Goal: Task Accomplishment & Management: Manage account settings

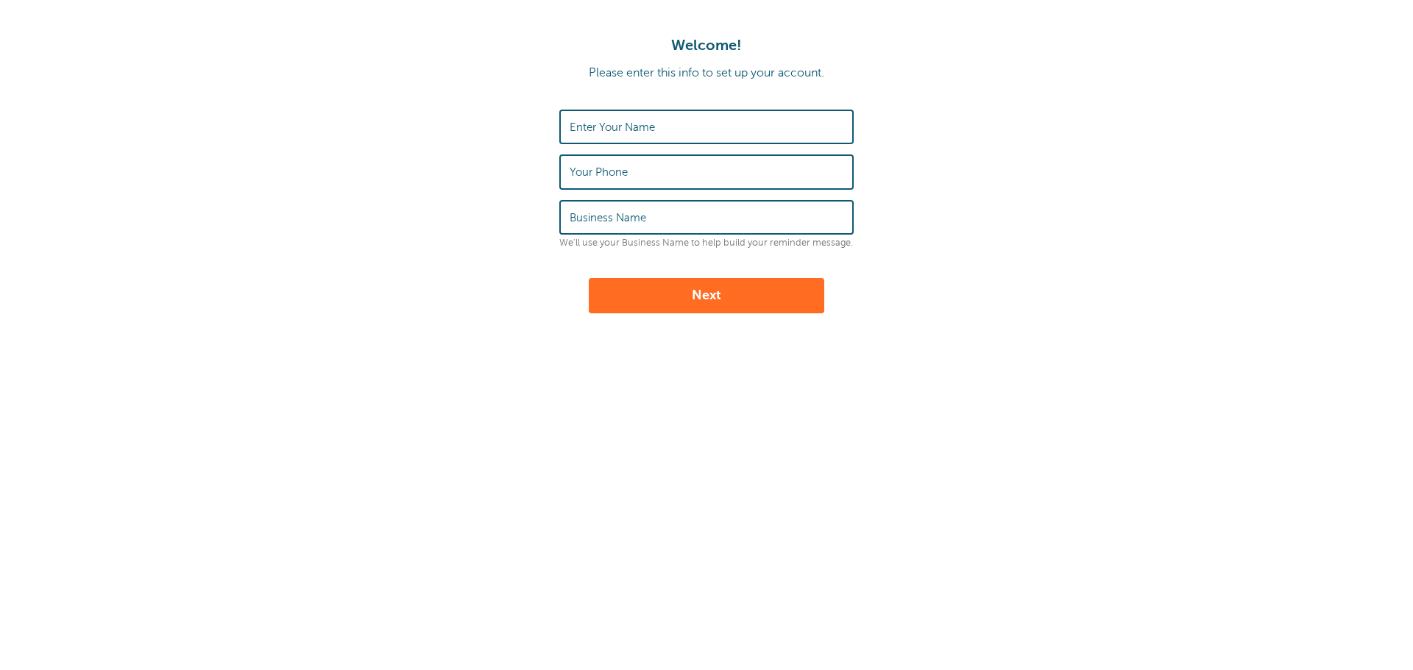
click at [649, 127] on label "Enter Your Name" at bounding box center [612, 127] width 85 height 13
click at [649, 127] on input "Enter Your Name" at bounding box center [707, 127] width 274 height 32
type input "[PERSON_NAME]"
drag, startPoint x: 653, startPoint y: 174, endPoint x: 514, endPoint y: 200, distance: 141.6
click at [514, 200] on form "Enter Your Name [PERSON_NAME] Your Phone [PHONE_NUMBER] Business Name We'll use…" at bounding box center [706, 212] width 1383 height 204
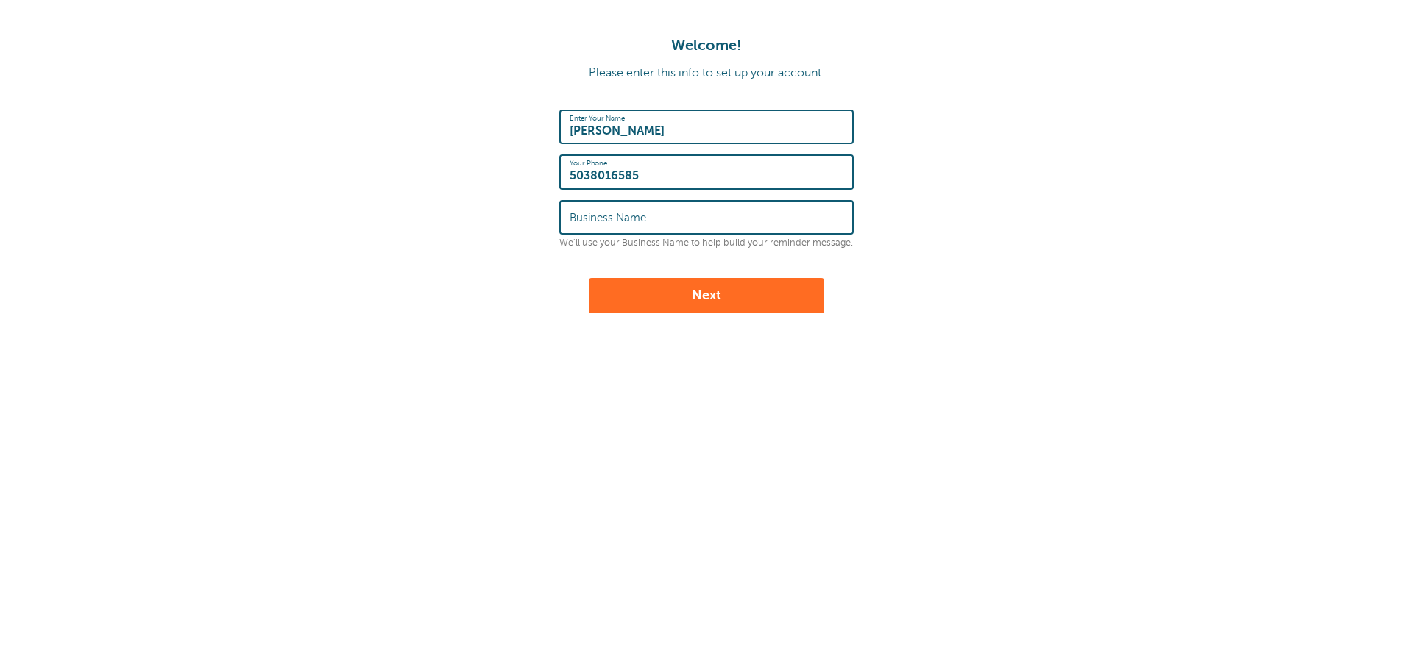
type input "5038016585"
click at [595, 216] on label "Business Name" at bounding box center [608, 217] width 77 height 13
click at [595, 216] on input "Business Name" at bounding box center [707, 218] width 274 height 32
click at [591, 216] on input "AO Union Benefits" at bounding box center [707, 218] width 274 height 32
type input "Union Benefits"
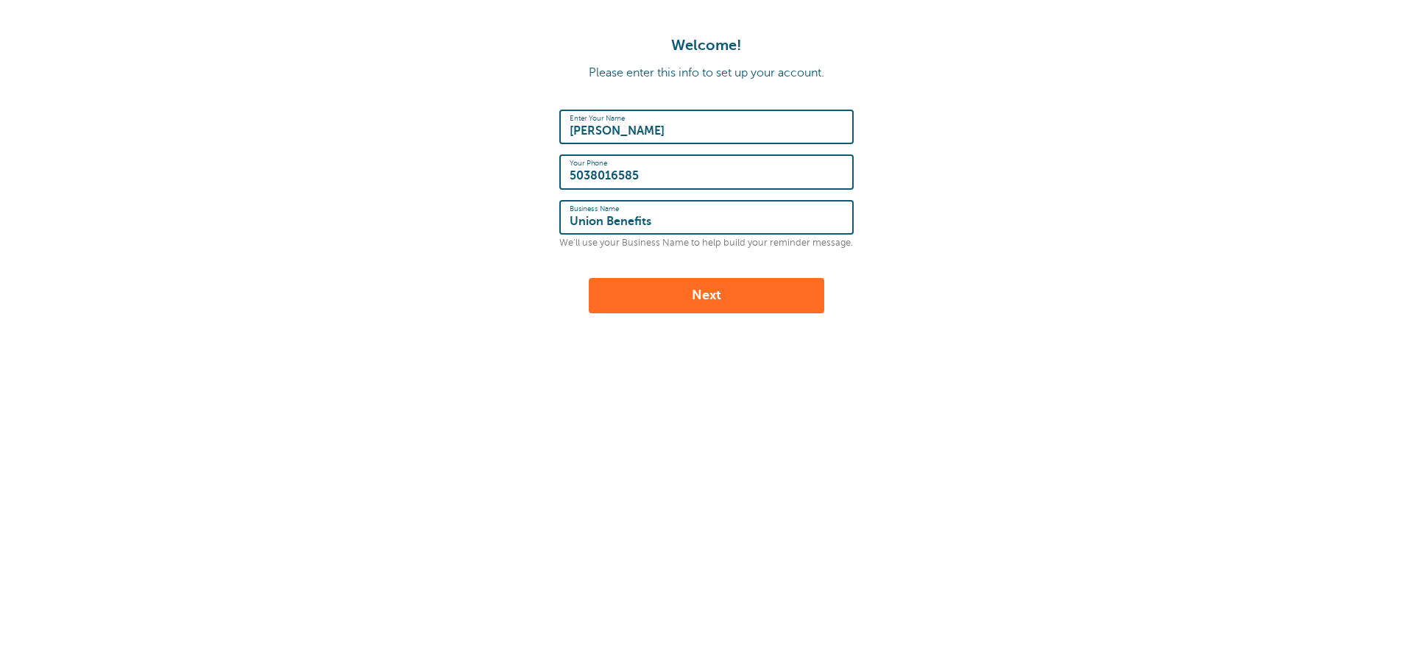
click at [719, 291] on button "Next" at bounding box center [706, 295] width 235 height 35
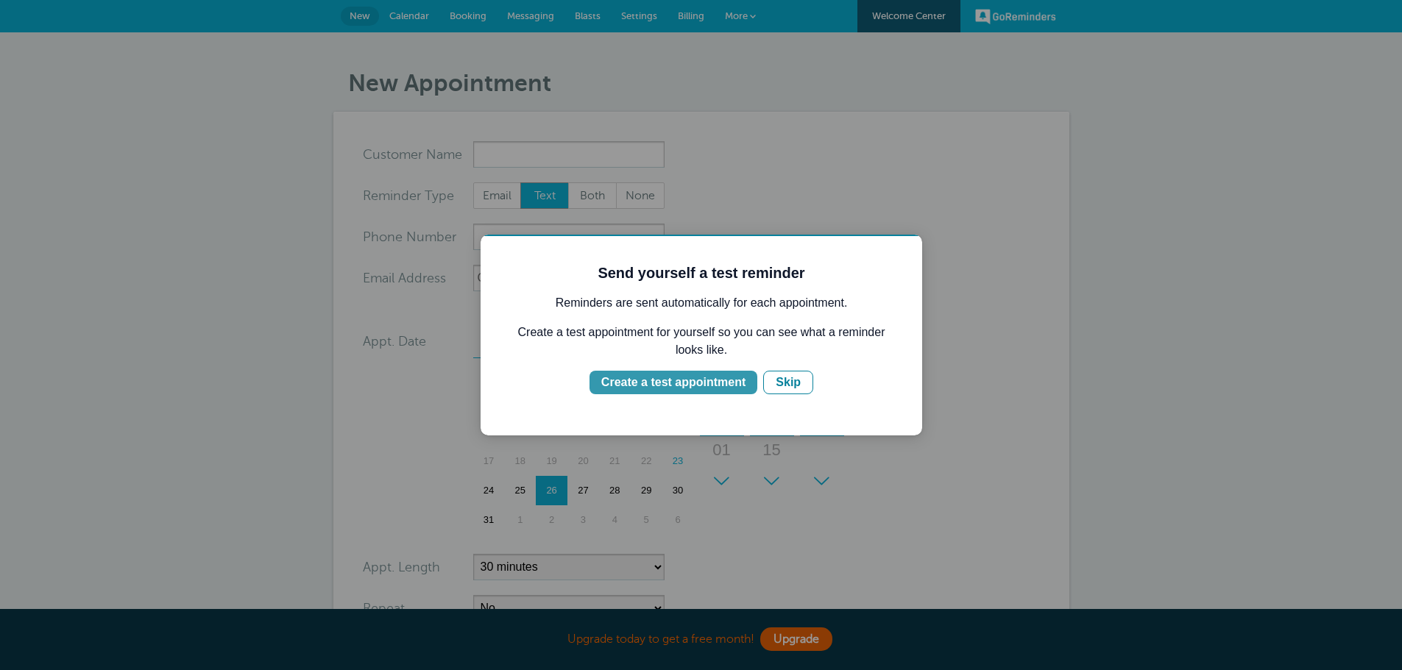
click at [690, 384] on div "Create a test appointment" at bounding box center [673, 383] width 144 height 18
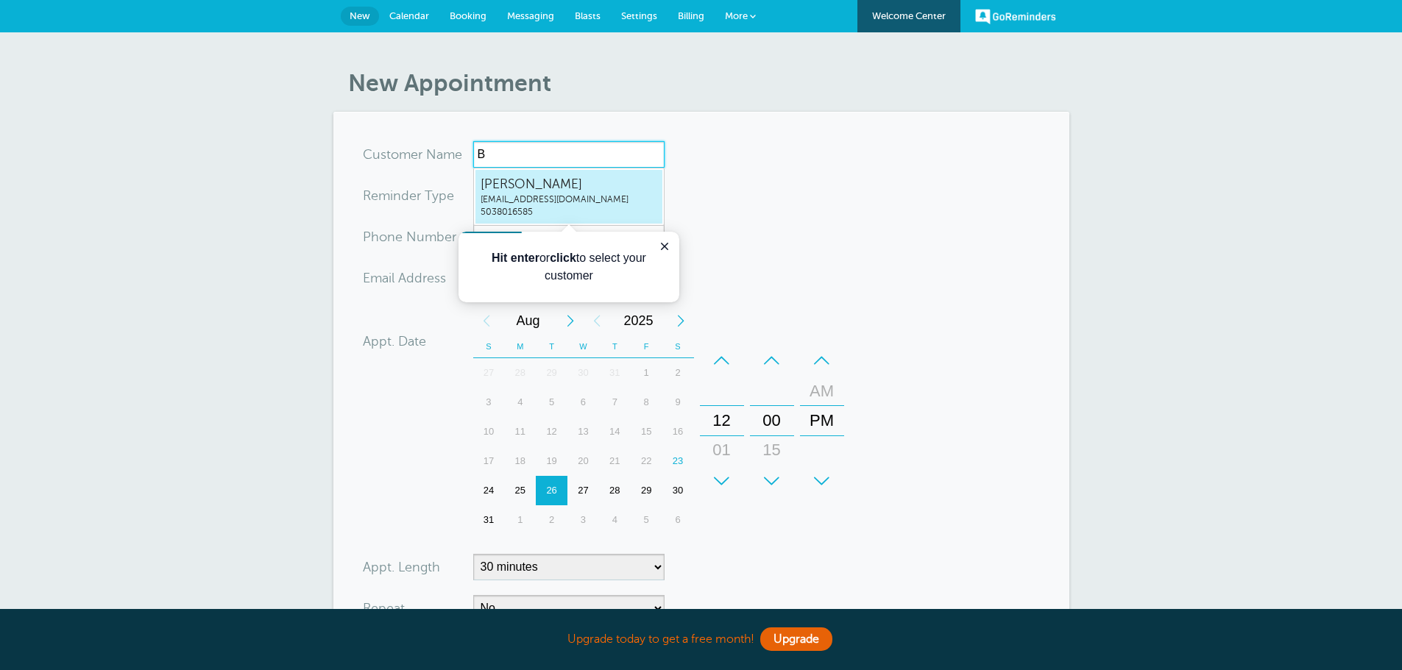
click at [592, 189] on span "[PERSON_NAME]" at bounding box center [569, 184] width 177 height 18
type input "BridgetHughesbhughes.ail@gmail.com5038016585"
type input "[PERSON_NAME]"
type input "5038016585"
type input "[EMAIL_ADDRESS][DOMAIN_NAME]"
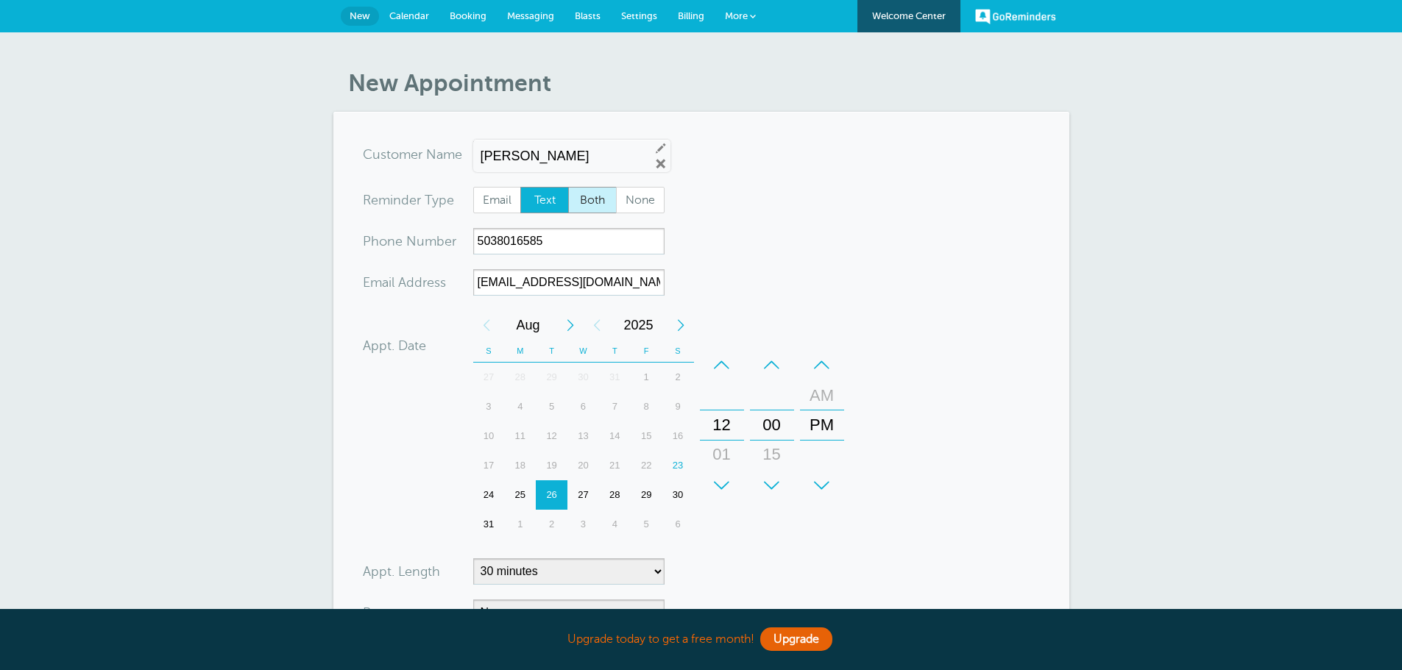
scroll to position [333, 0]
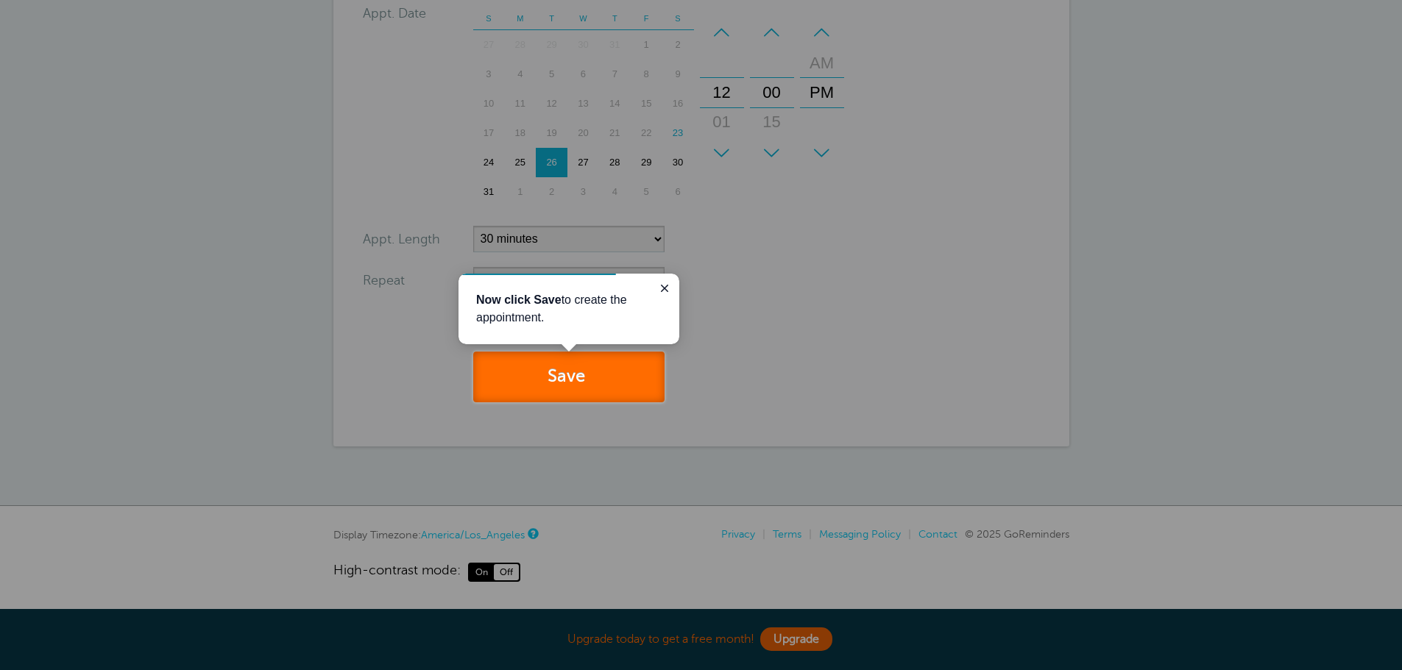
click at [581, 385] on button "Save" at bounding box center [568, 377] width 191 height 51
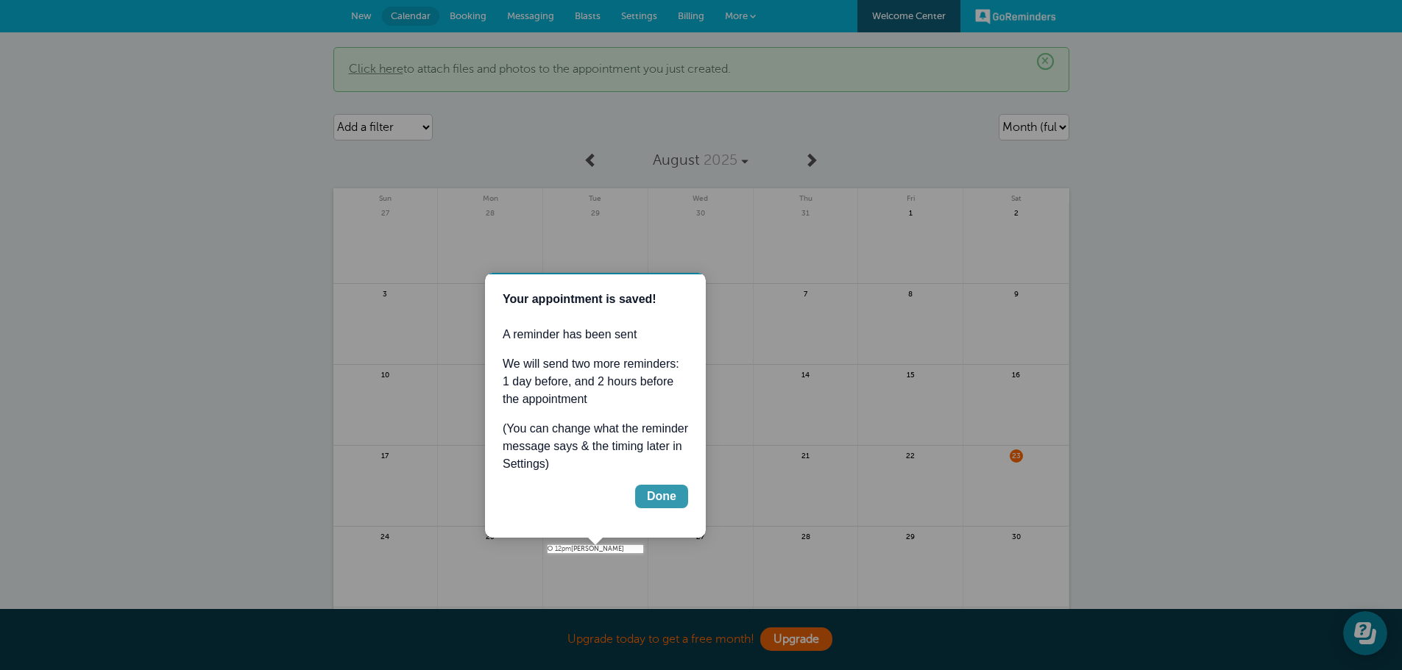
click at [667, 491] on div "Done" at bounding box center [661, 497] width 29 height 18
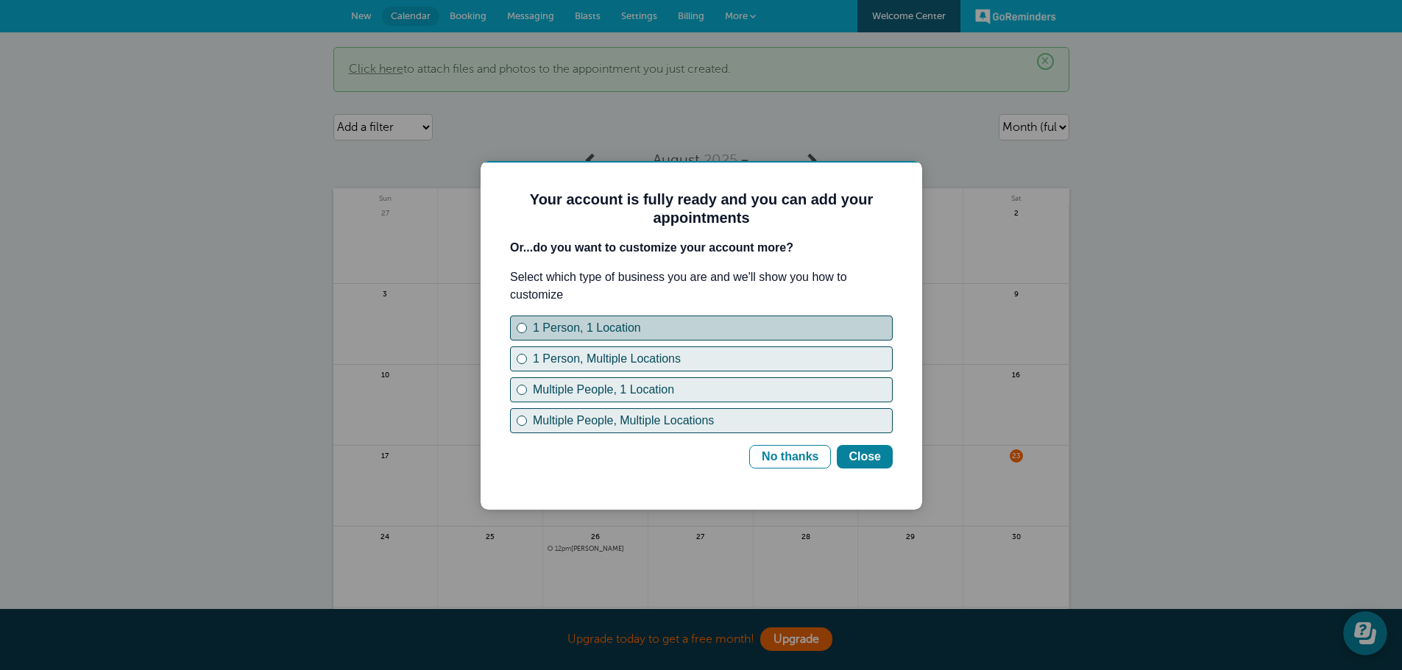
click at [515, 322] on button "1 Person, 1 Location" at bounding box center [701, 328] width 383 height 25
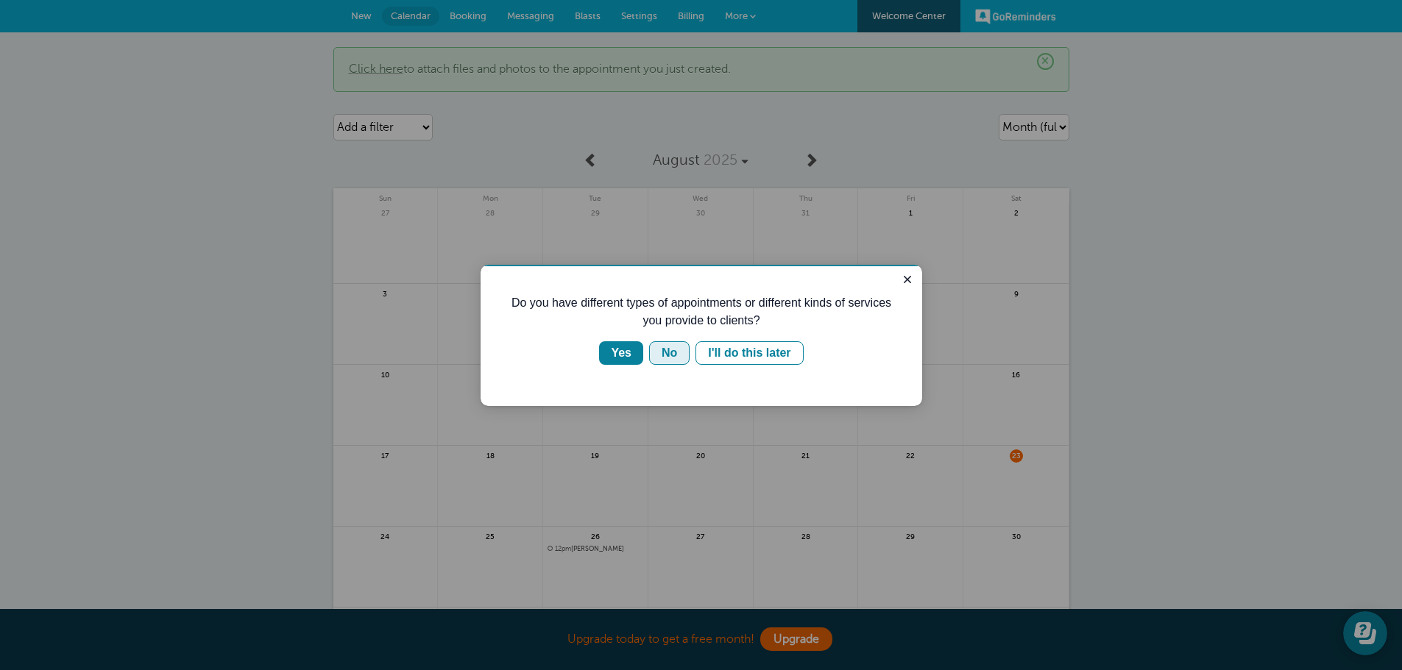
click at [677, 357] on div "No" at bounding box center [669, 353] width 15 height 18
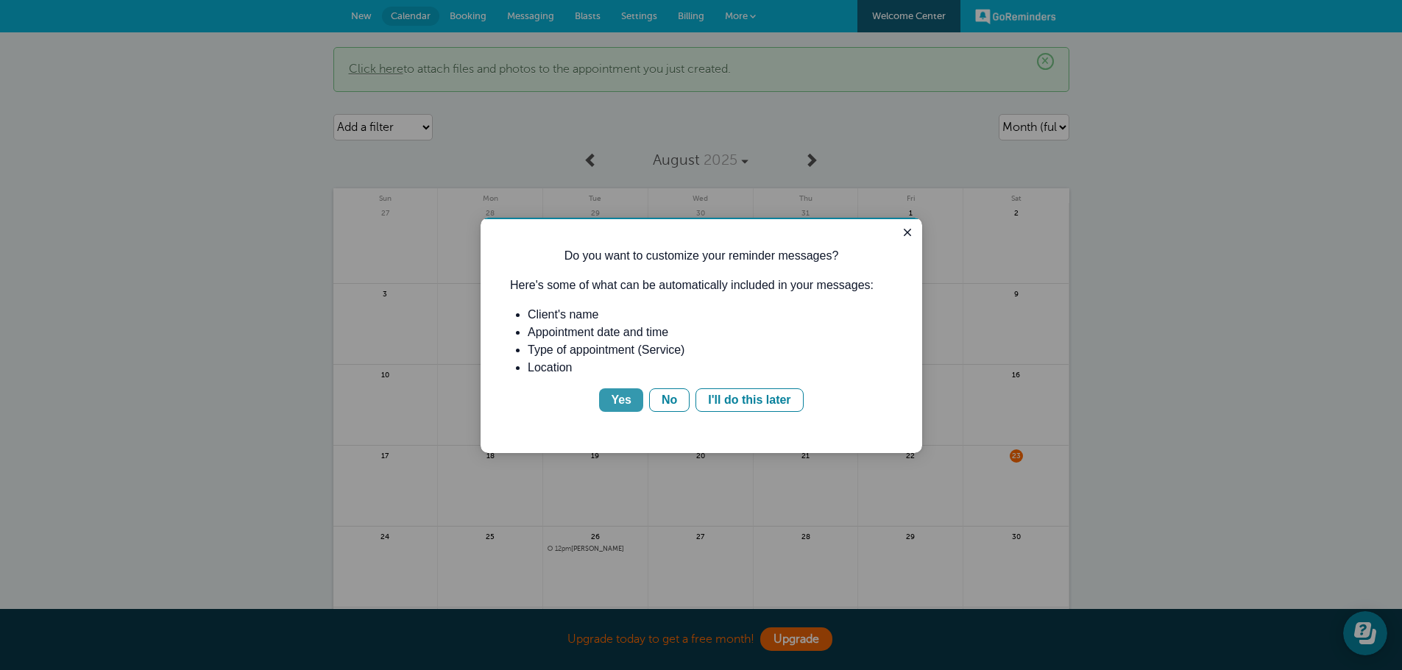
click at [621, 404] on div "Yes" at bounding box center [621, 400] width 21 height 18
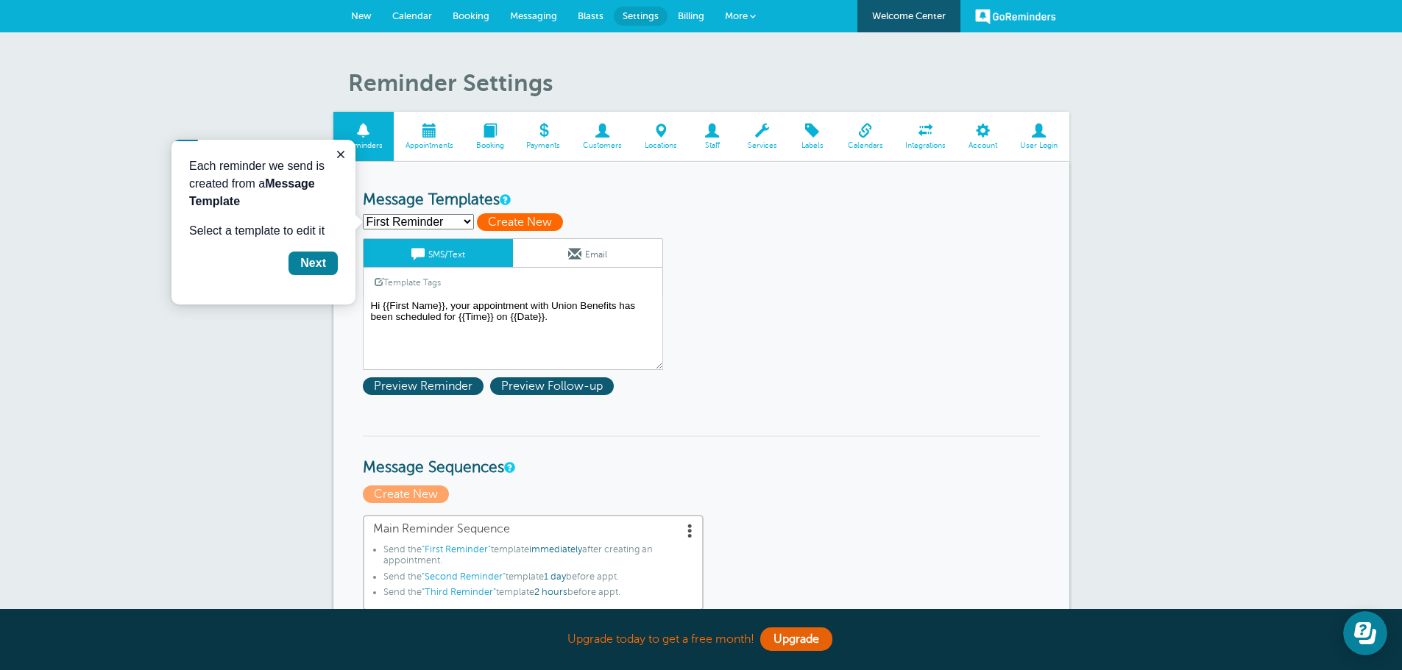
click at [511, 221] on span "Create New" at bounding box center [520, 222] width 86 height 18
select select
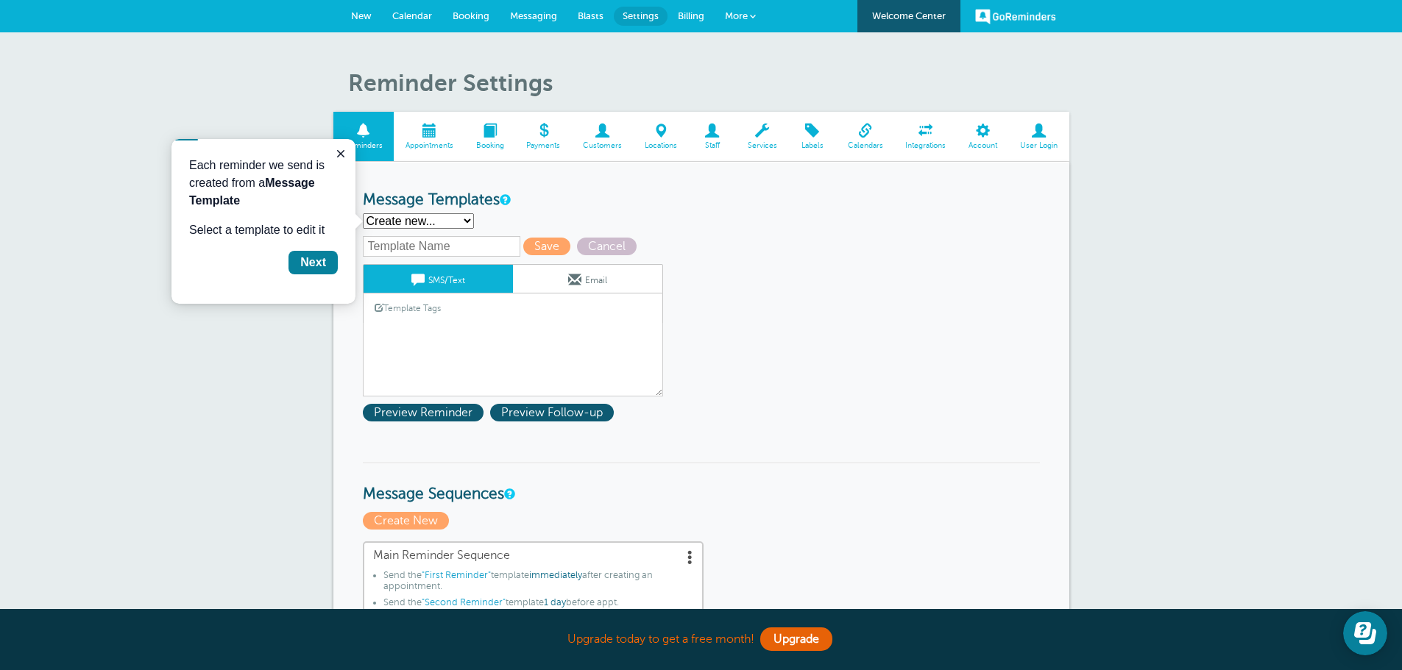
click at [464, 246] on input "text" at bounding box center [441, 246] width 157 height 21
click at [433, 316] on link "Template Tags" at bounding box center [408, 308] width 88 height 29
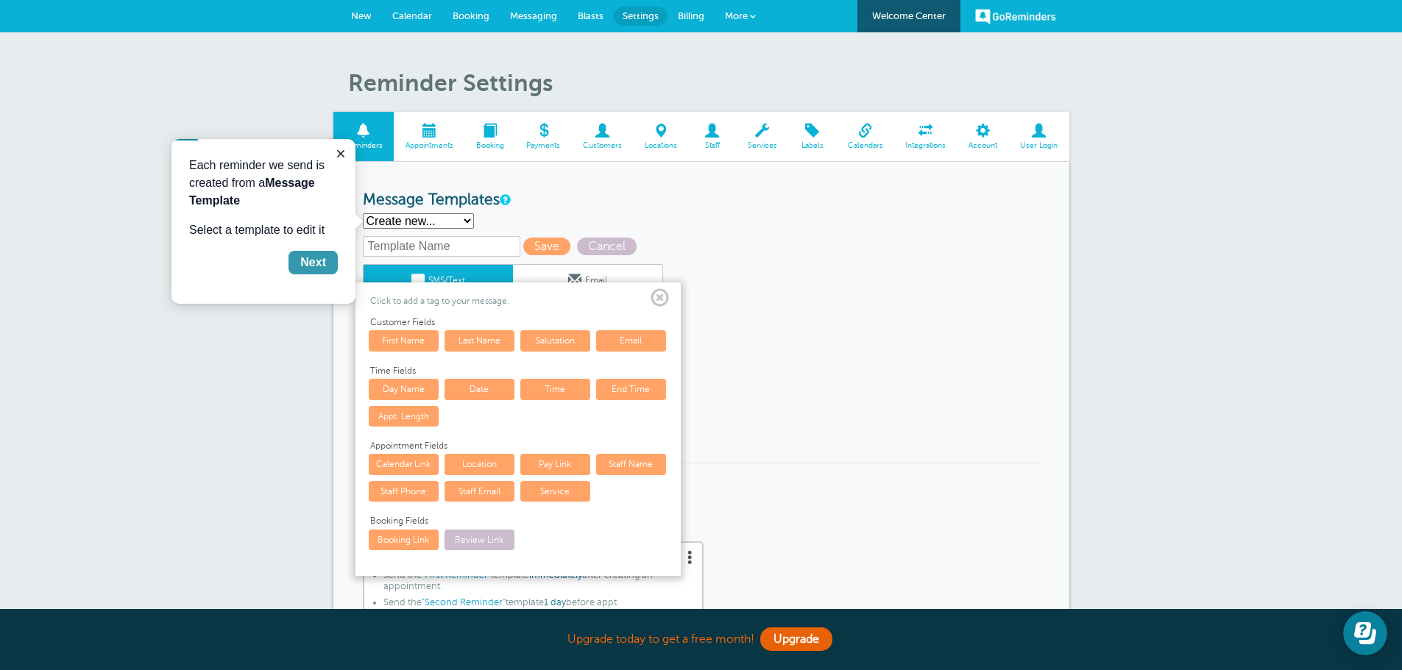
click at [319, 268] on div "Next" at bounding box center [313, 263] width 26 height 18
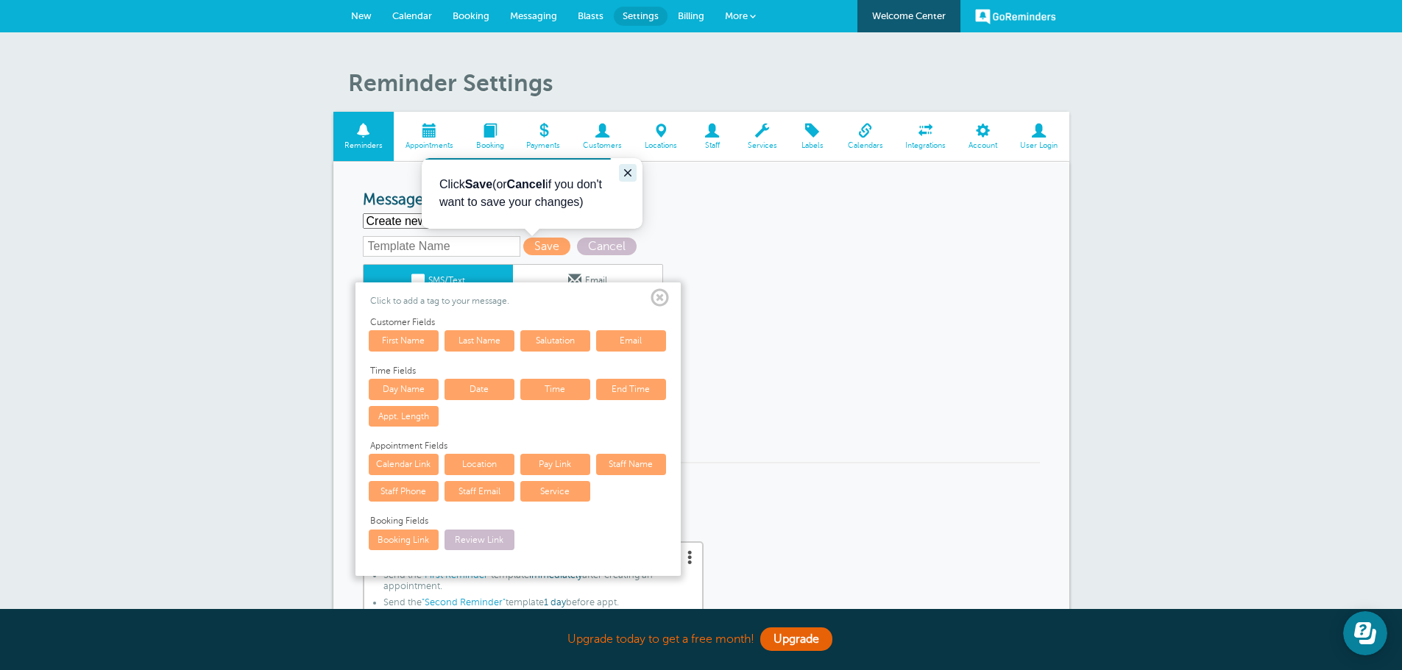
click at [626, 175] on icon "Close guide" at bounding box center [627, 172] width 7 height 7
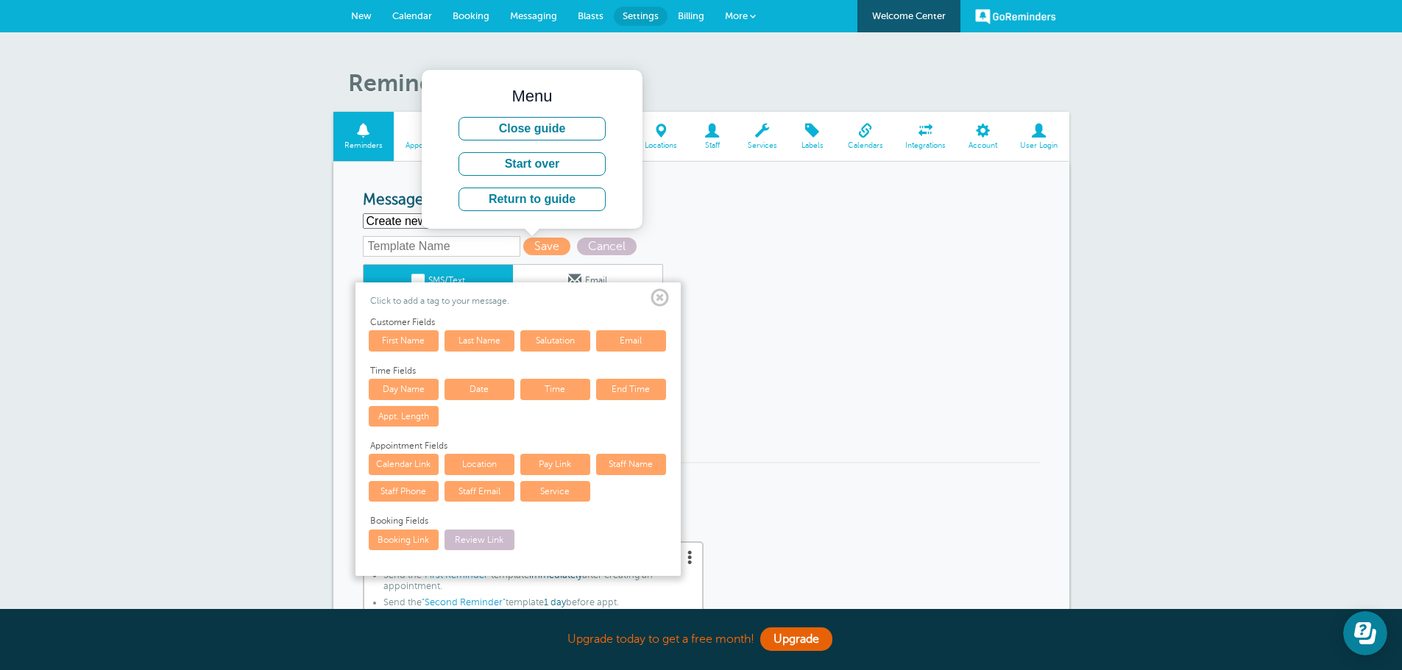
click at [664, 207] on h3 "Message Templates" at bounding box center [701, 200] width 677 height 18
click at [411, 344] on link "First Name" at bounding box center [404, 340] width 70 height 21
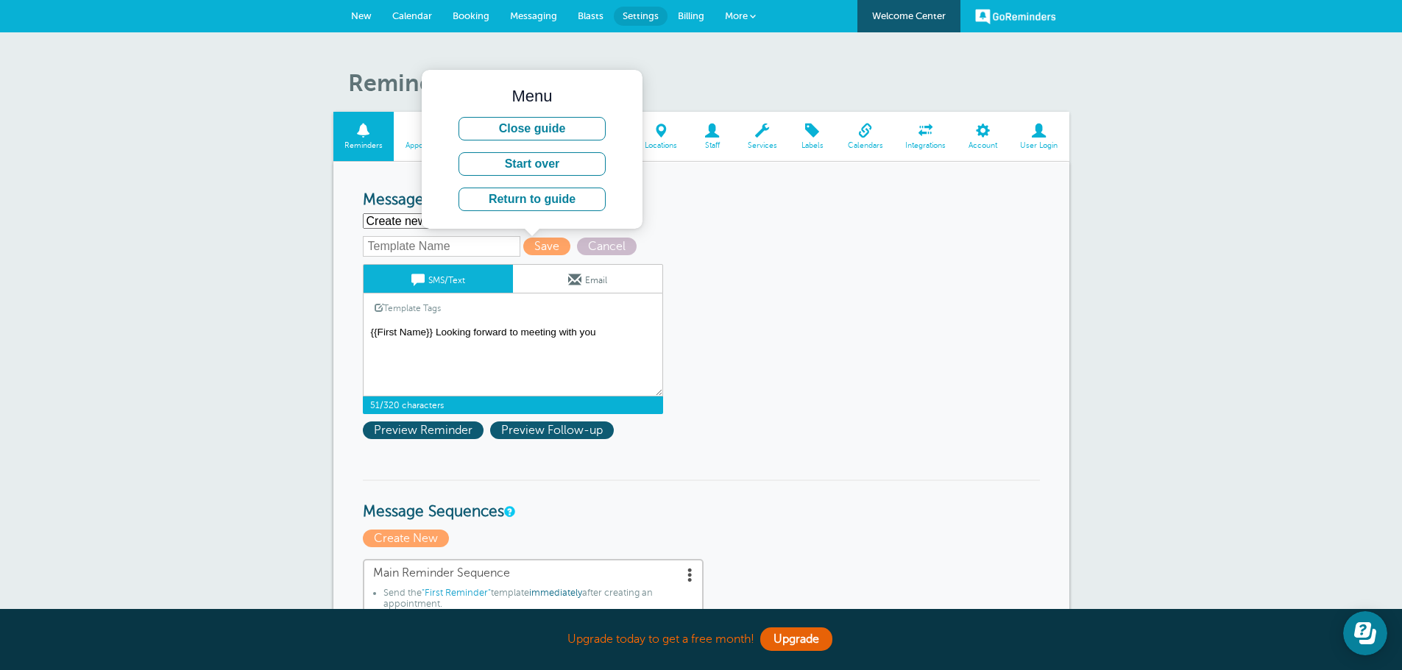
type textarea "{{First Name}} Looking forward to meeting with you"
click at [467, 279] on link "SMS/Text" at bounding box center [438, 279] width 149 height 28
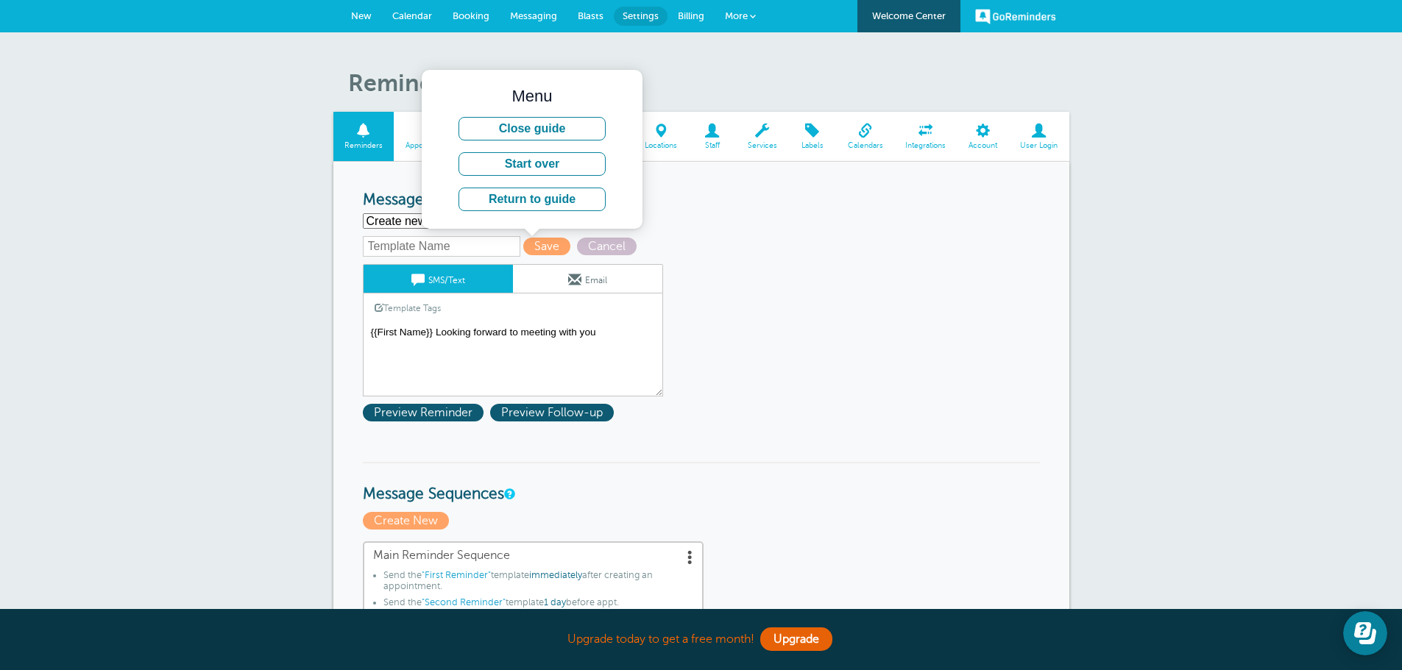
click at [615, 333] on textarea "Hi {{First Name}}, your appointment with Union Benefits has been scheduled for …" at bounding box center [513, 360] width 300 height 74
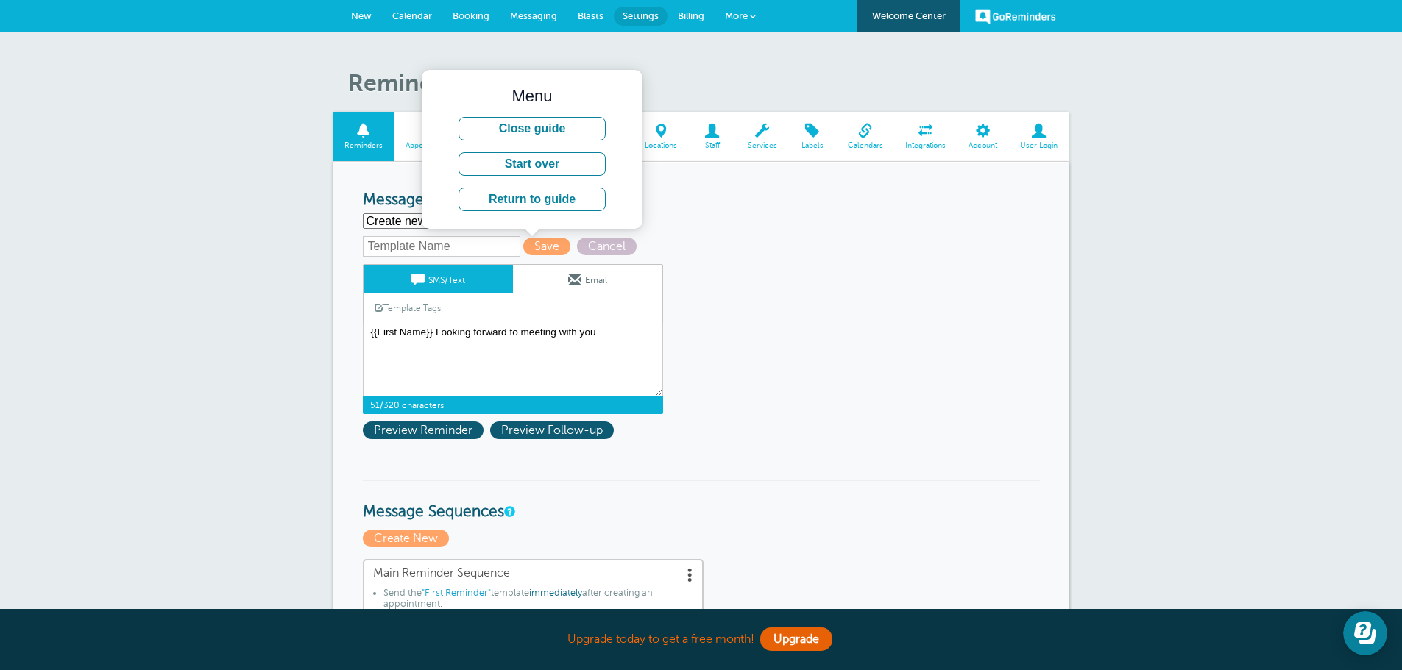
click at [461, 247] on input "text" at bounding box center [441, 246] width 157 height 21
click at [460, 248] on input "text" at bounding box center [441, 246] width 157 height 21
click at [645, 340] on textarea "Hi {{First Name}}, your appointment with Union Benefits has been scheduled for …" at bounding box center [513, 360] width 300 height 74
click at [617, 331] on textarea "Hi {{First Name}}, your appointment with Union Benefits has been scheduled for …" at bounding box center [513, 360] width 300 height 74
click at [530, 161] on button "Start over" at bounding box center [531, 164] width 147 height 24
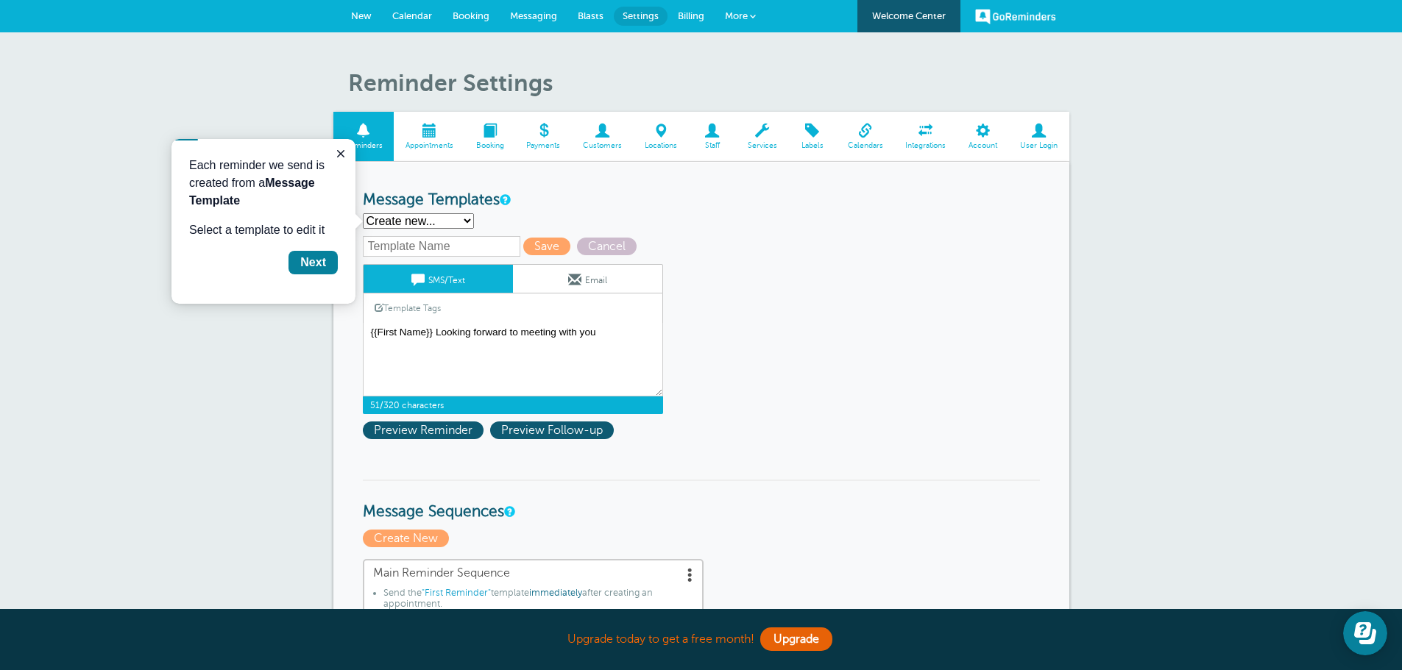
click at [462, 219] on select "First Reminder Second Reminder Third Reminder Create new..." at bounding box center [418, 220] width 111 height 15
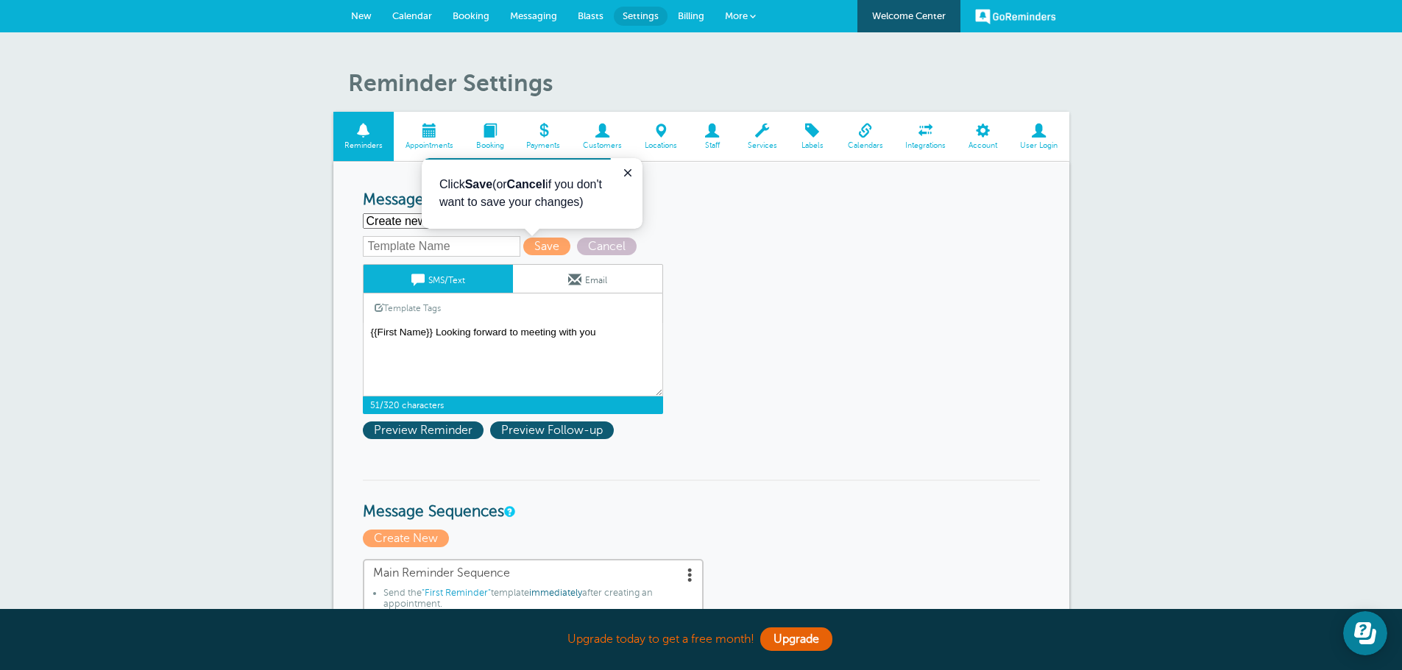
select select "159938"
click at [363, 213] on select "First Reminder Second Reminder Third Reminder Create new..." at bounding box center [418, 220] width 111 height 15
type input "First Reminder"
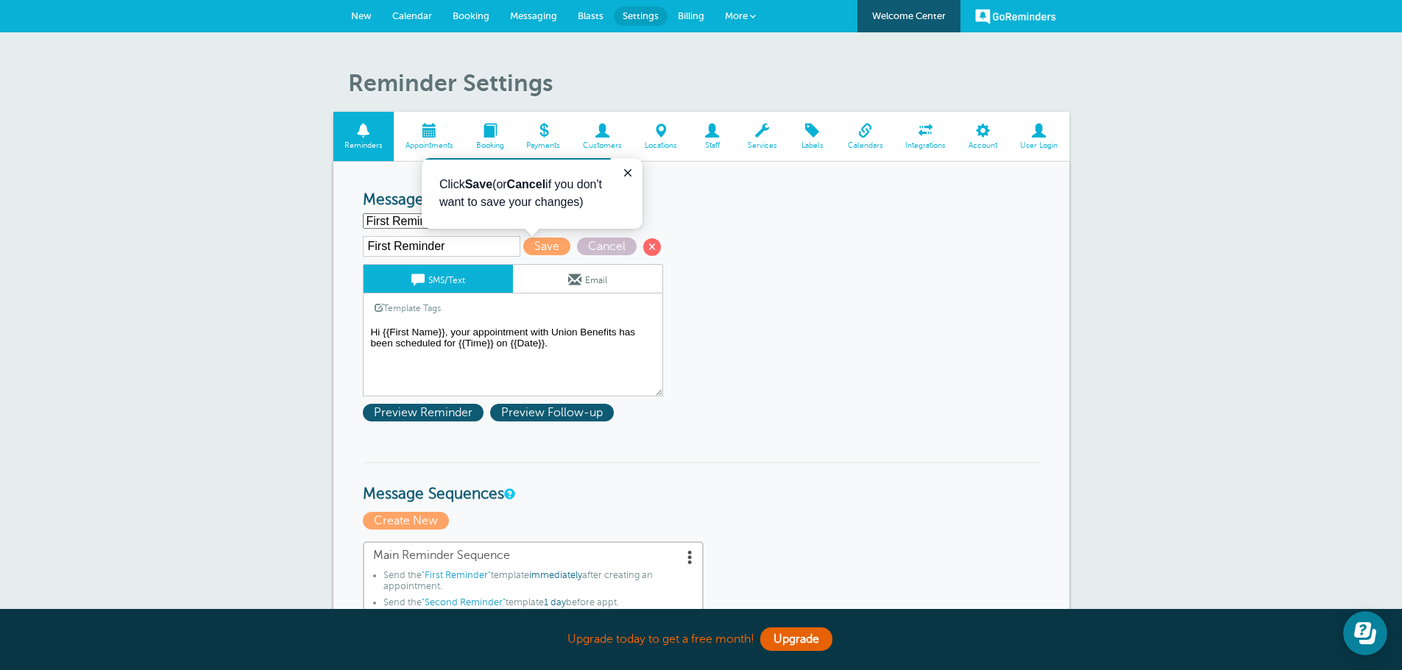
click at [617, 336] on textarea "Hi {{First Name}}, your appointment with Union Benefits has been scheduled for …" at bounding box center [513, 360] width 300 height 74
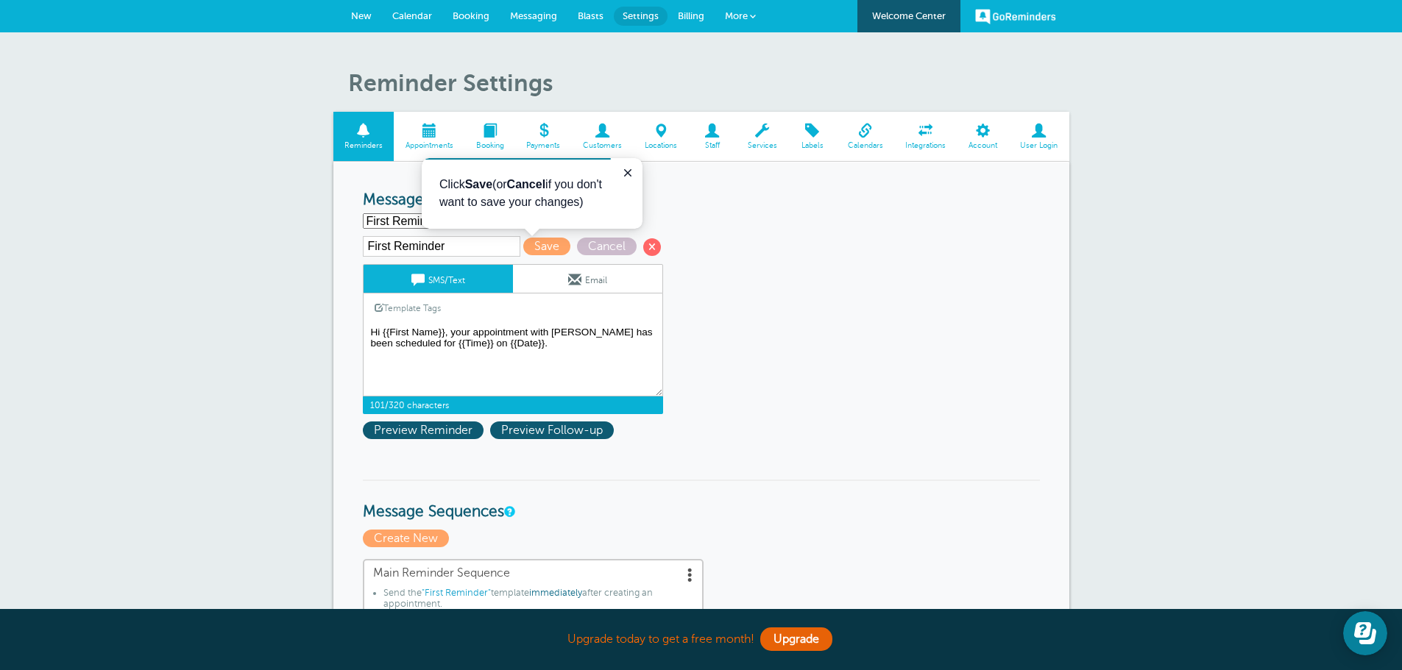
click at [574, 350] on textarea "Hi {{First Name}}, your appointment with Union Benefits has been scheduled for …" at bounding box center [513, 360] width 300 height 74
type textarea "Hi {{First Name}}, your appointment with [PERSON_NAME] has been scheduled for {…"
click at [538, 245] on span "Save" at bounding box center [546, 247] width 47 height 18
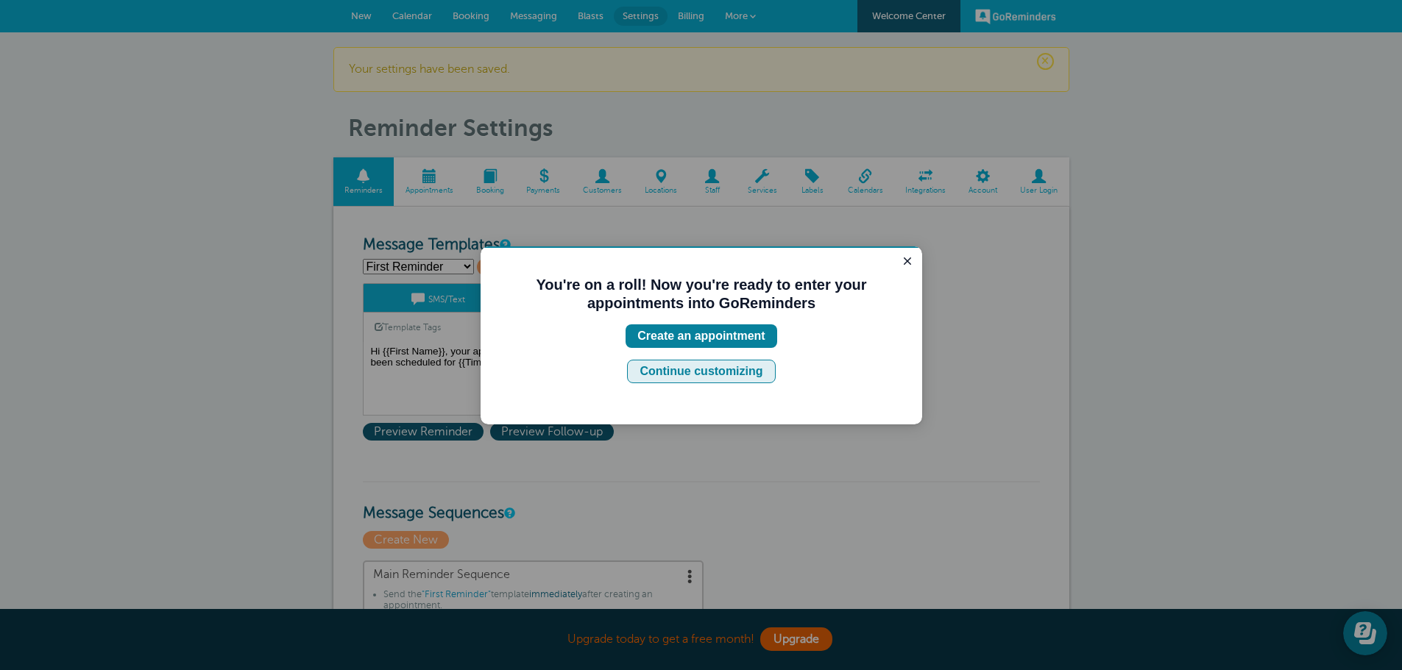
click at [717, 372] on div "Continue customizing" at bounding box center [700, 372] width 123 height 18
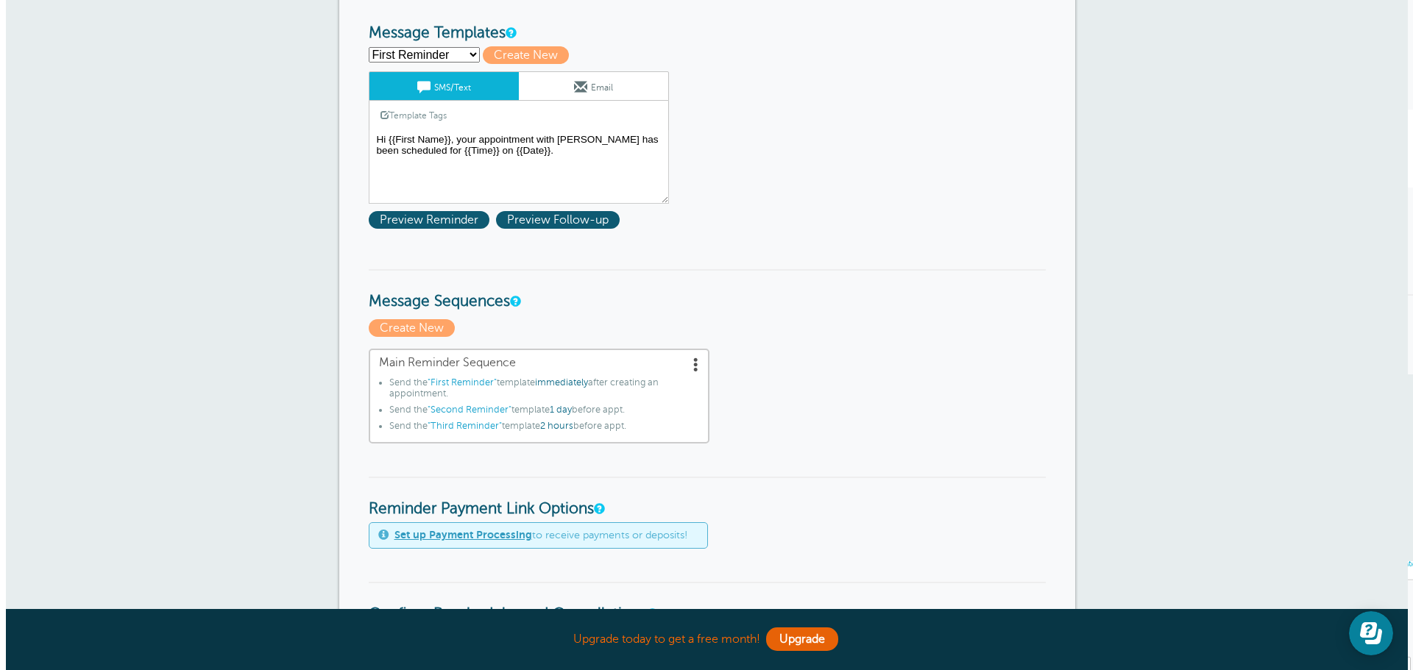
scroll to position [221, 0]
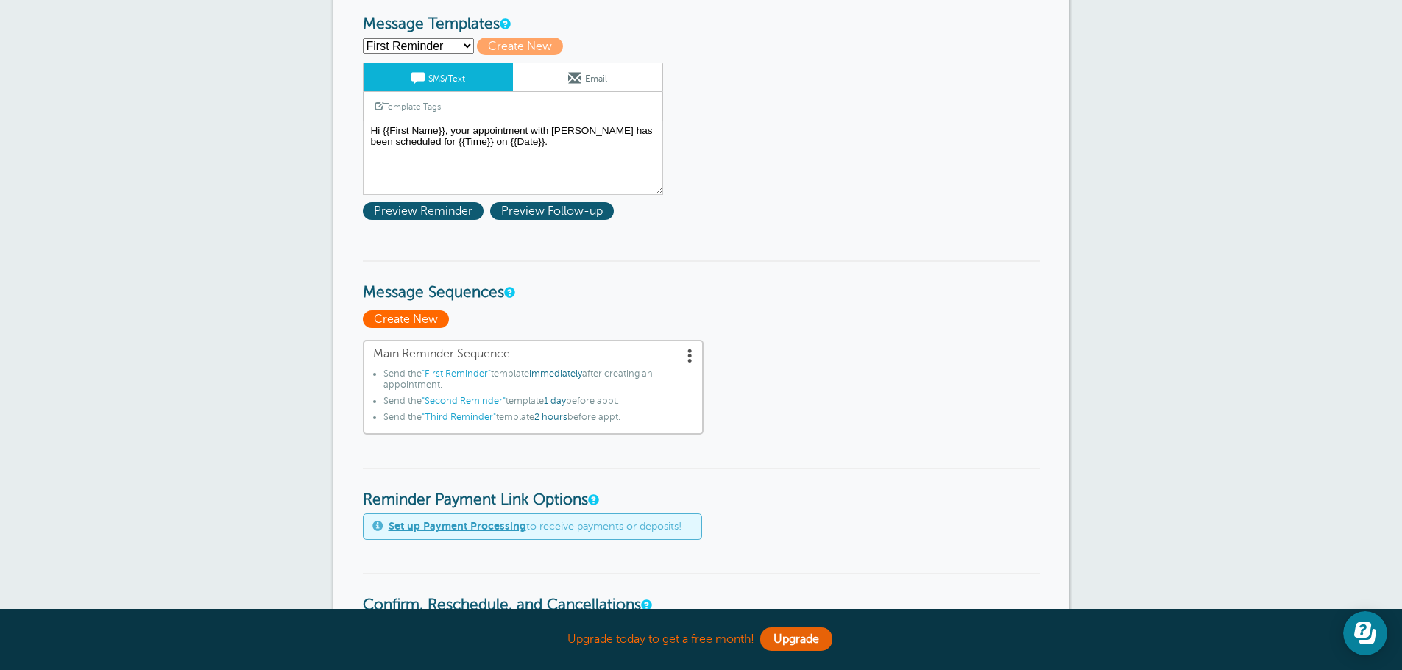
click at [415, 317] on span "Create New" at bounding box center [406, 320] width 86 height 18
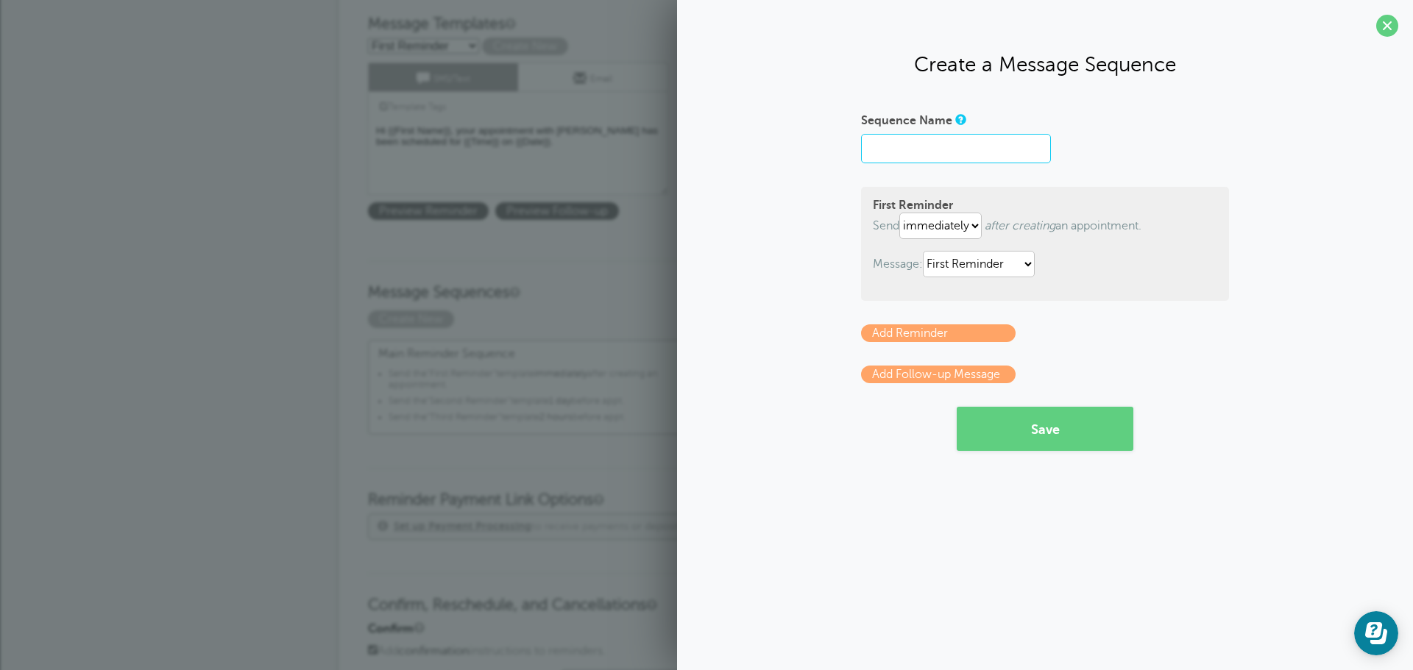
click at [939, 152] on input "Sequence Name" at bounding box center [956, 148] width 190 height 29
type input "Zoom meeting flow reminders"
click at [986, 333] on link "Add Reminder" at bounding box center [938, 334] width 155 height 18
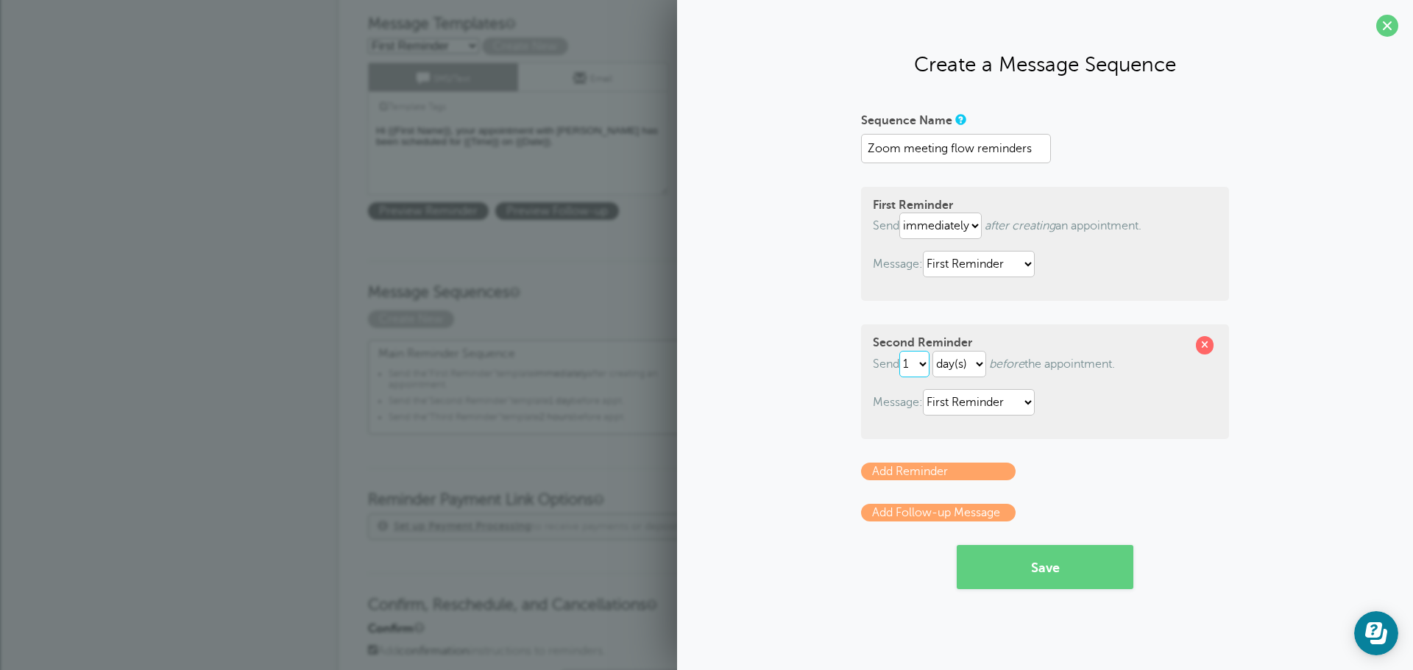
click at [925, 364] on select "1 2 3 4 5 6 7 8 9 10 11 12 13 14 15 16 17 18 19 20 21 22 23 24 25 26 27 28 29 30" at bounding box center [914, 364] width 30 height 26
click at [926, 365] on select "1 2 3 4 5 6 7 8 9 10 11 12 13 14 15 16 17 18 19 20 21 22 23 24 25 26 27 28 29 30" at bounding box center [914, 364] width 30 height 26
click at [1030, 402] on select "First Reminder Second Reminder Third Reminder" at bounding box center [979, 402] width 112 height 26
select select "159940"
click at [926, 389] on select "First Reminder Second Reminder Third Reminder" at bounding box center [979, 402] width 112 height 26
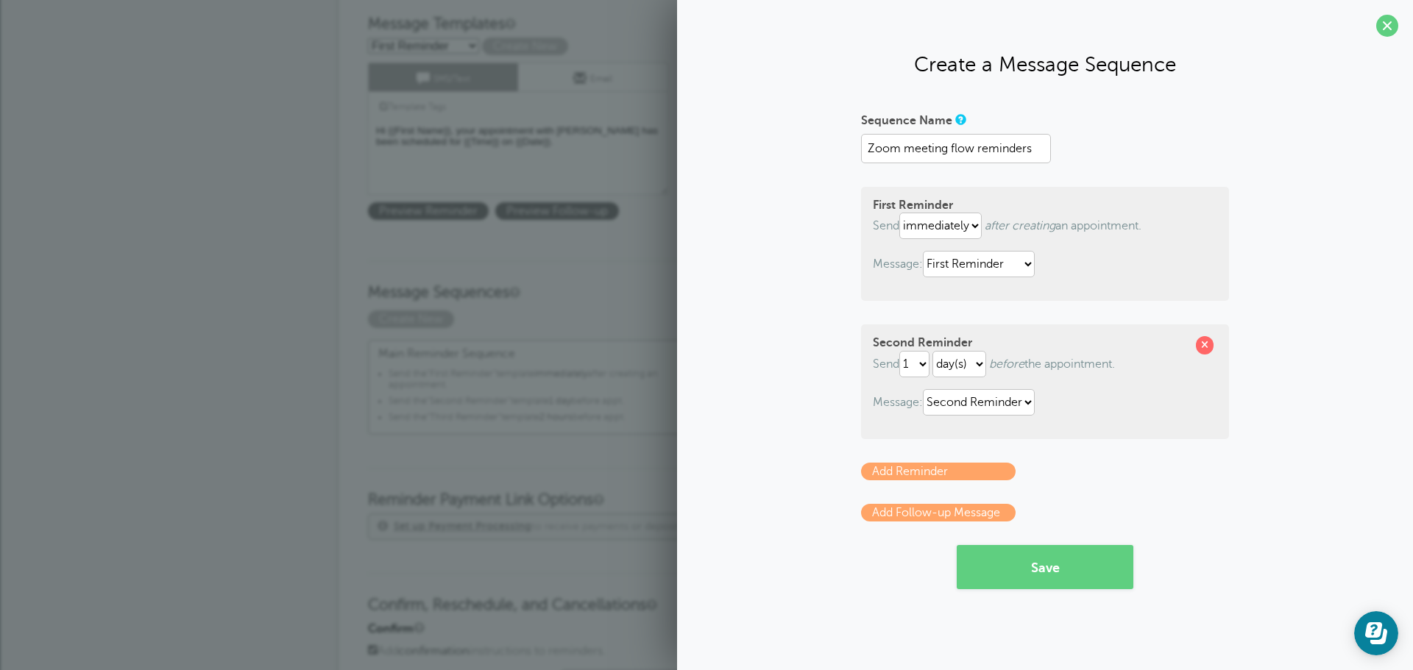
click at [968, 473] on link "Add Reminder" at bounding box center [938, 472] width 155 height 18
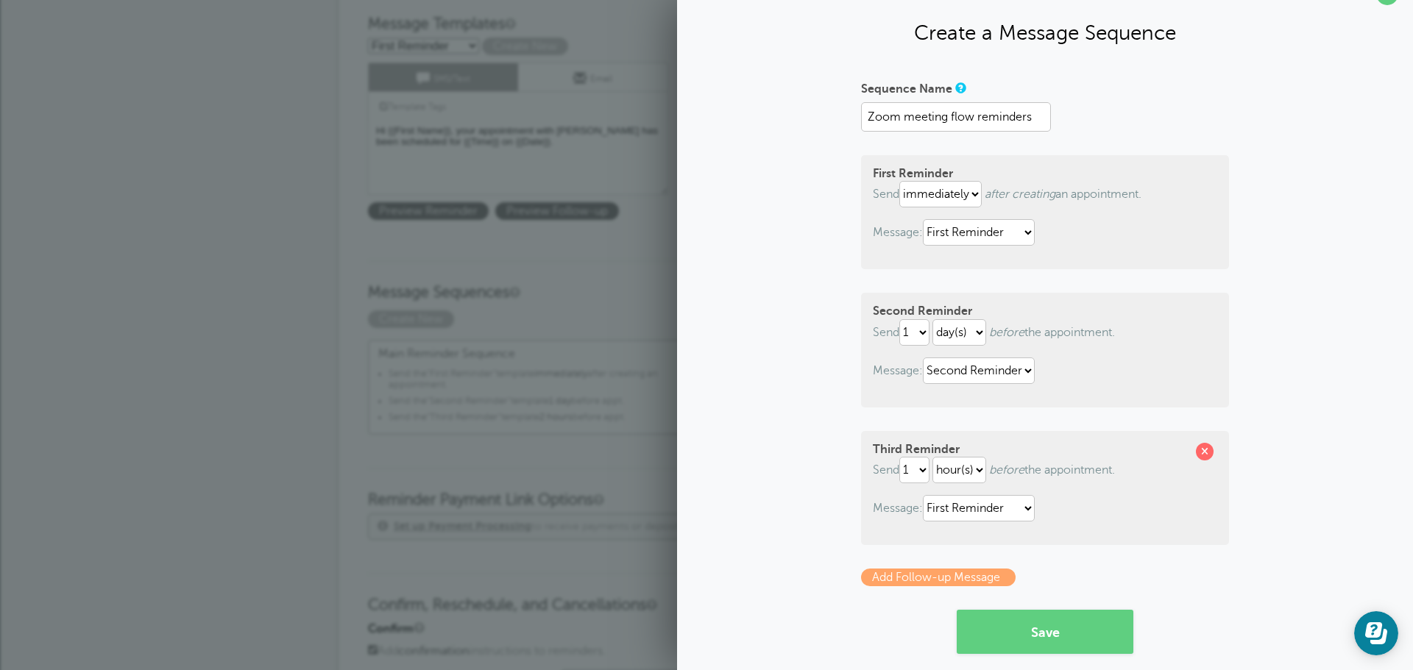
scroll to position [49, 0]
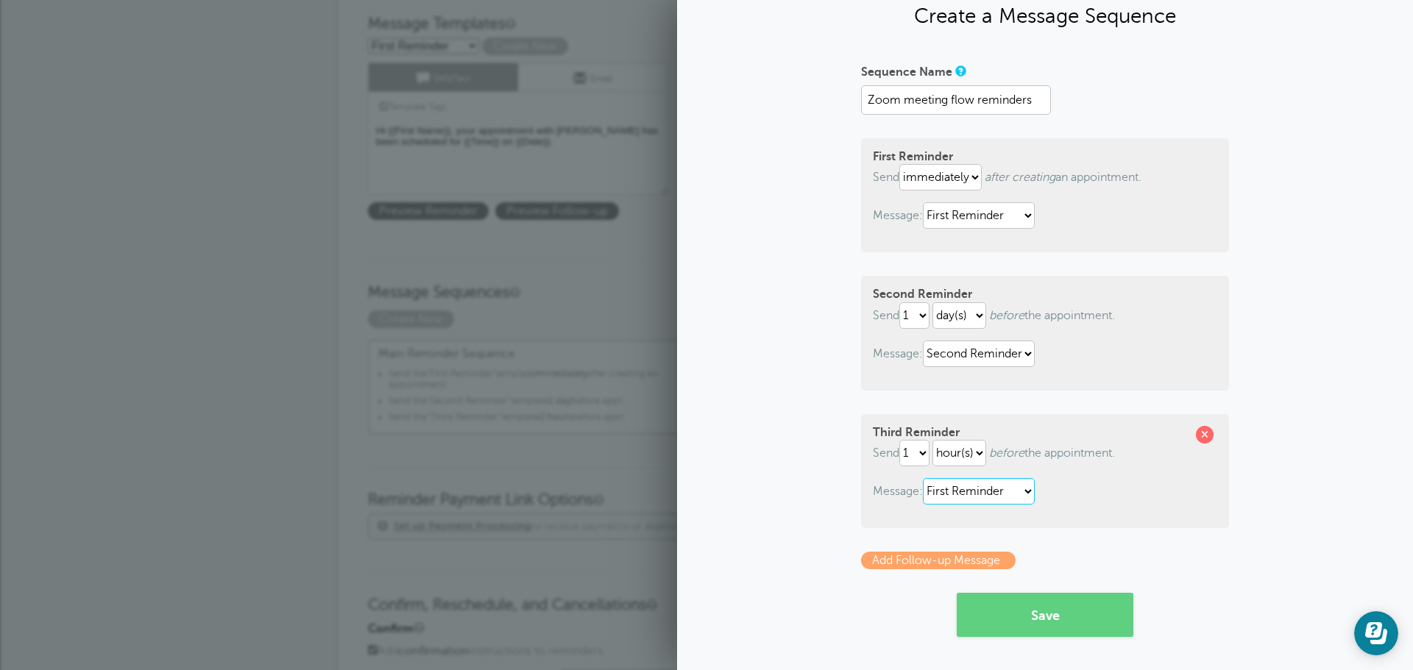
click at [1028, 492] on select "First Reminder Second Reminder Third Reminder" at bounding box center [979, 491] width 112 height 26
select select "159941"
click at [923, 478] on select "First Reminder Second Reminder Third Reminder" at bounding box center [979, 491] width 112 height 26
click at [1030, 622] on button "Save" at bounding box center [1045, 615] width 177 height 44
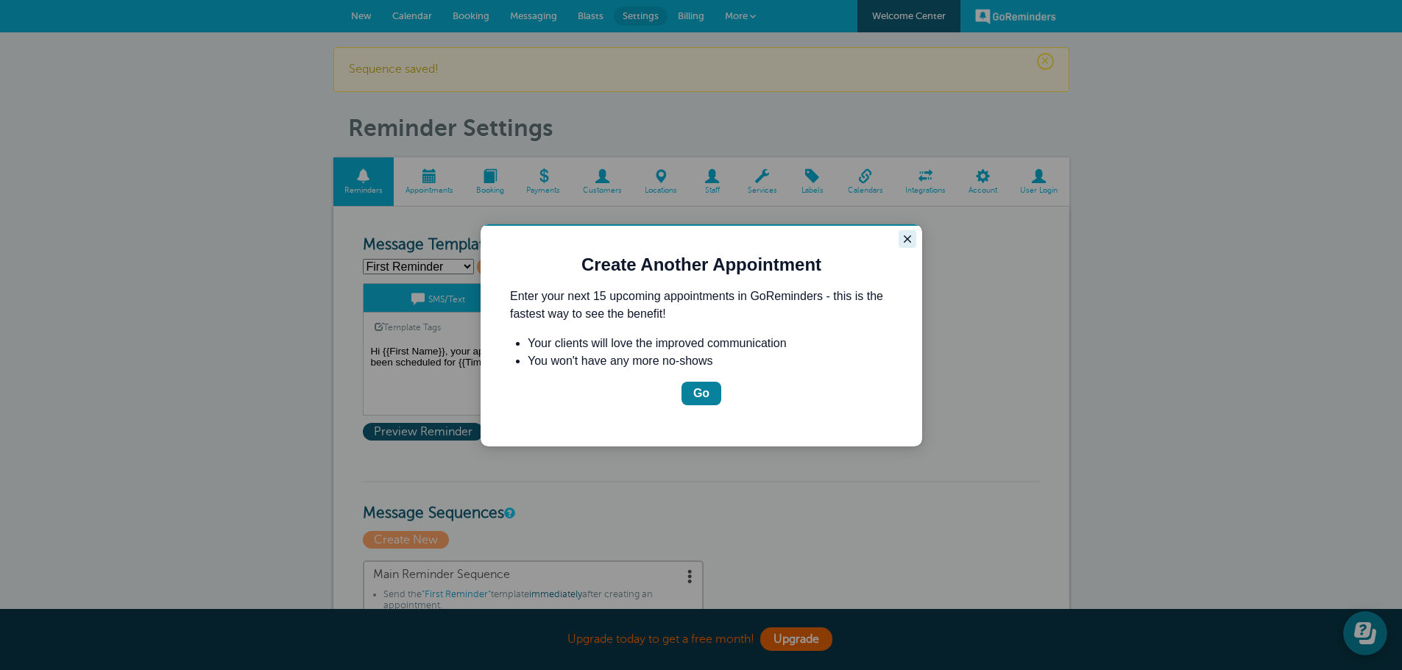
click at [904, 244] on icon "Close guide" at bounding box center [907, 239] width 12 height 12
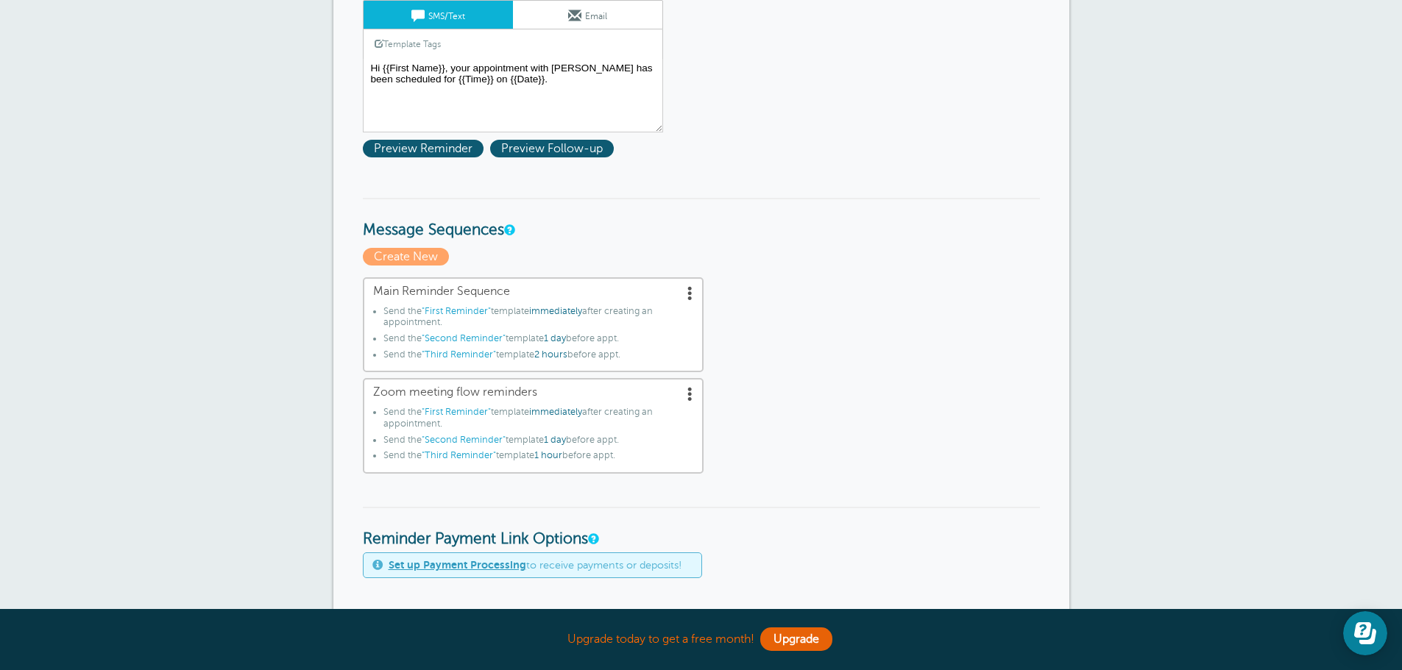
scroll to position [294, 0]
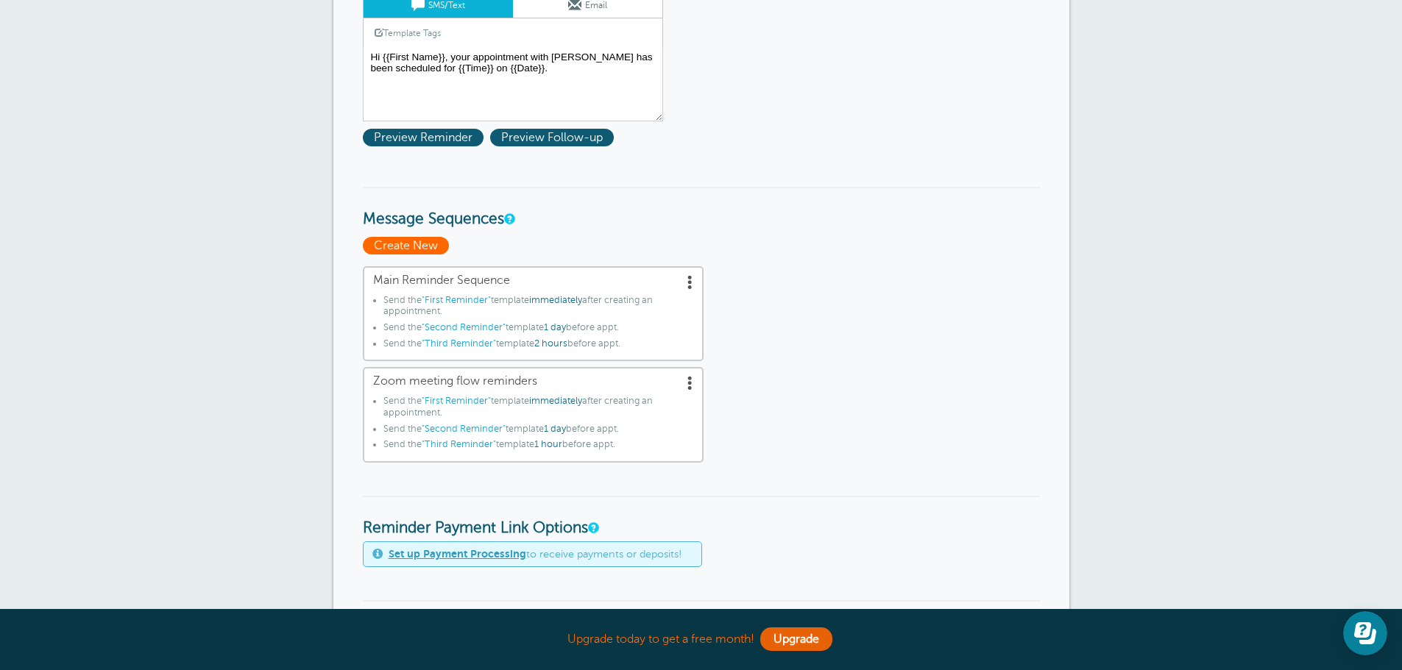
click at [435, 244] on span "Create New" at bounding box center [406, 246] width 86 height 18
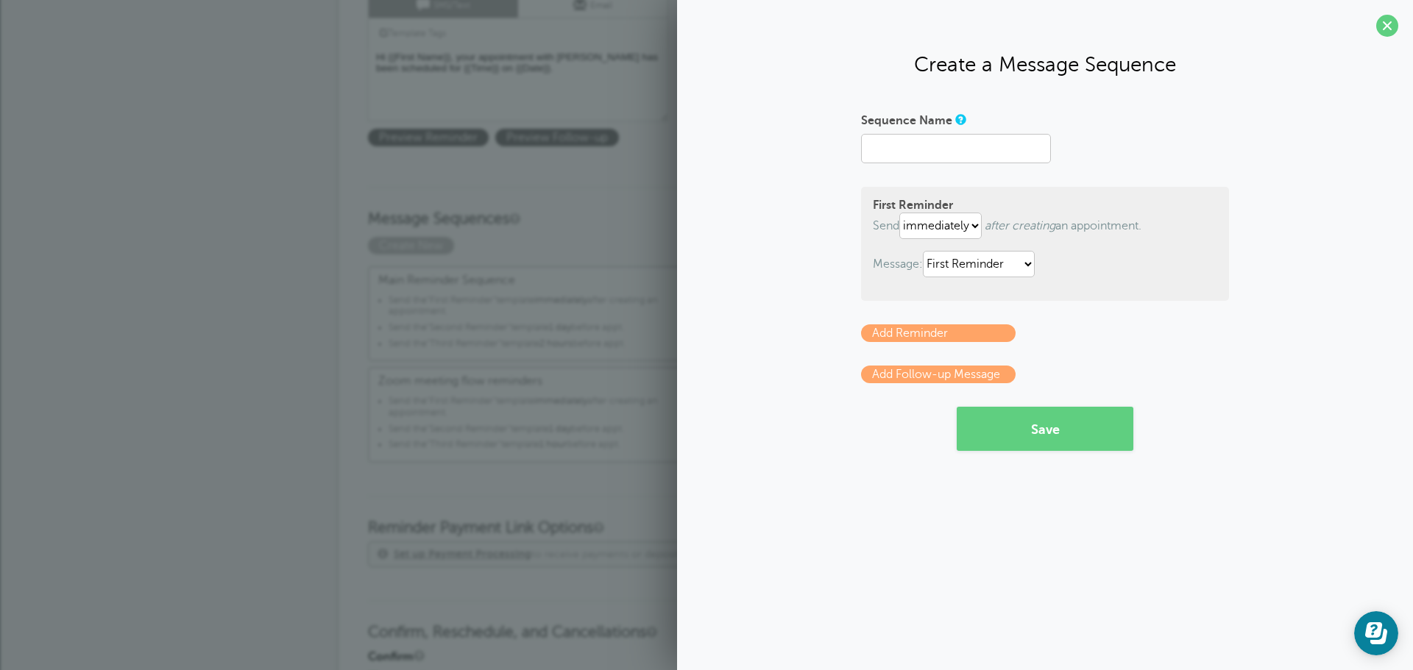
click at [606, 224] on h3 "Message Sequences" at bounding box center [706, 208] width 677 height 42
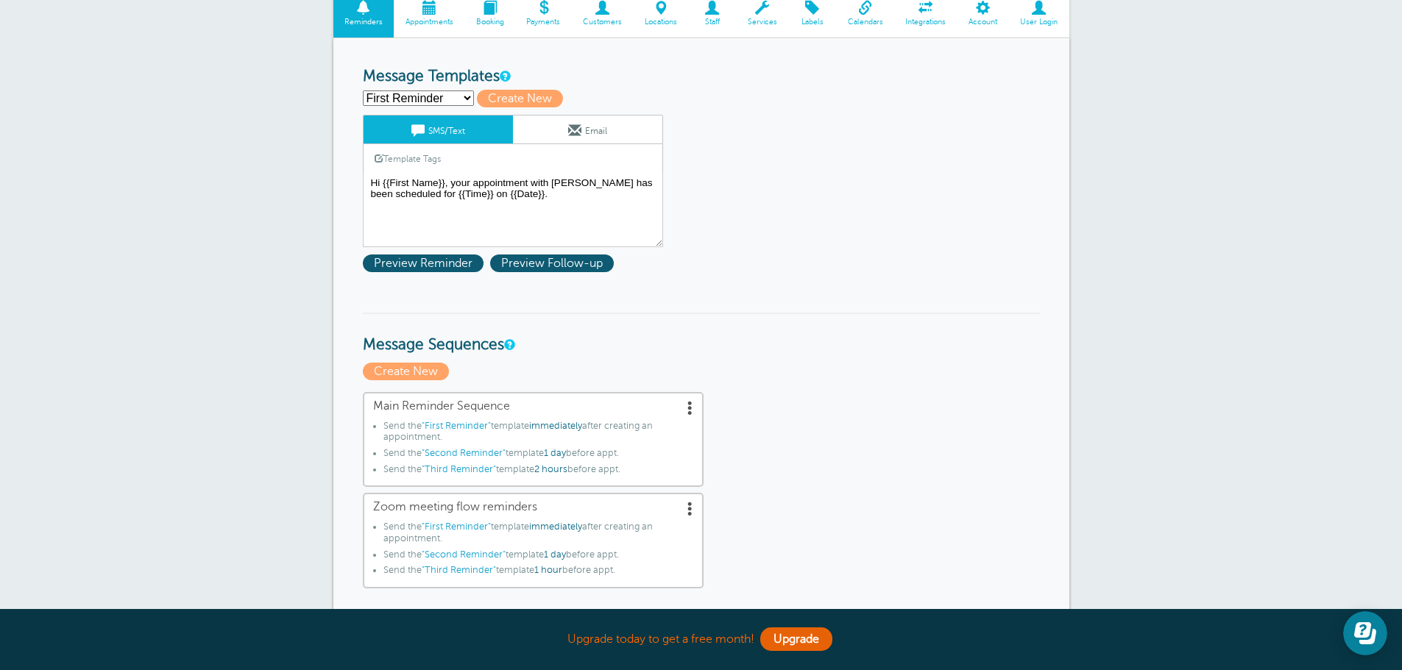
scroll to position [0, 0]
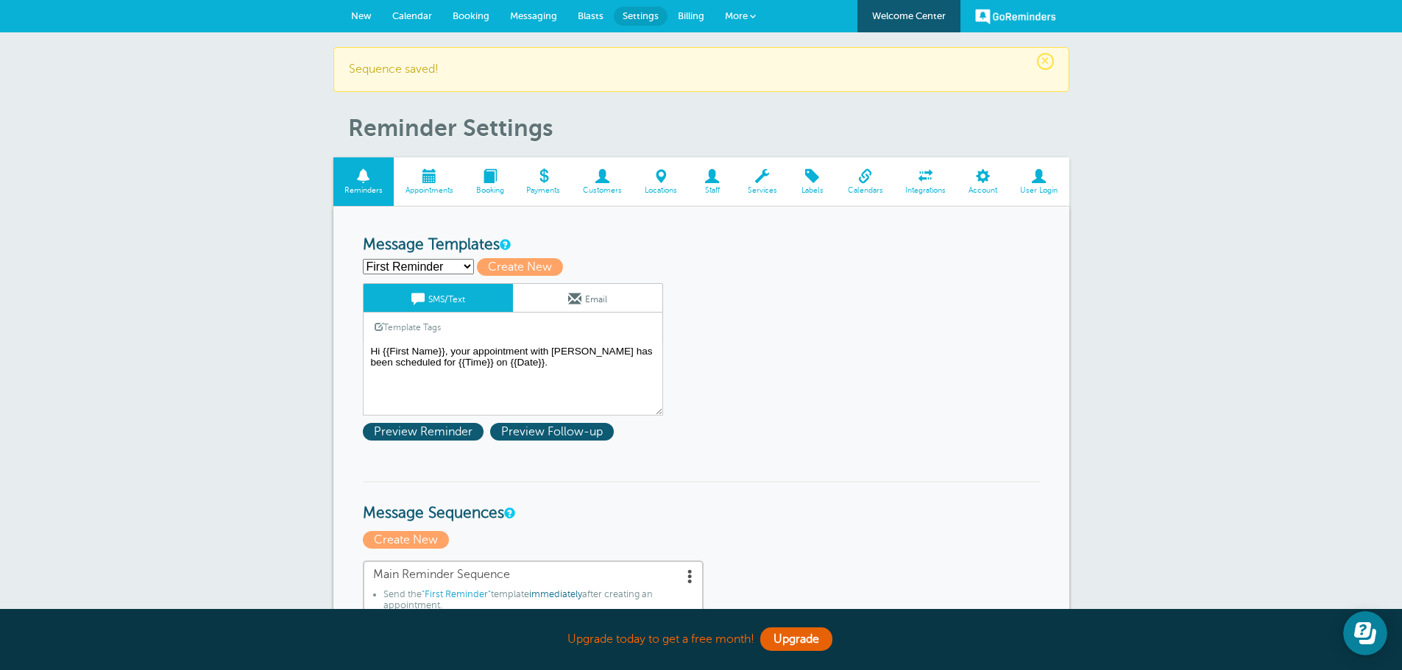
click at [461, 268] on select "First Reminder Second Reminder Third Reminder Create new..." at bounding box center [418, 266] width 111 height 15
select select "159940"
click at [363, 259] on select "First Reminder Second Reminder Third Reminder Create new..." at bounding box center [418, 266] width 111 height 15
type input "Second Reminder"
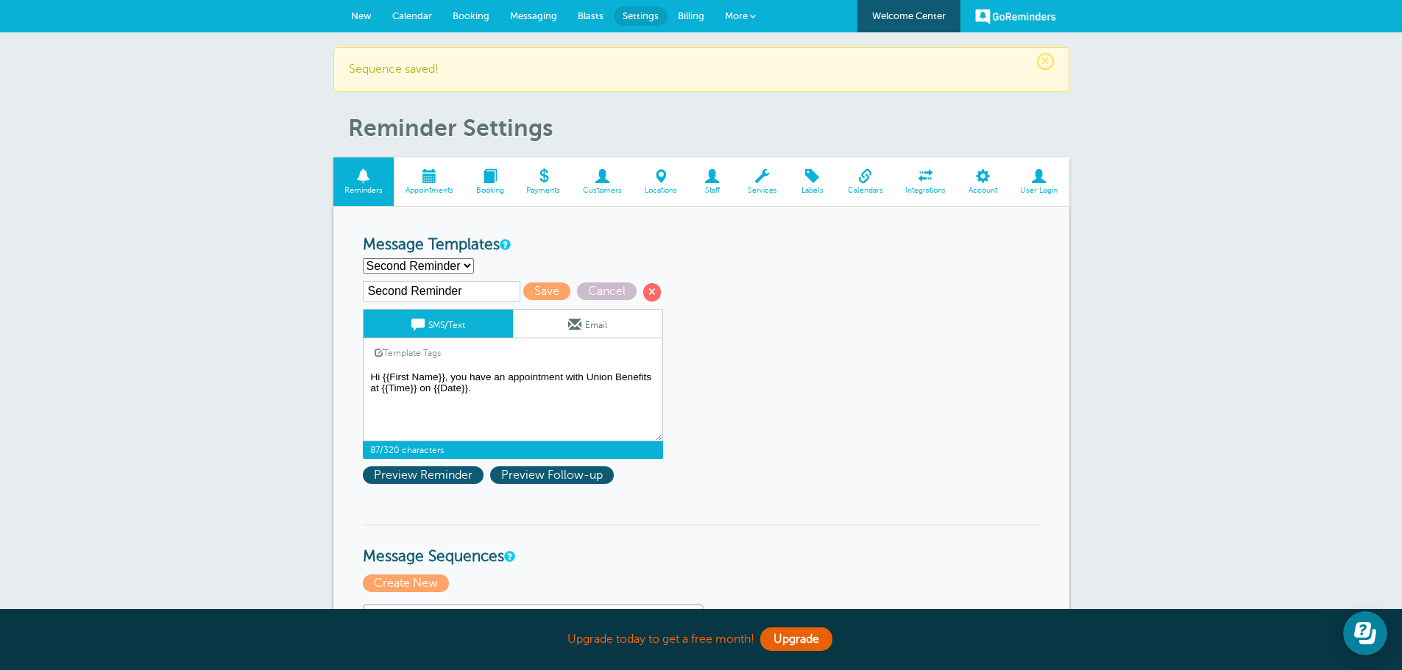
drag, startPoint x: 587, startPoint y: 376, endPoint x: 657, endPoint y: 378, distance: 69.9
click at [657, 378] on textarea "Hi {{First Name}}, your appointment with [PERSON_NAME] has been scheduled for {…" at bounding box center [513, 405] width 300 height 74
click at [550, 391] on textarea "Hi {{First Name}}, your appointment with [PERSON_NAME] has been scheduled for {…" at bounding box center [513, 405] width 300 height 74
type textarea "Hi {{First Name}}, you have an appointment with [PERSON_NAME] at {{Time}} on {{…"
click at [540, 291] on span "Save" at bounding box center [546, 292] width 47 height 18
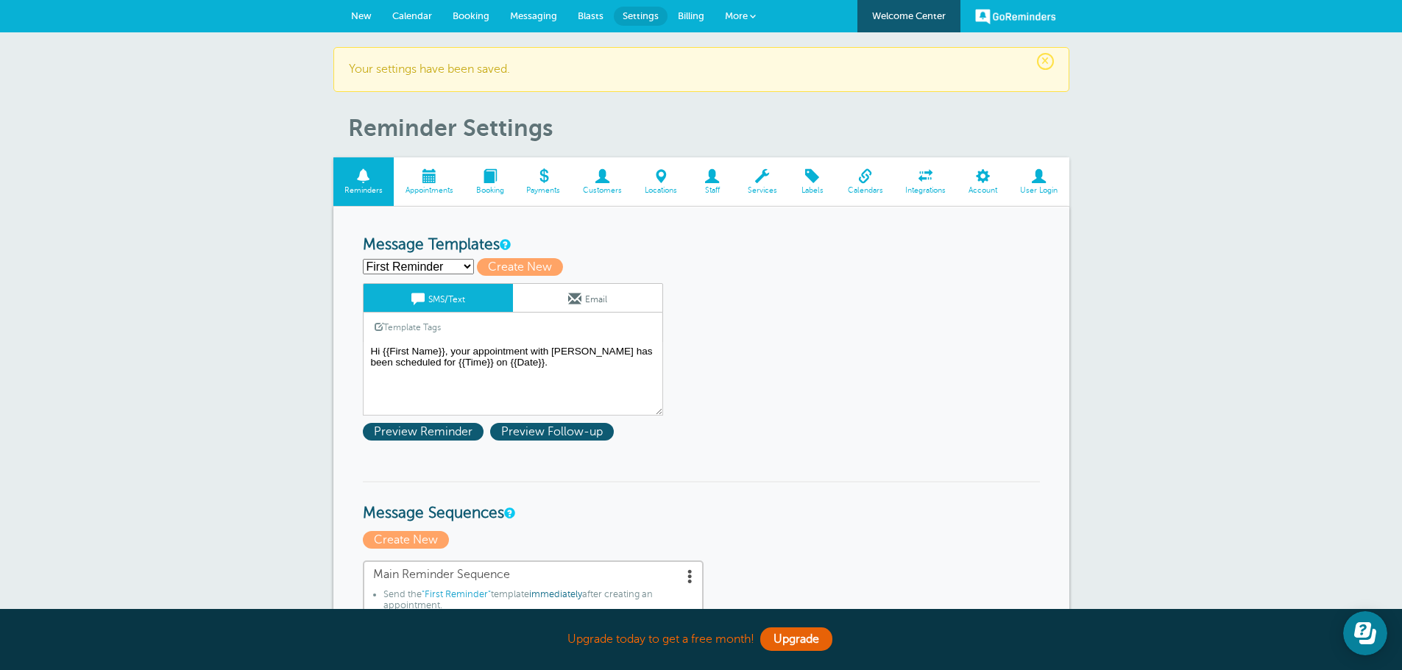
click at [464, 267] on select "First Reminder Second Reminder Third Reminder Create new..." at bounding box center [418, 266] width 111 height 15
select select "159941"
click at [363, 259] on select "First Reminder Second Reminder Third Reminder Create new..." at bounding box center [418, 266] width 111 height 15
type input "Third Reminder"
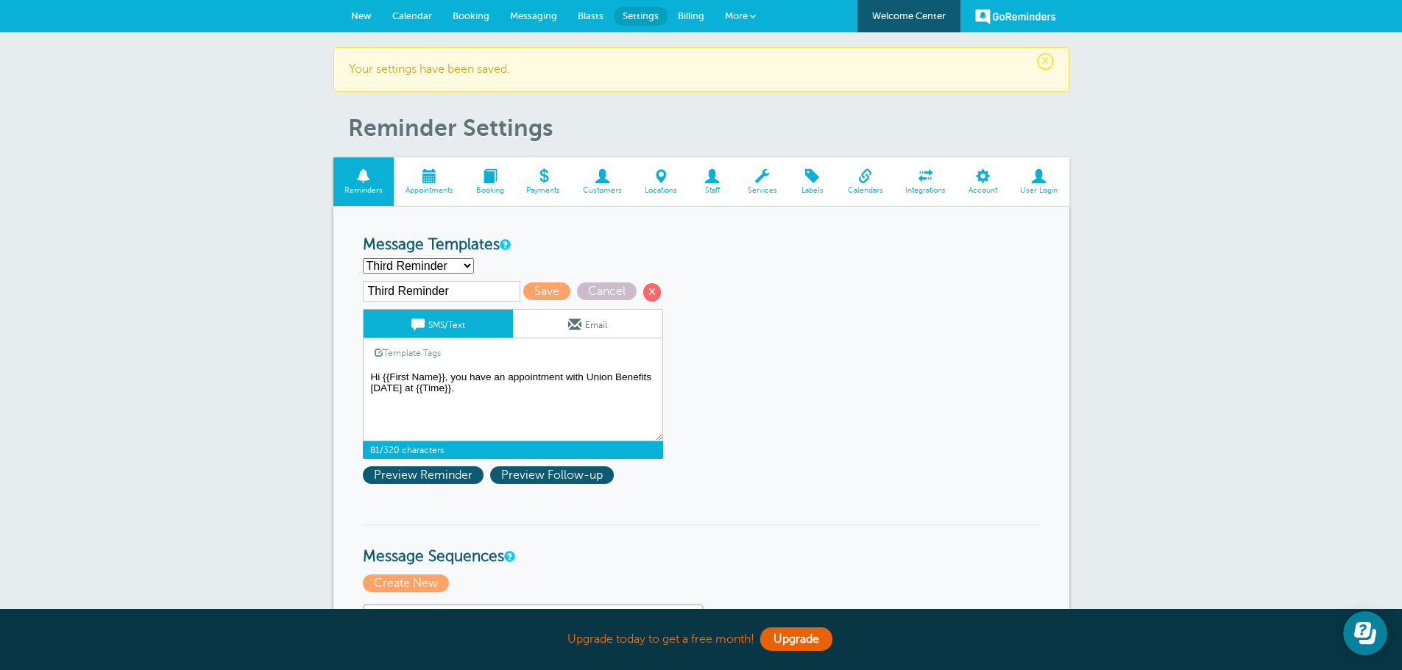
drag, startPoint x: 565, startPoint y: 377, endPoint x: 650, endPoint y: 380, distance: 84.7
click at [653, 378] on textarea "Hi {{First Name}}, your appointment with [PERSON_NAME] has been scheduled for {…" at bounding box center [513, 405] width 300 height 74
drag, startPoint x: 451, startPoint y: 390, endPoint x: 542, endPoint y: 395, distance: 91.4
click at [542, 395] on textarea "Hi {{First Name}}, your appointment with [PERSON_NAME] has been scheduled for {…" at bounding box center [513, 405] width 300 height 74
type textarea "Hi {{First Name}}, you have an appointment in an hour. Please Text C to Confirm."
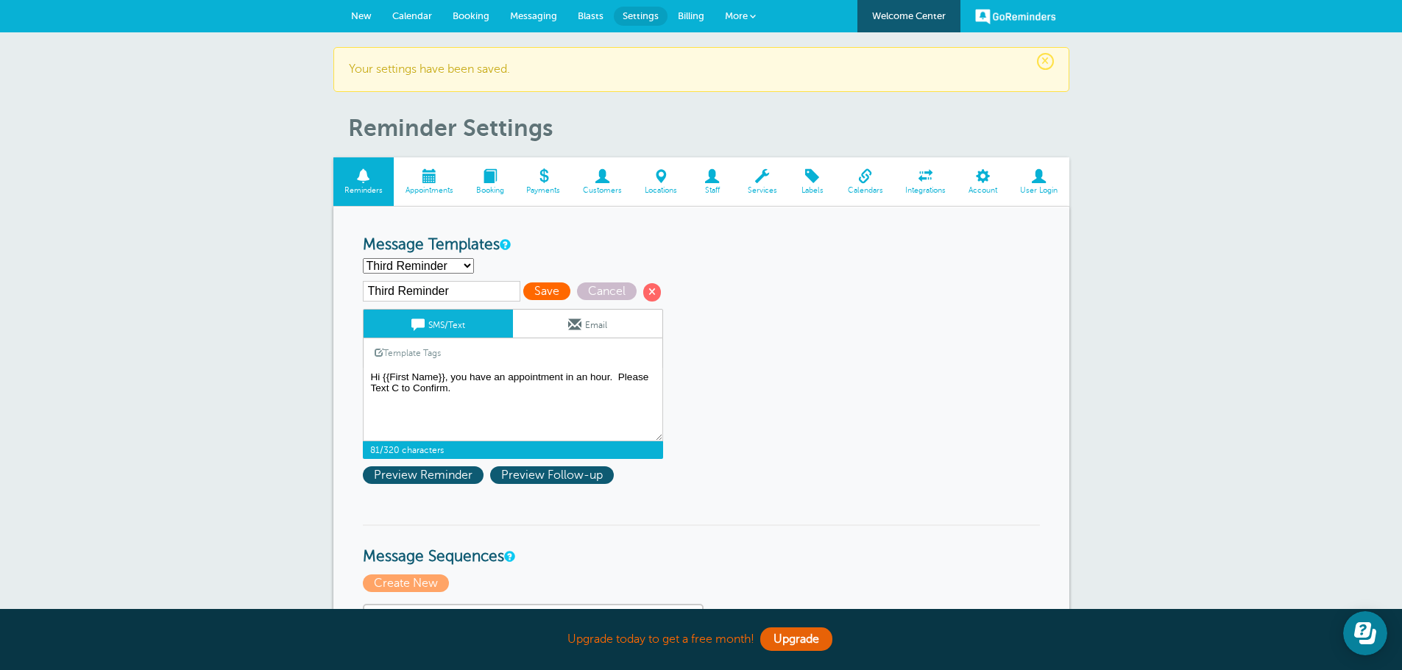
click at [525, 296] on span "Save" at bounding box center [546, 292] width 47 height 18
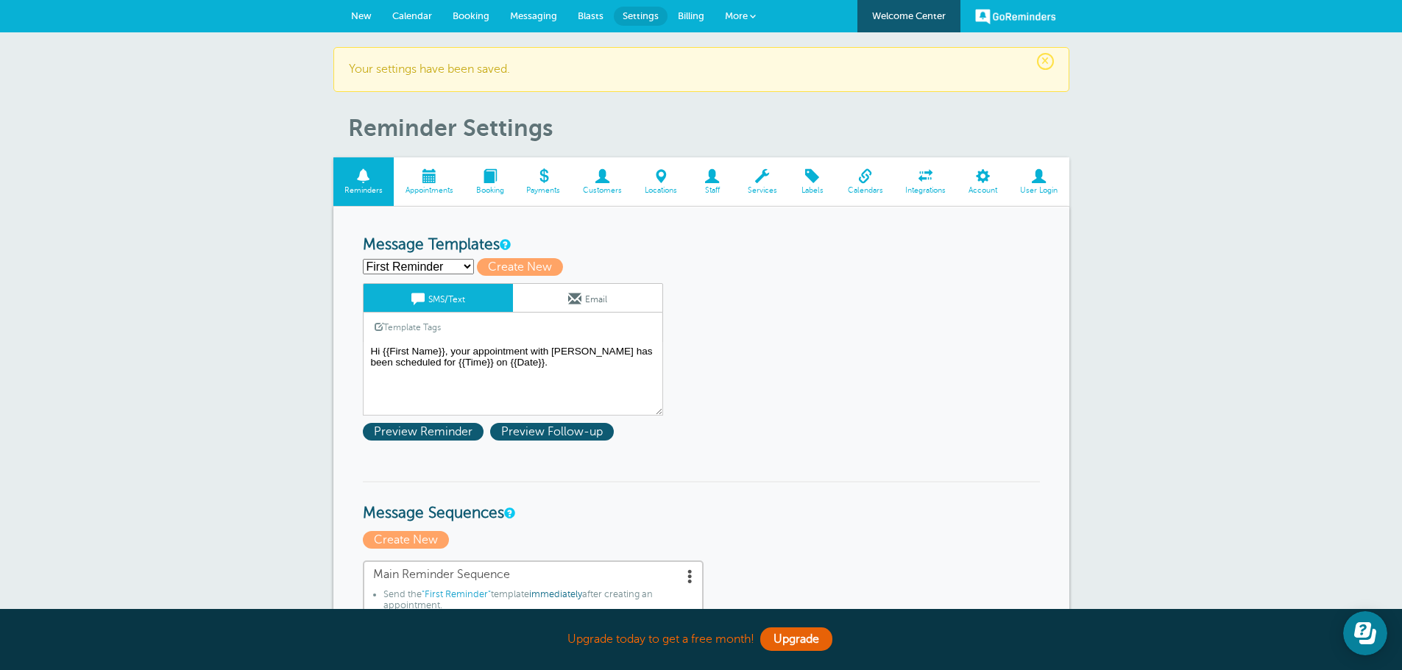
click at [461, 266] on select "First Reminder Second Reminder Third Reminder Create new..." at bounding box center [418, 266] width 111 height 15
select select "159940"
click at [363, 259] on select "First Reminder Second Reminder Third Reminder Create new..." at bounding box center [418, 266] width 111 height 15
type input "Second Reminder"
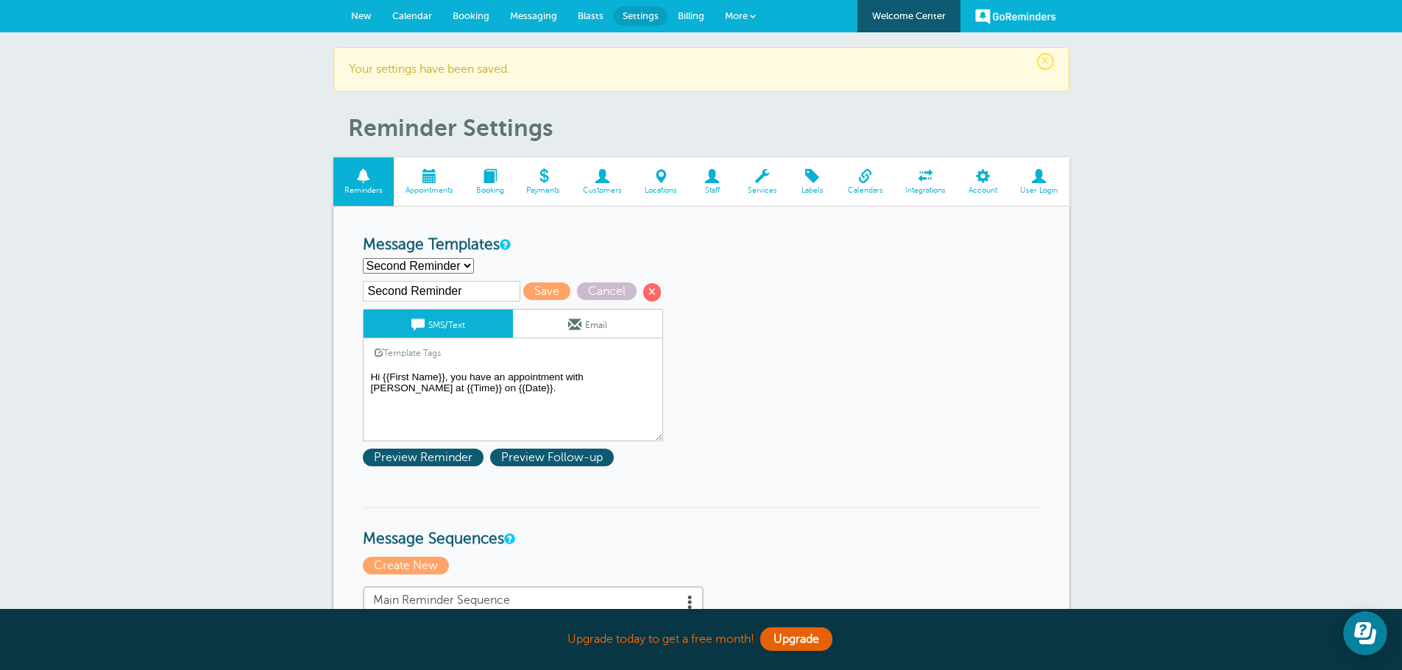
click at [525, 391] on textarea "Hi {{First Name}}, your appointment with [PERSON_NAME] has been scheduled for {…" at bounding box center [513, 405] width 300 height 74
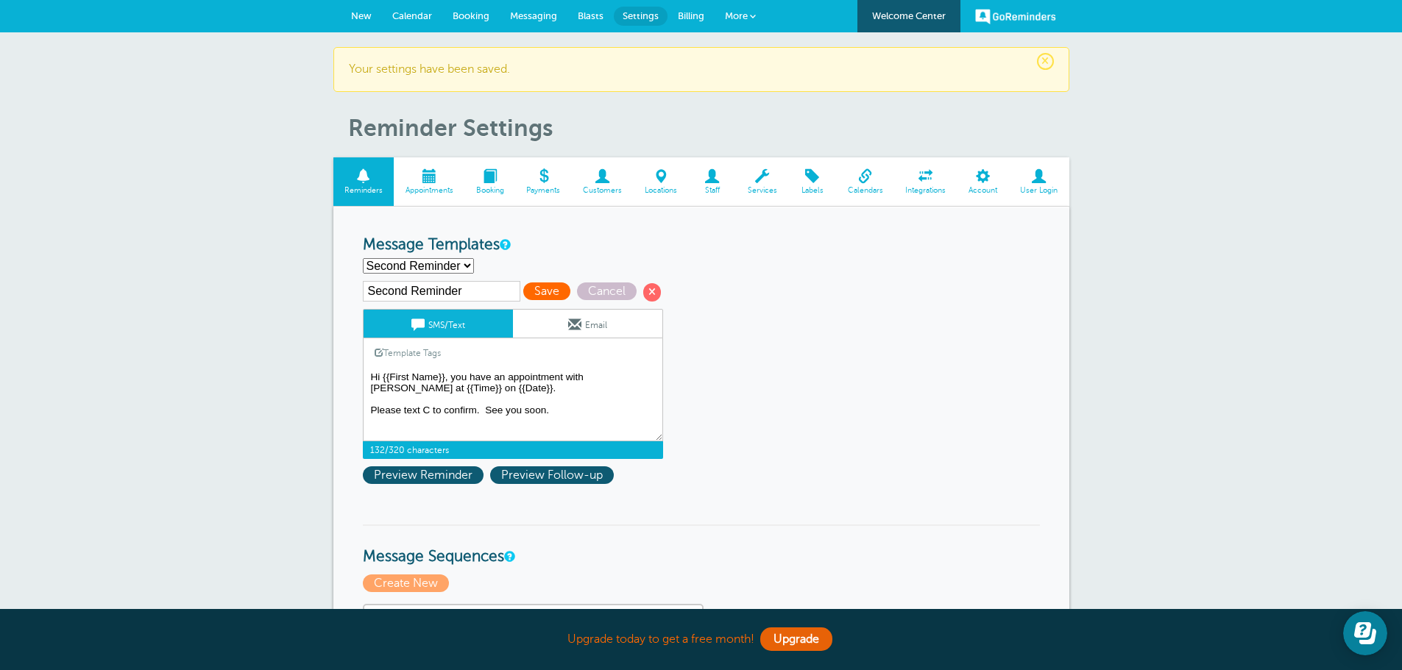
type textarea "Hi {{First Name}}, you have an appointment with Bridget Hughes at {{Time}} on {…"
click at [537, 291] on span "Save" at bounding box center [546, 292] width 47 height 18
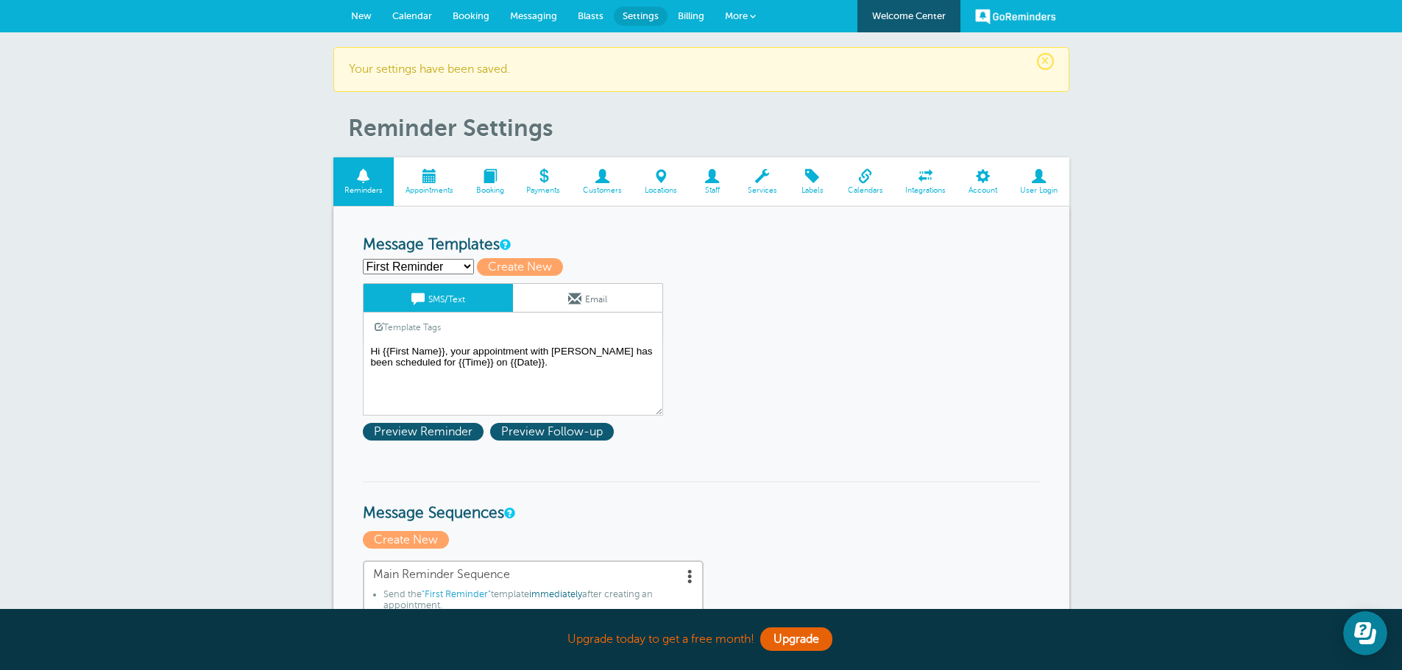
click at [464, 264] on select "First Reminder Second Reminder Third Reminder Create new..." at bounding box center [418, 266] width 111 height 15
select select "159941"
click at [363, 259] on select "First Reminder Second Reminder Third Reminder Create new..." at bounding box center [418, 266] width 111 height 15
type input "Third Reminder"
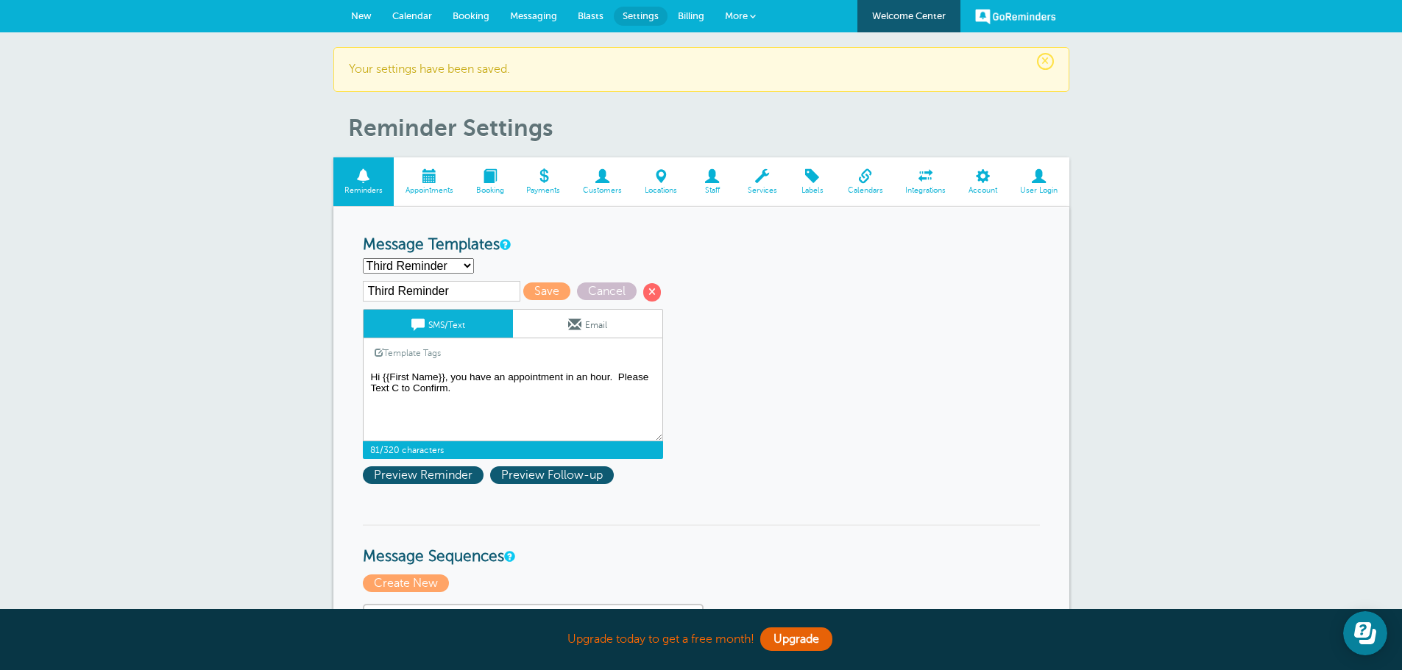
drag, startPoint x: 370, startPoint y: 389, endPoint x: 458, endPoint y: 393, distance: 87.6
click at [458, 393] on textarea "Hi {{First Name}}, your appointment with [PERSON_NAME] has been scheduled for {…" at bounding box center [513, 405] width 300 height 74
click at [497, 387] on textarea "Hi {{First Name}}, your appointment with [PERSON_NAME] has been scheduled for {…" at bounding box center [513, 405] width 300 height 74
click at [624, 392] on textarea "Hi {{First Name}}, your appointment with [PERSON_NAME] has been scheduled for {…" at bounding box center [513, 405] width 300 height 74
click at [520, 396] on textarea "Hi {{First Name}}, your appointment with [PERSON_NAME] has been scheduled for {…" at bounding box center [513, 405] width 300 height 74
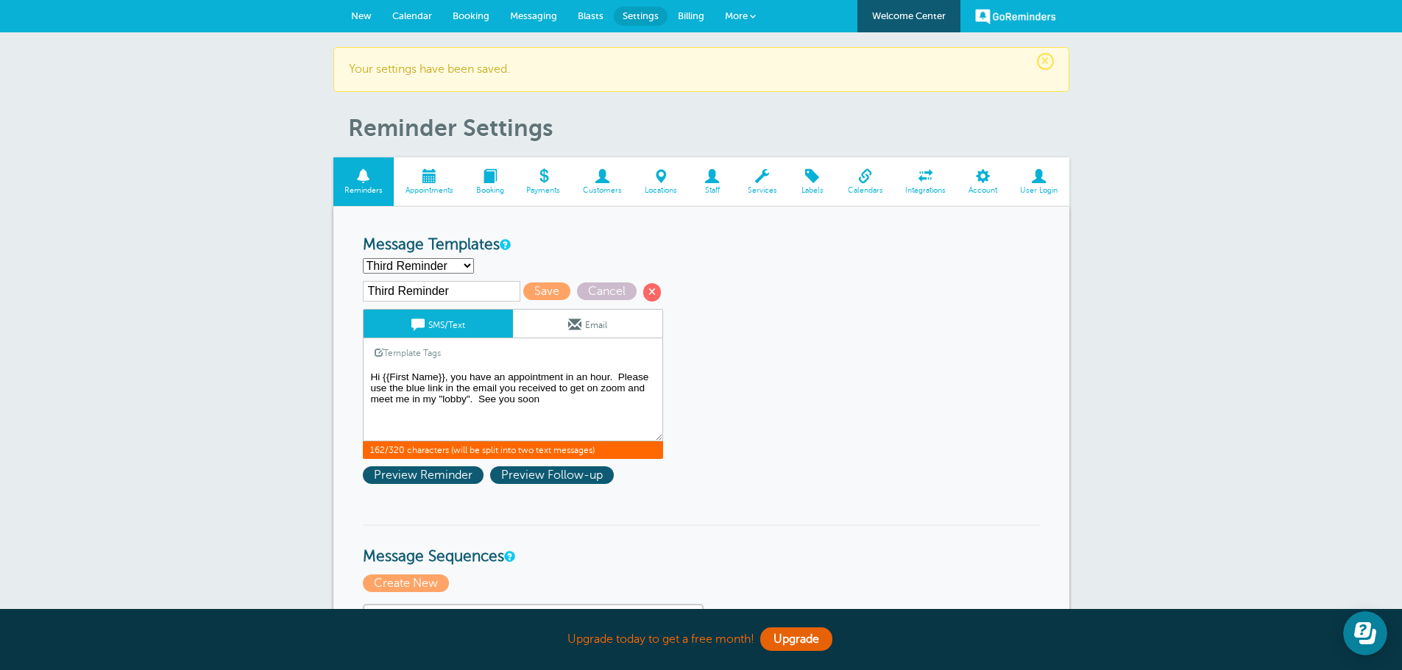
click at [376, 390] on textarea "Hi {{First Name}}, your appointment with [PERSON_NAME] has been scheduled for {…" at bounding box center [513, 405] width 300 height 74
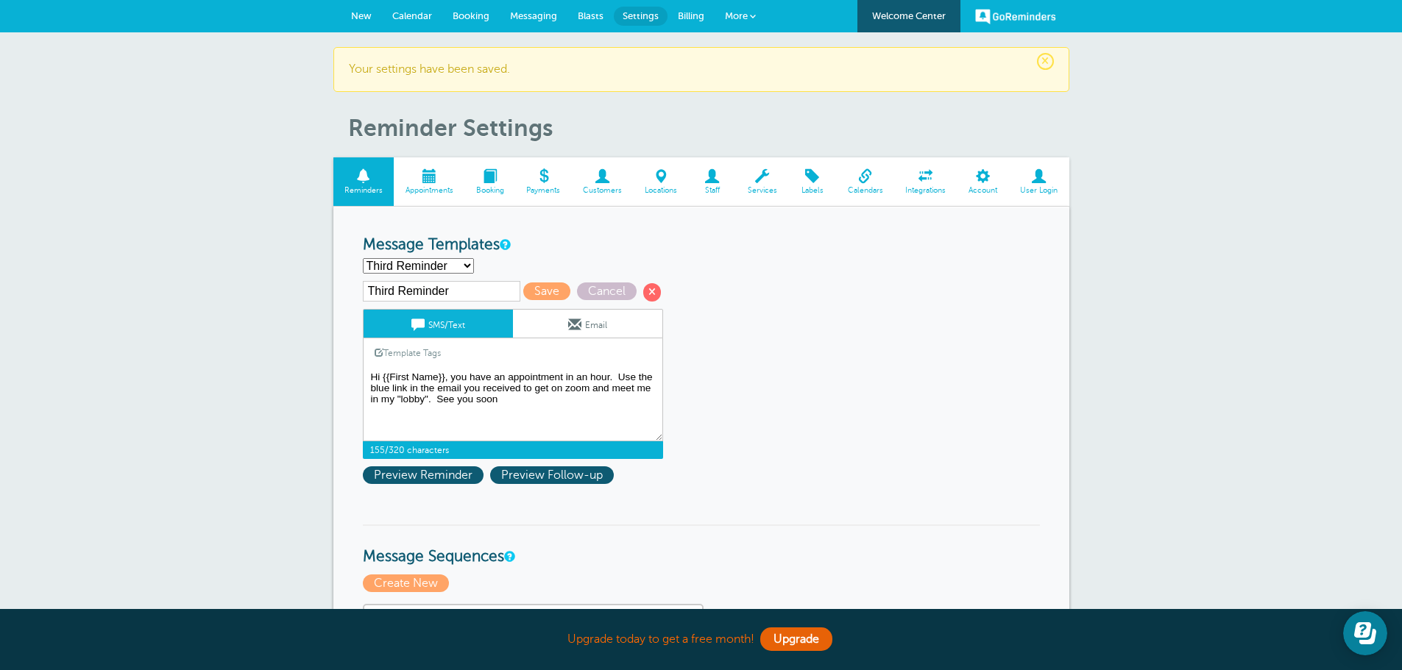
drag, startPoint x: 464, startPoint y: 387, endPoint x: 564, endPoint y: 392, distance: 100.9
click at [564, 392] on textarea "Hi {{First Name}}, your appointment with [PERSON_NAME] has been scheduled for {…" at bounding box center [513, 405] width 300 height 74
click at [433, 388] on textarea "Hi {{First Name}}, your appointment with [PERSON_NAME] has been scheduled for {…" at bounding box center [513, 405] width 300 height 74
drag, startPoint x: 470, startPoint y: 386, endPoint x: 556, endPoint y: 386, distance: 85.4
click at [556, 386] on textarea "Hi {{First Name}}, your appointment with [PERSON_NAME] has been scheduled for {…" at bounding box center [513, 405] width 300 height 74
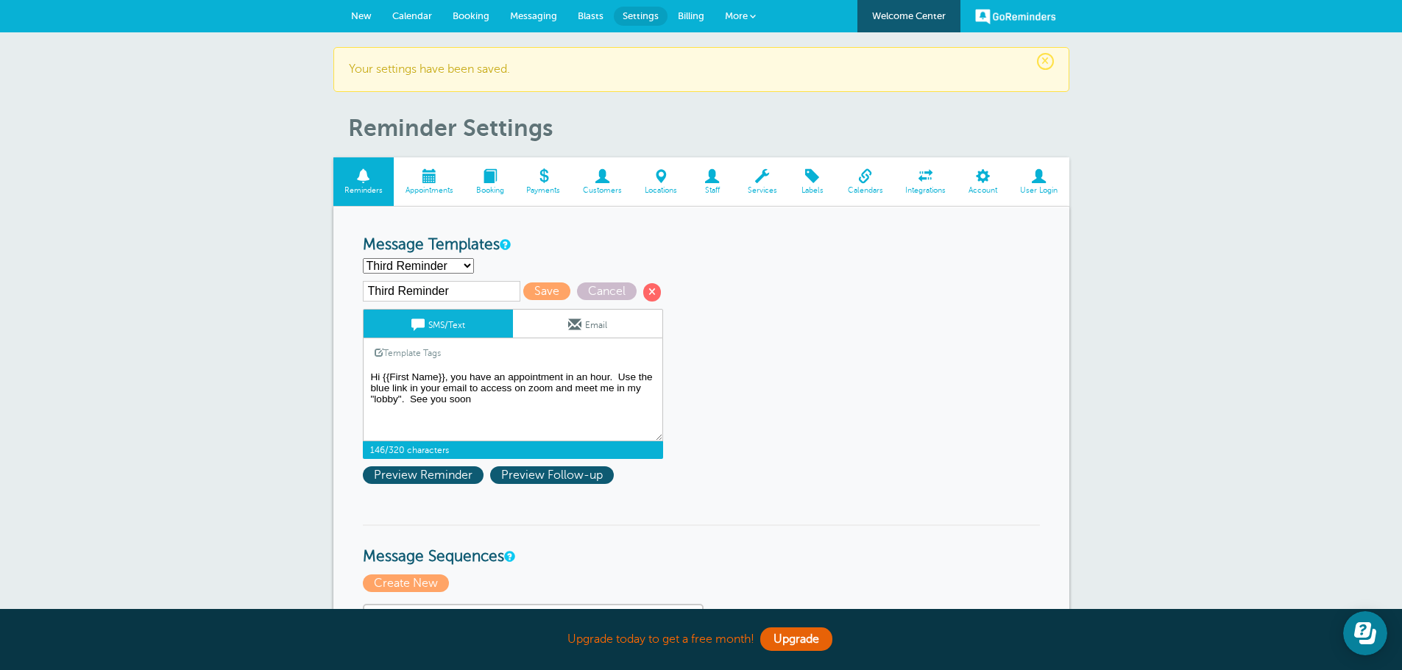
click at [528, 388] on textarea "Hi {{First Name}}, your appointment with [PERSON_NAME] has been scheduled for {…" at bounding box center [513, 405] width 300 height 74
click at [561, 387] on textarea "Hi {{First Name}}, your appointment with [PERSON_NAME] has been scheduled for {…" at bounding box center [513, 405] width 300 height 74
click at [438, 403] on textarea "Hi {{First Name}}, your appointment with [PERSON_NAME] has been scheduled for {…" at bounding box center [513, 405] width 300 height 74
type textarea "Hi {{First Name}}, you have an appointment in an hour. Use the blue link in you…"
click at [536, 293] on span "Save" at bounding box center [546, 292] width 47 height 18
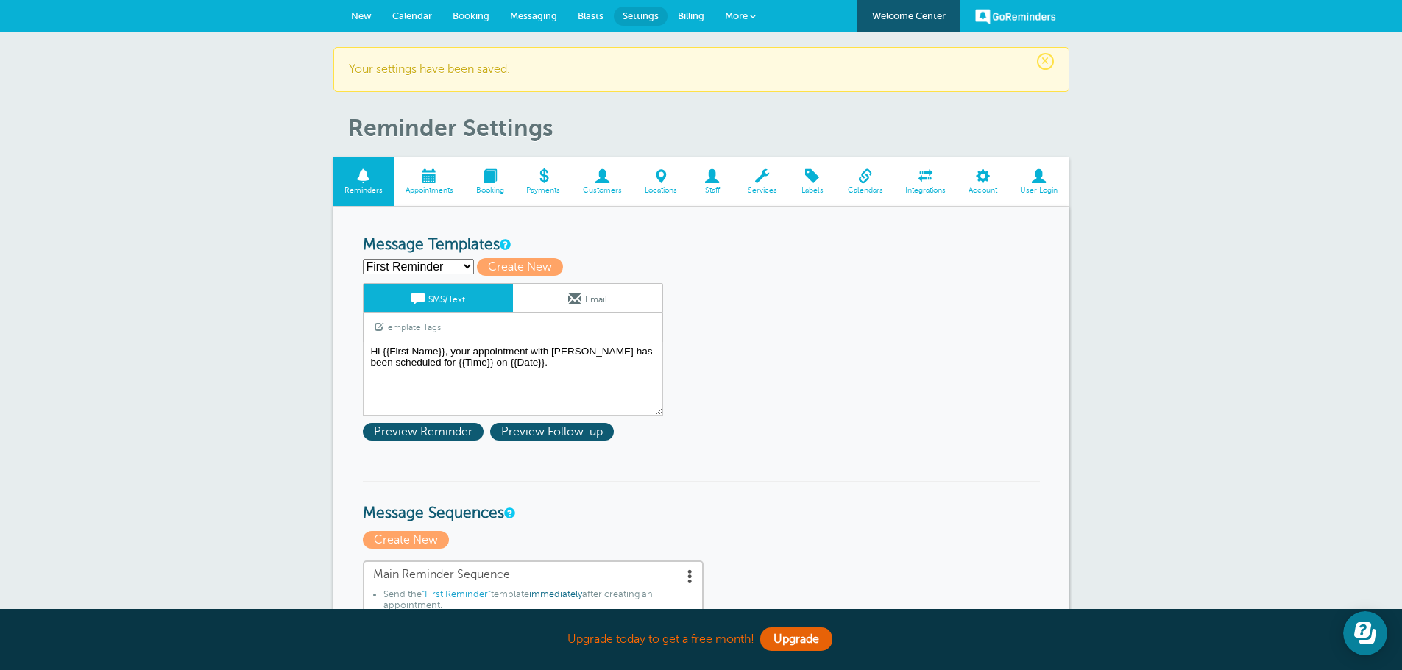
click at [461, 266] on select "First Reminder Second Reminder Third Reminder Create new..." at bounding box center [418, 266] width 111 height 15
click at [363, 259] on select "First Reminder Second Reminder Third Reminder Create new..." at bounding box center [418, 266] width 111 height 15
click at [614, 302] on link "Email" at bounding box center [587, 298] width 149 height 28
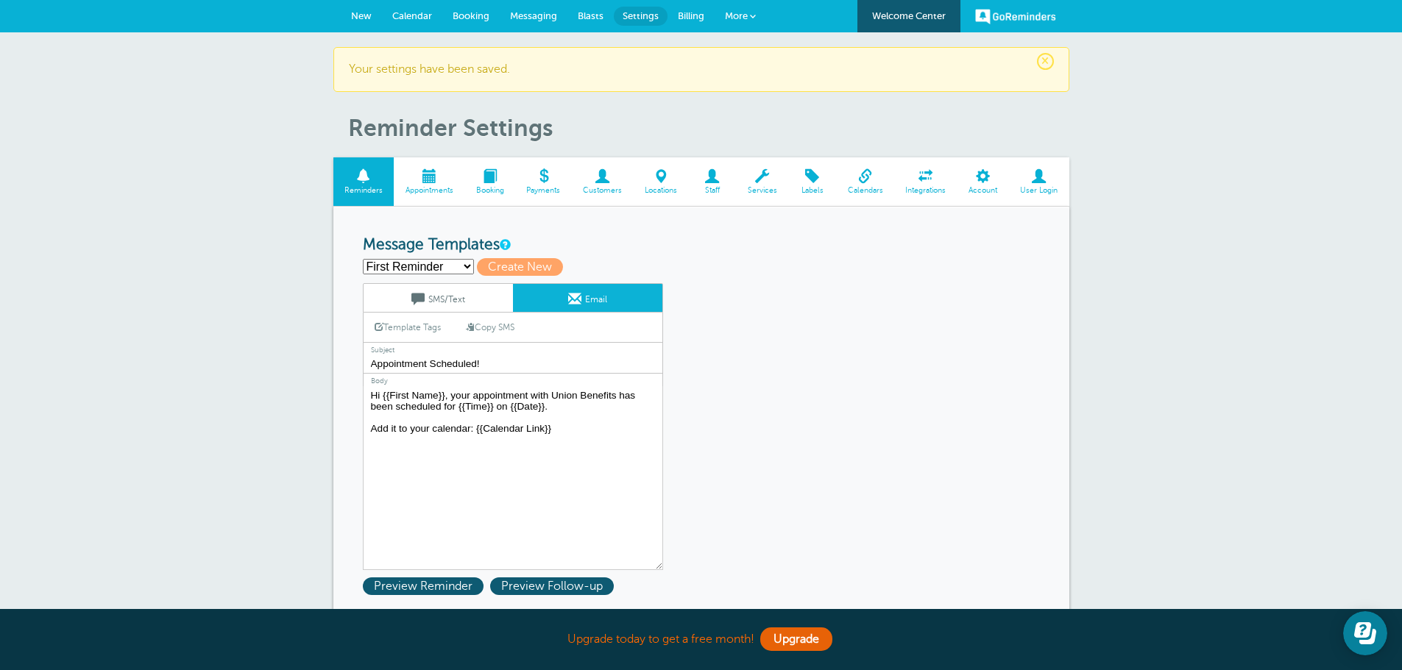
click at [371, 361] on input "Appointment Scheduled!" at bounding box center [513, 364] width 300 height 19
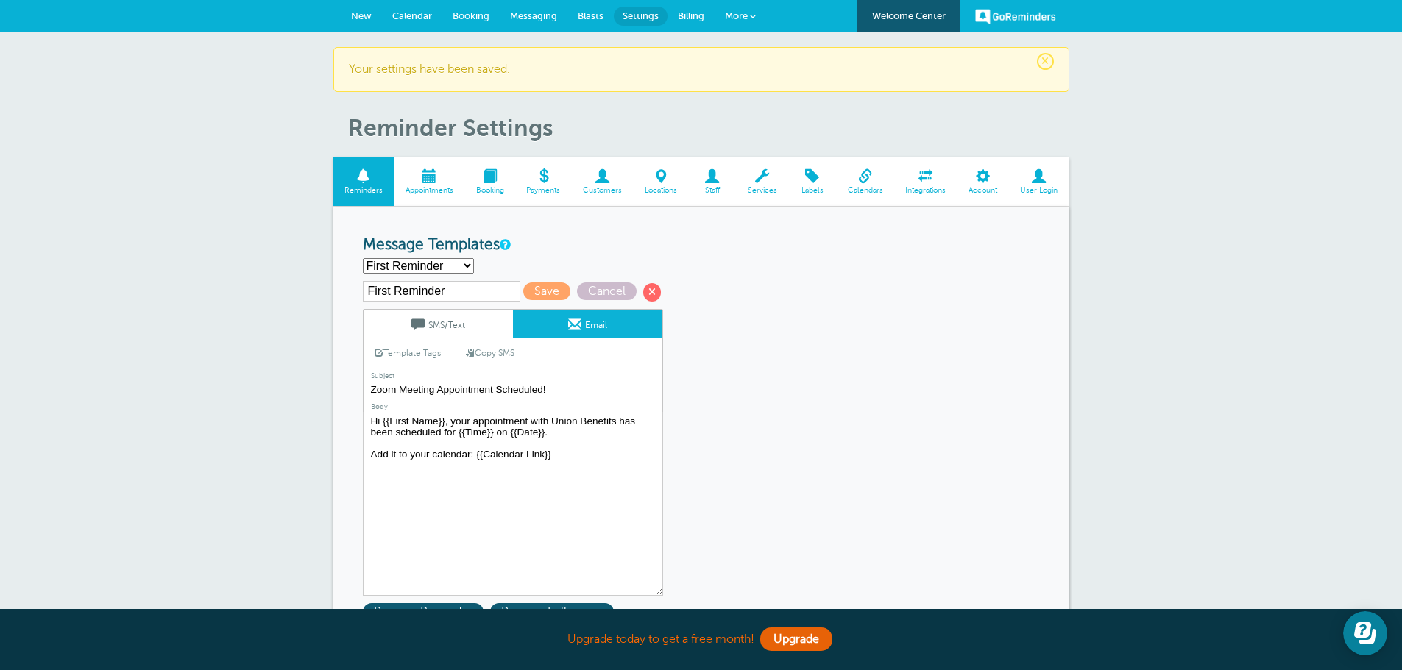
type input "Zoom Meeting Appointment Scheduled!"
drag, startPoint x: 553, startPoint y: 418, endPoint x: 617, endPoint y: 417, distance: 64.8
click at [617, 417] on textarea "Hi {{First Name}}, your appointment with Union Benefits has been scheduled for …" at bounding box center [513, 504] width 300 height 184
click at [550, 424] on textarea "Hi {{First Name}}, your appointment with Union Benefits has been scheduled for …" at bounding box center [513, 504] width 300 height 184
click at [529, 433] on textarea "Hi {{First Name}}, your appointment with Union Benefits has been scheduled for …" at bounding box center [513, 504] width 300 height 184
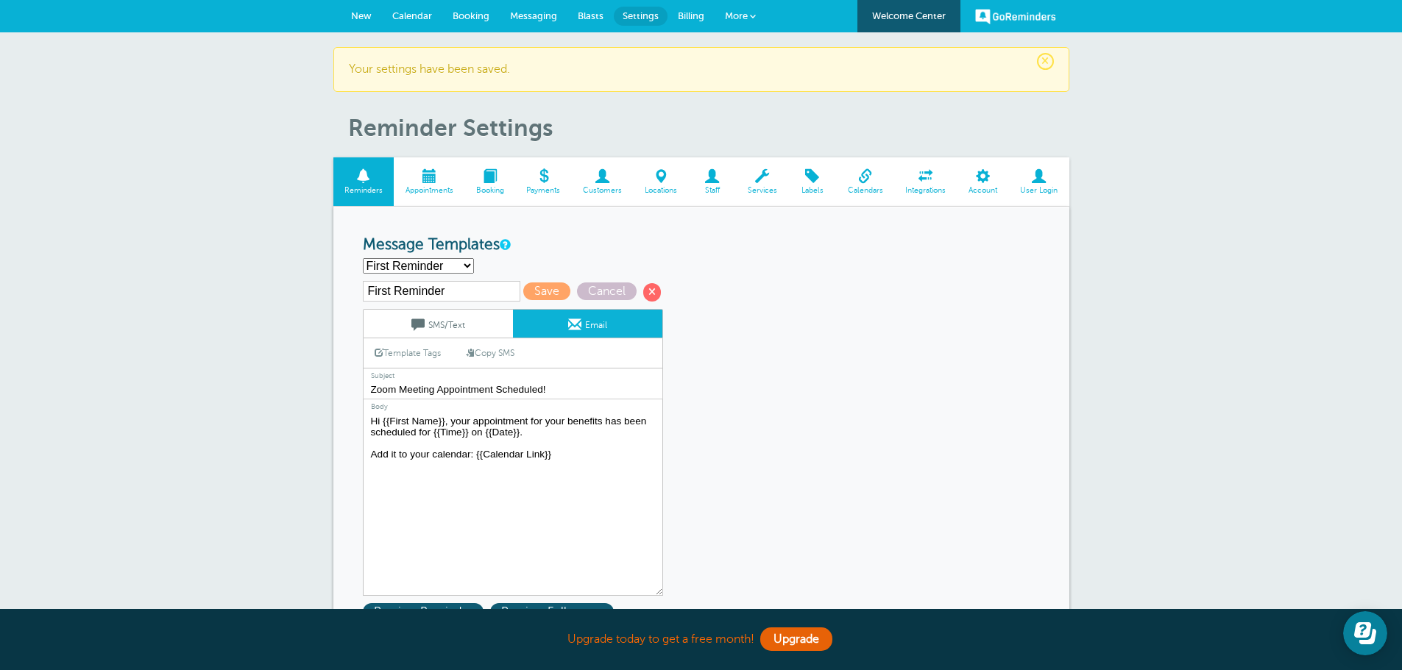
paste textarea "Your appointment is confirmed, and I’m genuinely looking forward to meeting you…"
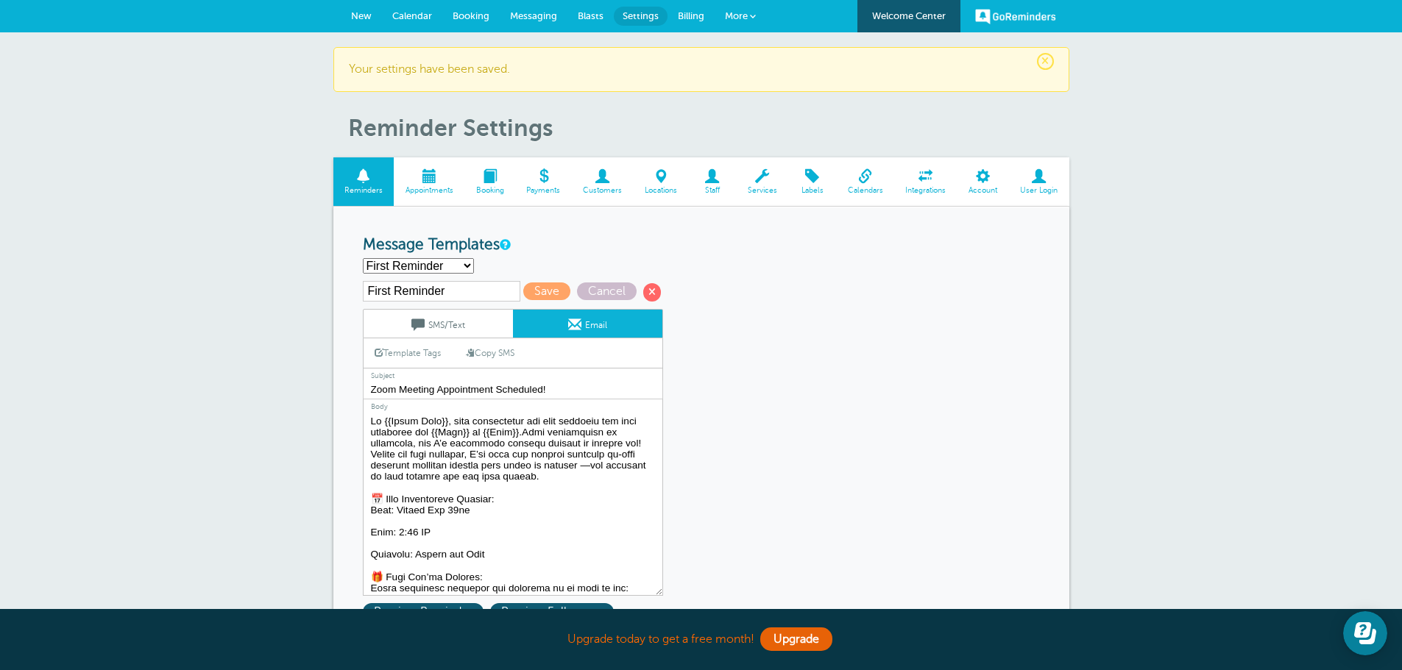
click at [439, 445] on textarea "Hi {{First Name}}, your appointment with Union Benefits has been scheduled for …" at bounding box center [513, 504] width 300 height 184
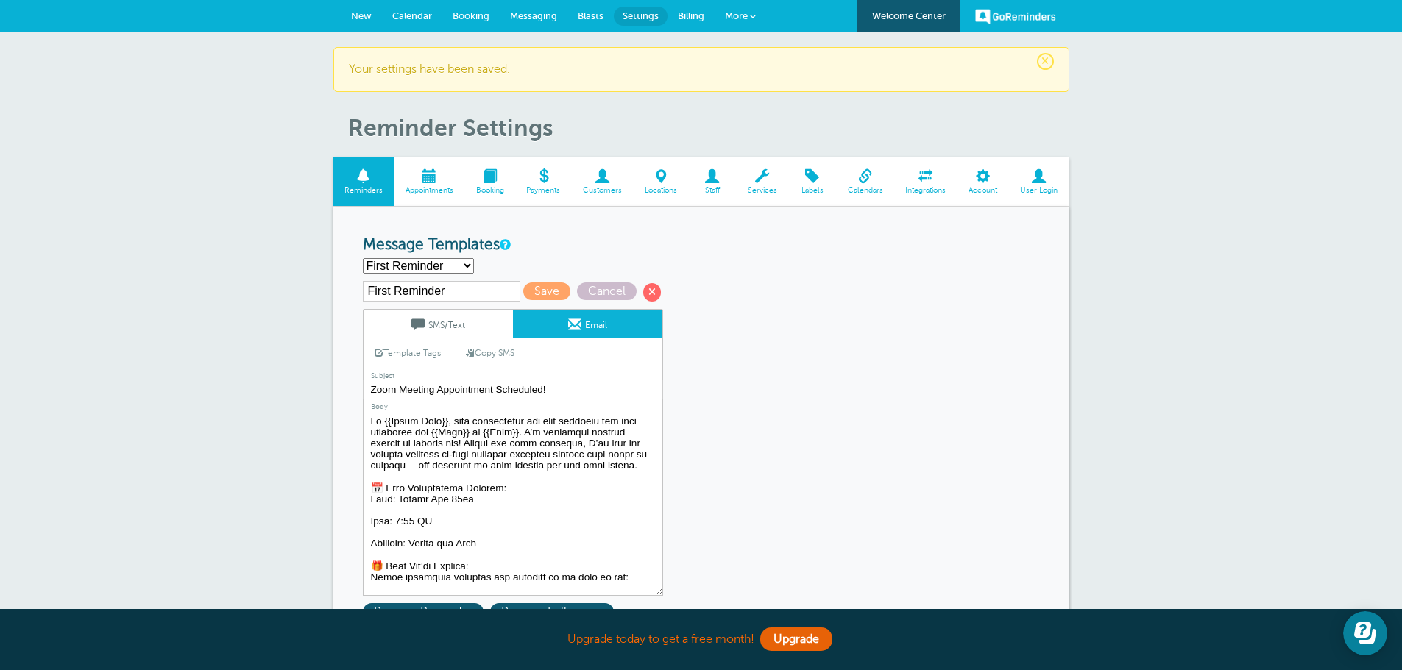
click at [548, 436] on textarea "Hi {{First Name}}, your appointment with Union Benefits has been scheduled for …" at bounding box center [513, 504] width 300 height 184
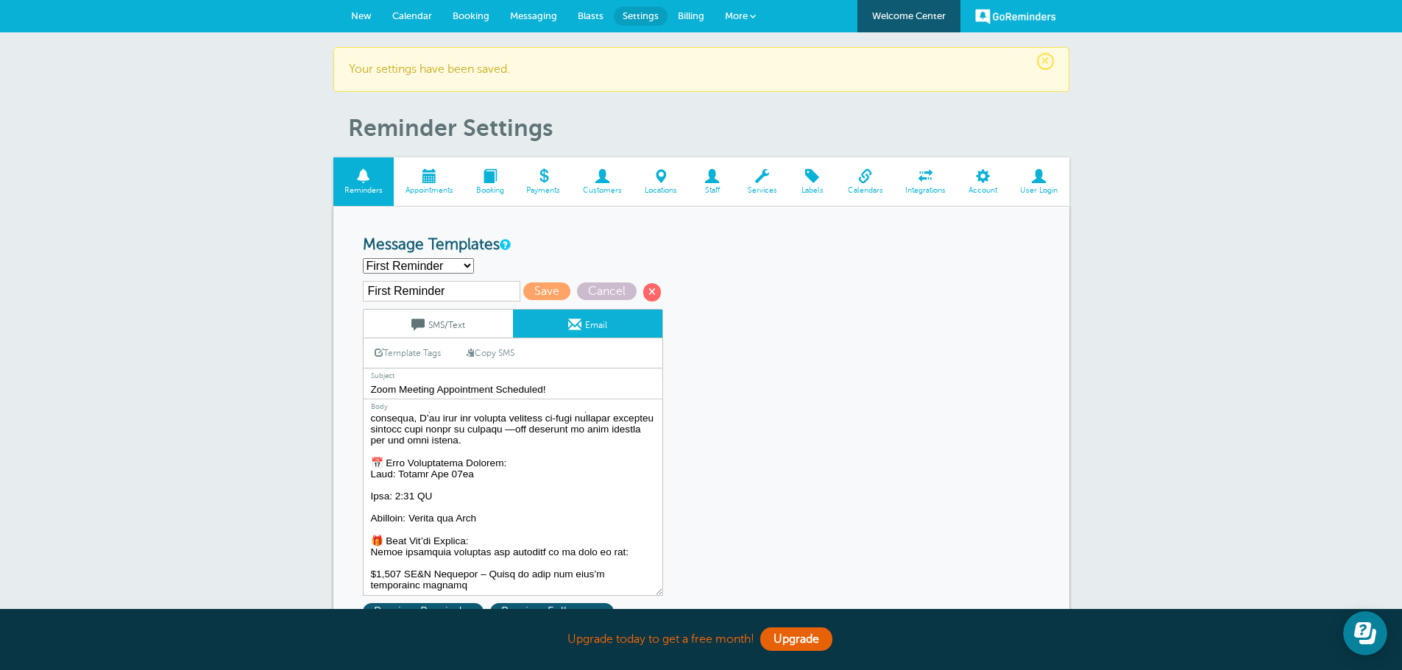
scroll to position [74, 0]
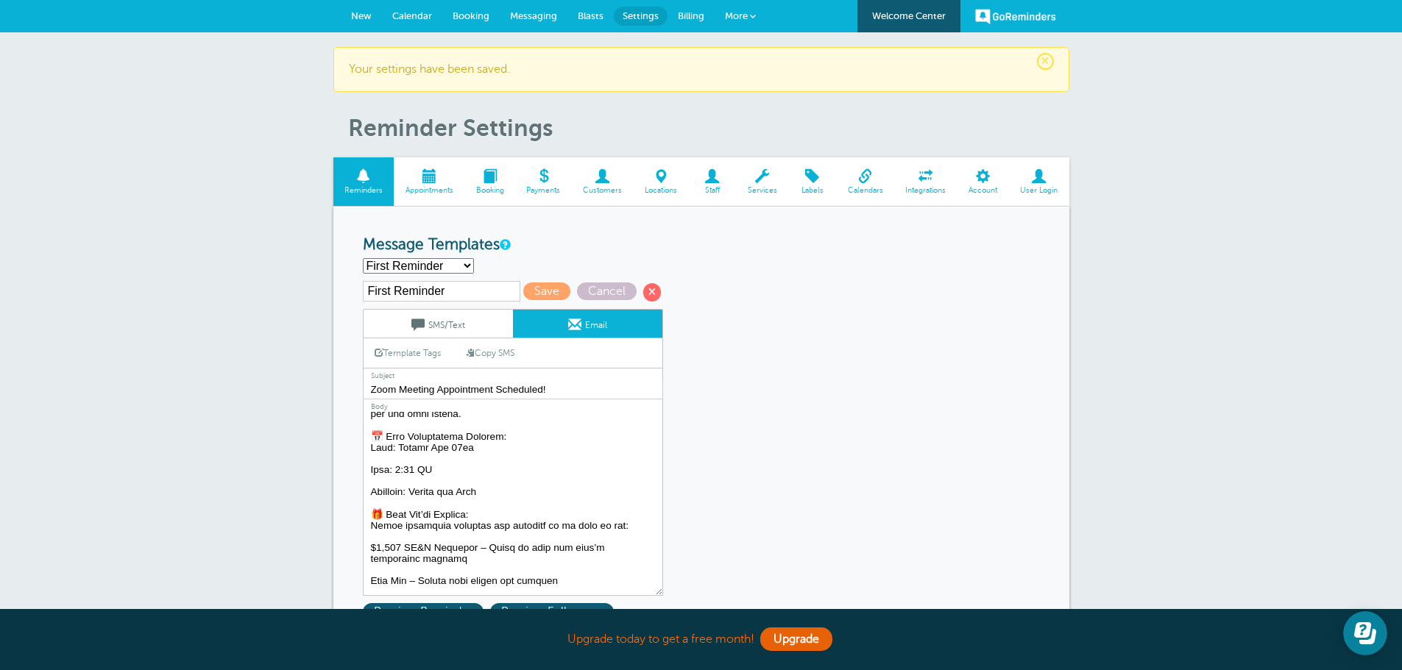
click at [369, 438] on textarea "Hi {{First Name}}, your appointment with Union Benefits has been scheduled for …" at bounding box center [513, 504] width 300 height 184
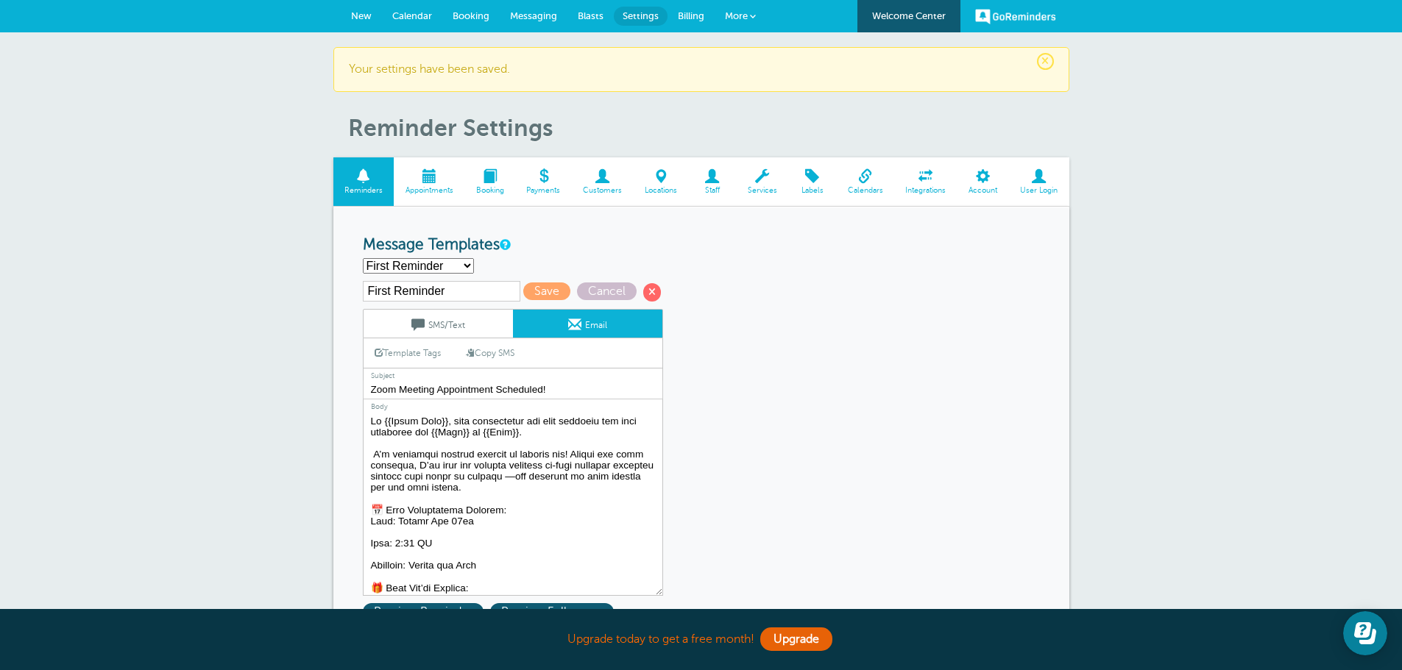
drag, startPoint x: 456, startPoint y: 432, endPoint x: 494, endPoint y: 436, distance: 37.8
click at [494, 436] on textarea "Hi {{First Name}}, your appointment with Union Benefits has been scheduled for …" at bounding box center [513, 504] width 300 height 184
drag, startPoint x: 397, startPoint y: 542, endPoint x: 460, endPoint y: 546, distance: 62.7
click at [460, 546] on textarea "Hi {{First Name}}, your appointment with Union Benefits has been scheduled for …" at bounding box center [513, 504] width 300 height 184
paste textarea "{{Time}}"
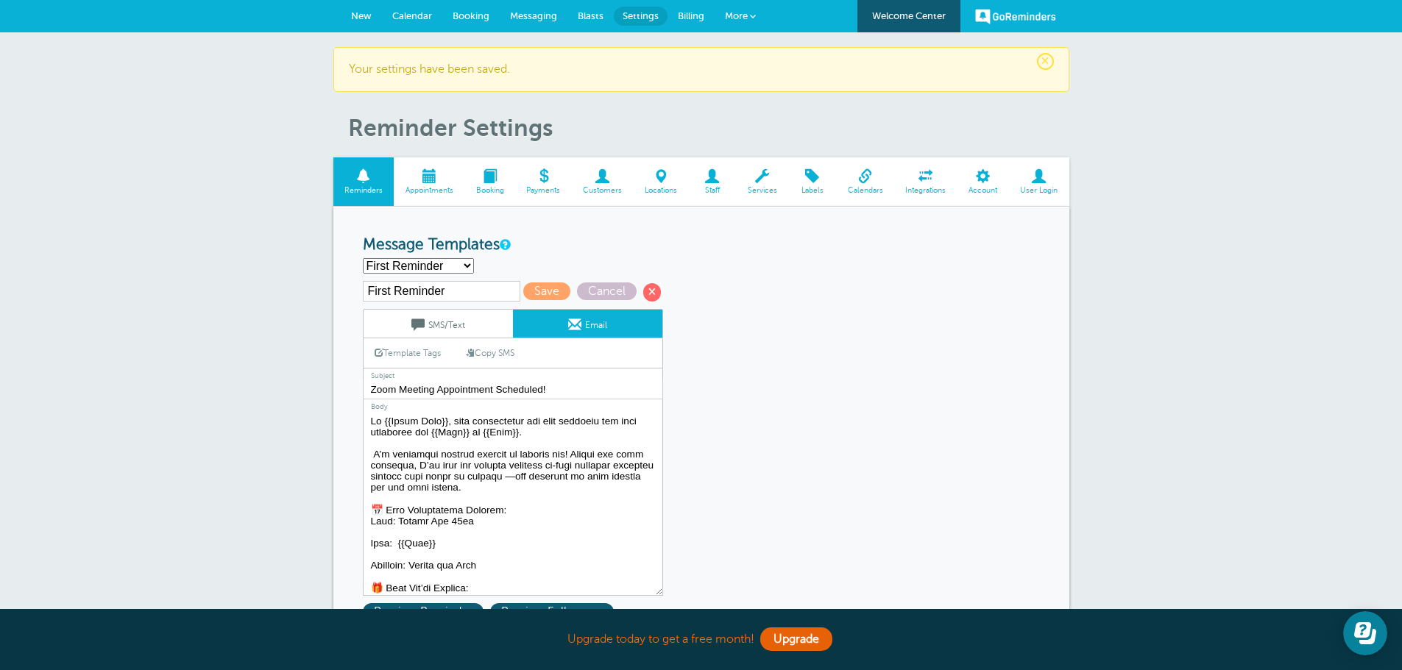
drag, startPoint x: 509, startPoint y: 430, endPoint x: 546, endPoint y: 436, distance: 37.3
click at [546, 436] on textarea "Hi {{First Name}}, your appointment with Union Benefits has been scheduled for …" at bounding box center [513, 504] width 300 height 184
drag, startPoint x: 395, startPoint y: 522, endPoint x: 488, endPoint y: 530, distance: 93.0
click at [488, 530] on textarea "Hi {{First Name}}, your appointment with Union Benefits has been scheduled for …" at bounding box center [513, 504] width 300 height 184
paste textarea "{{Date}}"
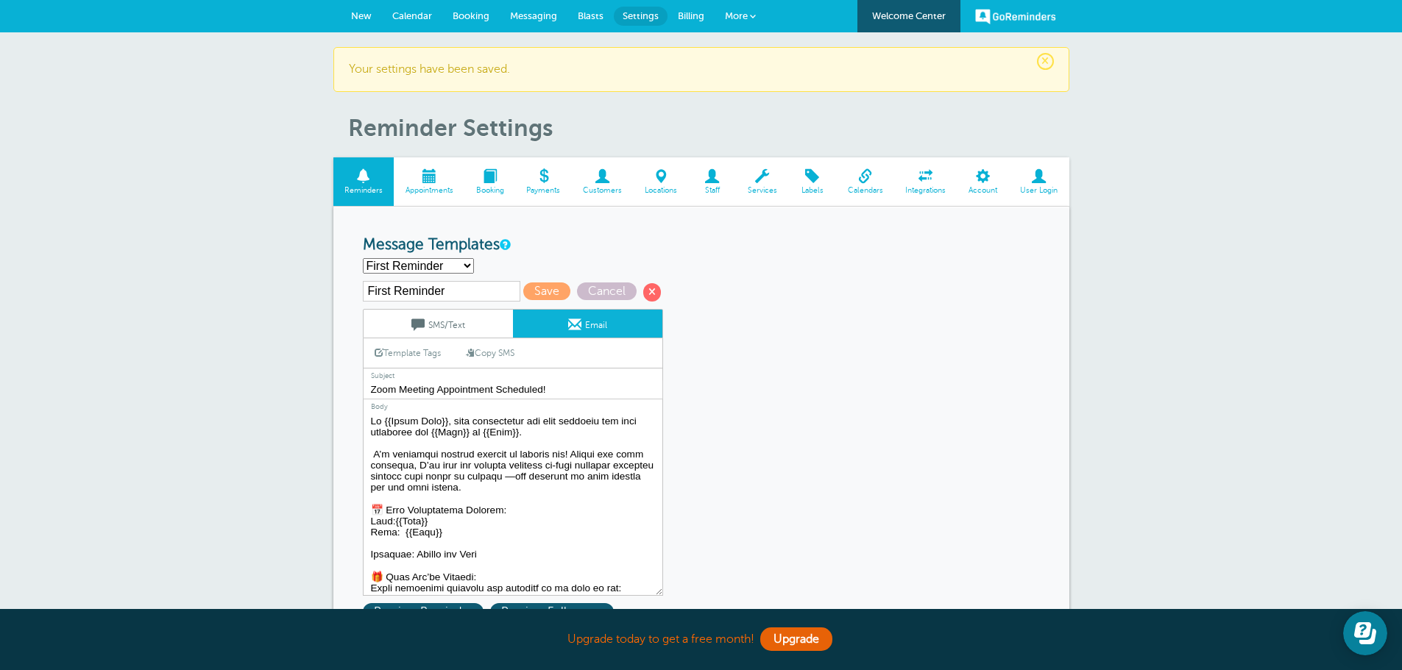
drag, startPoint x: 394, startPoint y: 526, endPoint x: 402, endPoint y: 528, distance: 7.7
click at [394, 525] on textarea "Hi {{First Name}}, your appointment with Union Benefits has been scheduled for …" at bounding box center [513, 504] width 300 height 184
click at [447, 524] on textarea "Hi {{First Name}}, your appointment with Union Benefits has been scheduled for …" at bounding box center [513, 504] width 300 height 184
click at [497, 568] on textarea "Hi {{First Name}}, your appointment with Union Benefits has been scheduled for …" at bounding box center [513, 504] width 300 height 184
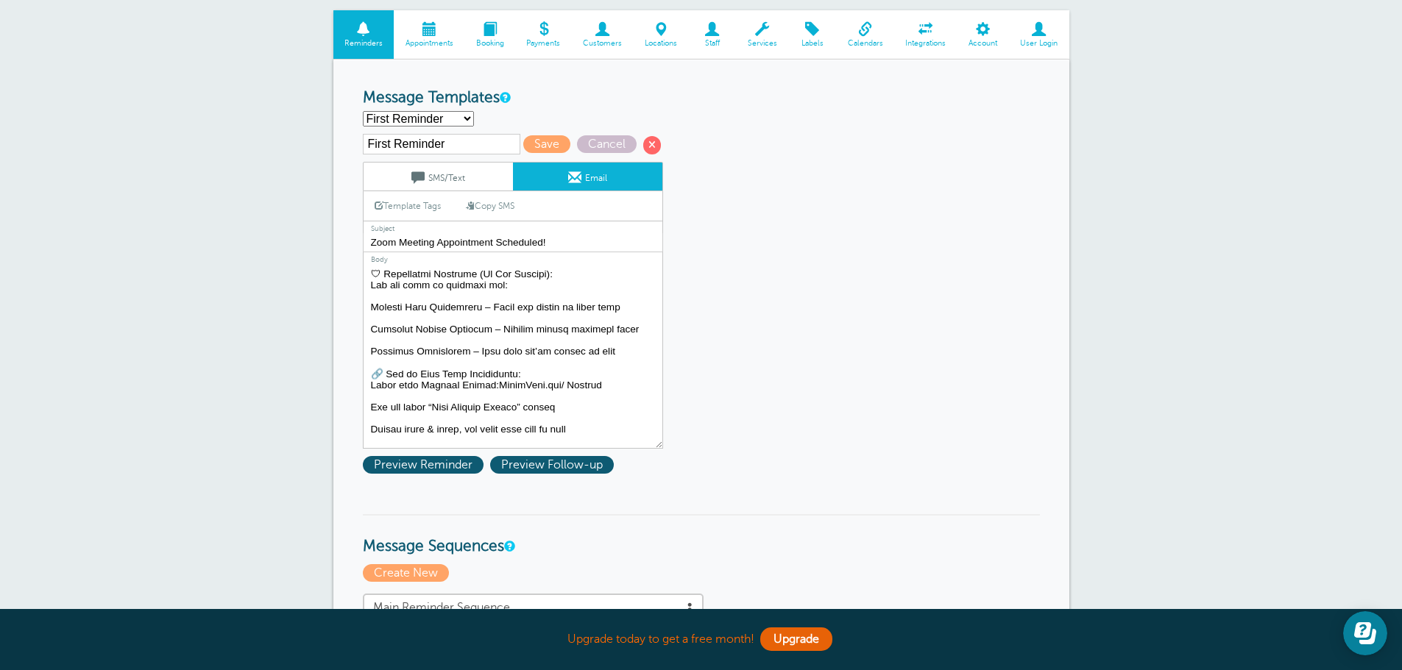
scroll to position [366, 0]
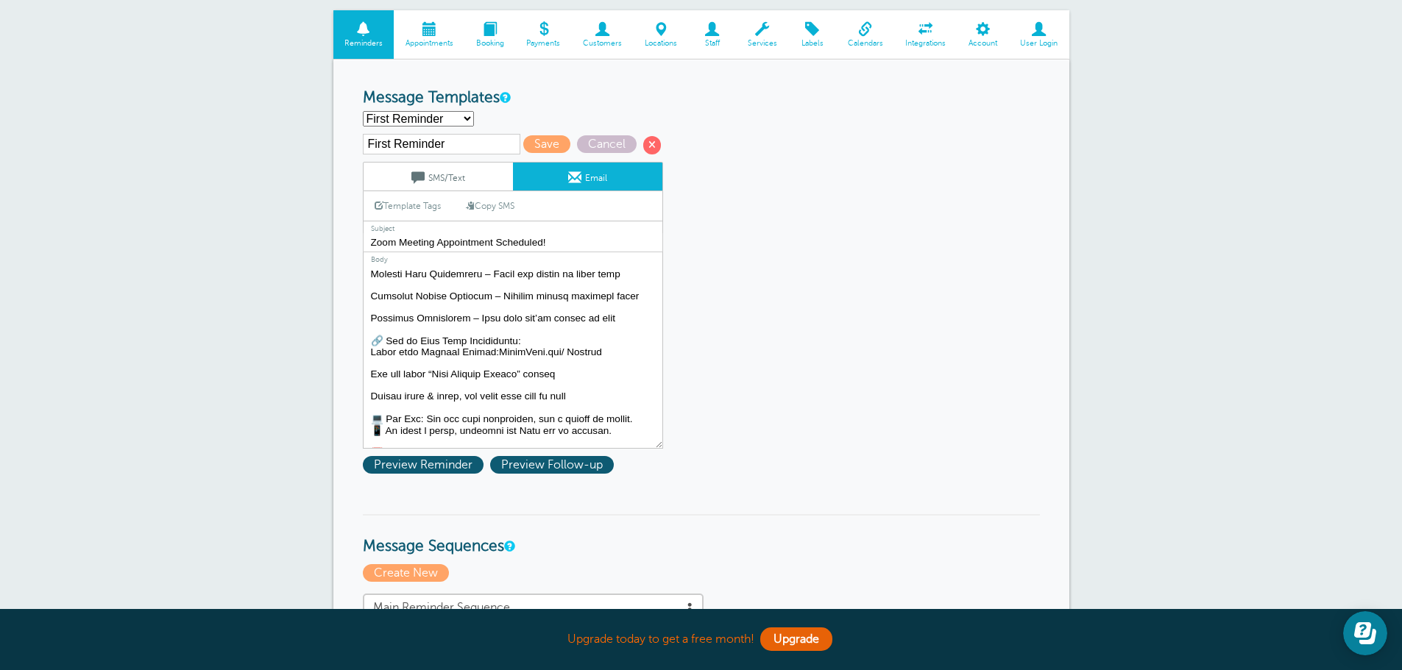
drag, startPoint x: 586, startPoint y: 358, endPoint x: 484, endPoint y: 360, distance: 101.6
click at [481, 360] on textarea "Hi {{First Name}}, your appointment with Union Benefits has been scheduled for …" at bounding box center [513, 357] width 300 height 184
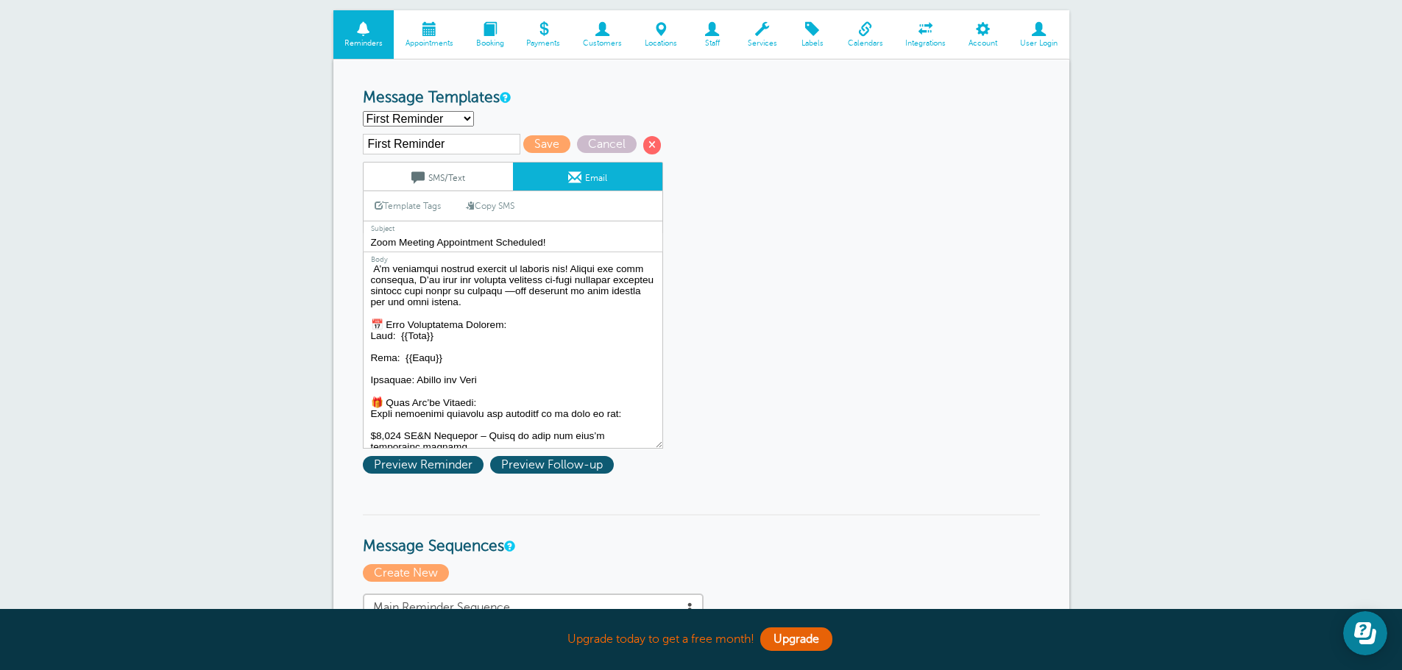
scroll to position [74, 0]
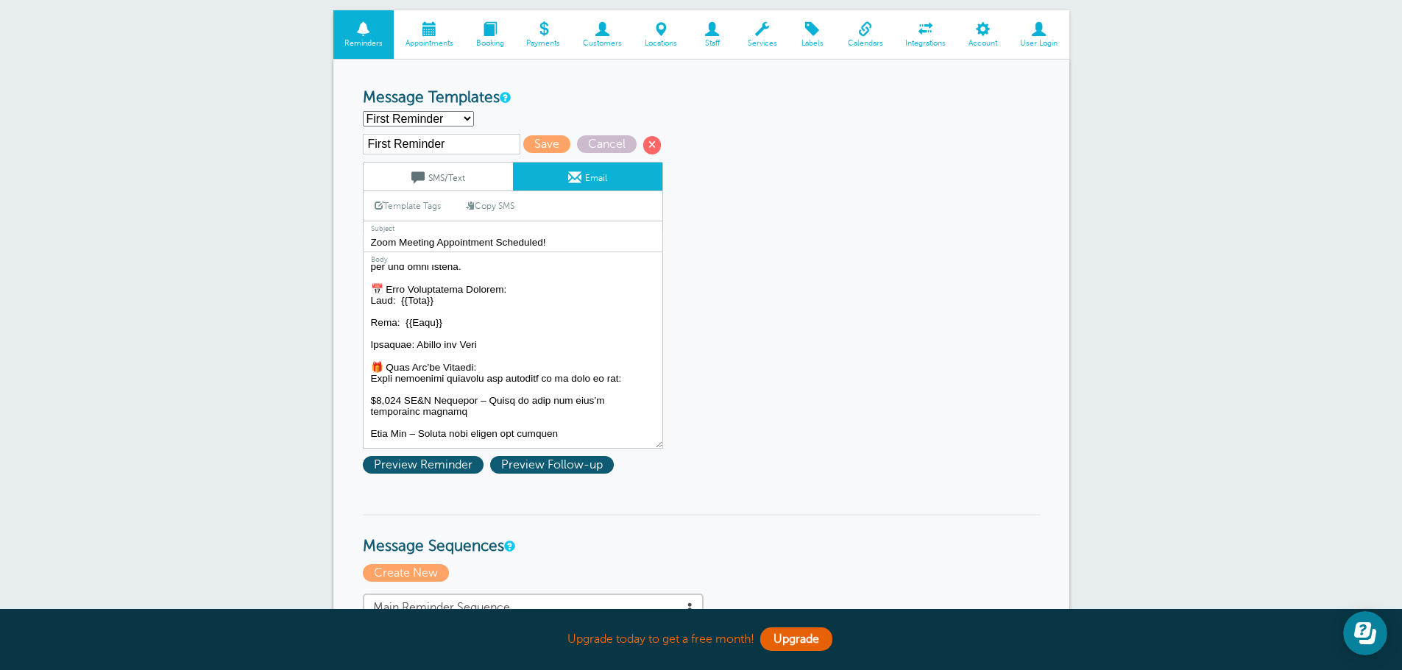
click at [506, 350] on textarea "Hi {{First Name}}, your appointment with Union Benefits has been scheduled for …" at bounding box center [513, 357] width 300 height 184
paste textarea "GlobeLife.com/ Bridget"
drag, startPoint x: 606, startPoint y: 349, endPoint x: 490, endPoint y: 350, distance: 116.3
click at [490, 350] on textarea "Hi {{First Name}}, your appointment with Union Benefits has been scheduled for …" at bounding box center [513, 357] width 300 height 184
drag, startPoint x: 547, startPoint y: 347, endPoint x: 522, endPoint y: 307, distance: 48.0
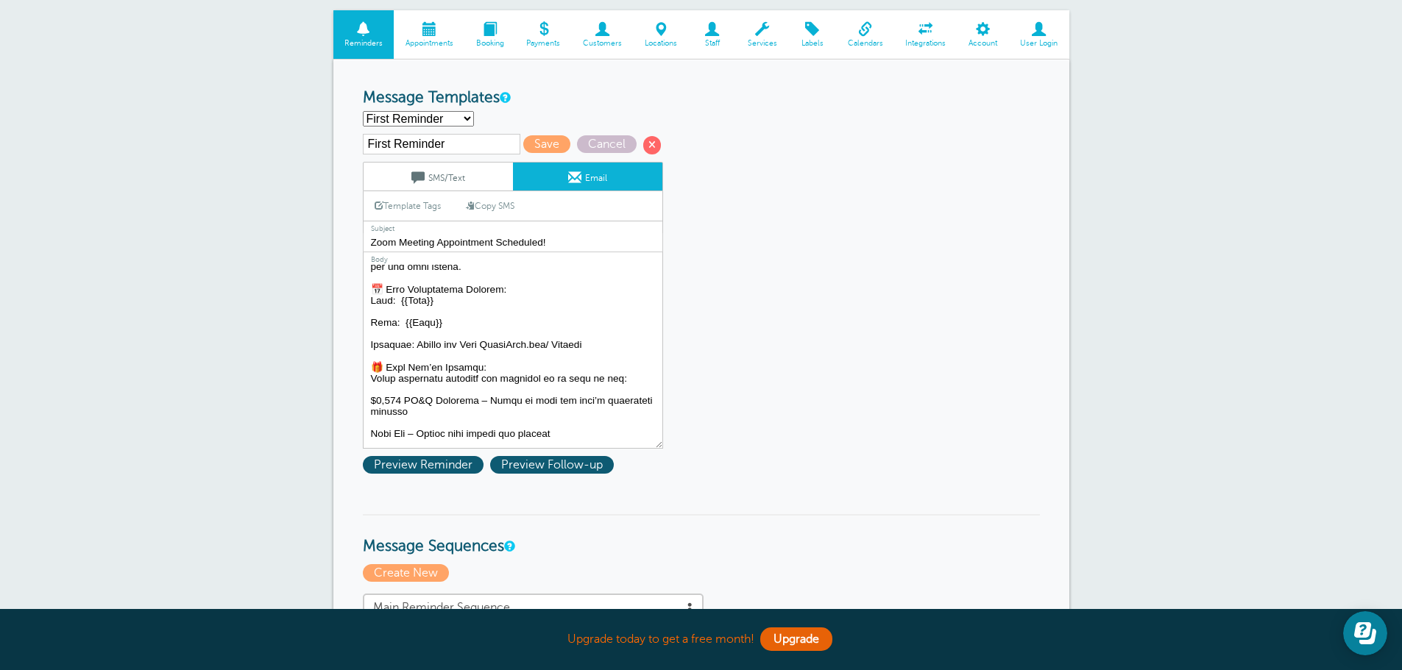
click at [522, 307] on textarea "Hi {{First Name}}, your appointment with Union Benefits has been scheduled for …" at bounding box center [513, 357] width 300 height 184
click at [400, 405] on textarea "Hi {{First Name}}, your appointment with Union Benefits has been scheduled for …" at bounding box center [513, 357] width 300 height 184
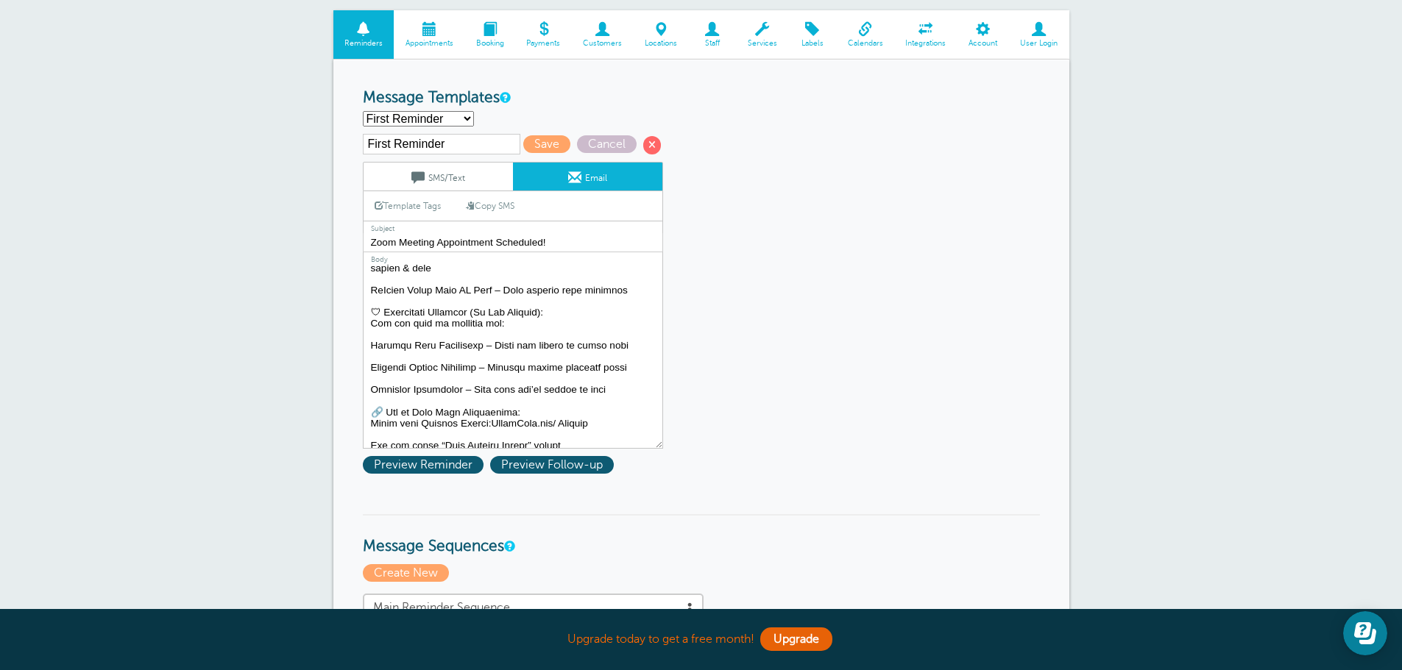
scroll to position [368, 0]
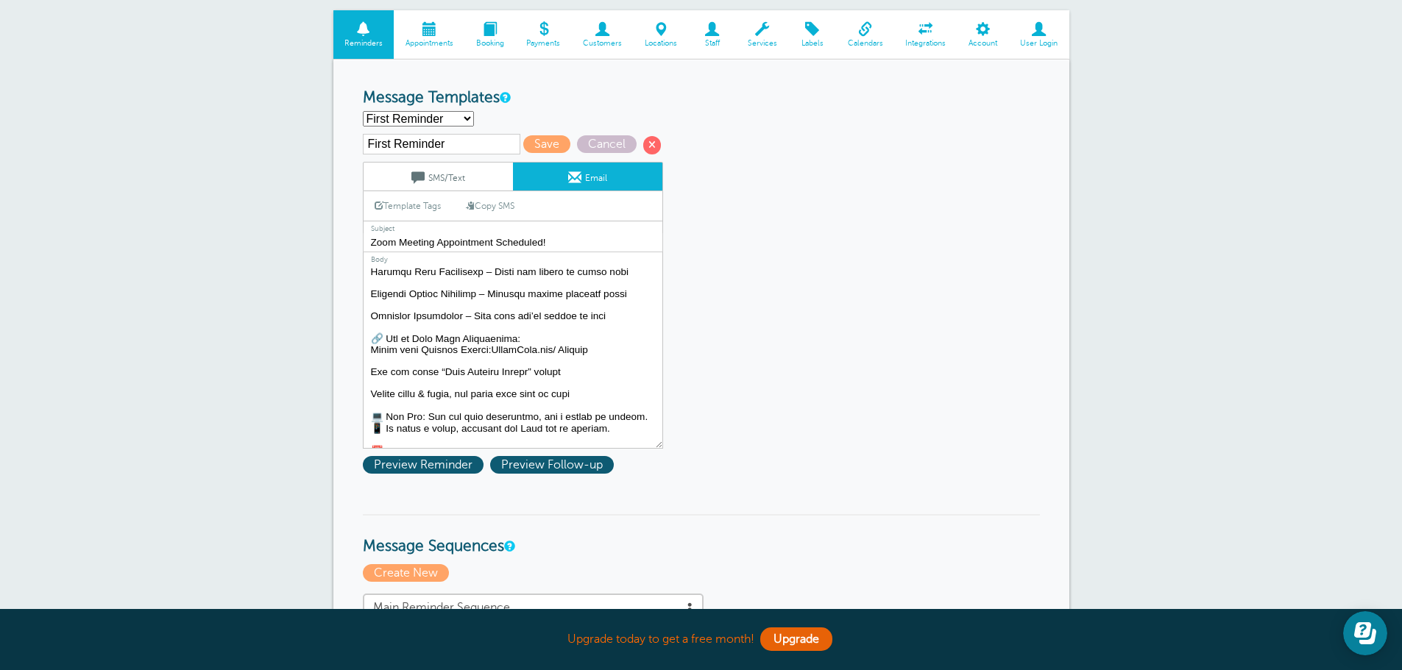
click at [485, 360] on textarea "Hi {{First Name}}, your appointment with Union Benefits has been scheduled for …" at bounding box center [513, 357] width 300 height 184
click at [481, 352] on textarea "Hi {{First Name}}, your appointment with Union Benefits has been scheduled for …" at bounding box center [513, 357] width 300 height 184
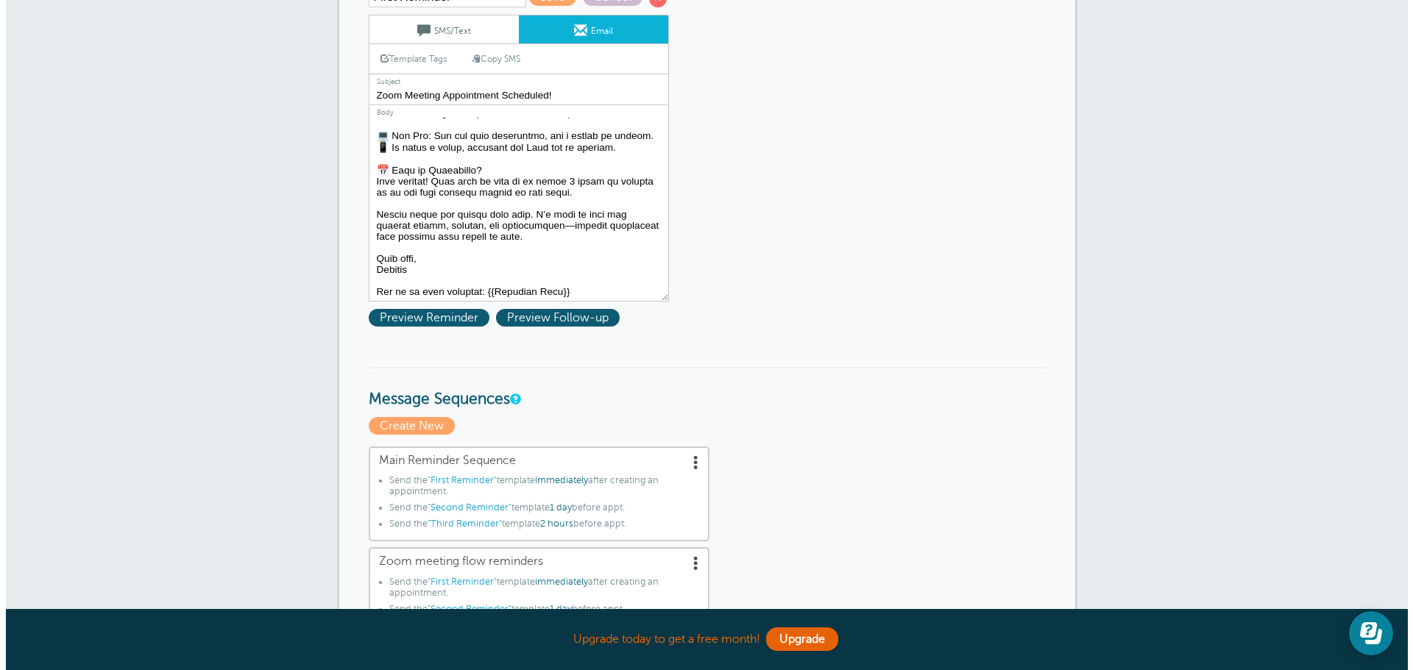
scroll to position [221, 0]
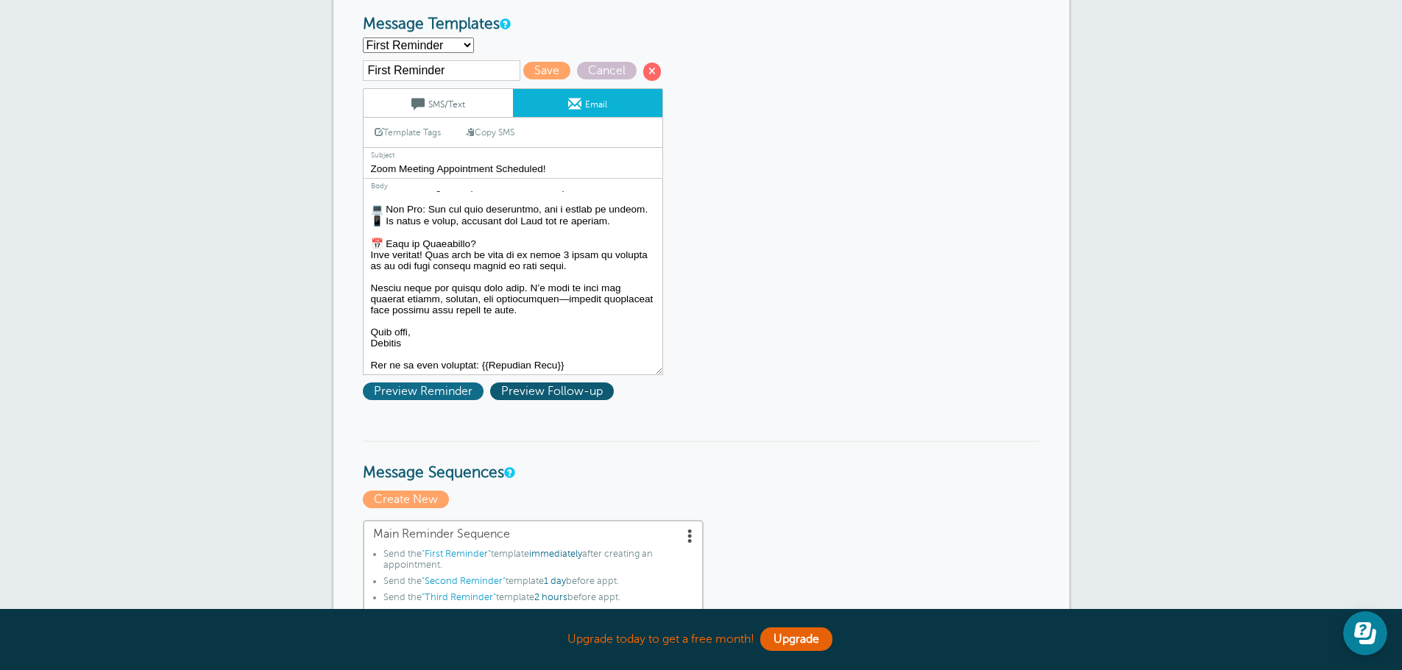
type textarea "Hi {{First Name}}, your appointment for your benefits has been scheduled for {{…"
click at [396, 388] on span "Preview Reminder" at bounding box center [423, 392] width 121 height 18
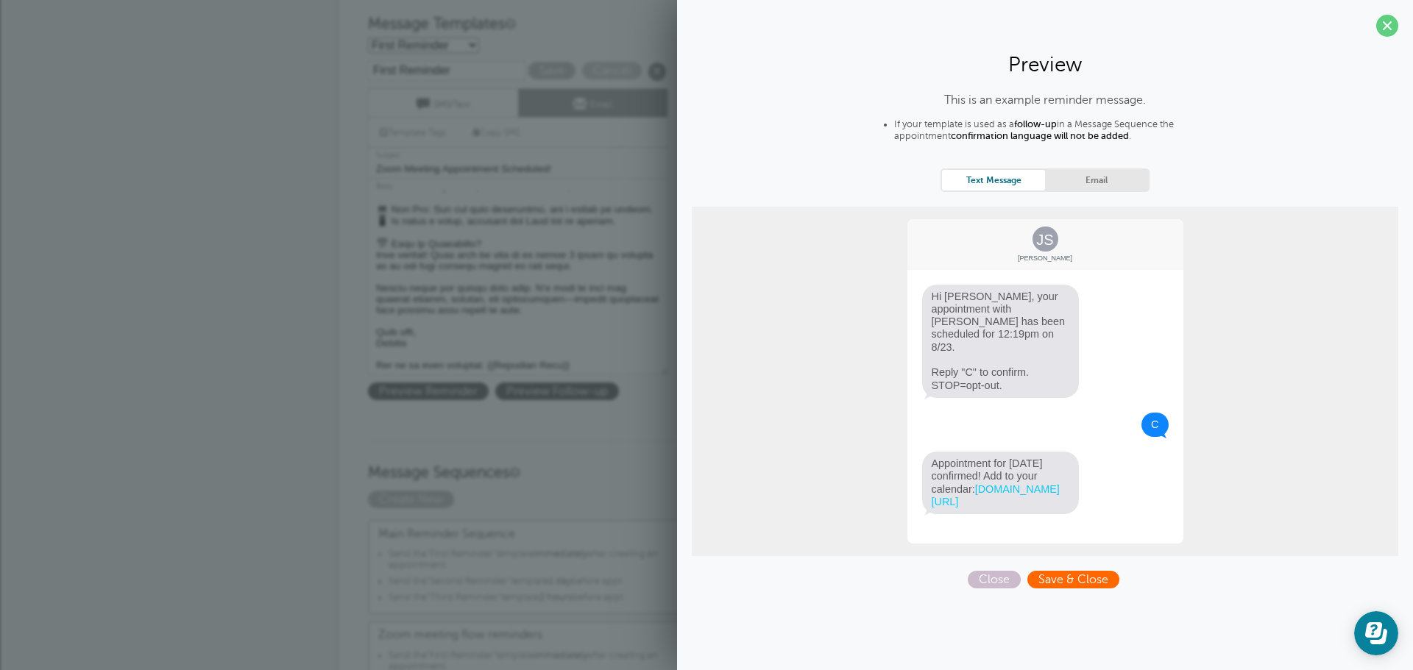
click at [1059, 582] on span "Save & Close" at bounding box center [1073, 580] width 92 height 18
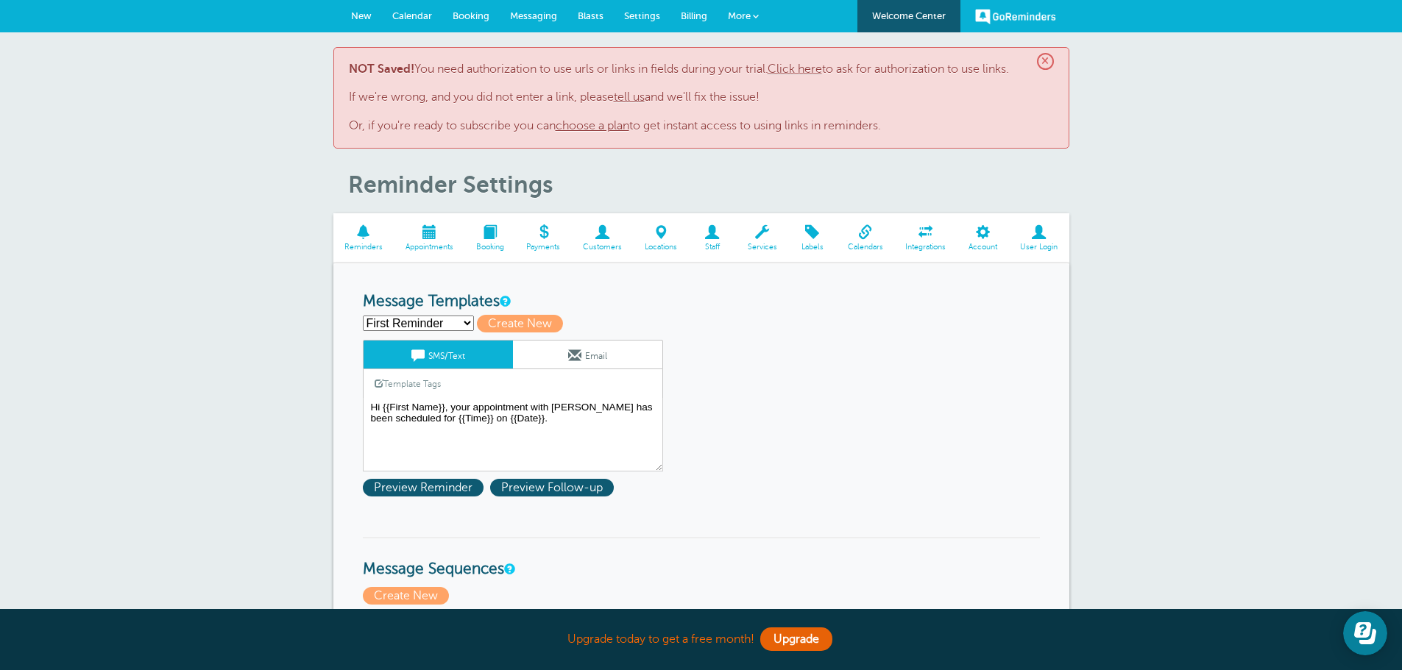
click at [798, 66] on link "Click here" at bounding box center [795, 69] width 54 height 13
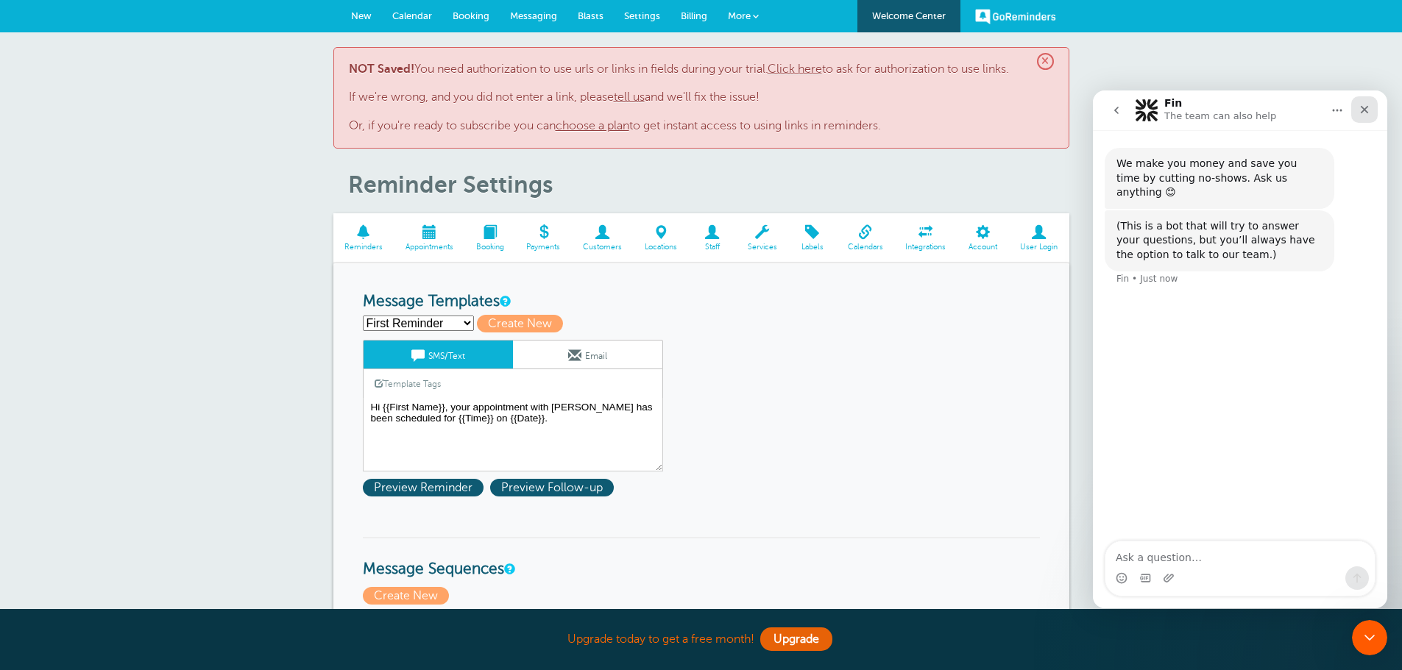
click at [1372, 108] on div "Close" at bounding box center [1364, 109] width 26 height 26
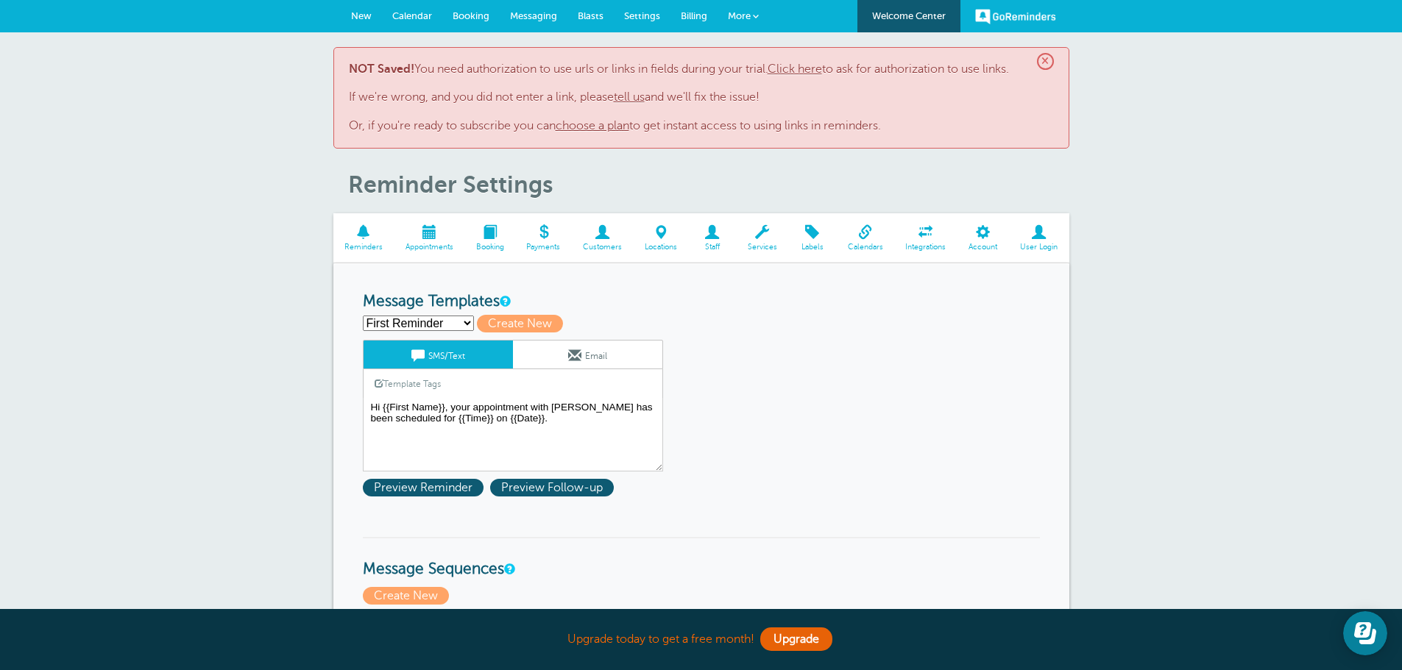
click at [601, 353] on link "Email" at bounding box center [587, 355] width 149 height 28
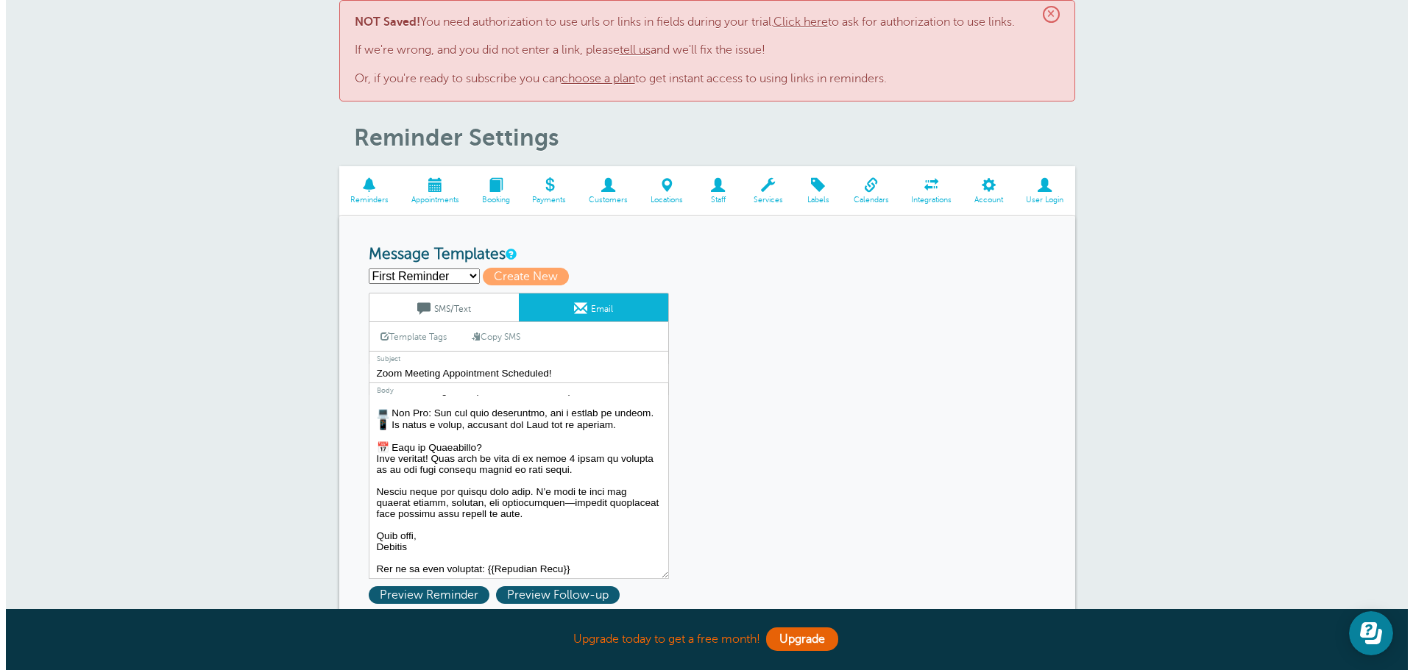
scroll to position [221, 0]
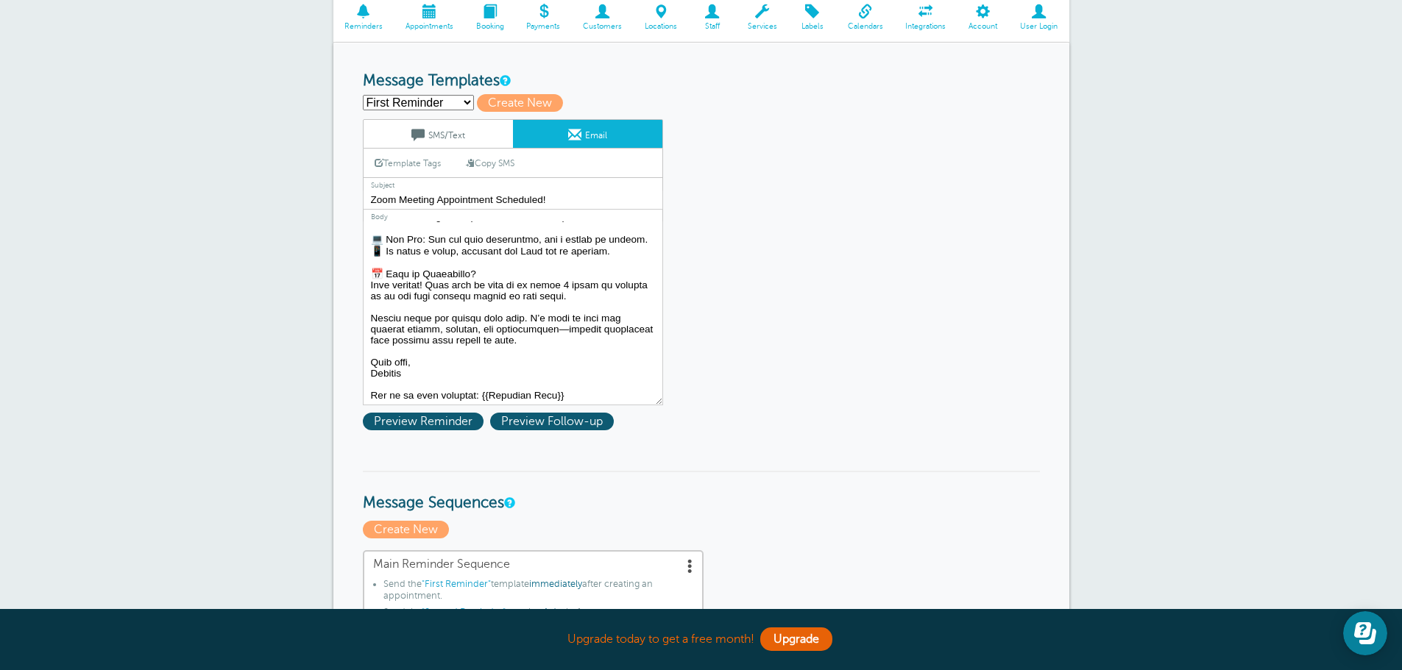
click at [465, 138] on link "SMS/Text" at bounding box center [438, 134] width 149 height 28
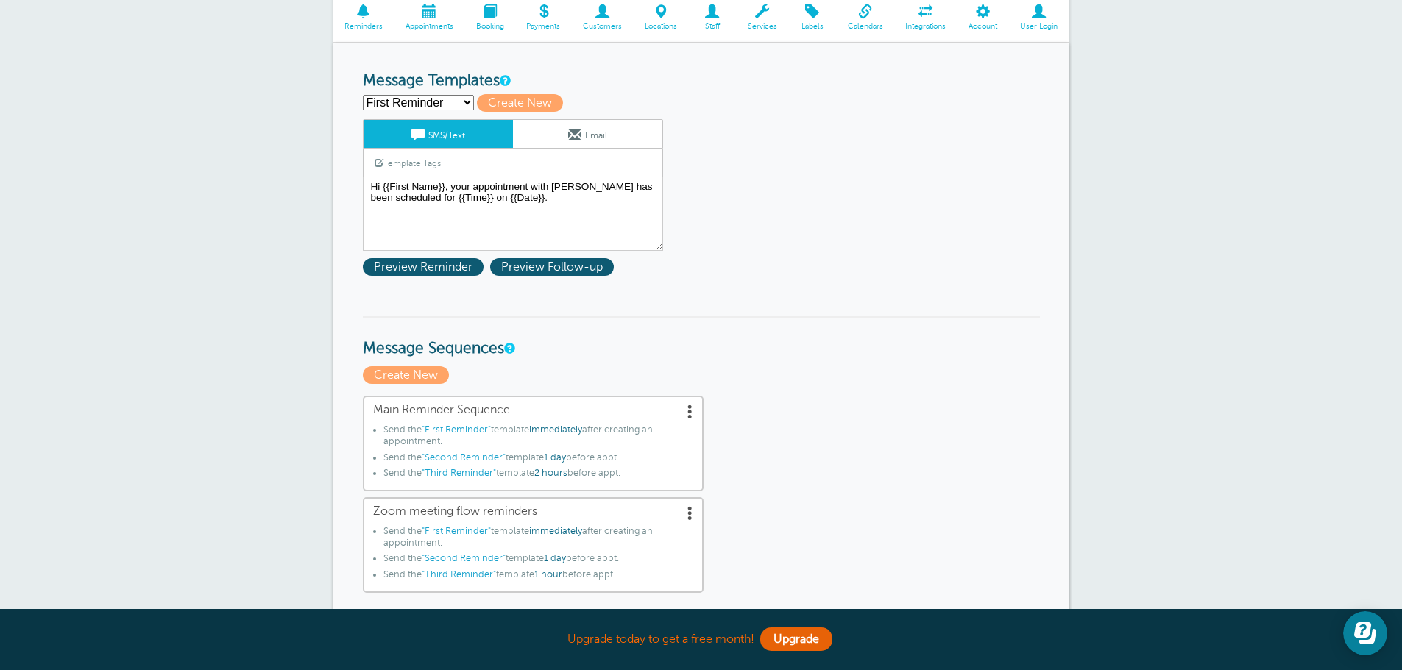
click at [560, 140] on link "Email" at bounding box center [587, 134] width 149 height 28
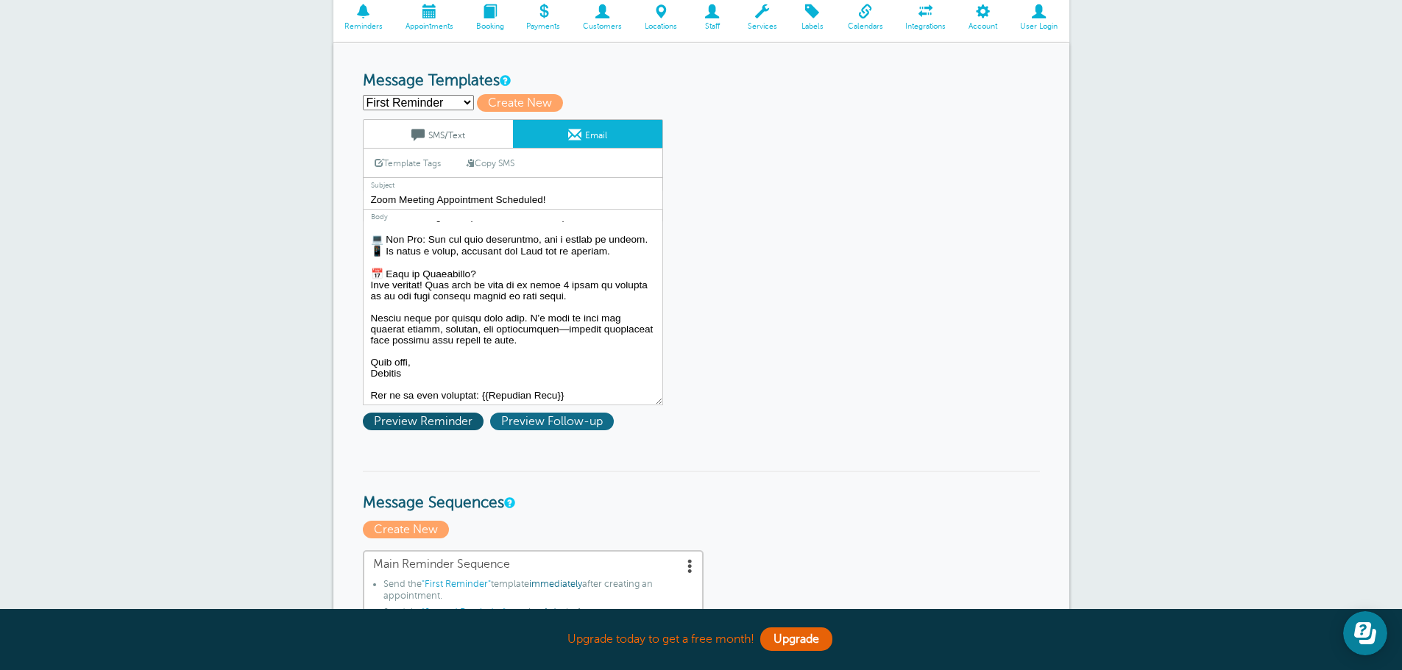
click at [544, 421] on span "Preview Follow-up" at bounding box center [552, 422] width 124 height 18
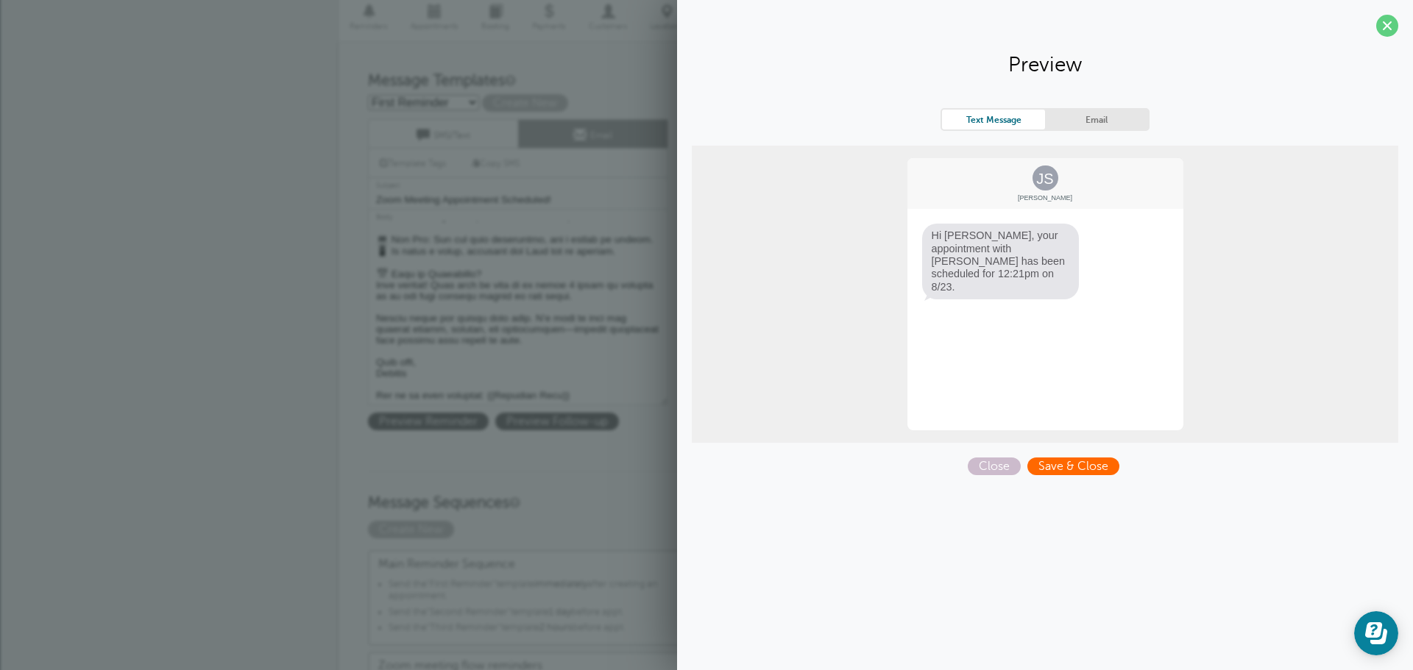
click at [1065, 461] on span "Save & Close" at bounding box center [1073, 467] width 92 height 18
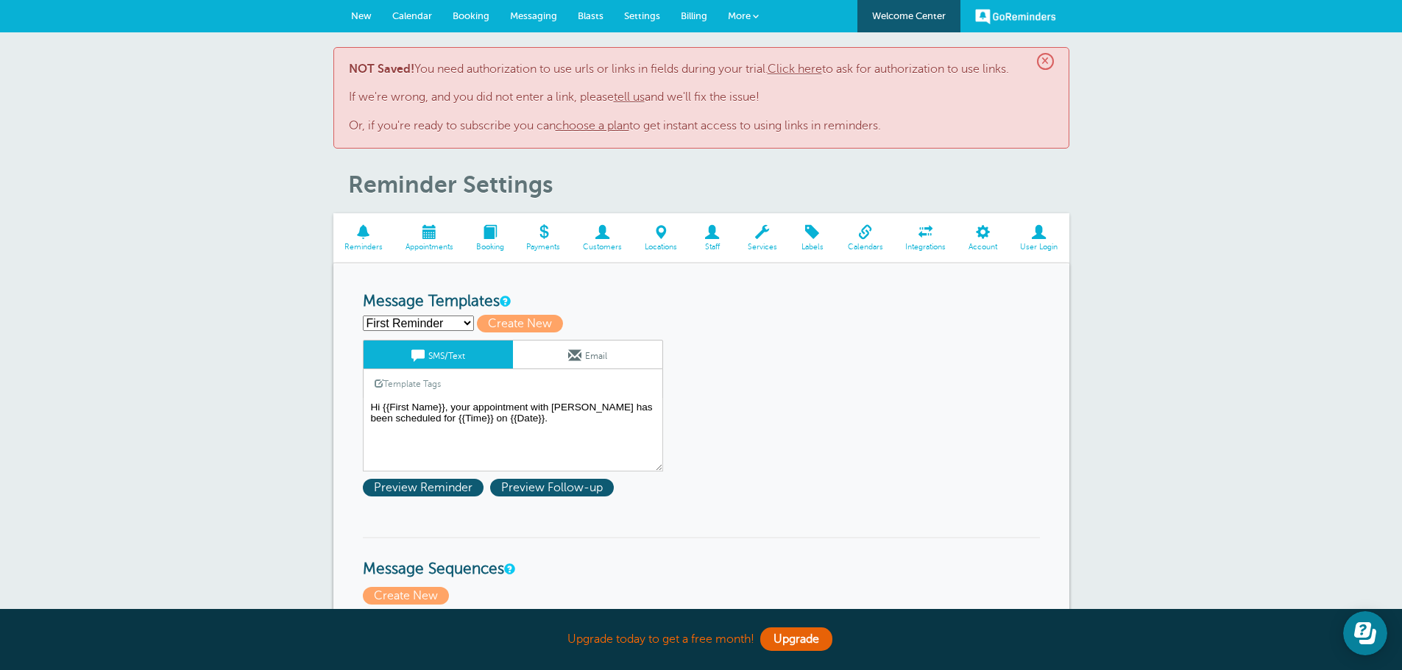
click at [1051, 65] on span "×" at bounding box center [1045, 61] width 17 height 17
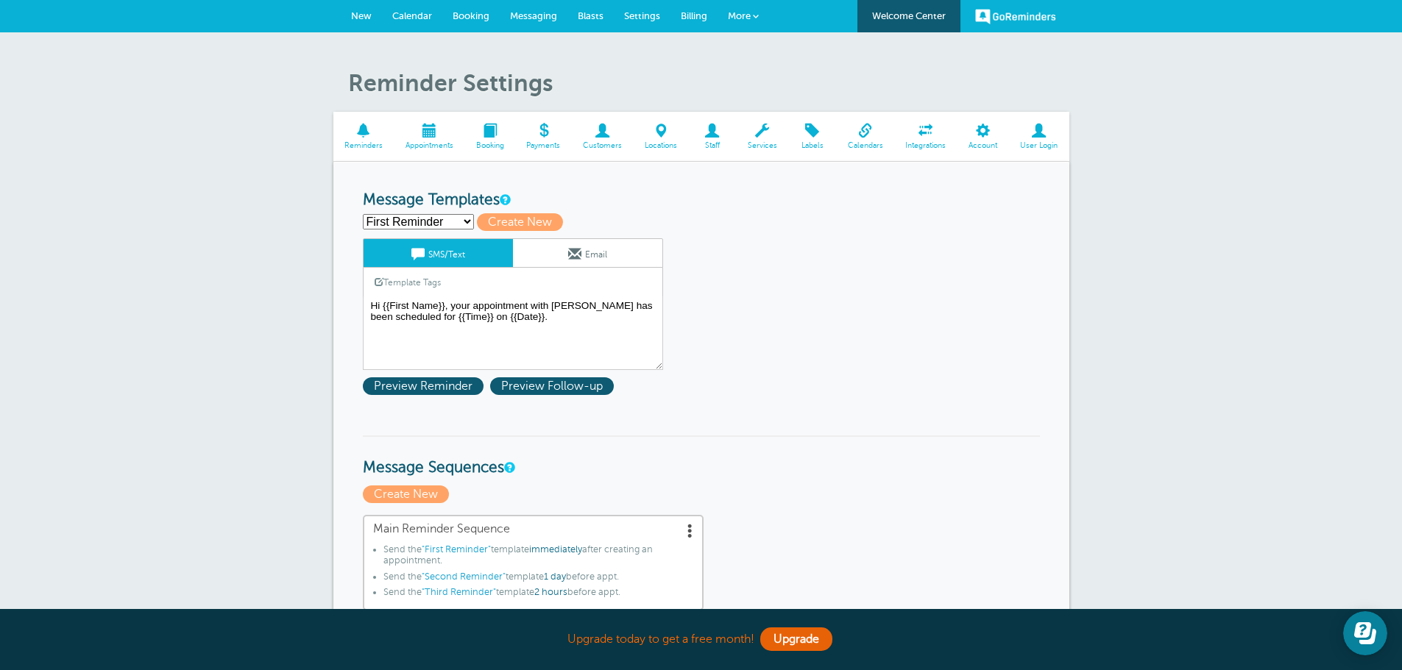
click at [465, 222] on select "First Reminder Second Reminder Third Reminder Create new..." at bounding box center [418, 221] width 111 height 15
select select "159940"
click at [363, 214] on select "First Reminder Second Reminder Third Reminder Create new..." at bounding box center [418, 221] width 111 height 15
type input "Second Reminder"
type textarea "Hi {{First Name}}, you have an appointment with Bridget Hughes at {{Time}} on {…"
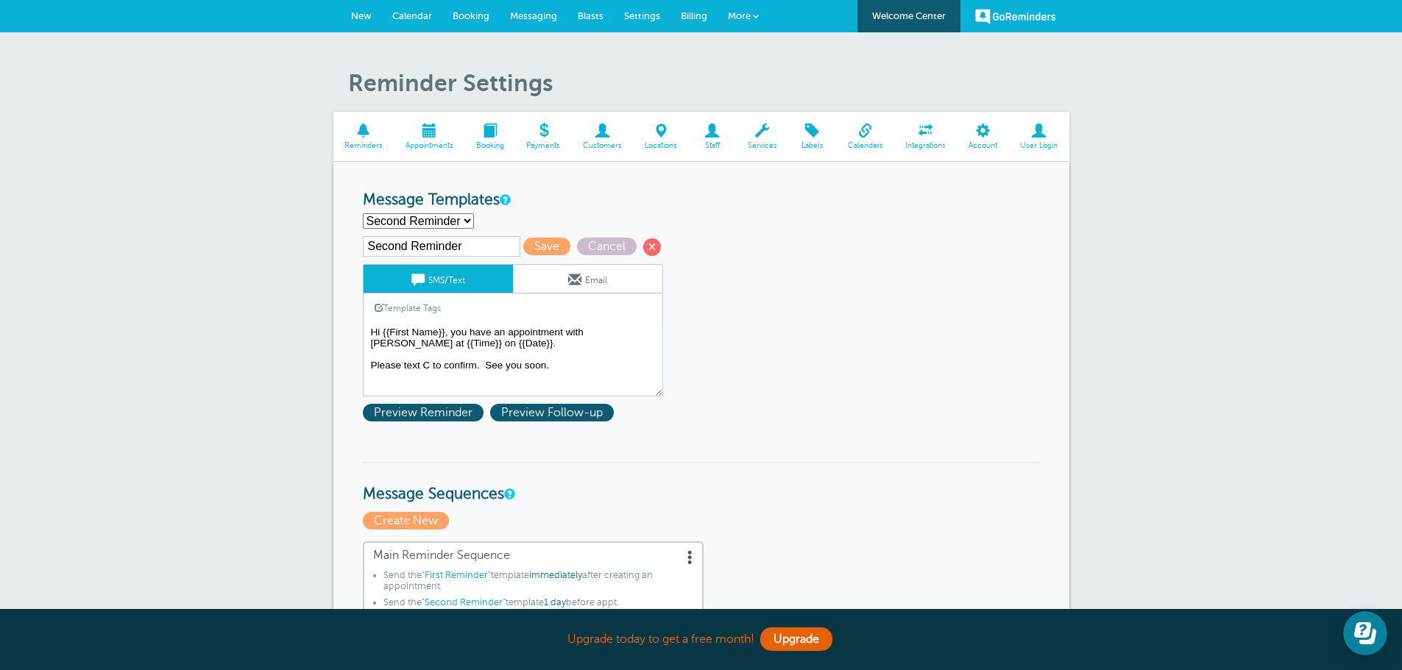
click at [467, 225] on select "First Reminder Second Reminder Third Reminder Create new..." at bounding box center [418, 220] width 111 height 15
select select "159941"
click at [363, 213] on select "First Reminder Second Reminder Third Reminder Create new..." at bounding box center [418, 220] width 111 height 15
type input "Third Reminder"
type textarea "Hi {{First Name}}, you have an appointment in an hour. Use the blue link in you…"
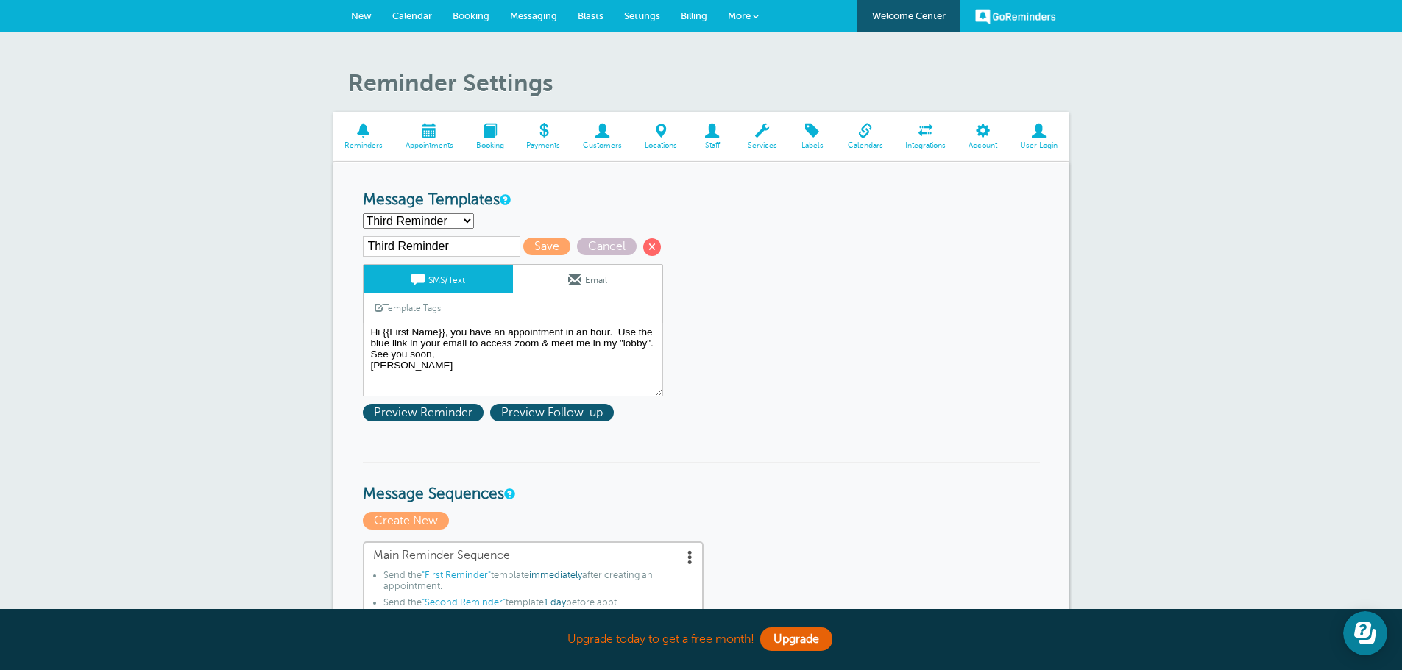
click at [465, 218] on select "First Reminder Second Reminder Third Reminder Create new..." at bounding box center [418, 220] width 111 height 15
select select "159938"
click at [363, 213] on select "First Reminder Second Reminder Third Reminder Create new..." at bounding box center [418, 220] width 111 height 15
type input "First Reminder"
type textarea "Hi {{First Name}}, your appointment with [PERSON_NAME] has been scheduled for {…"
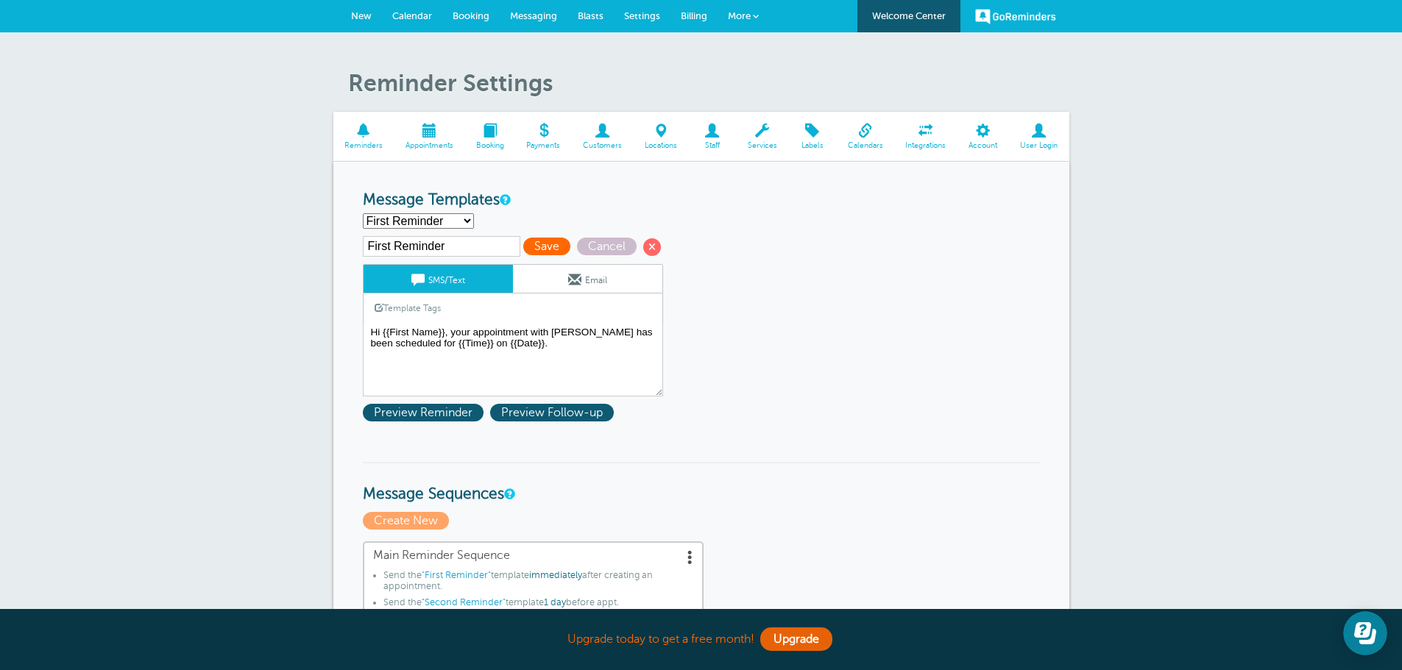
click at [530, 247] on span "Save" at bounding box center [546, 247] width 47 height 18
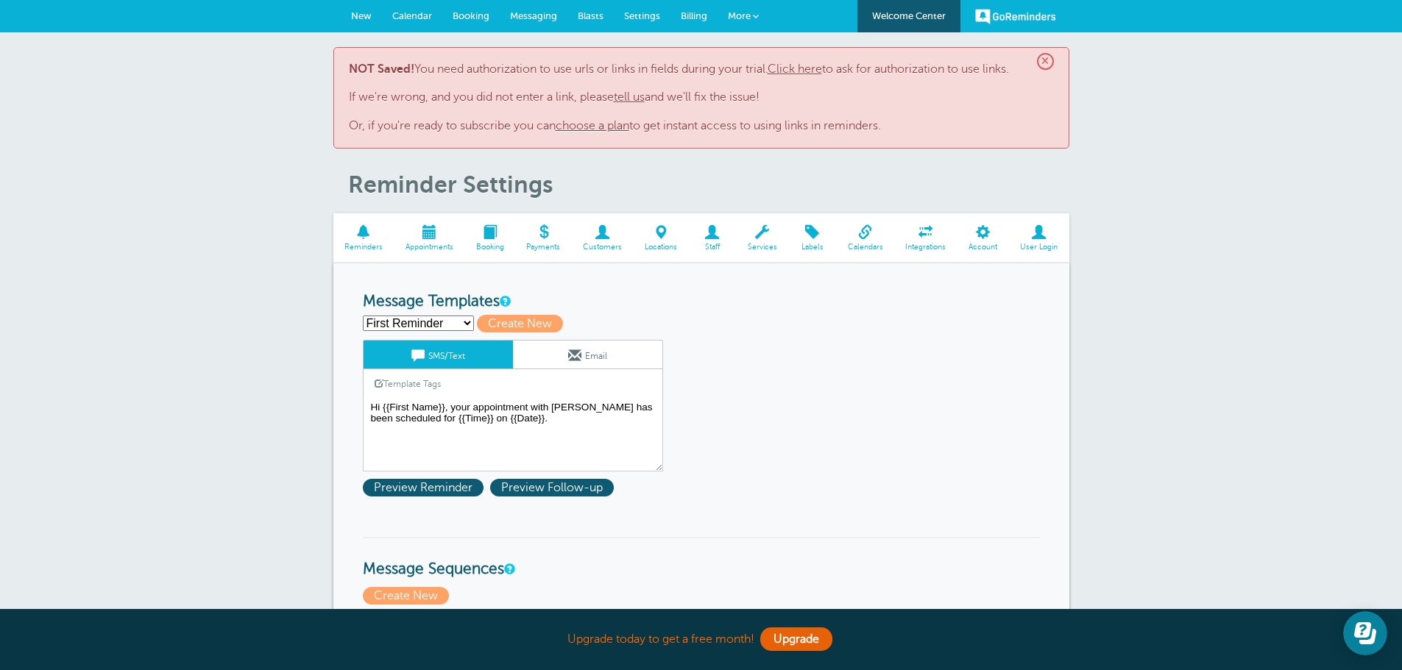
click at [1048, 63] on span "×" at bounding box center [1045, 61] width 17 height 17
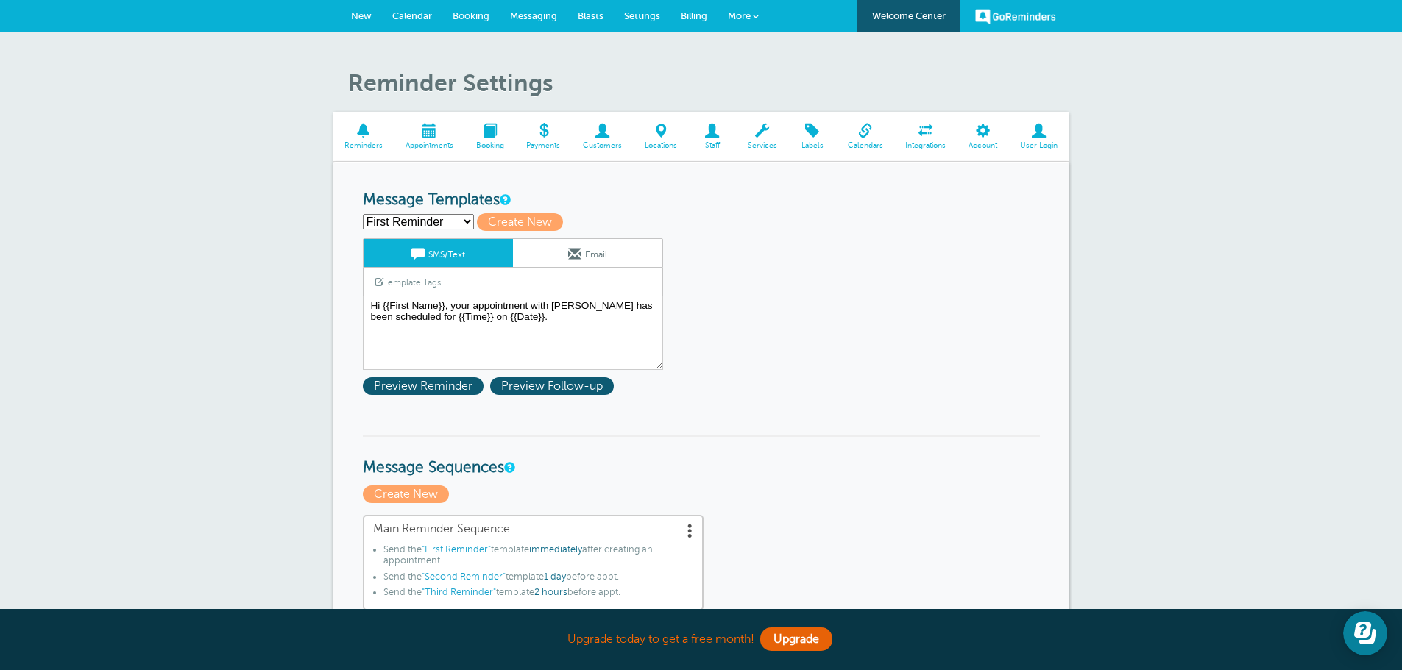
click at [467, 224] on select "First Reminder Second Reminder Third Reminder Create new..." at bounding box center [418, 221] width 111 height 15
click at [363, 214] on select "First Reminder Second Reminder Third Reminder Create new..." at bounding box center [418, 221] width 111 height 15
click at [573, 260] on span at bounding box center [574, 253] width 13 height 13
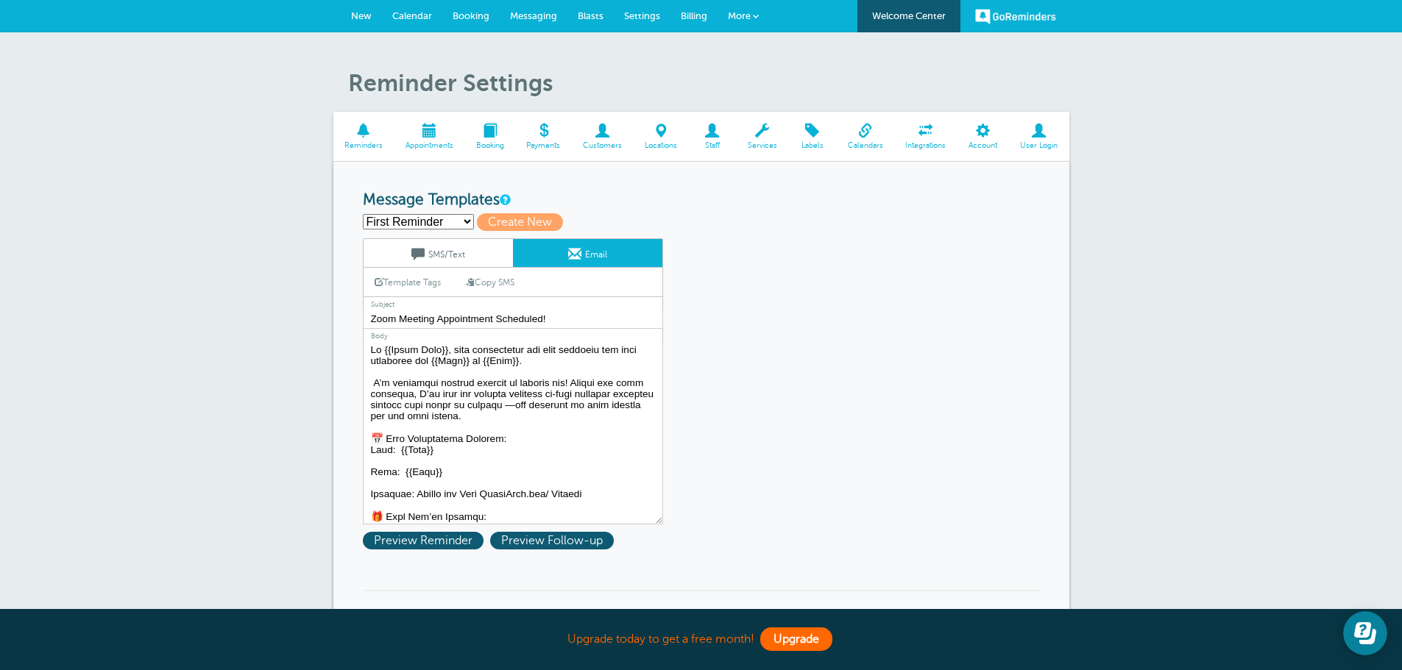
click at [810, 637] on link "Upgrade" at bounding box center [796, 640] width 72 height 24
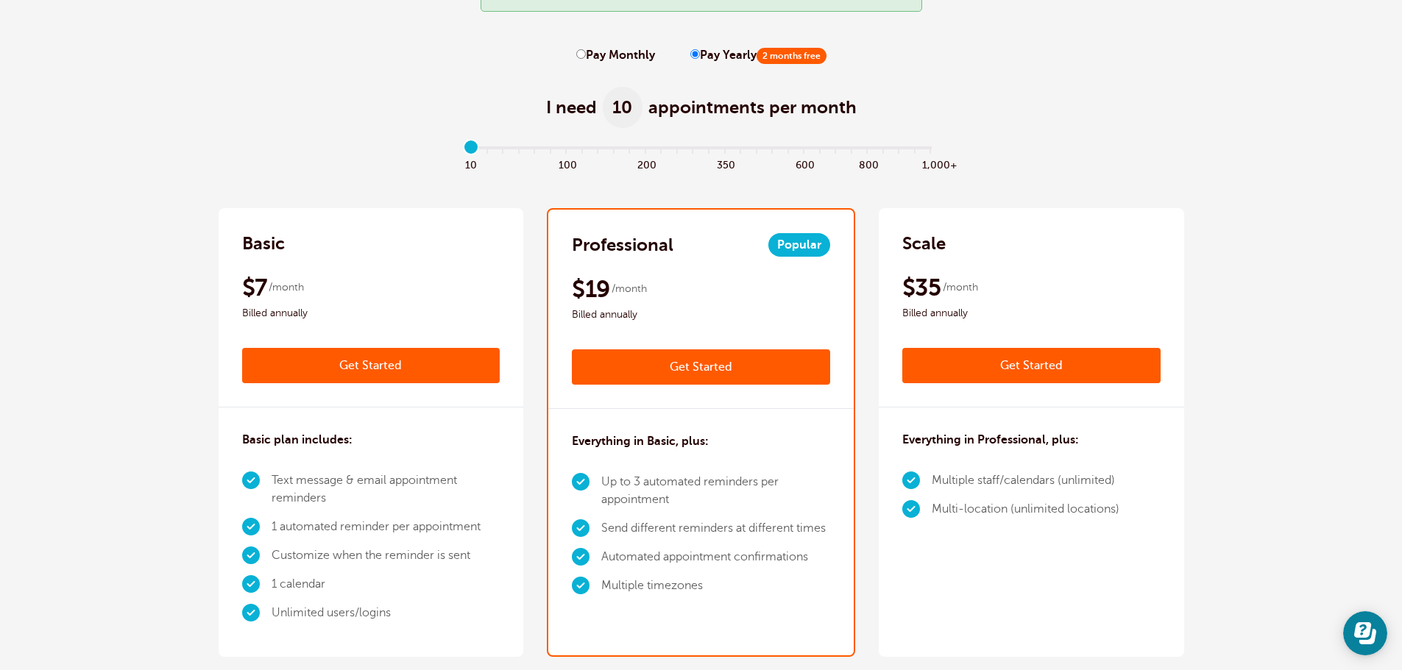
scroll to position [147, 0]
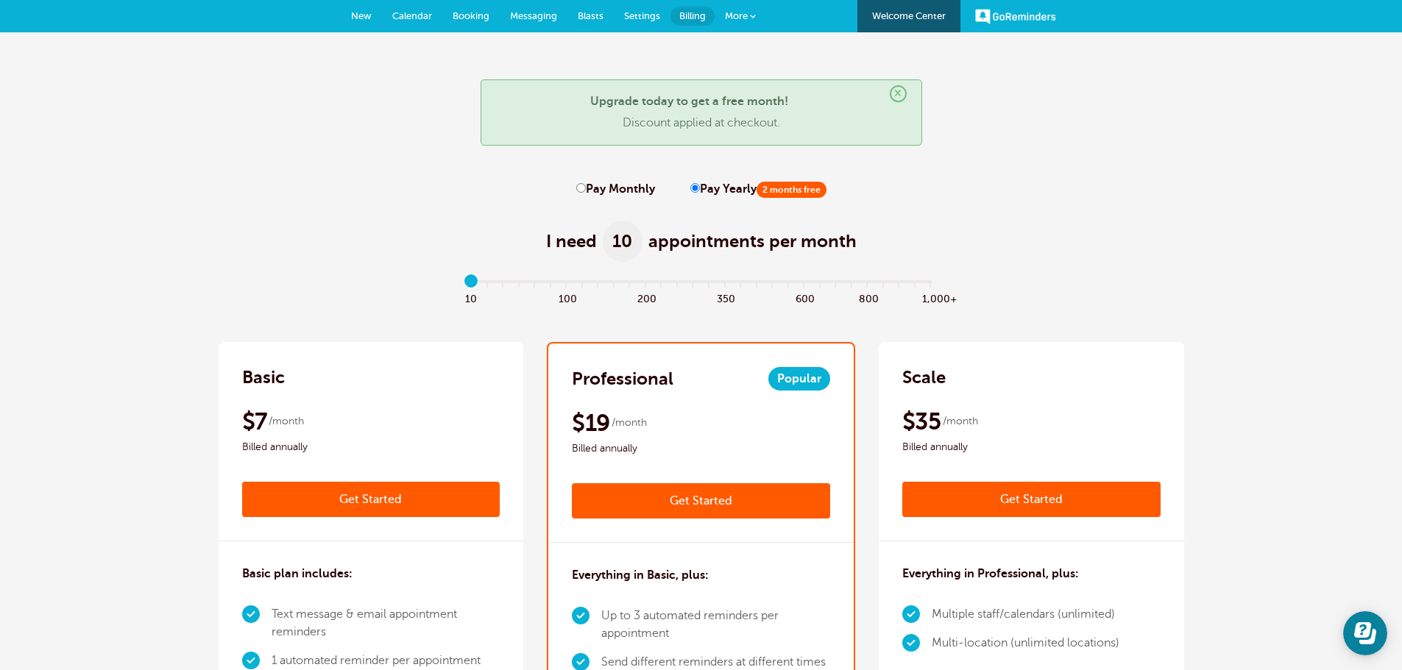
click at [900, 93] on span "×" at bounding box center [898, 93] width 17 height 17
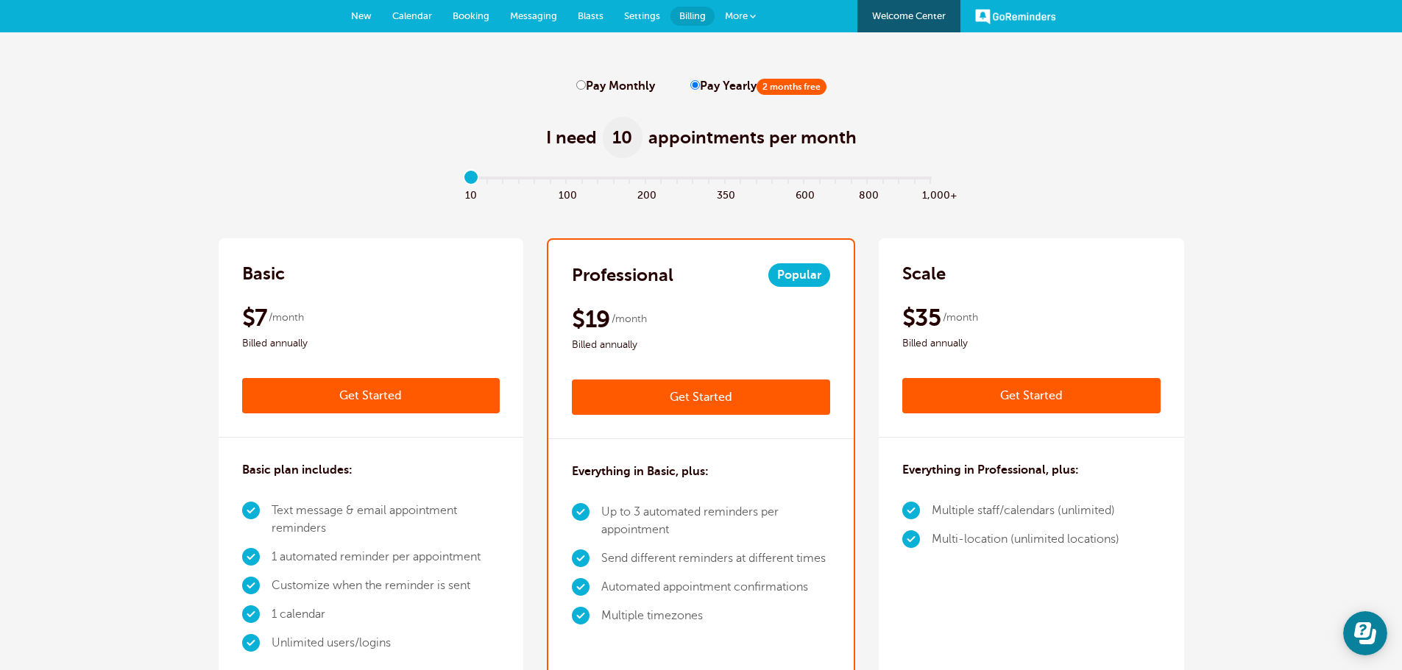
click at [406, 21] on span "Calendar" at bounding box center [412, 15] width 40 height 11
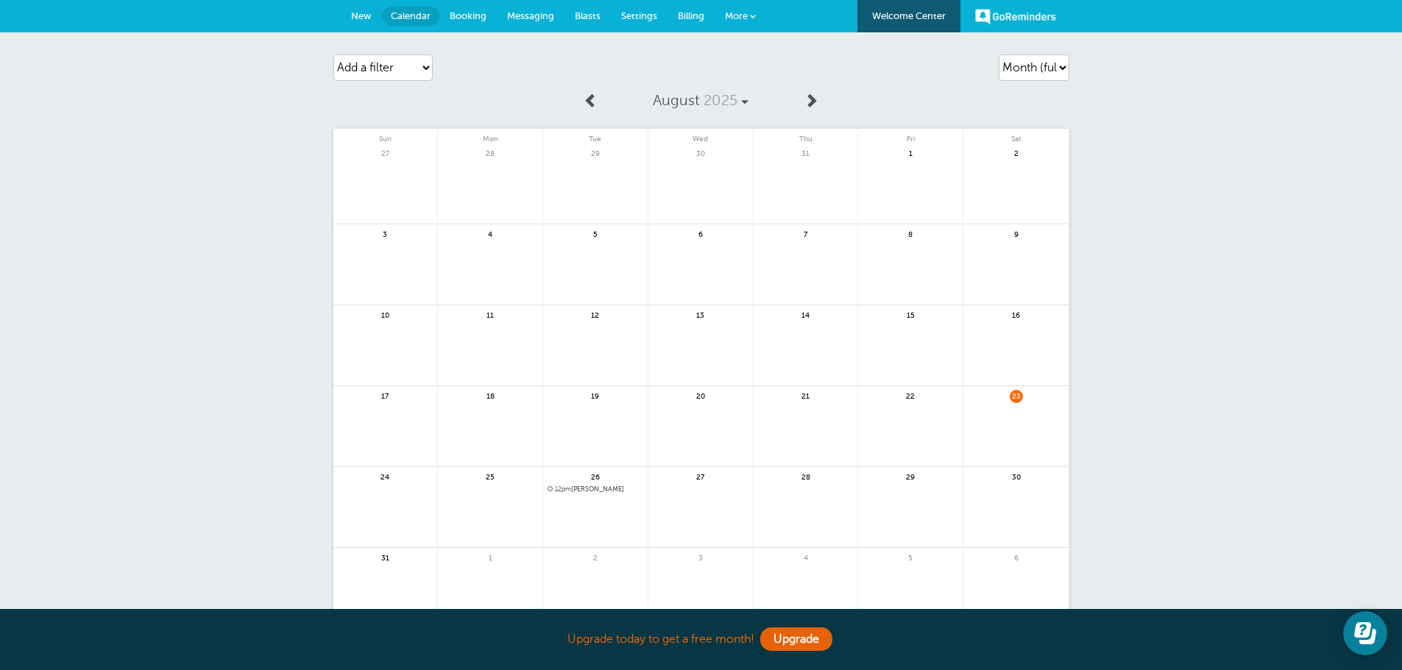
click at [529, 18] on span "Messaging" at bounding box center [530, 15] width 47 height 11
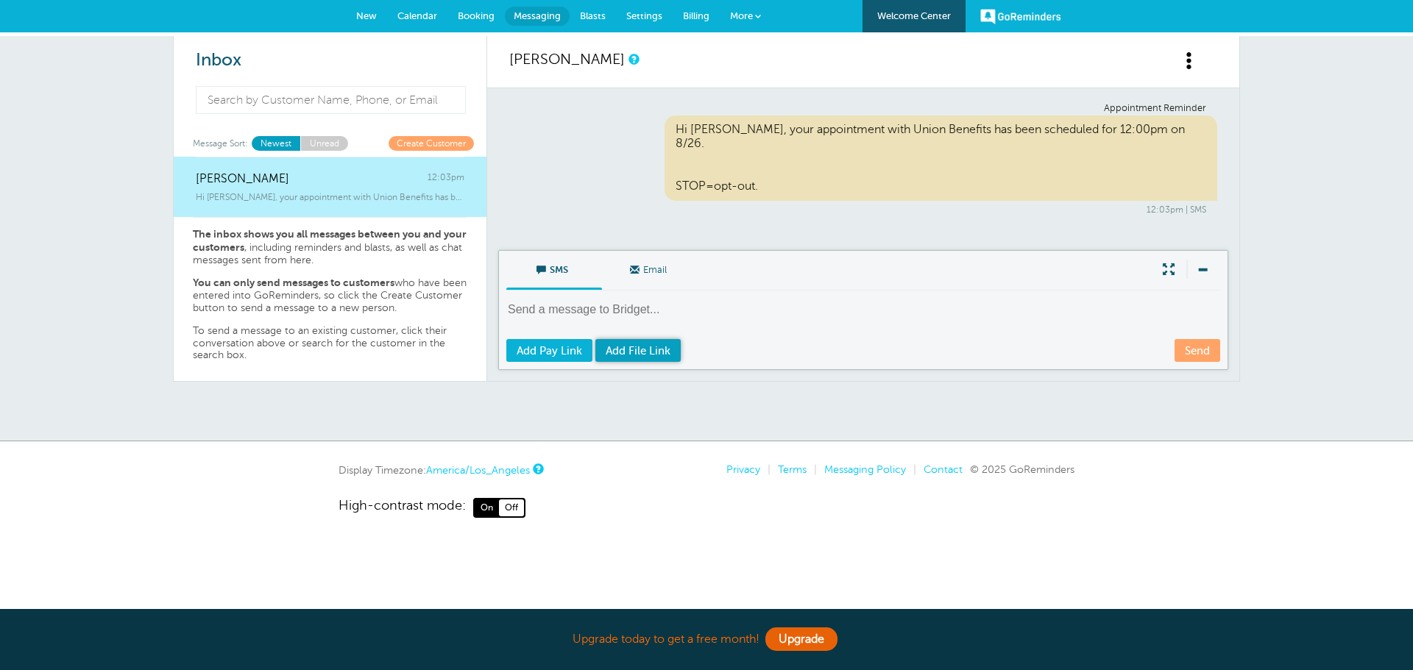
click at [637, 352] on span "Add File Link" at bounding box center [638, 351] width 65 height 12
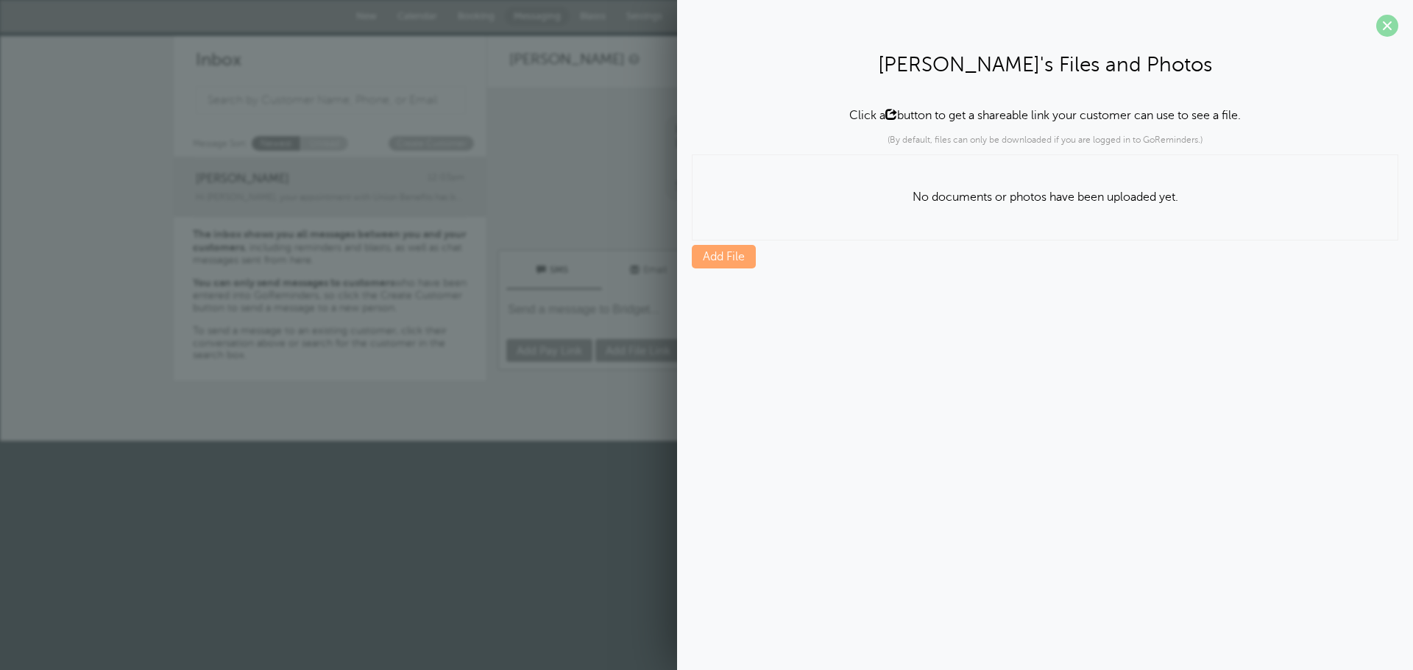
click at [1383, 29] on span at bounding box center [1387, 26] width 22 height 22
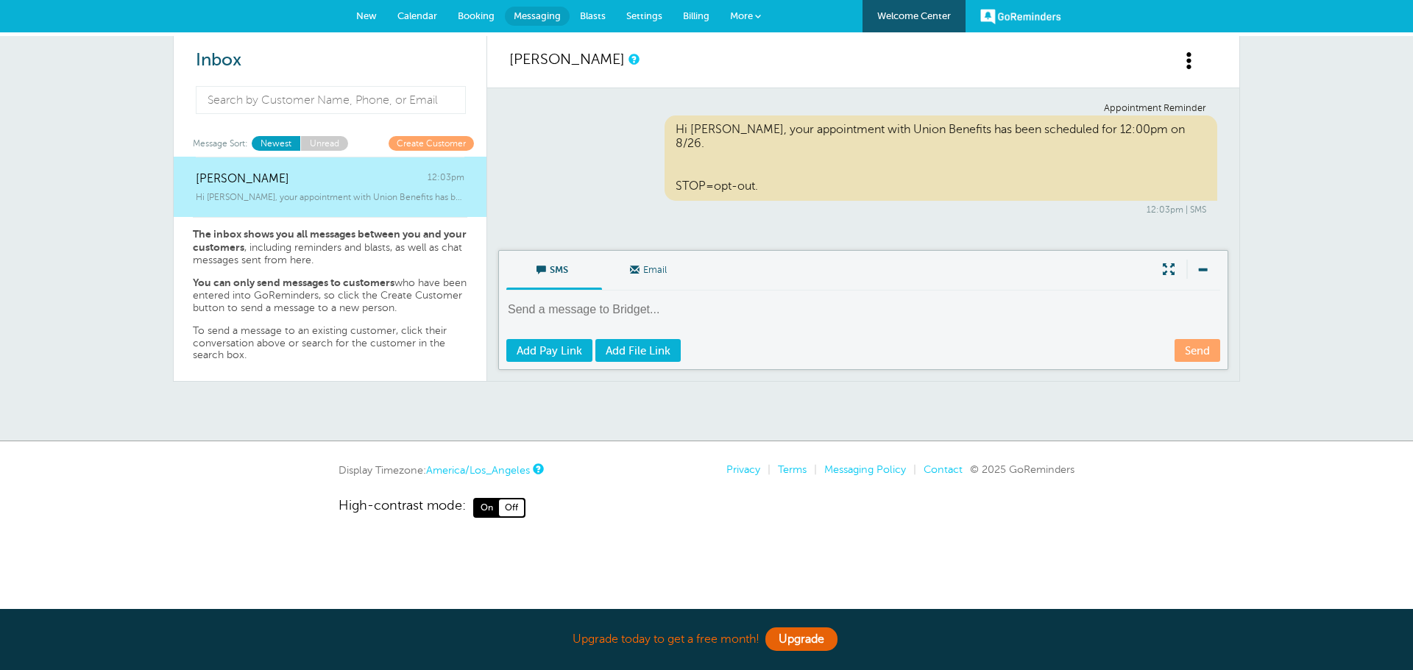
click at [366, 19] on span "New" at bounding box center [366, 15] width 21 height 11
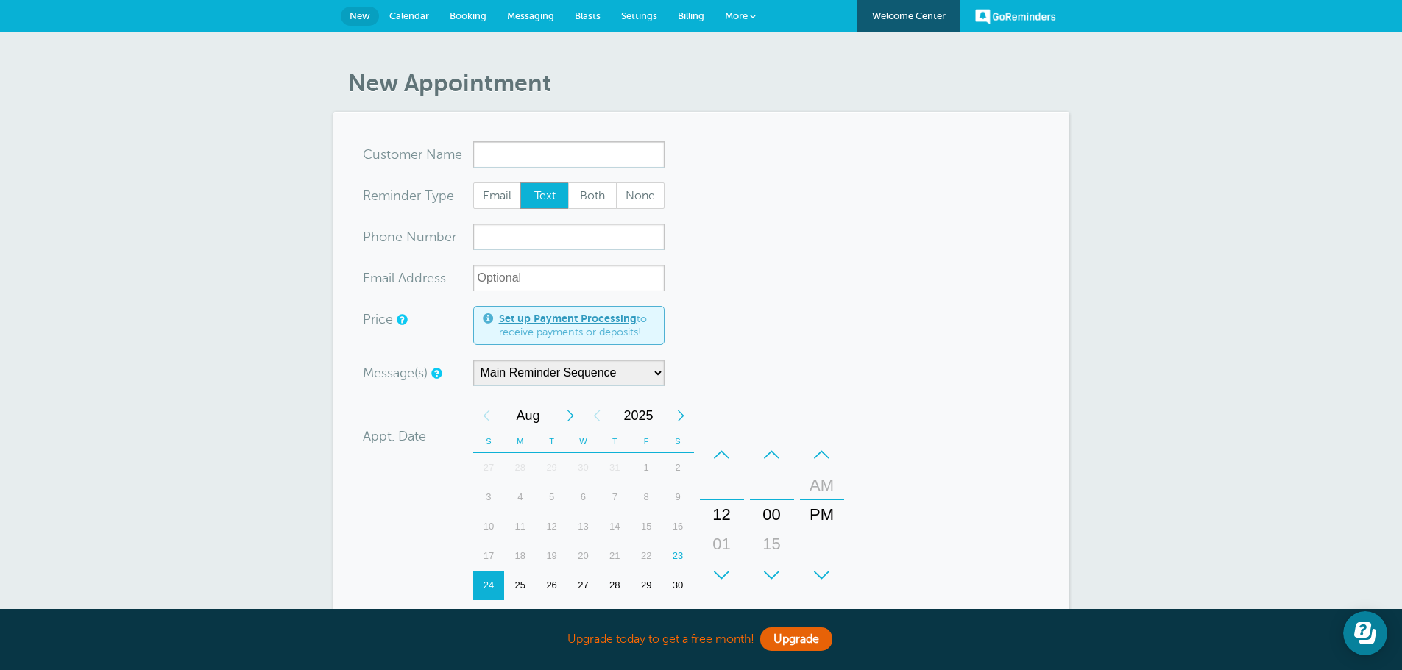
click at [417, 16] on span "Calendar" at bounding box center [409, 15] width 40 height 11
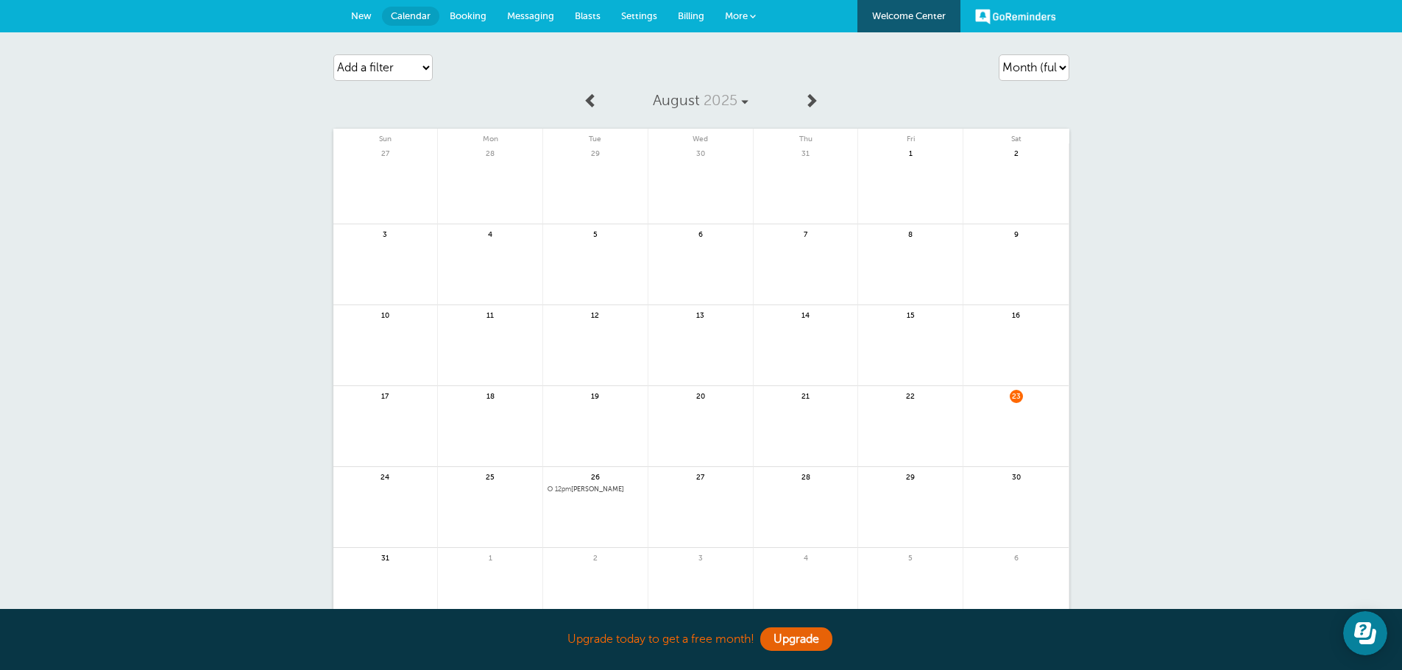
click at [465, 12] on span "Booking" at bounding box center [468, 15] width 37 height 11
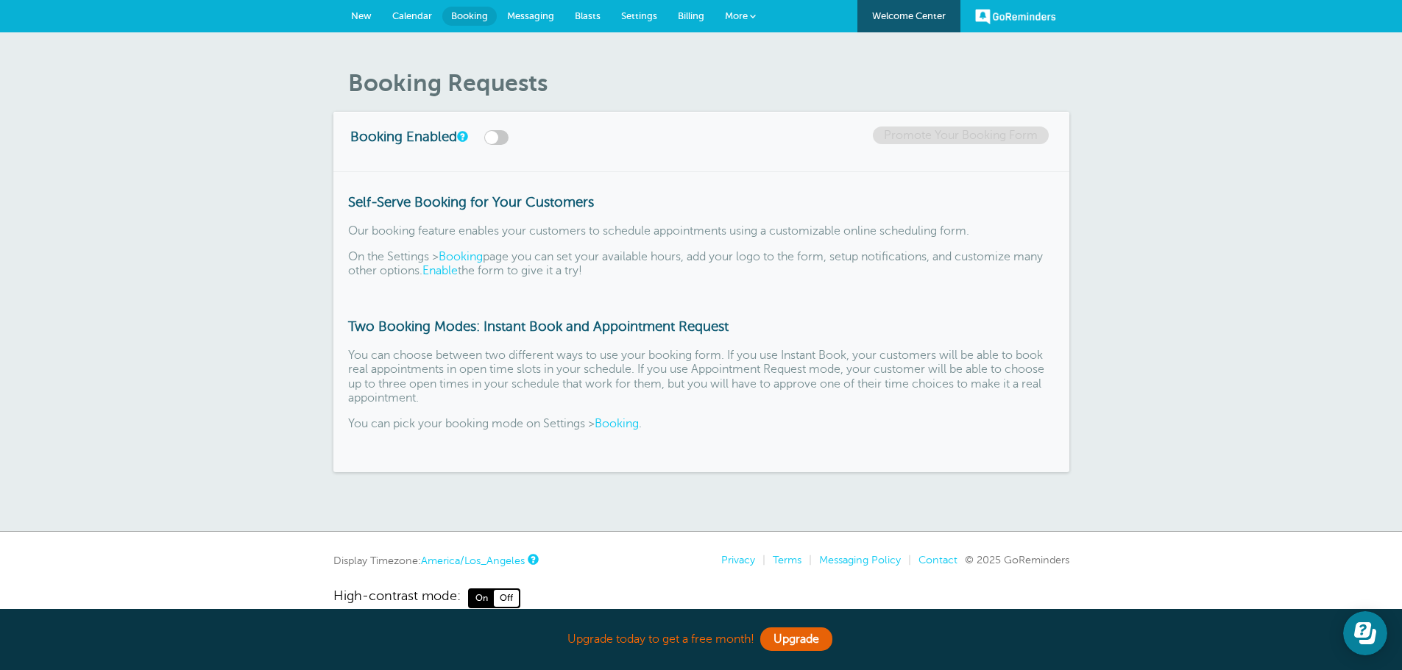
click at [629, 15] on span "Settings" at bounding box center [639, 15] width 36 height 11
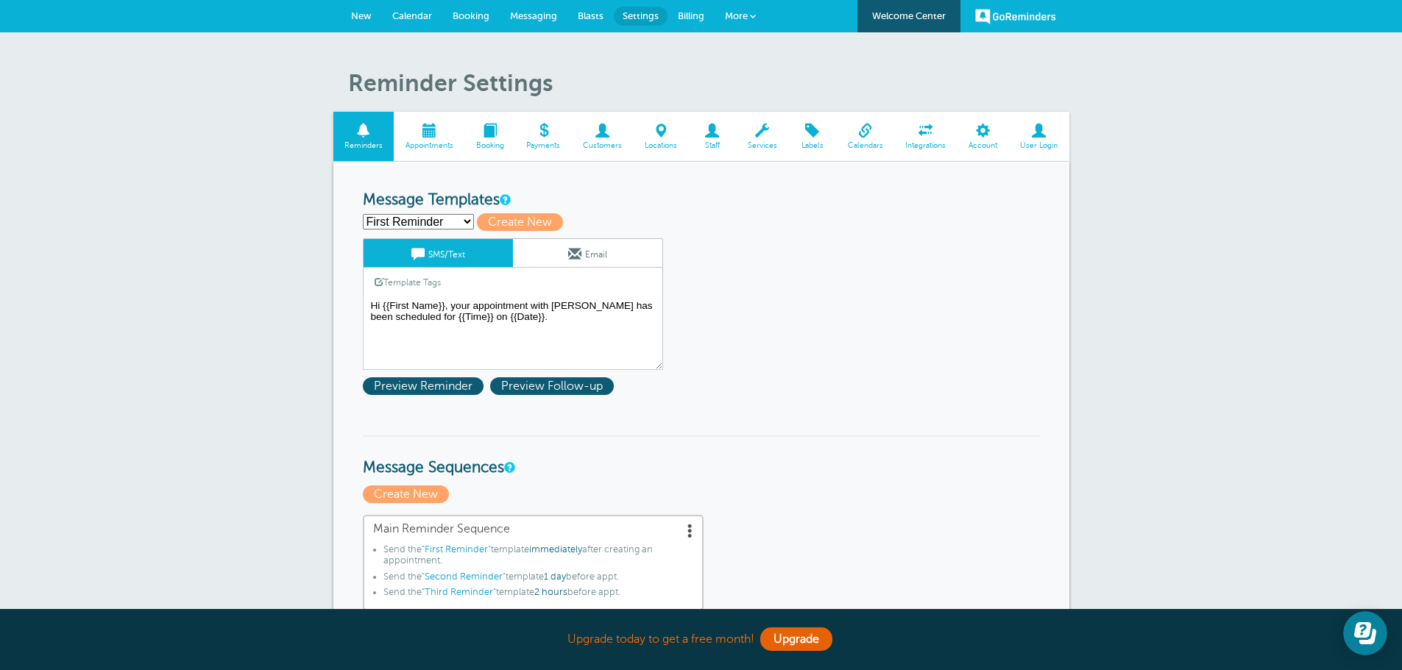
click at [582, 258] on link "Email" at bounding box center [587, 253] width 149 height 28
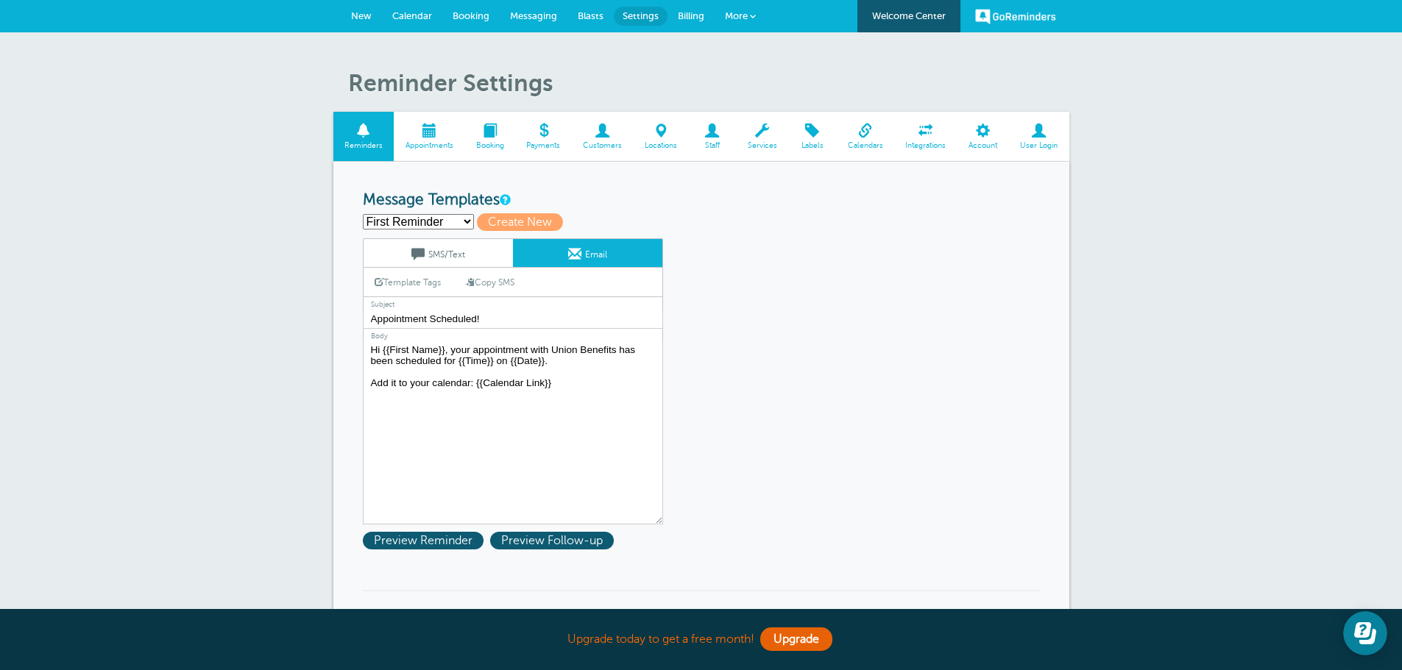
click at [427, 249] on link "SMS/Text" at bounding box center [438, 253] width 149 height 28
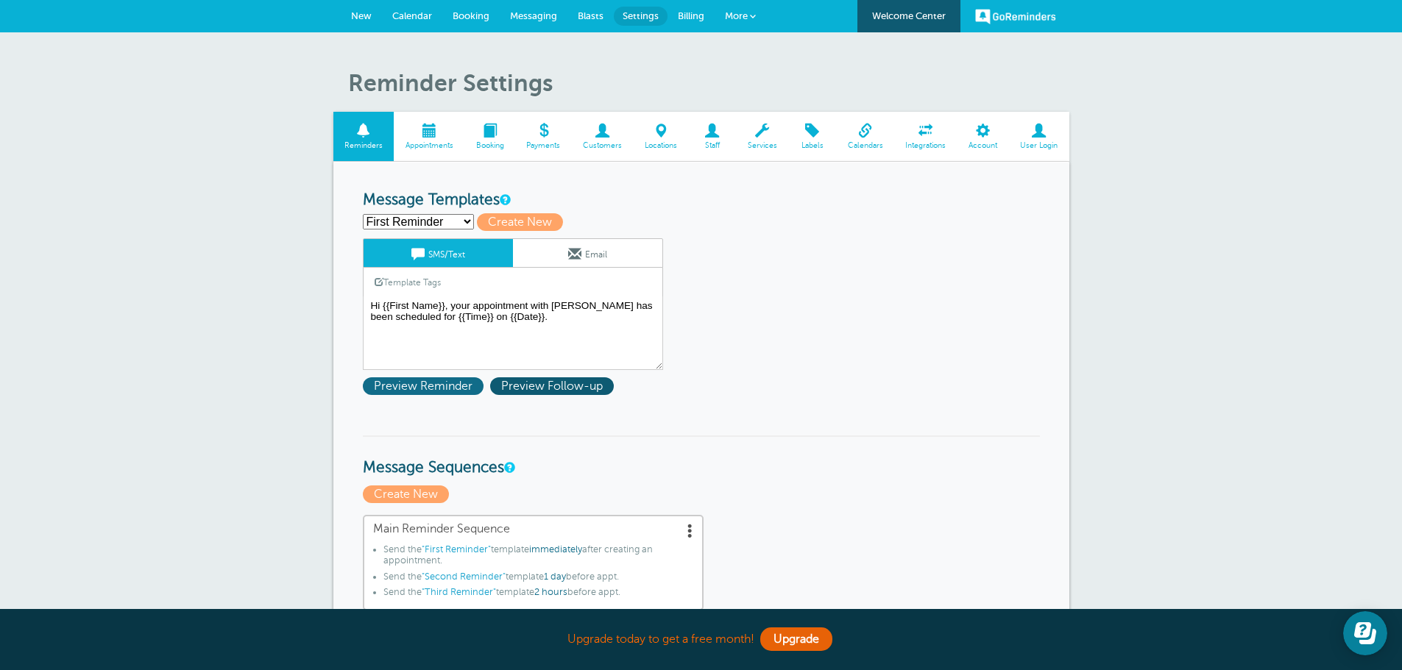
click at [463, 384] on span "Preview Reminder" at bounding box center [423, 386] width 121 height 18
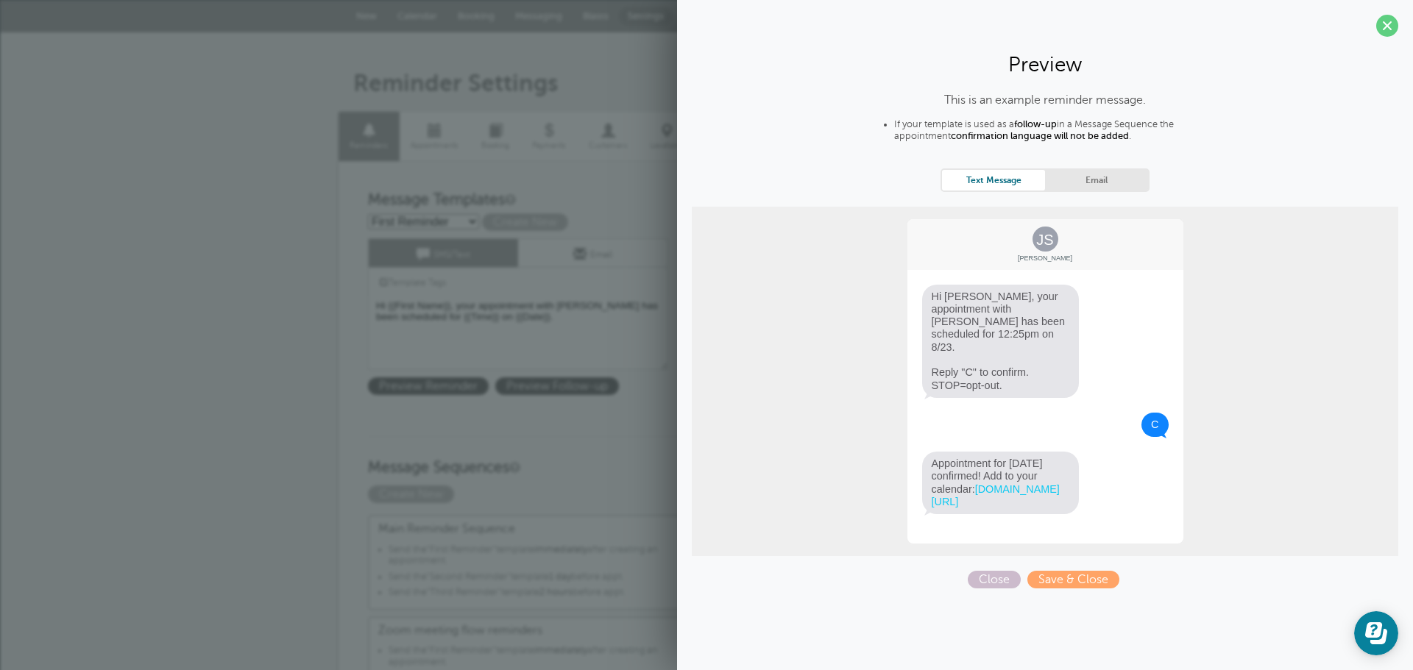
click at [989, 375] on span "Hi Jane, your appointment with Bridget Hughes has been scheduled for 12:25pm on…" at bounding box center [1000, 341] width 157 height 113
click at [984, 370] on span "Hi Jane, your appointment with Bridget Hughes has been scheduled for 12:25pm on…" at bounding box center [1000, 341] width 157 height 113
click at [1088, 585] on span "Save & Close" at bounding box center [1073, 580] width 92 height 18
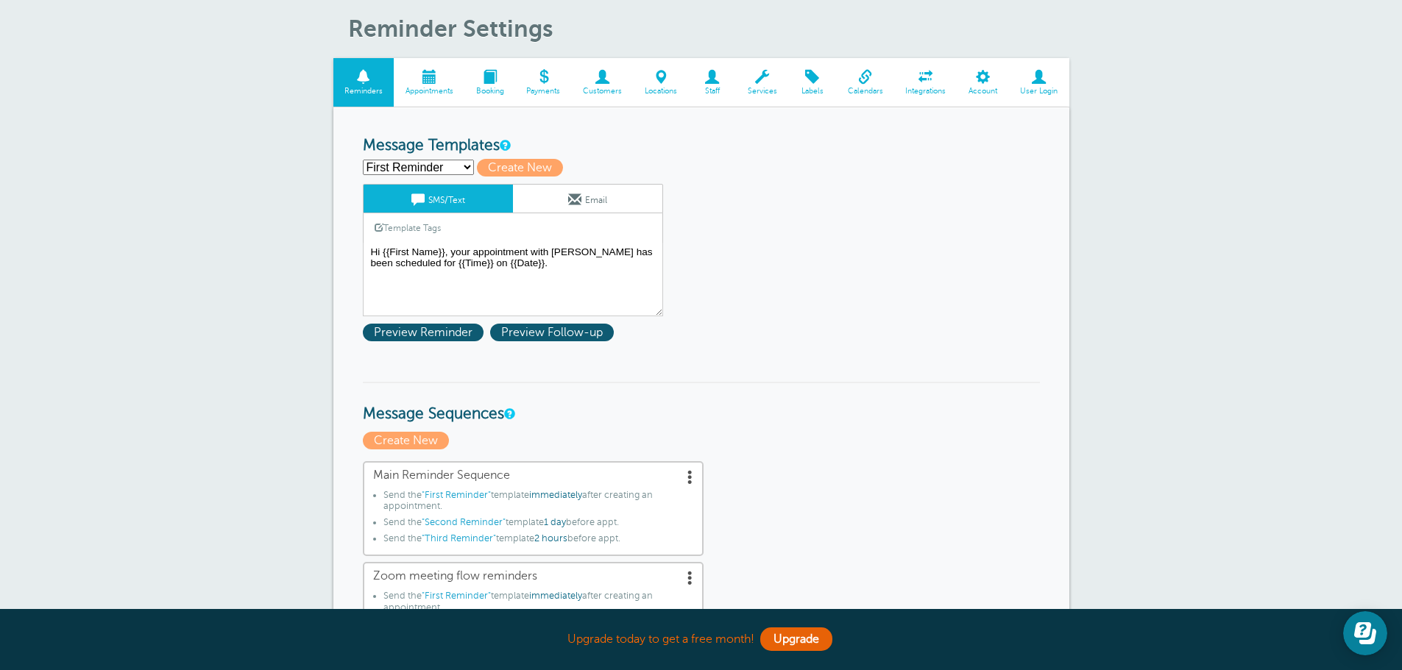
scroll to position [74, 0]
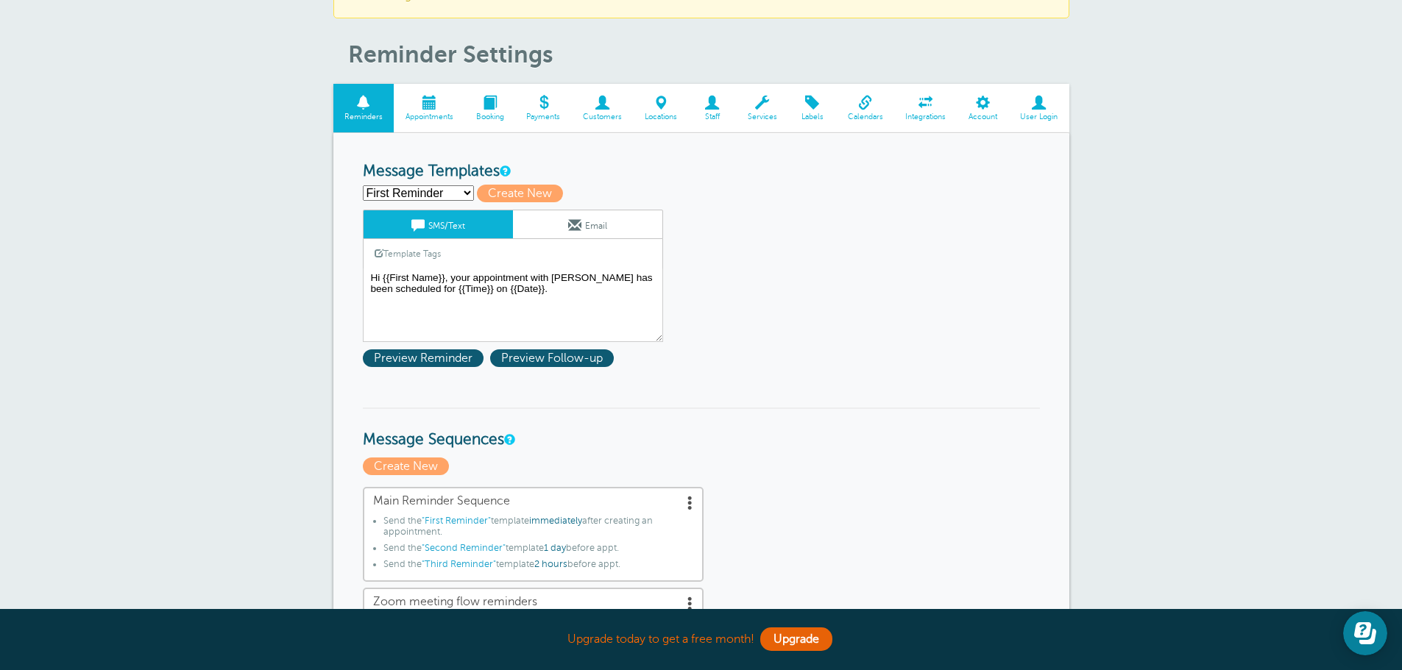
click at [467, 191] on select "First Reminder Second Reminder Third Reminder Create new..." at bounding box center [418, 192] width 111 height 15
select select "159940"
click at [363, 185] on select "First Reminder Second Reminder Third Reminder Create new..." at bounding box center [418, 192] width 111 height 15
type input "Second Reminder"
type textarea "Hi {{First Name}}, you have an appointment with Bridget Hughes at {{Time}} on {…"
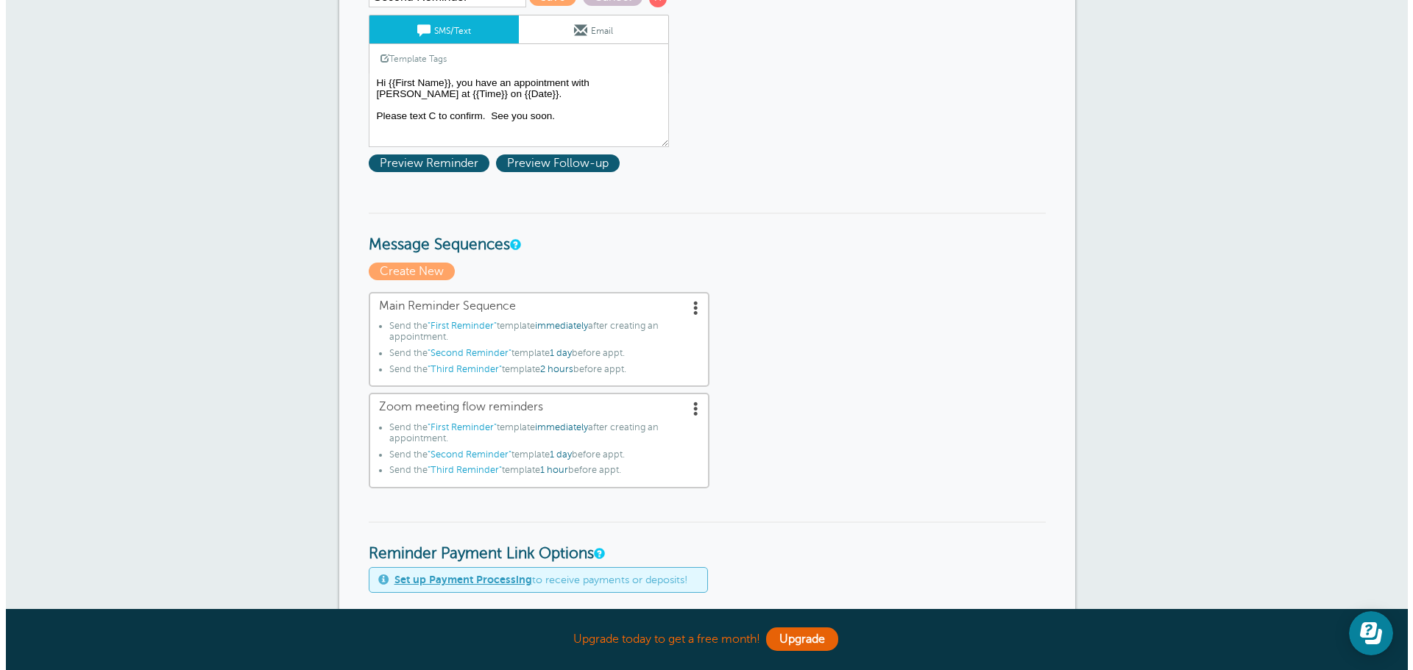
scroll to position [368, 0]
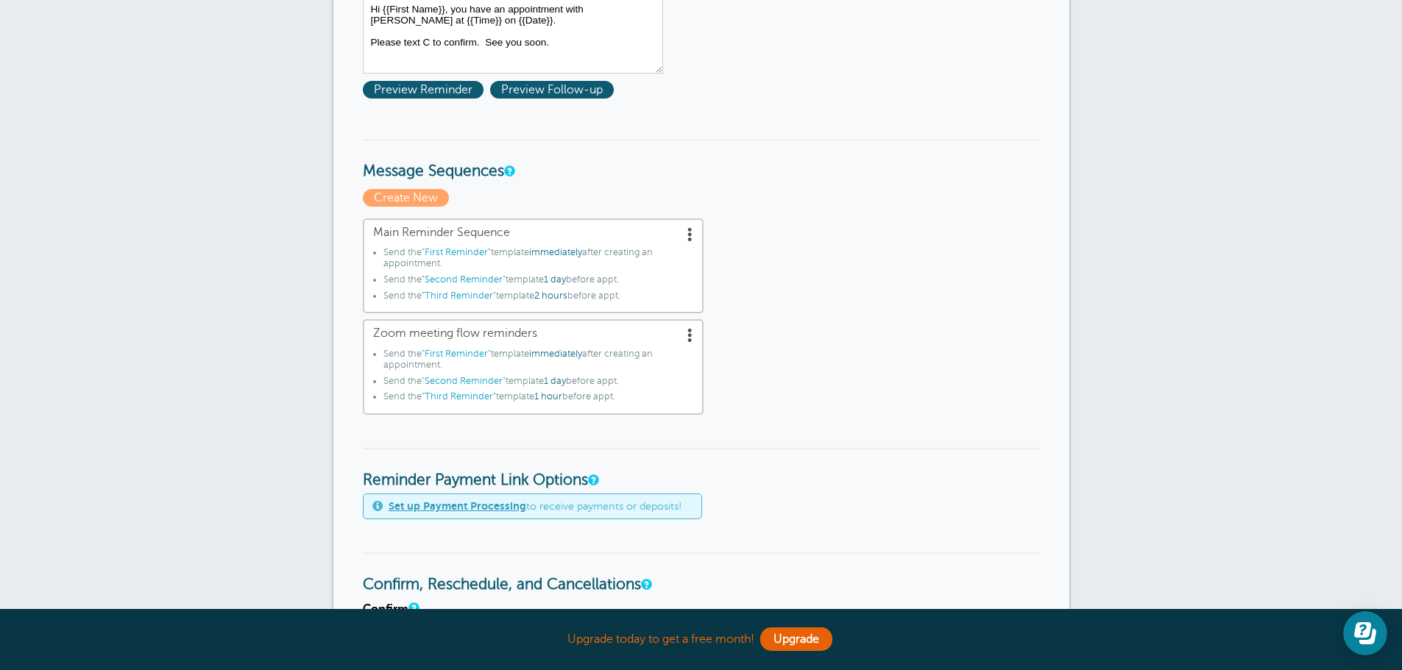
click at [492, 331] on span "Zoom meeting flow reminders" at bounding box center [533, 334] width 320 height 14
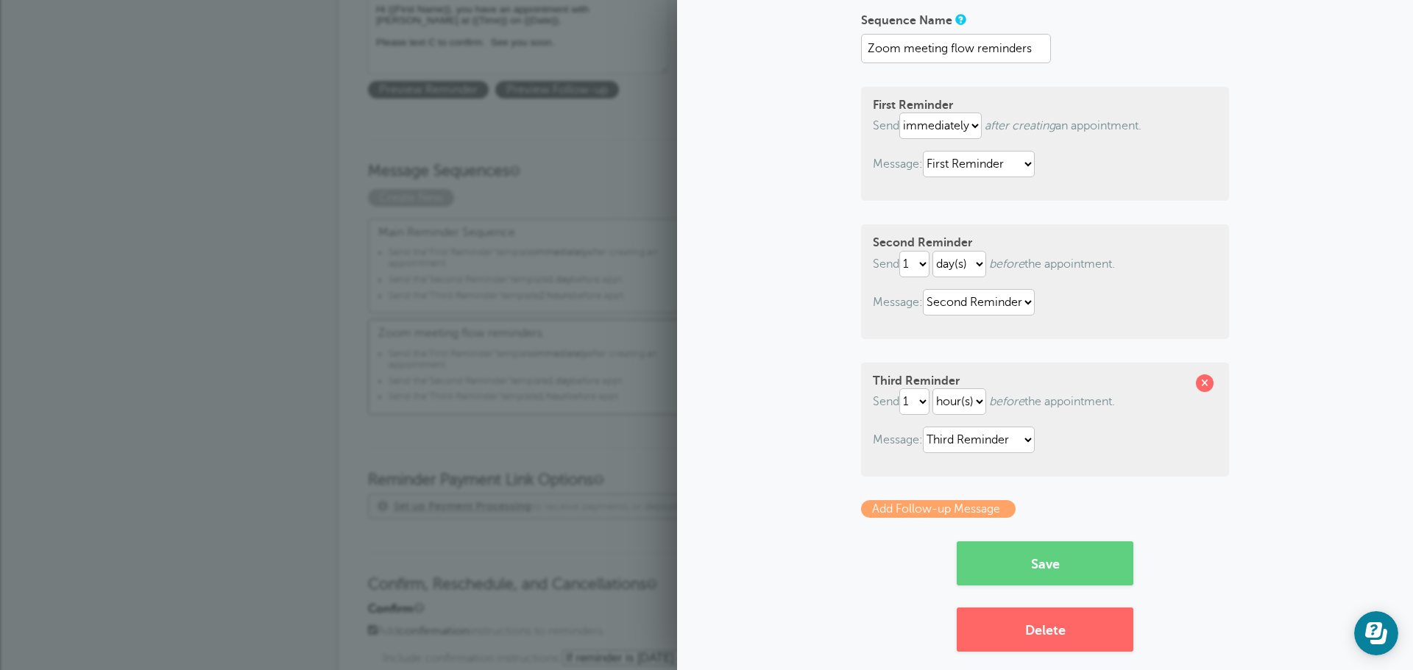
scroll to position [115, 0]
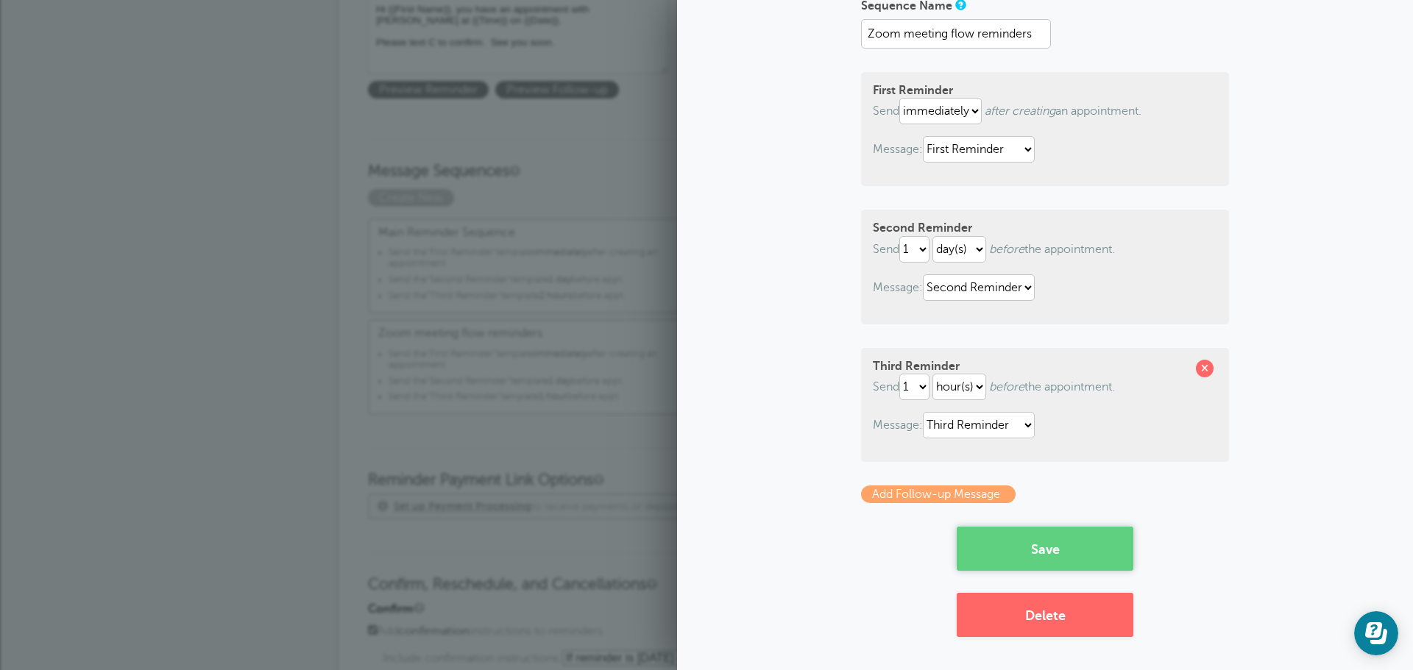
click at [1050, 550] on button "Save" at bounding box center [1045, 549] width 177 height 44
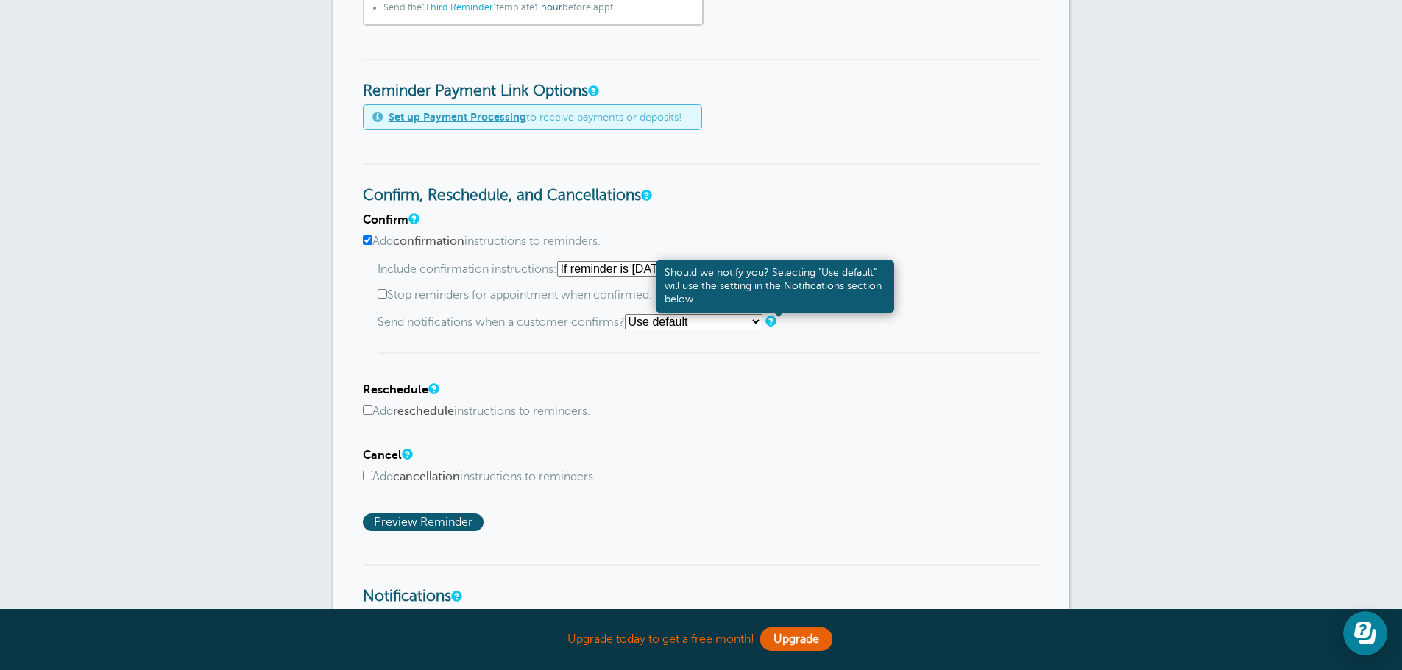
scroll to position [736, 0]
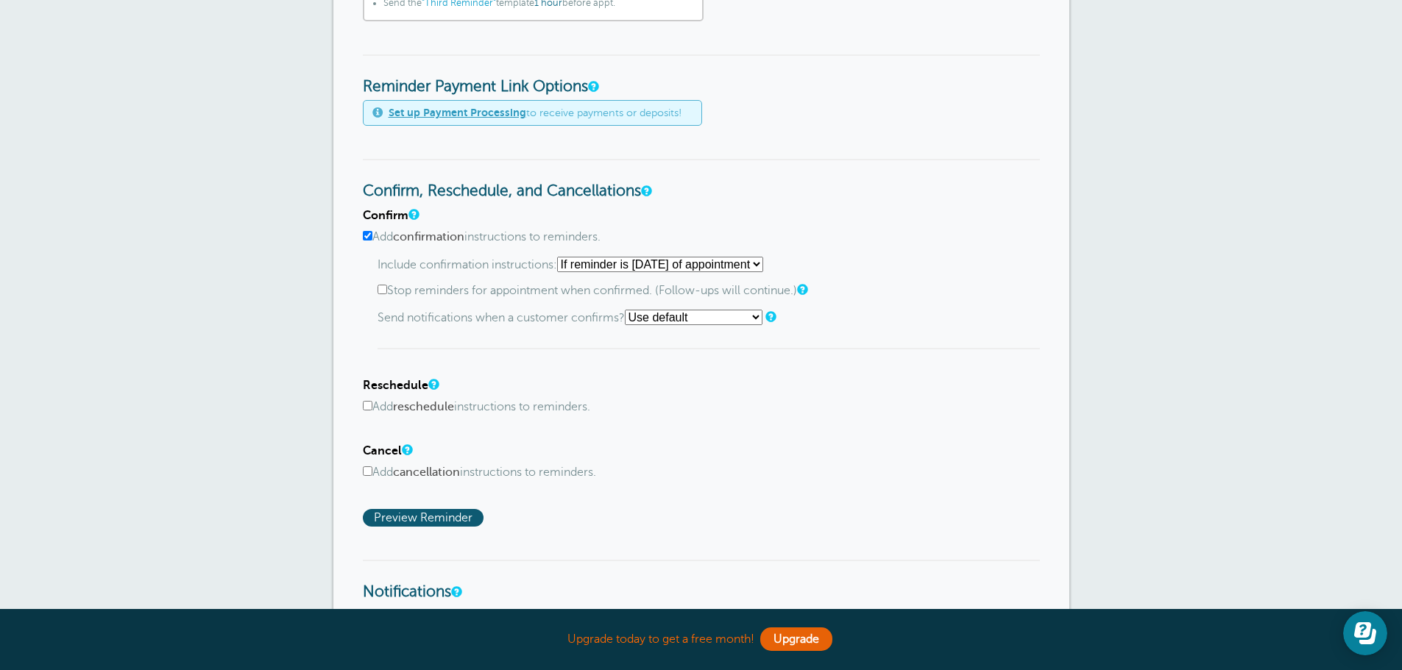
click at [760, 316] on select "Use default Text me Email me Don't send notifications" at bounding box center [694, 317] width 138 height 15
select select "4"
click at [629, 310] on select "Use default Text me Email me Don't send notifications" at bounding box center [694, 317] width 138 height 15
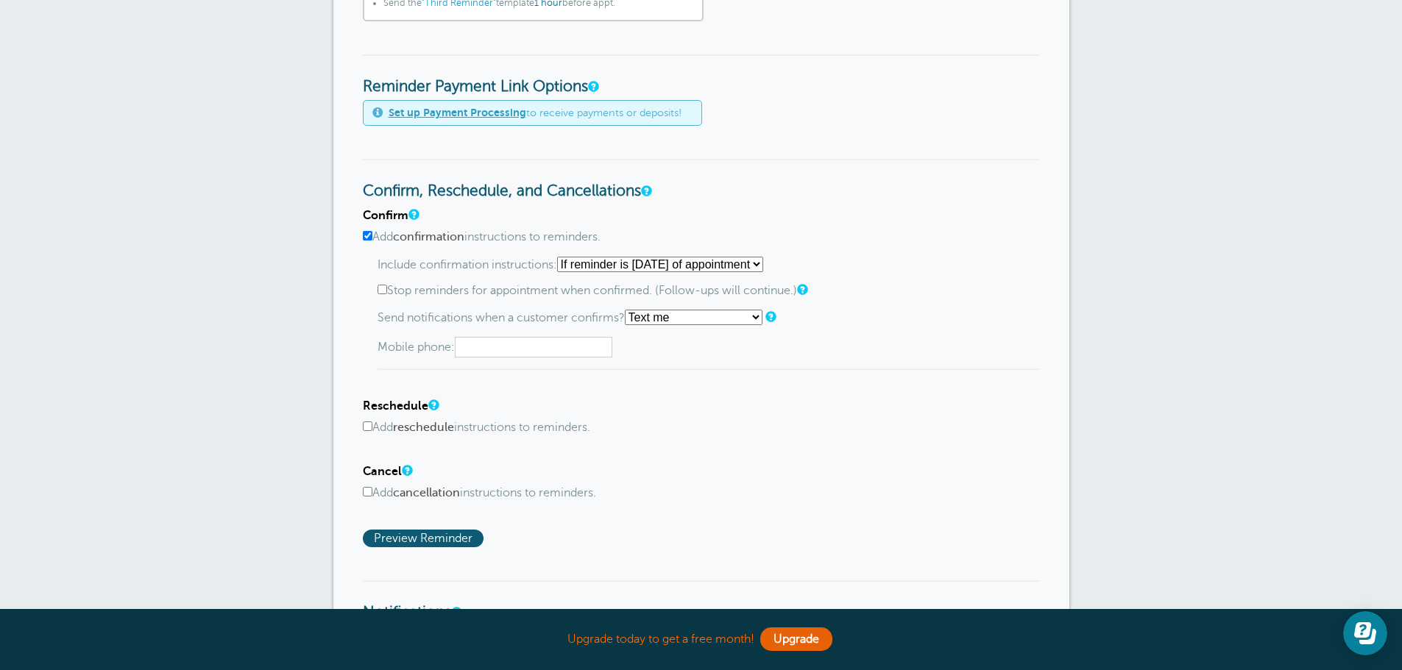
click at [500, 337] on input "text" at bounding box center [533, 347] width 157 height 21
type input "5038016585"
click at [453, 452] on div "Confirm Add confirmation instructions to reminders. Include confirmation instru…" at bounding box center [701, 378] width 677 height 338
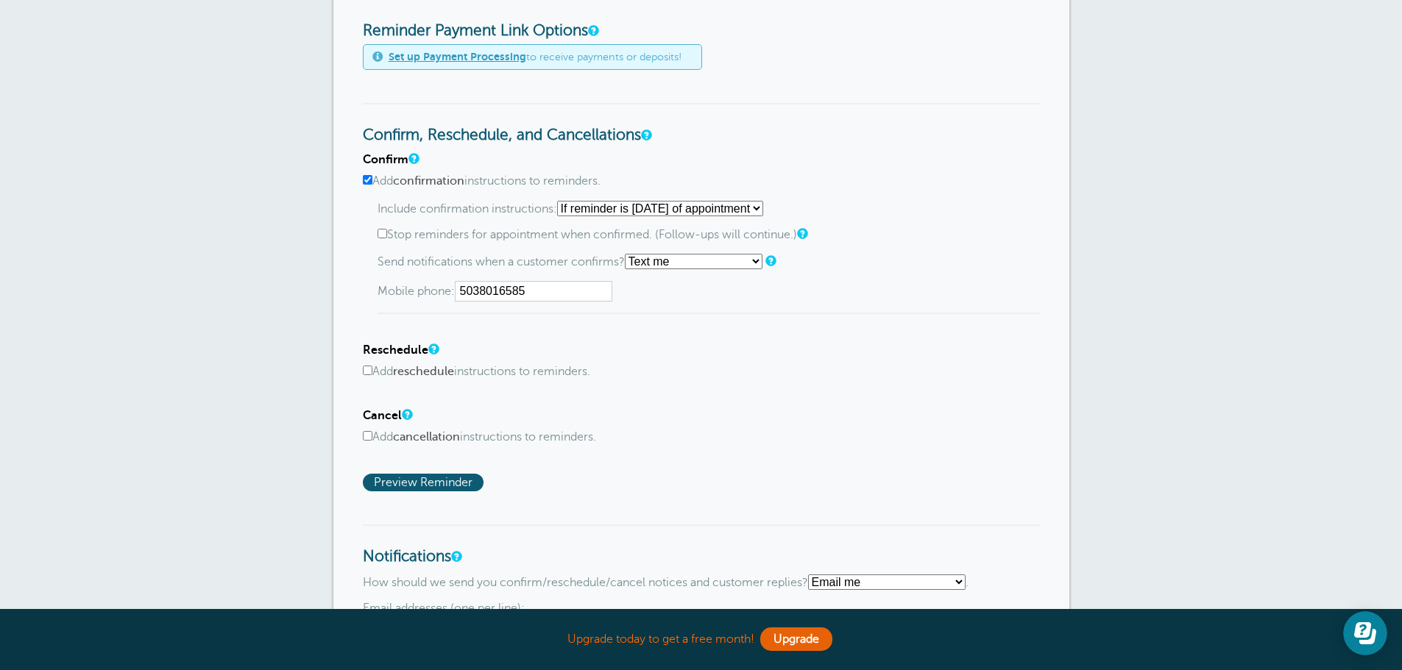
scroll to position [883, 0]
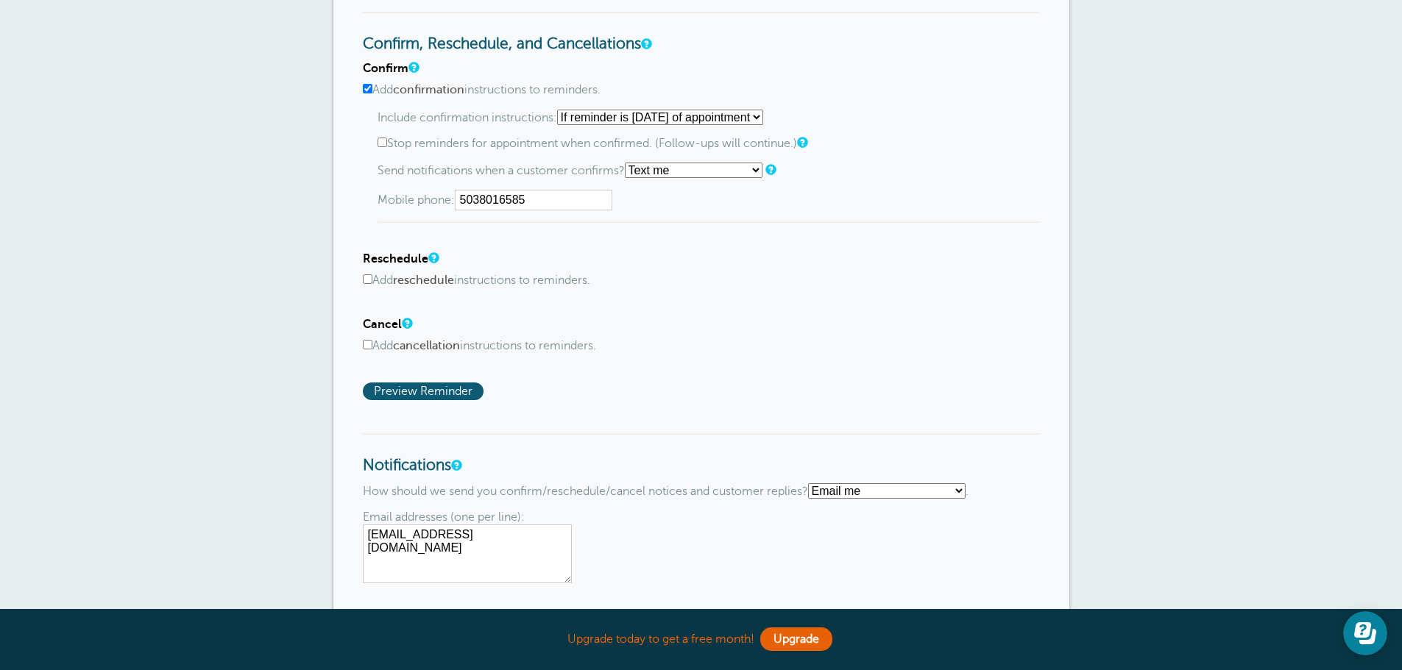
click at [964, 490] on select "Text me Email me Don't send me notifications" at bounding box center [886, 490] width 157 height 15
select select "4"
click at [814, 483] on select "Text me Email me Don't send me notifications" at bounding box center [886, 490] width 157 height 15
click at [527, 522] on input "text" at bounding box center [518, 521] width 157 height 21
type input "5038016585"
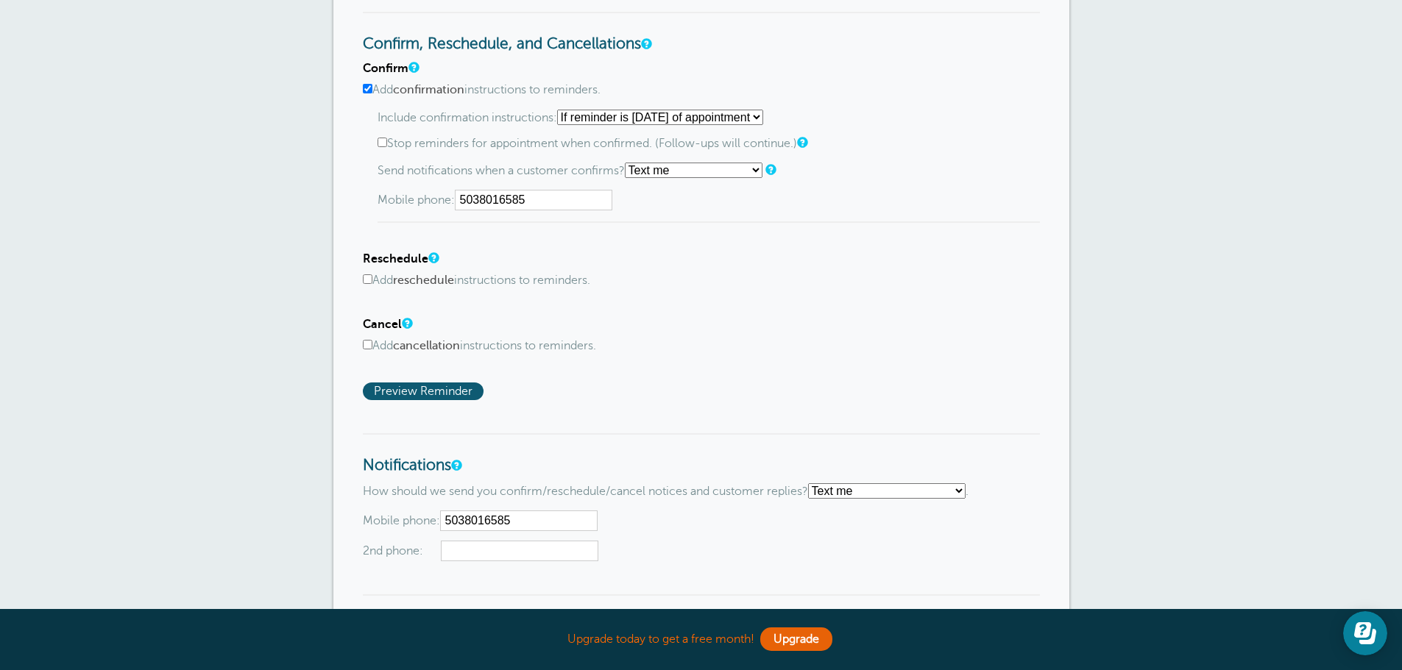
click at [737, 522] on div "Mobile phone: 5038016585 2nd phone:" at bounding box center [701, 536] width 677 height 51
click at [587, 400] on form "Reminder Schedule 1st reminder: Immediately 1 2 3 4 5 6 7 8 9 10 11 12 13 14 15…" at bounding box center [701, 51] width 677 height 1397
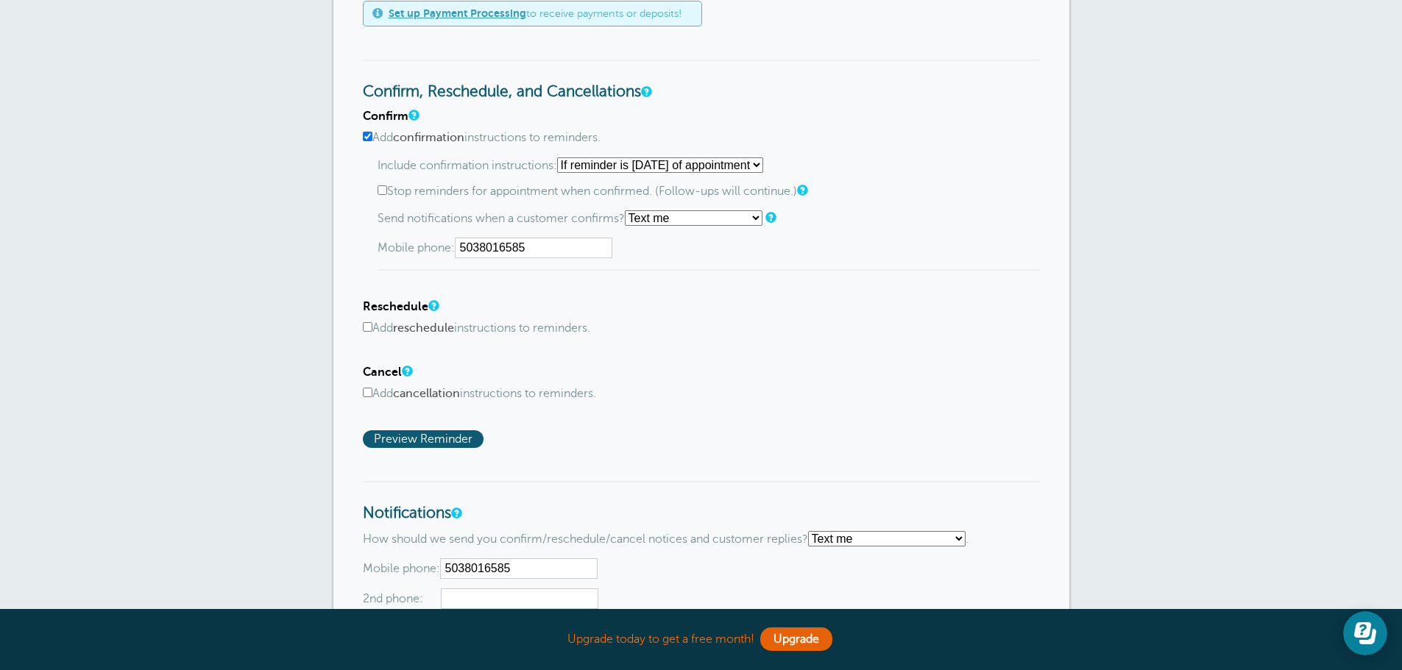
scroll to position [809, 0]
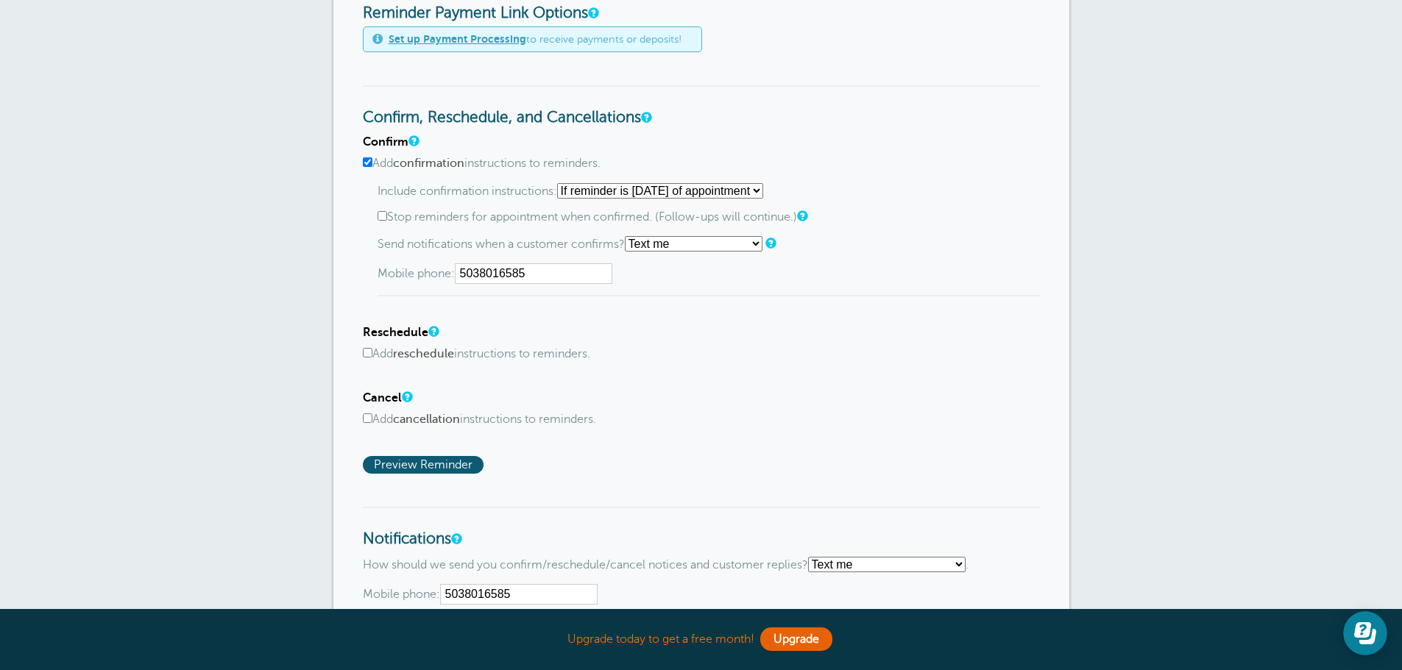
click at [666, 335] on h4 "Reschedule" at bounding box center [701, 333] width 677 height 14
click at [369, 354] on input "Add reschedule instructions to reminders." at bounding box center [368, 353] width 10 height 10
checkbox input "true"
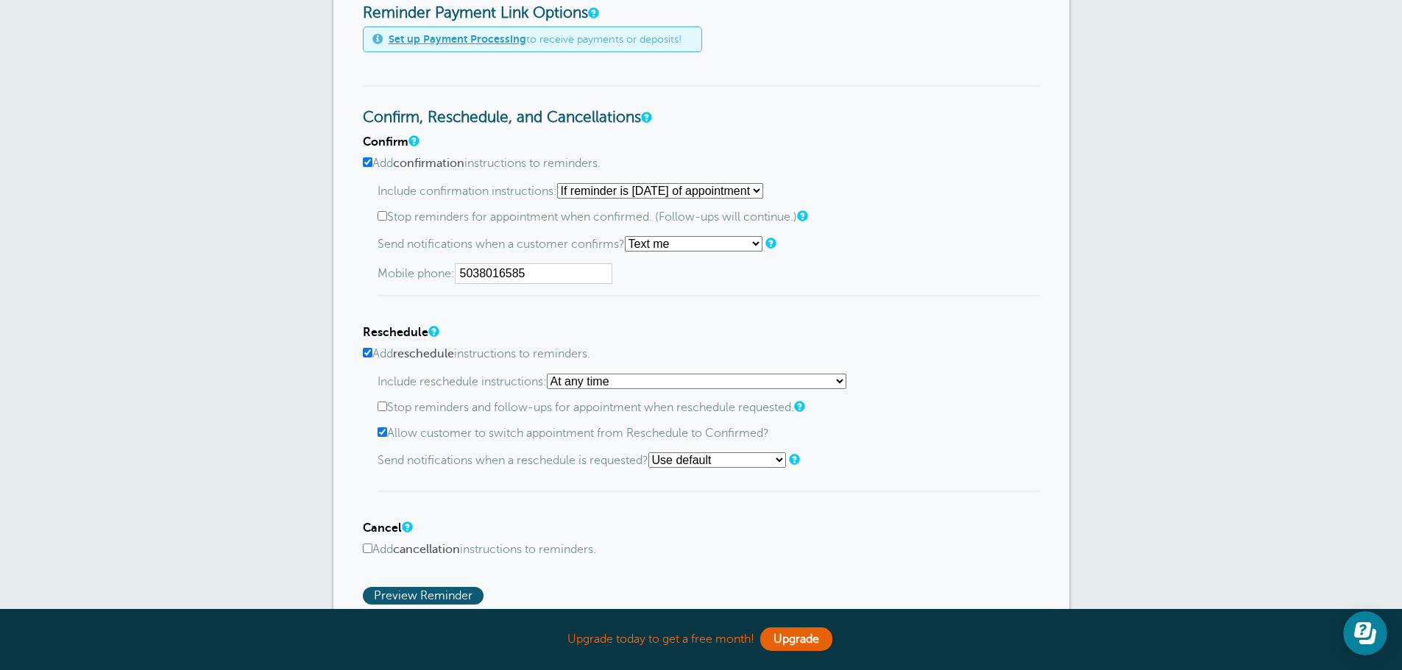
click at [846, 380] on select "At any time If reminder more than 1 day away from appointment If reminder more …" at bounding box center [696, 381] width 299 height 15
select select "1"
click at [551, 374] on select "At any time If reminder more than 1 day away from appointment If reminder more …" at bounding box center [696, 381] width 299 height 15
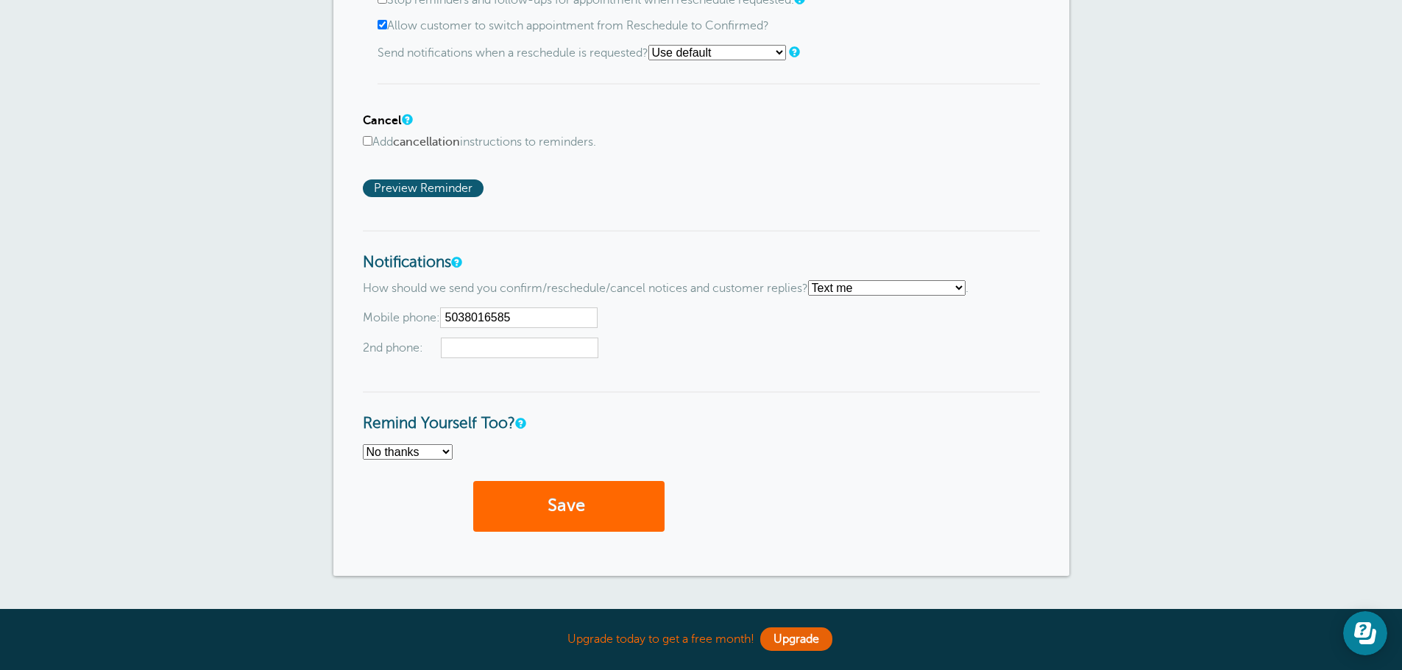
scroll to position [1251, 0]
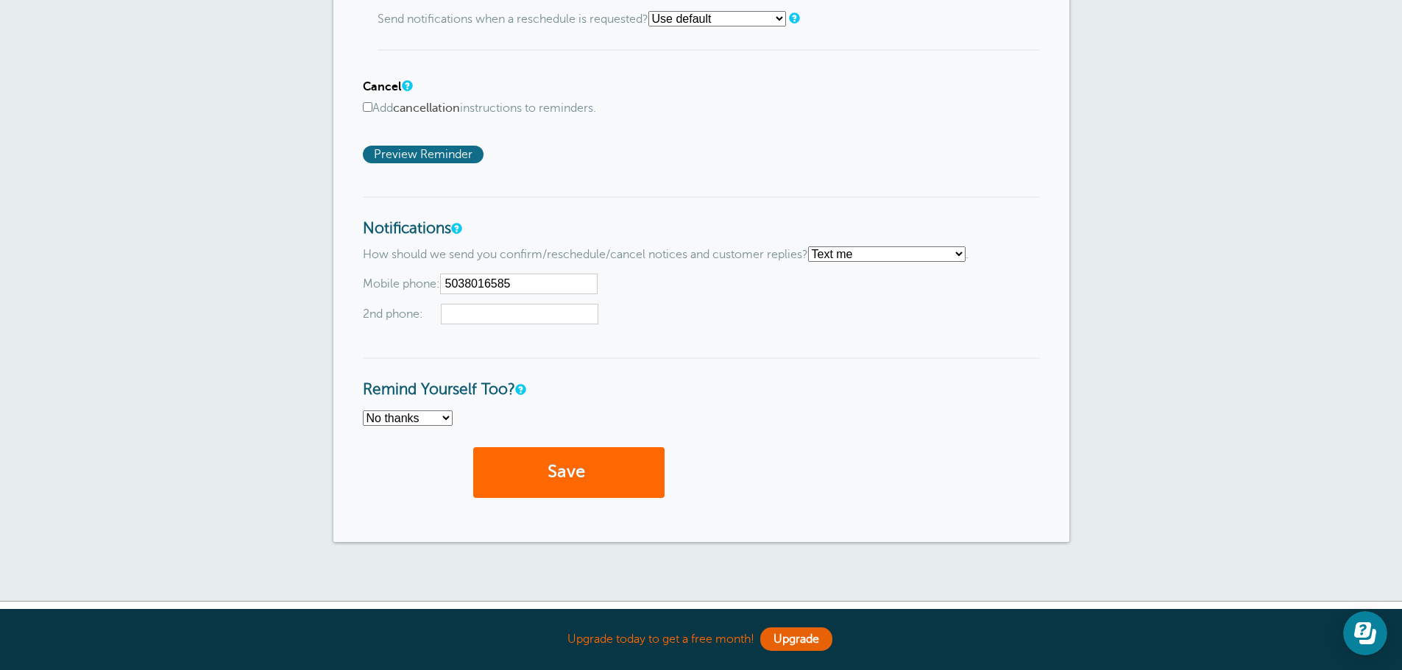
click at [450, 152] on span "Preview Reminder" at bounding box center [423, 155] width 121 height 18
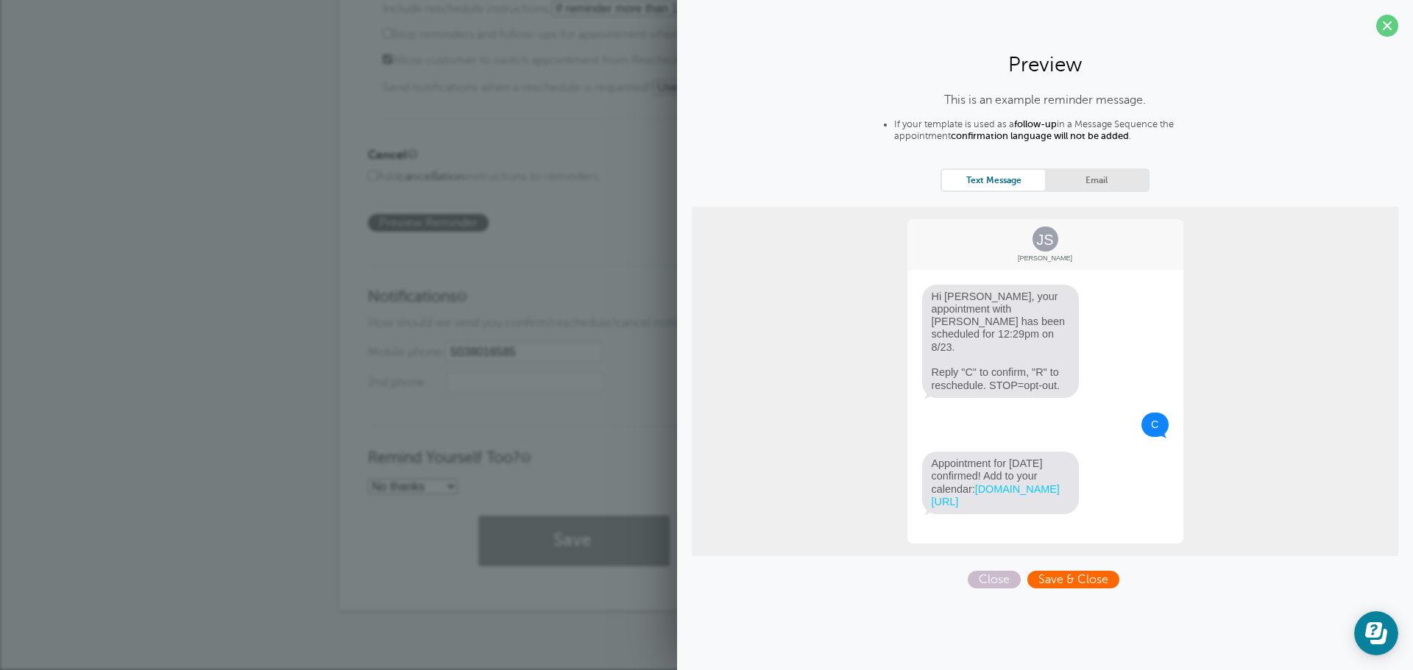
click at [1081, 583] on span "Save & Close" at bounding box center [1073, 580] width 92 height 18
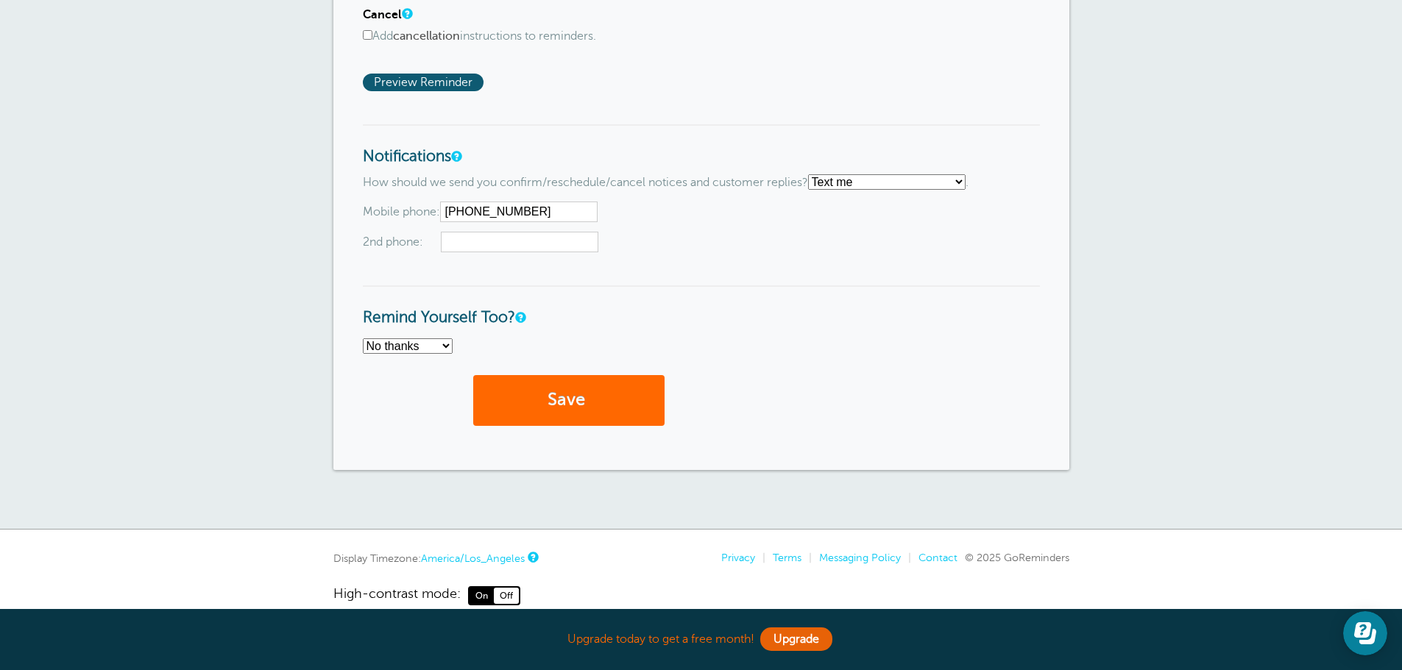
scroll to position [1325, 0]
click at [443, 346] on select "No thanks Yes, text me Yes, email me" at bounding box center [408, 344] width 90 height 15
select select "4"
click at [363, 337] on select "No thanks Yes, text me Yes, email me" at bounding box center [408, 344] width 90 height 15
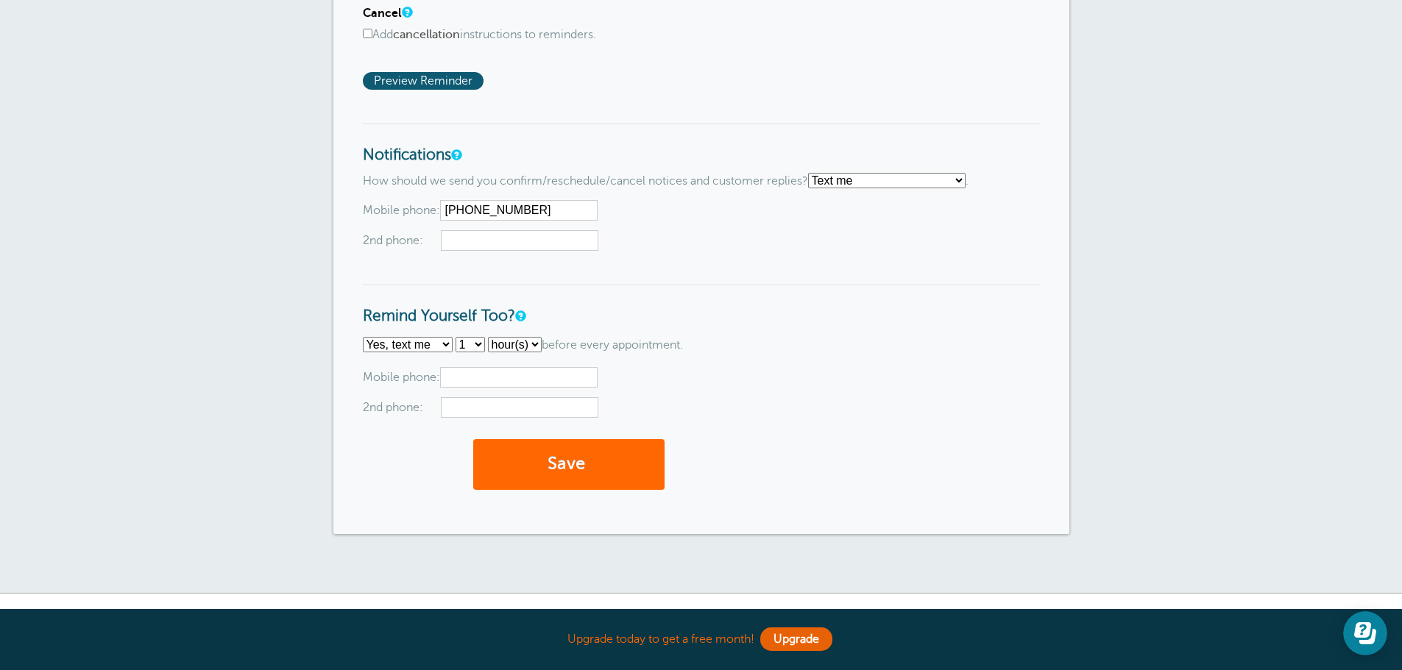
drag, startPoint x: 470, startPoint y: 368, endPoint x: 471, endPoint y: 378, distance: 10.3
click at [471, 372] on input "text" at bounding box center [518, 377] width 157 height 21
type input "5038016585"
click at [631, 386] on div "Email addresses (one per line): bhughes.ail@gmail.com Mobile phone: 5038016585 …" at bounding box center [701, 392] width 677 height 51
click at [593, 465] on button "Save" at bounding box center [568, 464] width 191 height 51
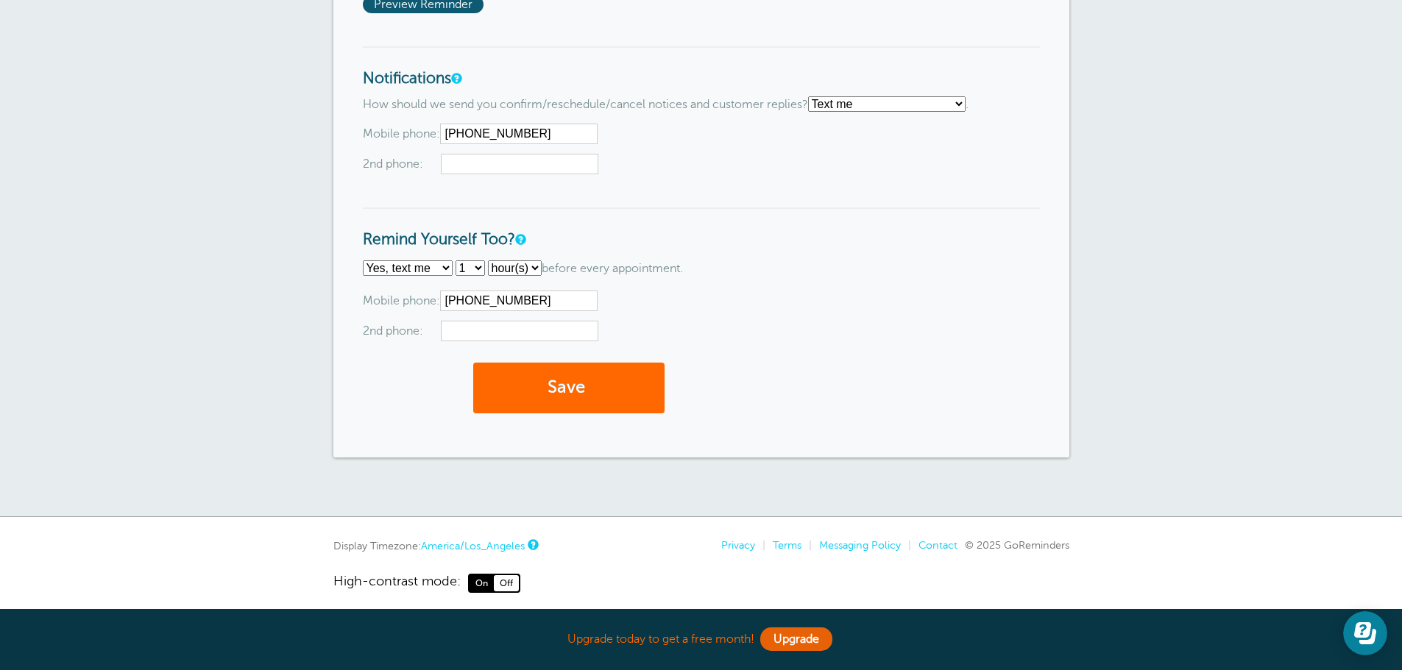
scroll to position [1412, 0]
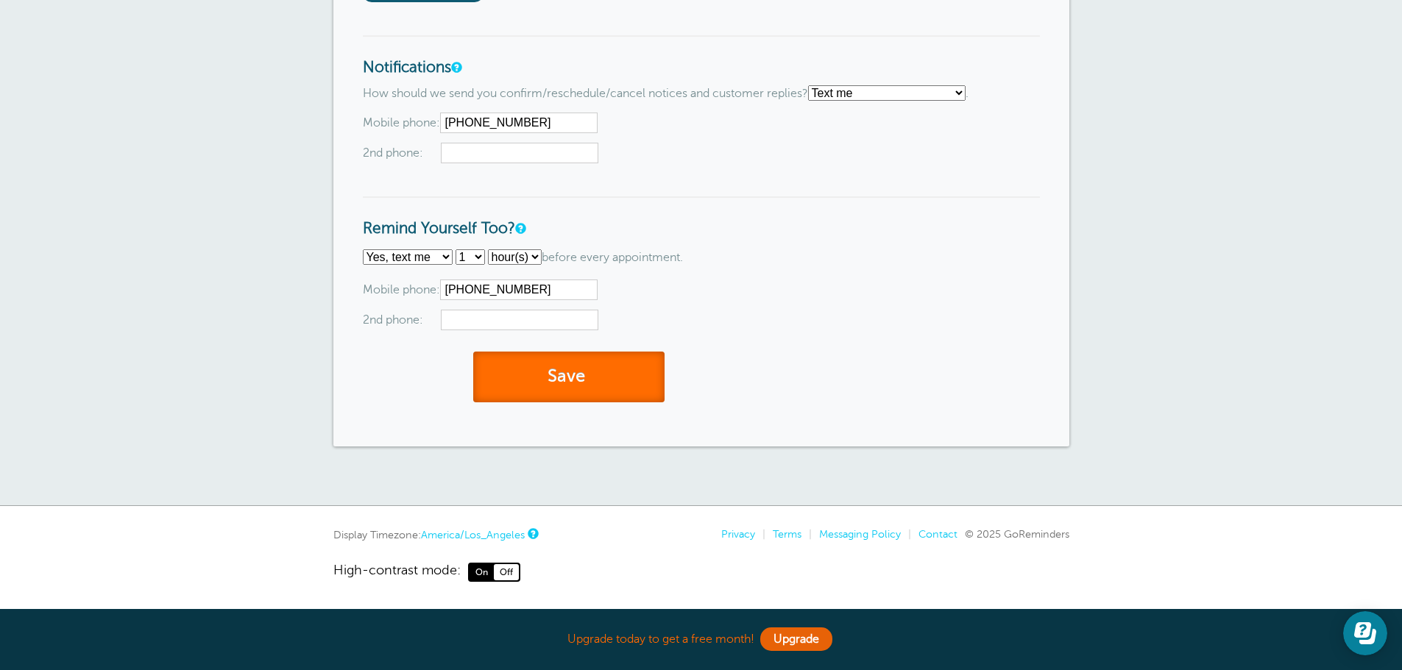
click at [616, 370] on button "Save" at bounding box center [568, 377] width 191 height 51
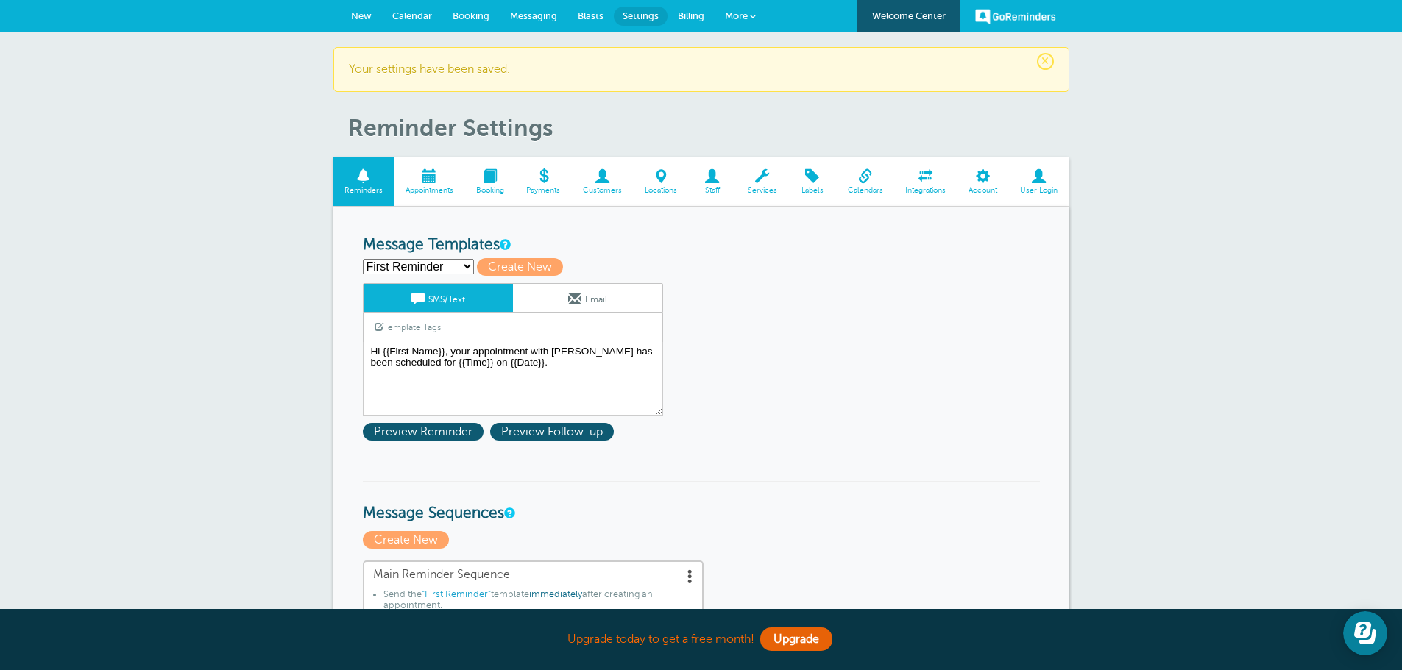
click at [484, 185] on link "Booking" at bounding box center [489, 181] width 51 height 49
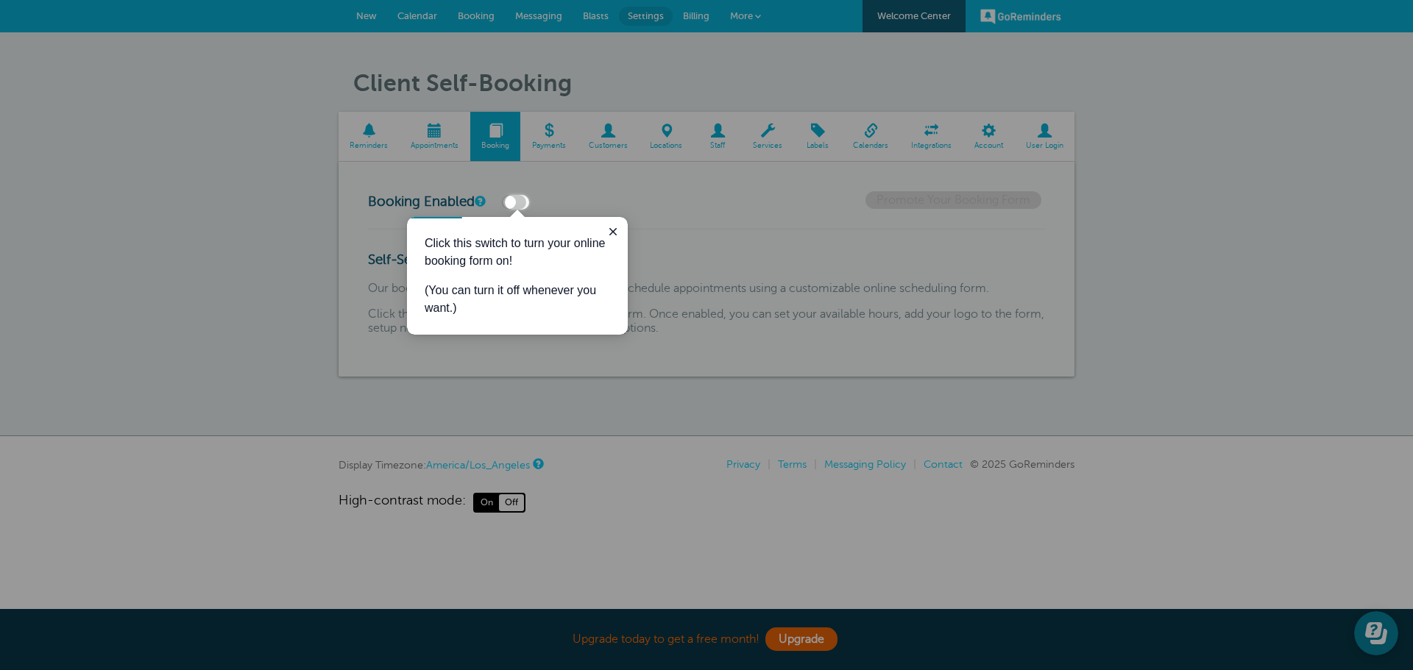
click at [512, 206] on label at bounding box center [514, 202] width 24 height 15
click at [0, 0] on input "checkbox" at bounding box center [0, 0] width 0 height 0
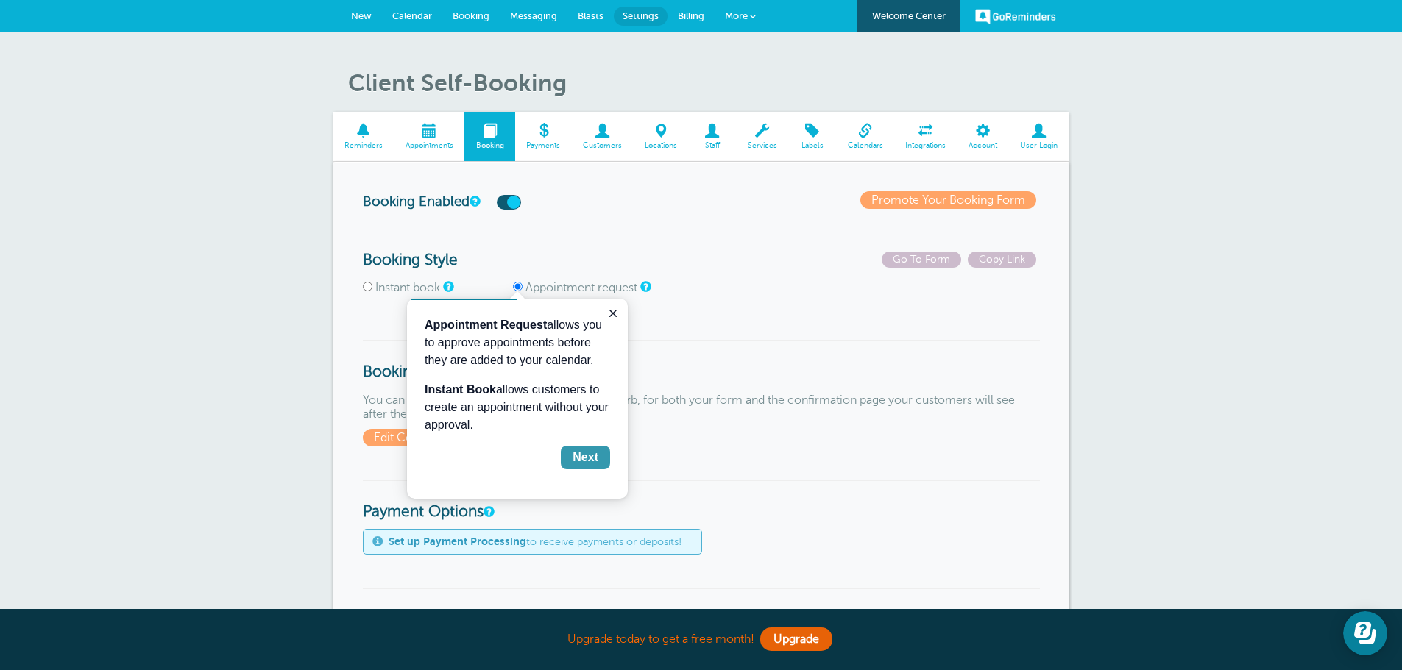
click at [582, 461] on div "Next" at bounding box center [586, 458] width 26 height 18
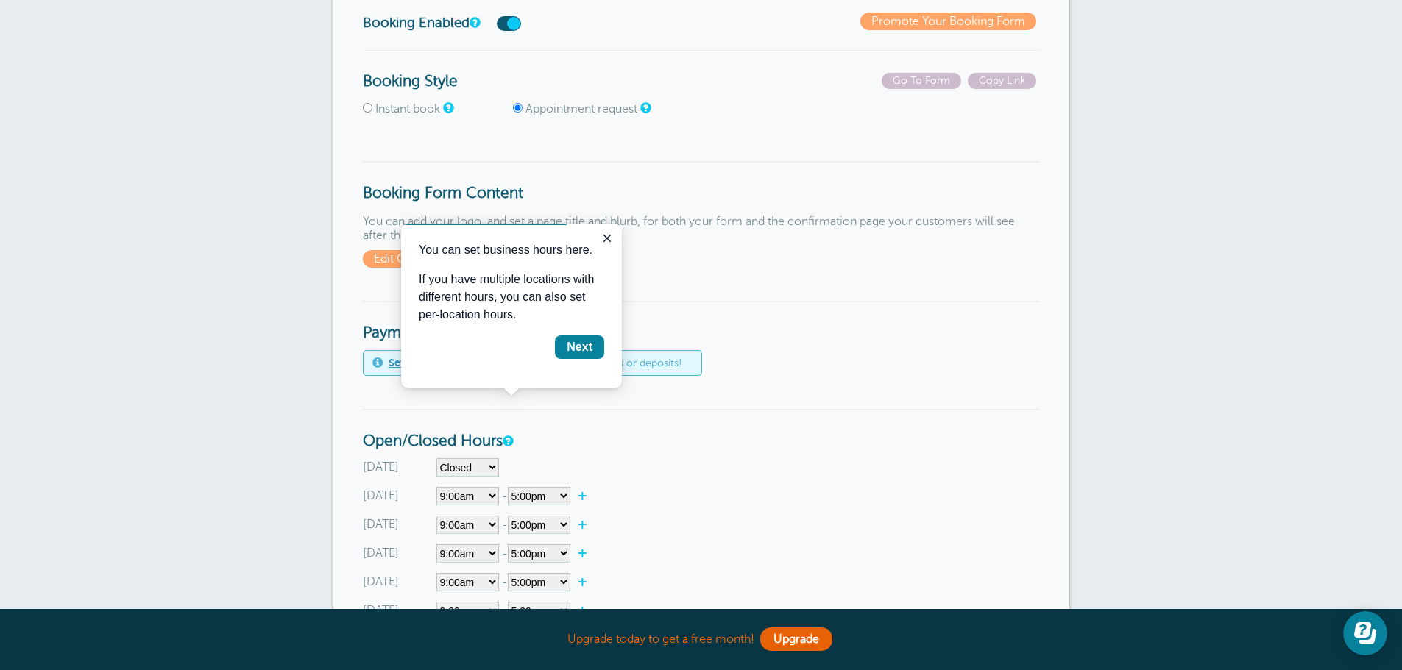
scroll to position [147, 0]
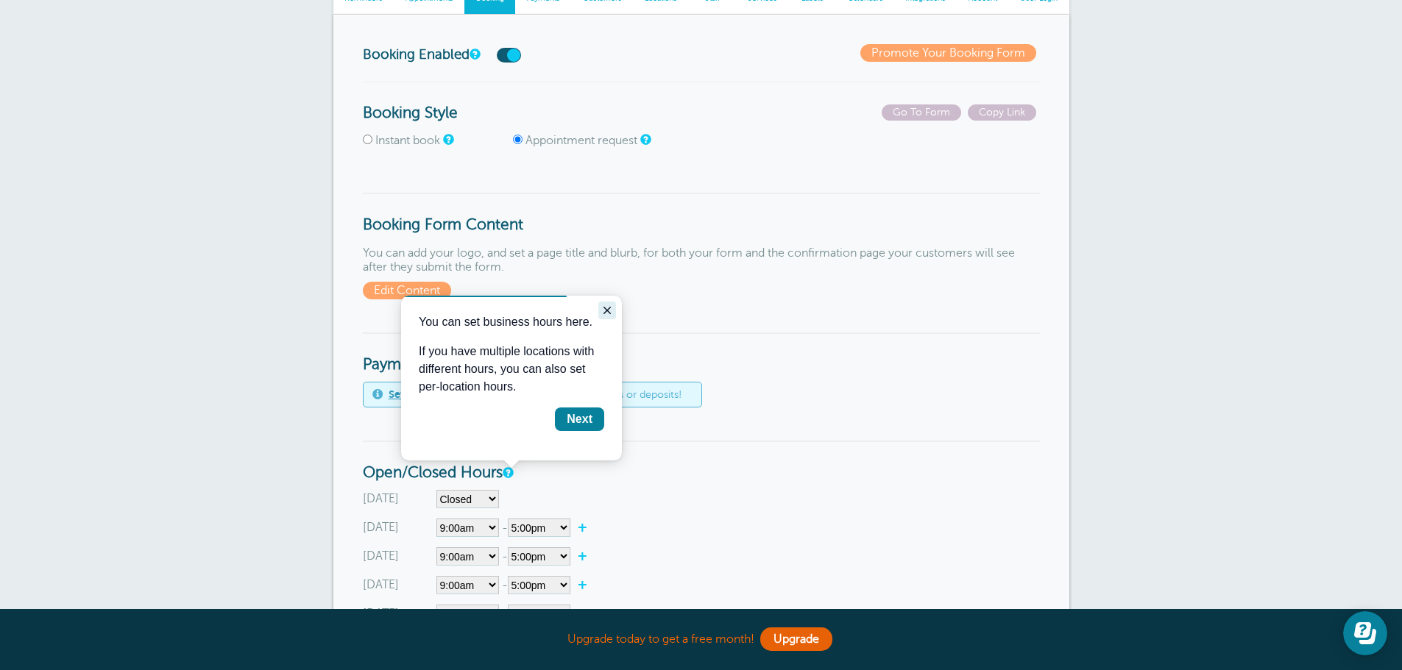
click at [609, 308] on icon "Close guide" at bounding box center [606, 310] width 7 height 7
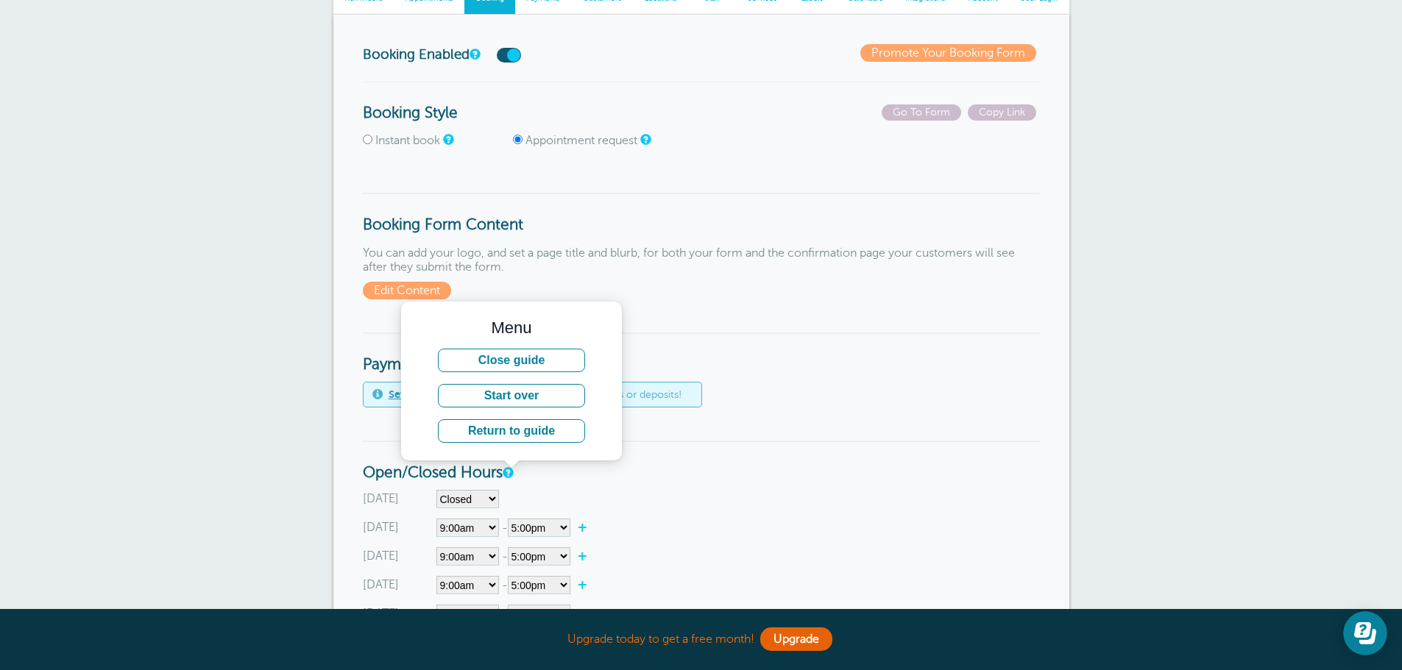
click at [518, 138] on input "Appointment request" at bounding box center [518, 140] width 10 height 10
click at [517, 139] on input "Appointment request" at bounding box center [518, 140] width 10 height 10
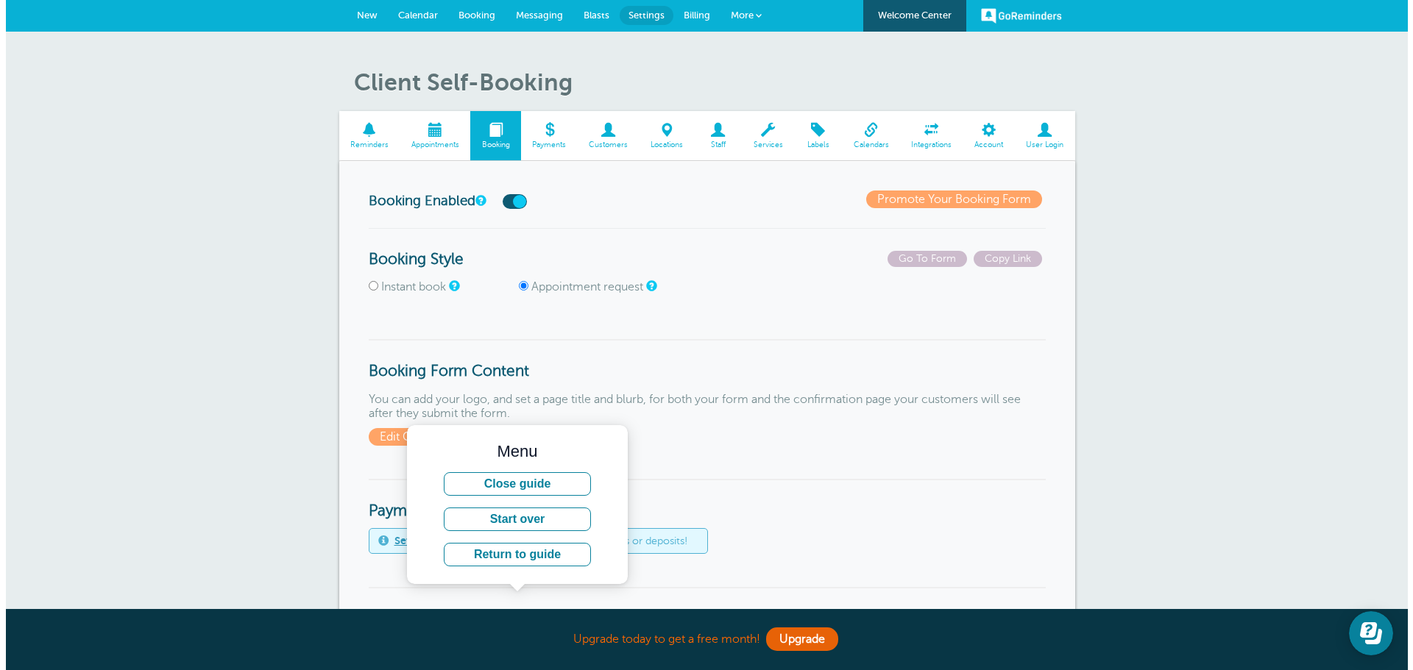
scroll to position [0, 0]
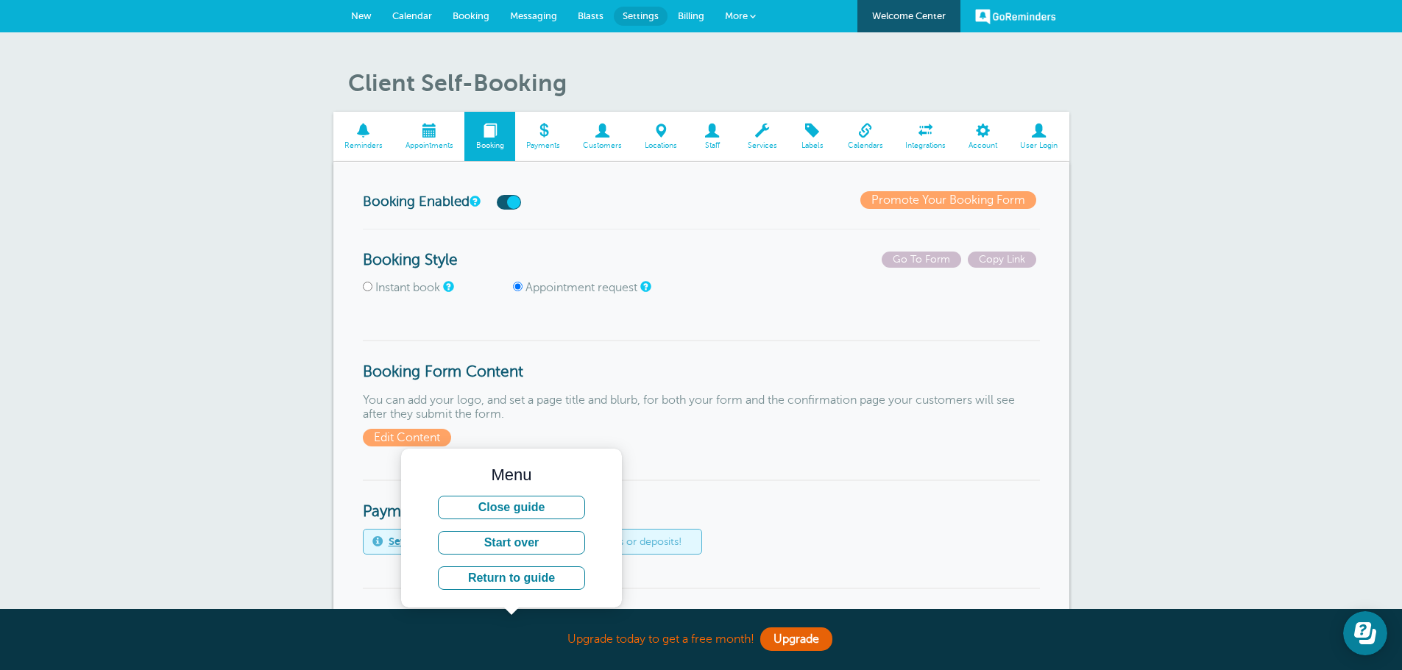
click at [521, 200] on label at bounding box center [509, 202] width 24 height 15
click at [0, 0] on input "checkbox" at bounding box center [0, 0] width 0 height 0
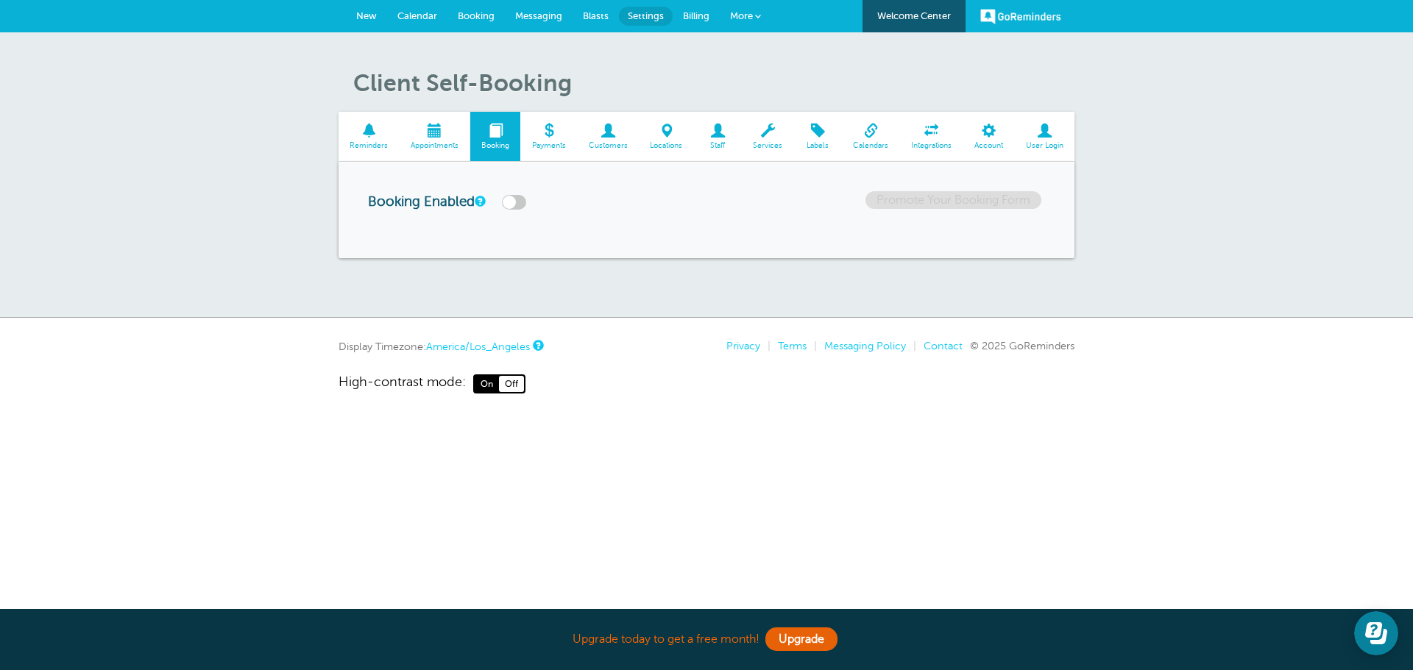
click at [428, 143] on span "Appointments" at bounding box center [435, 145] width 56 height 9
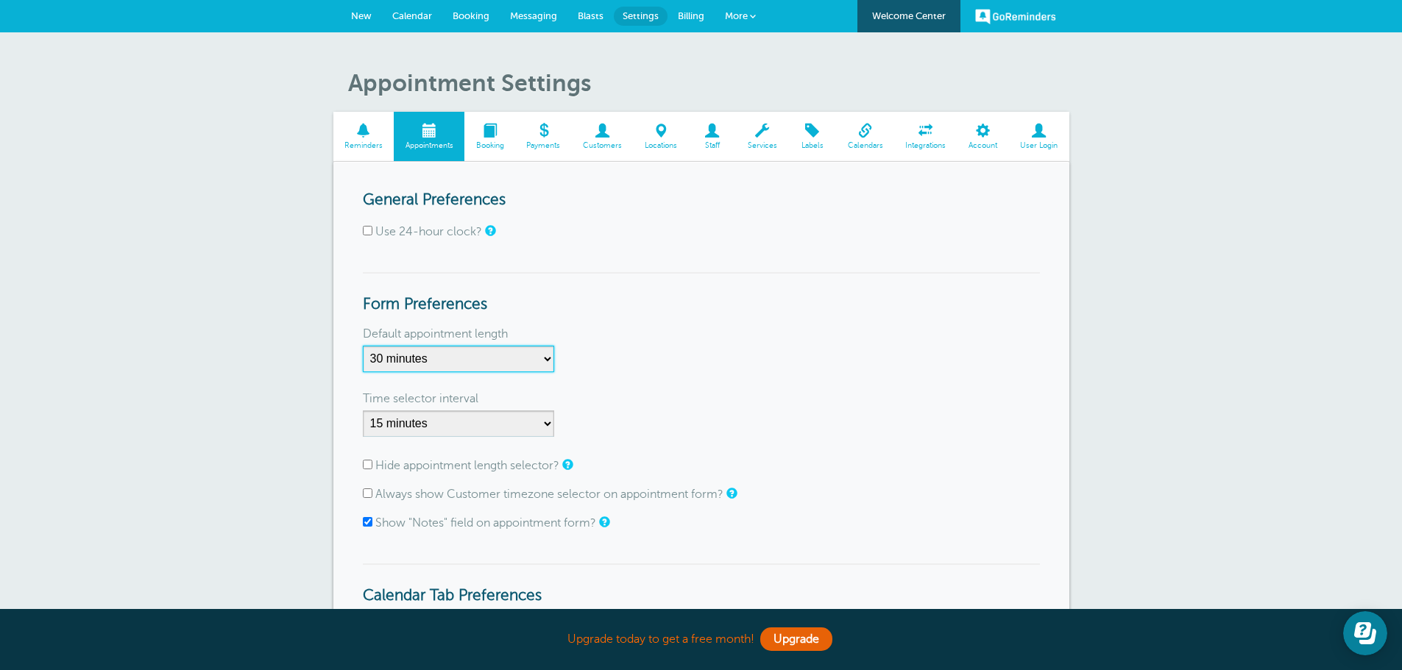
click at [547, 360] on select "5 minutes 10 minutes 15 minutes 20 minutes 25 minutes 30 minutes 35 minutes 40 …" at bounding box center [458, 359] width 191 height 26
select select "75"
click at [363, 346] on select "5 minutes 10 minutes 15 minutes 20 minutes 25 minutes 30 minutes 35 minutes 40 …" at bounding box center [458, 359] width 191 height 26
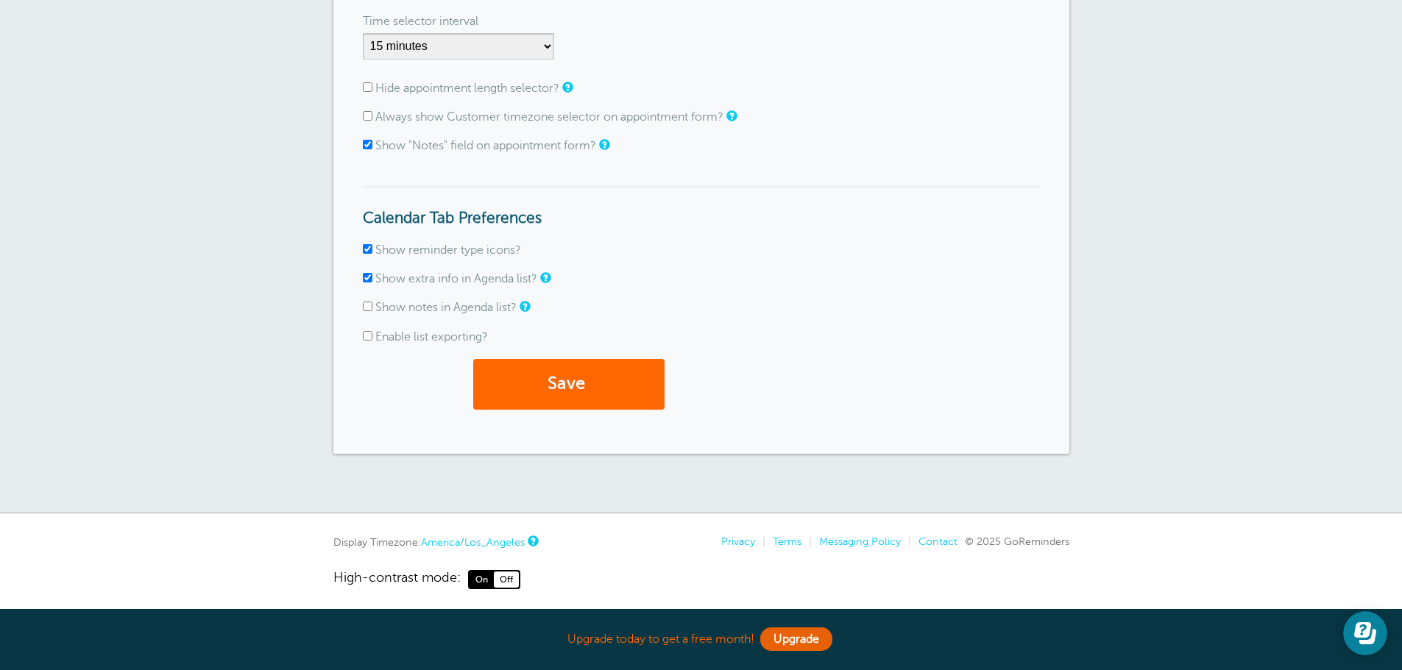
scroll to position [385, 0]
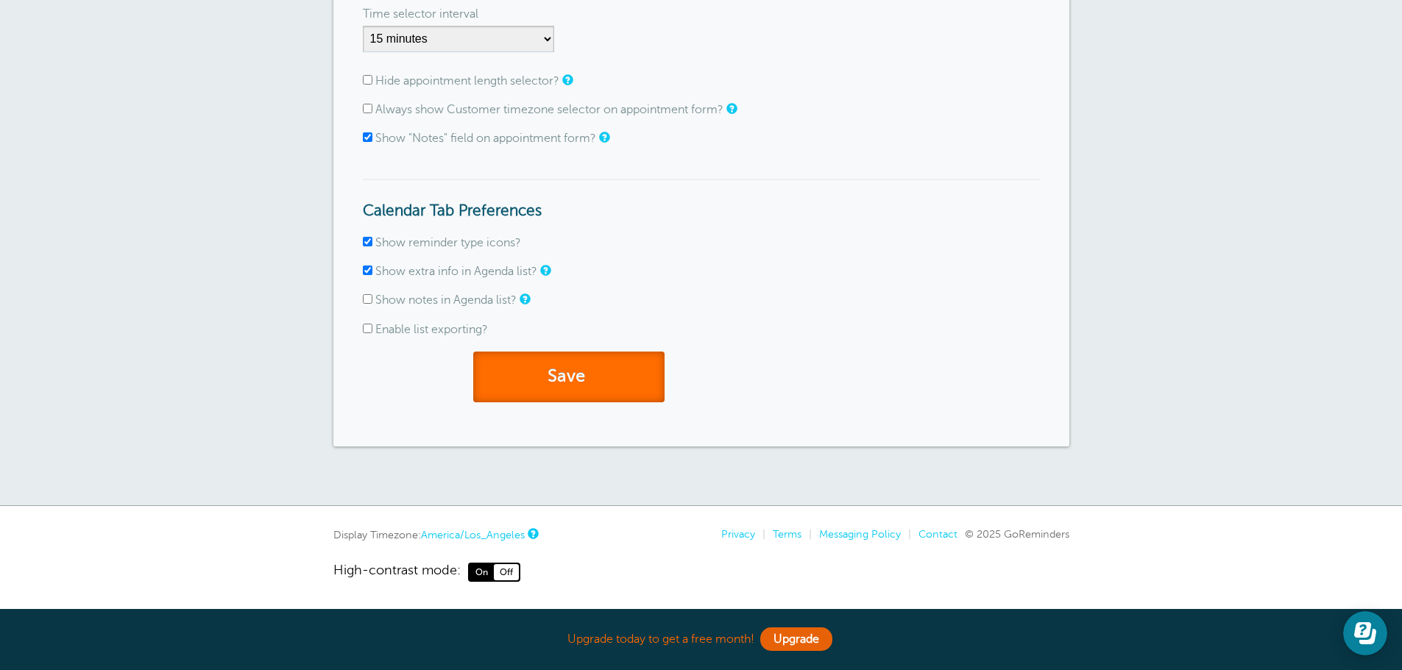
click at [555, 386] on button "Save" at bounding box center [568, 377] width 191 height 51
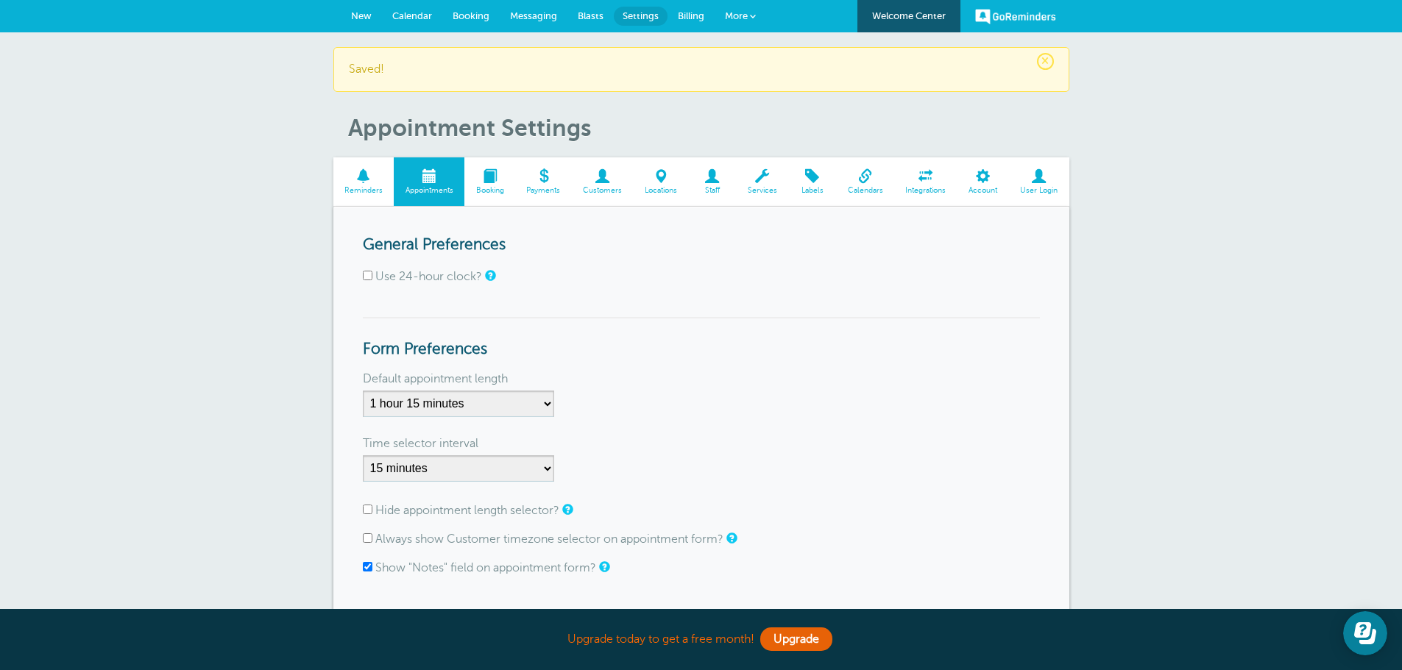
click at [415, 13] on span "Calendar" at bounding box center [412, 15] width 40 height 11
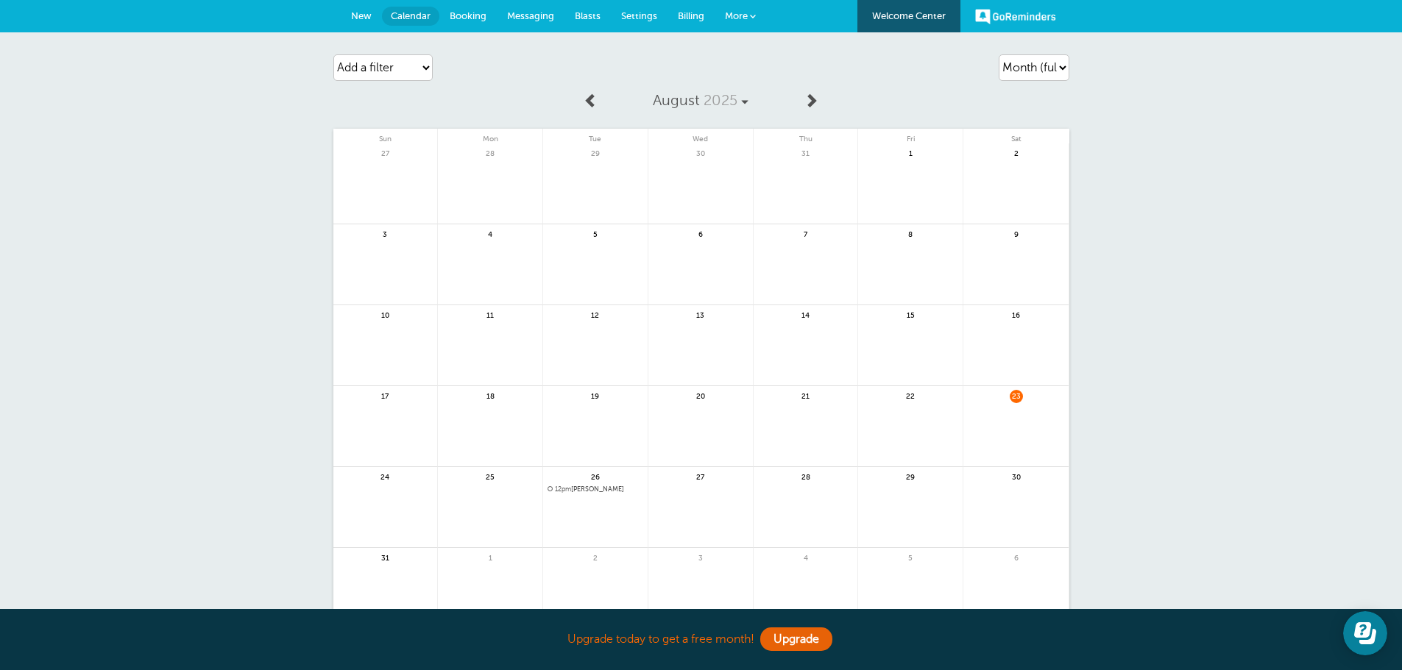
click at [385, 492] on link at bounding box center [385, 516] width 104 height 64
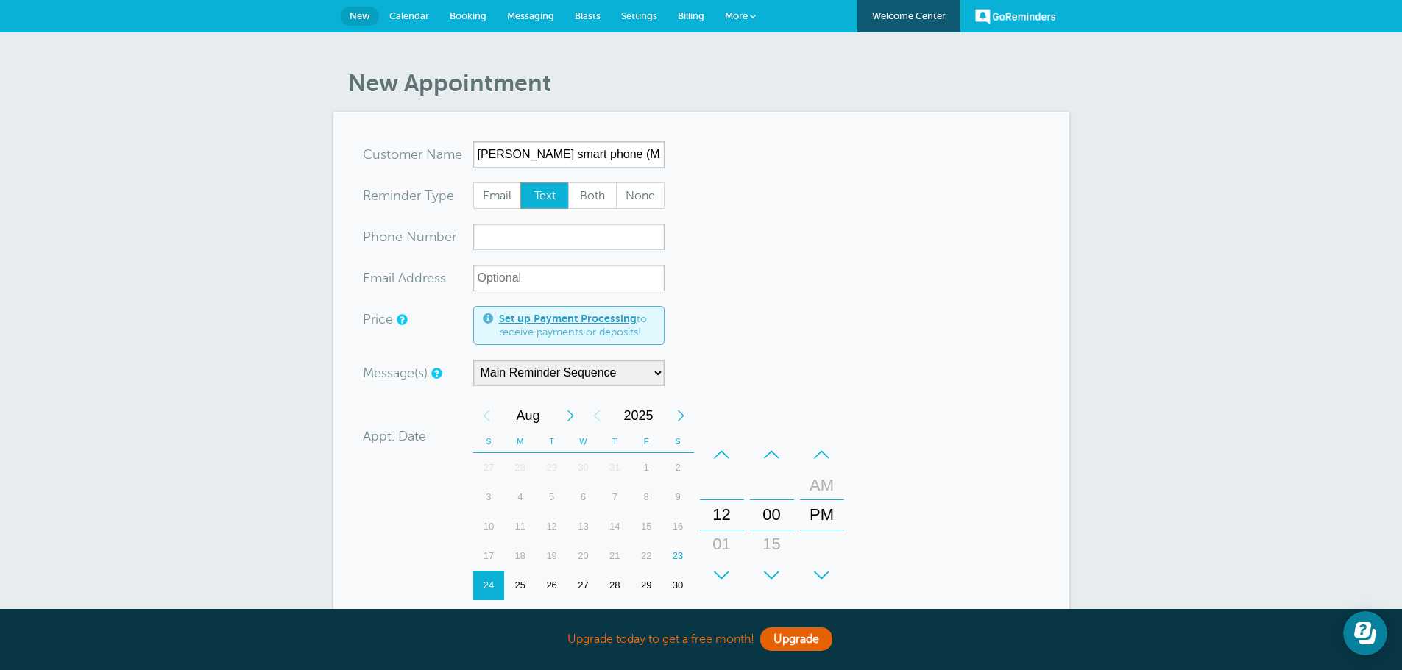
scroll to position [0, 4]
type input "Angie Bailey smart phone (MA) dee"
click at [501, 243] on input "xxx-no-autofill" at bounding box center [568, 237] width 191 height 26
type input "3603255438"
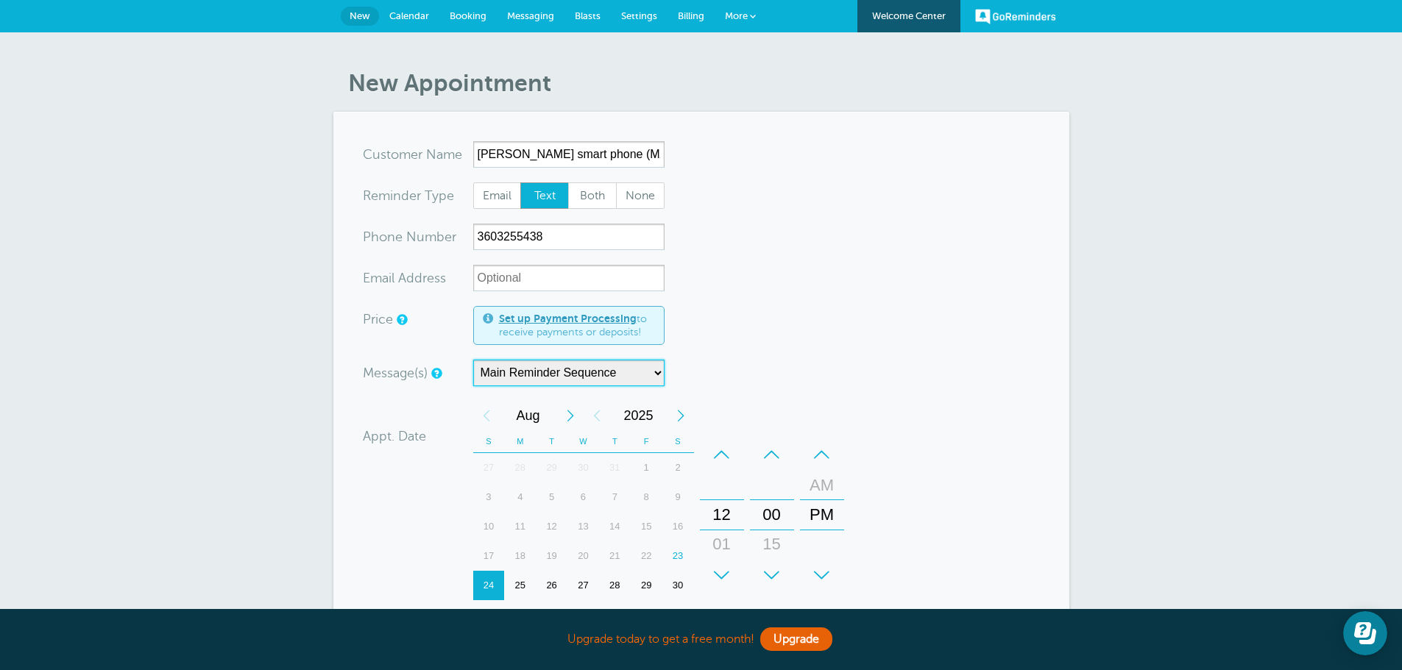
click at [656, 375] on select "Main Reminder Sequence Zoom meeting flow reminders" at bounding box center [568, 373] width 191 height 26
click at [727, 571] on div "+" at bounding box center [722, 575] width 44 height 29
click at [728, 572] on div "+" at bounding box center [722, 575] width 44 height 29
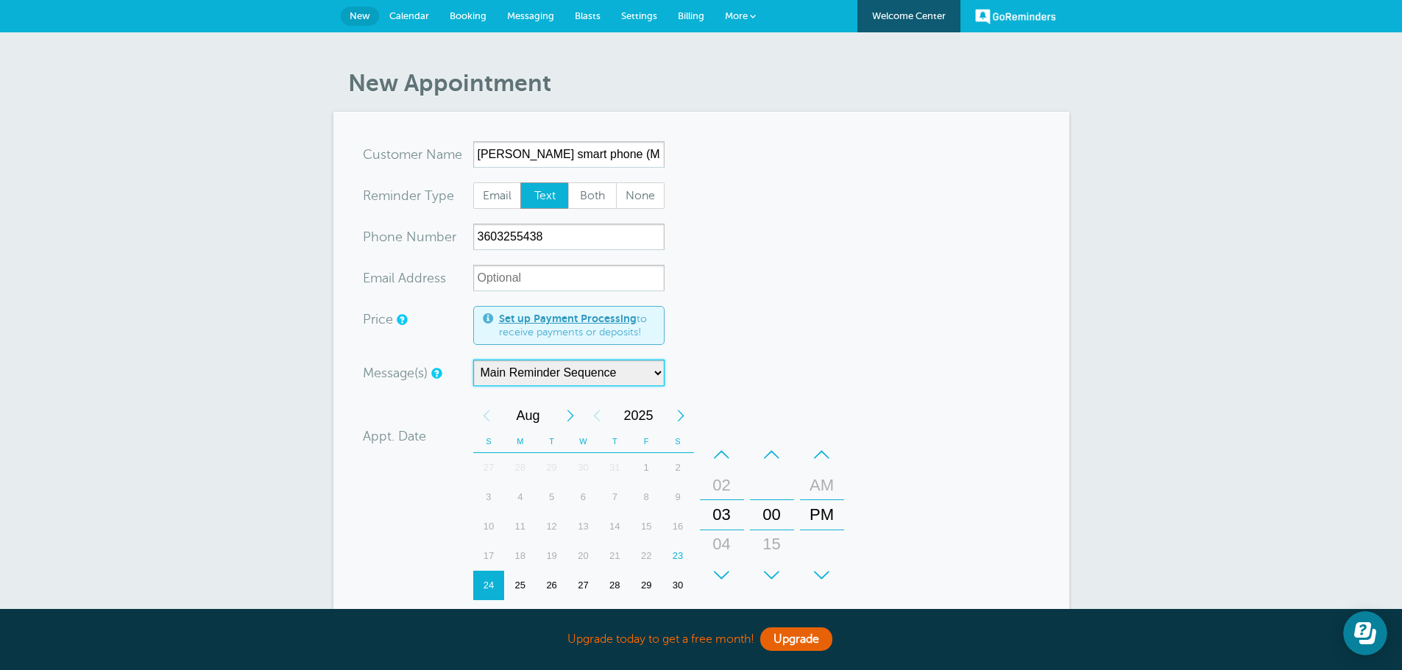
click at [728, 572] on div "+" at bounding box center [722, 575] width 44 height 29
click at [773, 572] on div "+" at bounding box center [772, 575] width 44 height 29
click at [522, 18] on span "Messaging" at bounding box center [530, 15] width 47 height 11
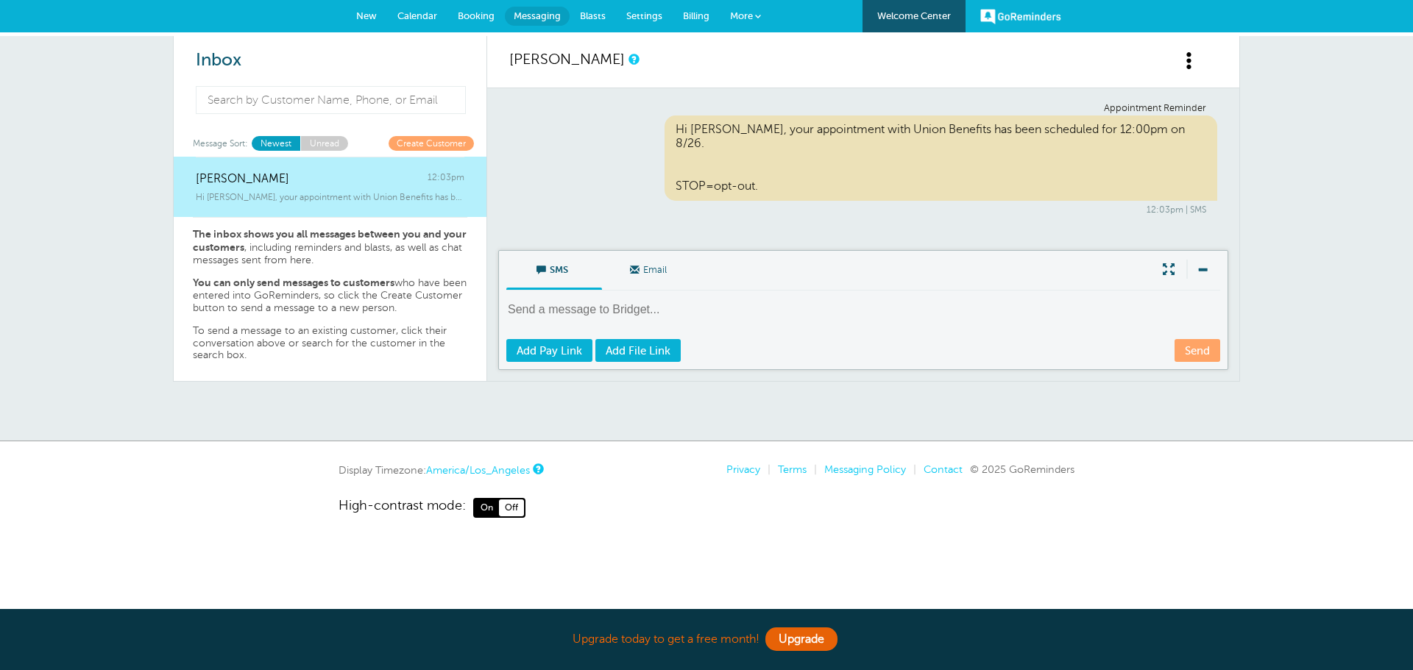
click at [790, 166] on div "Hi [PERSON_NAME], your appointment with Union Benefits has been scheduled for 1…" at bounding box center [940, 158] width 553 height 85
click at [796, 166] on div "Hi [PERSON_NAME], your appointment with Union Benefits has been scheduled for 1…" at bounding box center [940, 158] width 553 height 85
click at [797, 170] on div "Hi Bridget, your appointment with Union Benefits has been scheduled for 12:00pm…" at bounding box center [940, 158] width 553 height 85
click at [1189, 65] on span at bounding box center [1189, 61] width 18 height 18
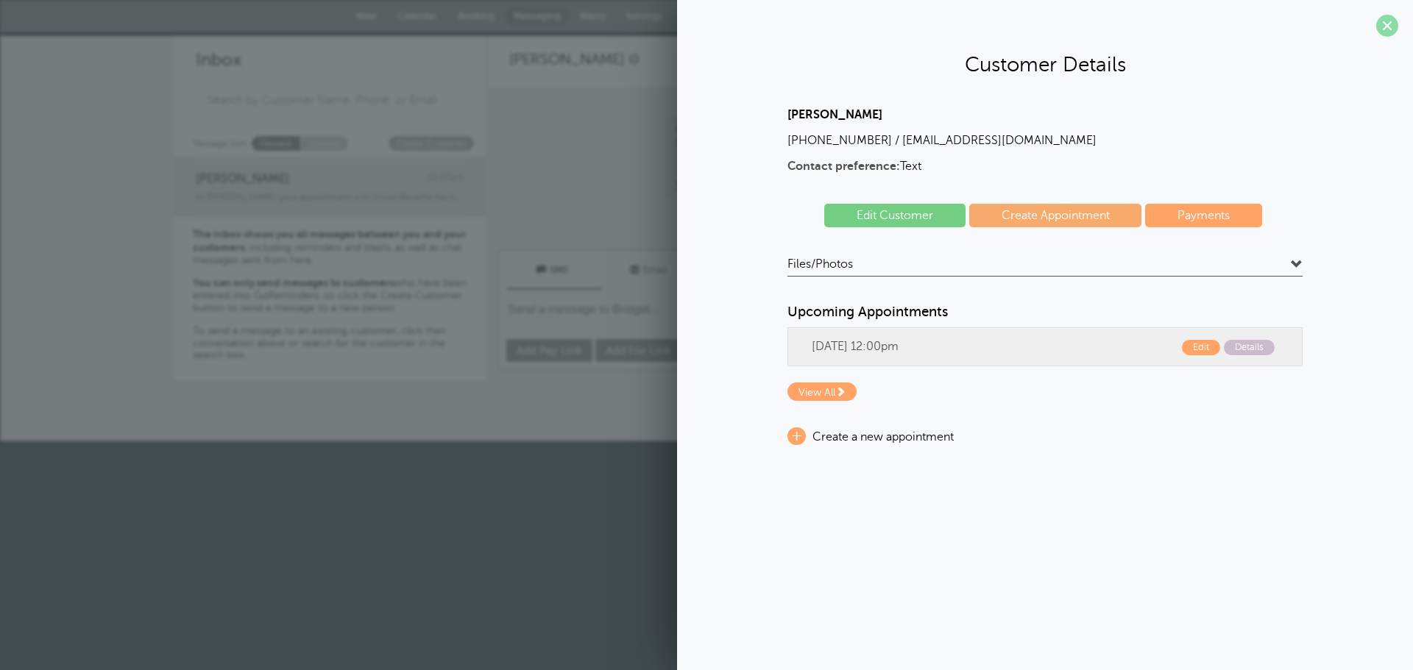
click at [1396, 22] on span at bounding box center [1387, 26] width 22 height 22
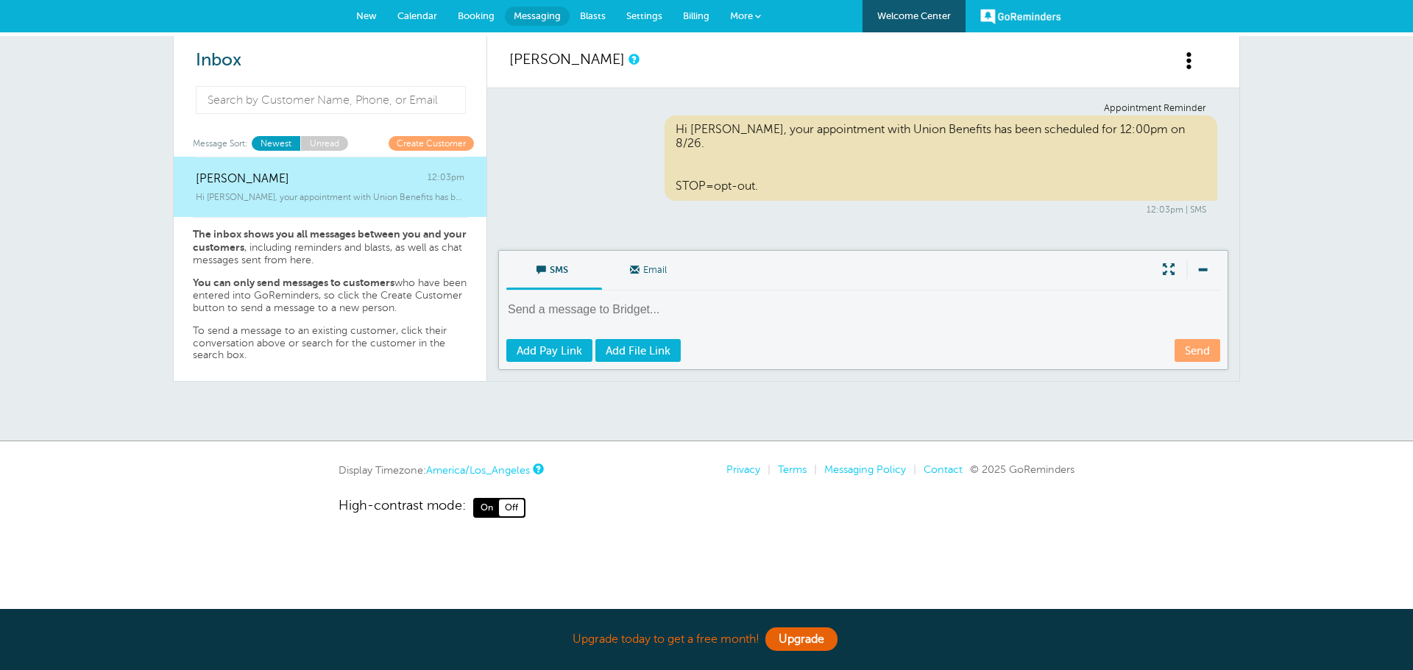
click at [827, 160] on div "Hi Bridget, your appointment with Union Benefits has been scheduled for 12:00pm…" at bounding box center [940, 158] width 553 height 85
click at [642, 15] on span "Settings" at bounding box center [644, 15] width 36 height 11
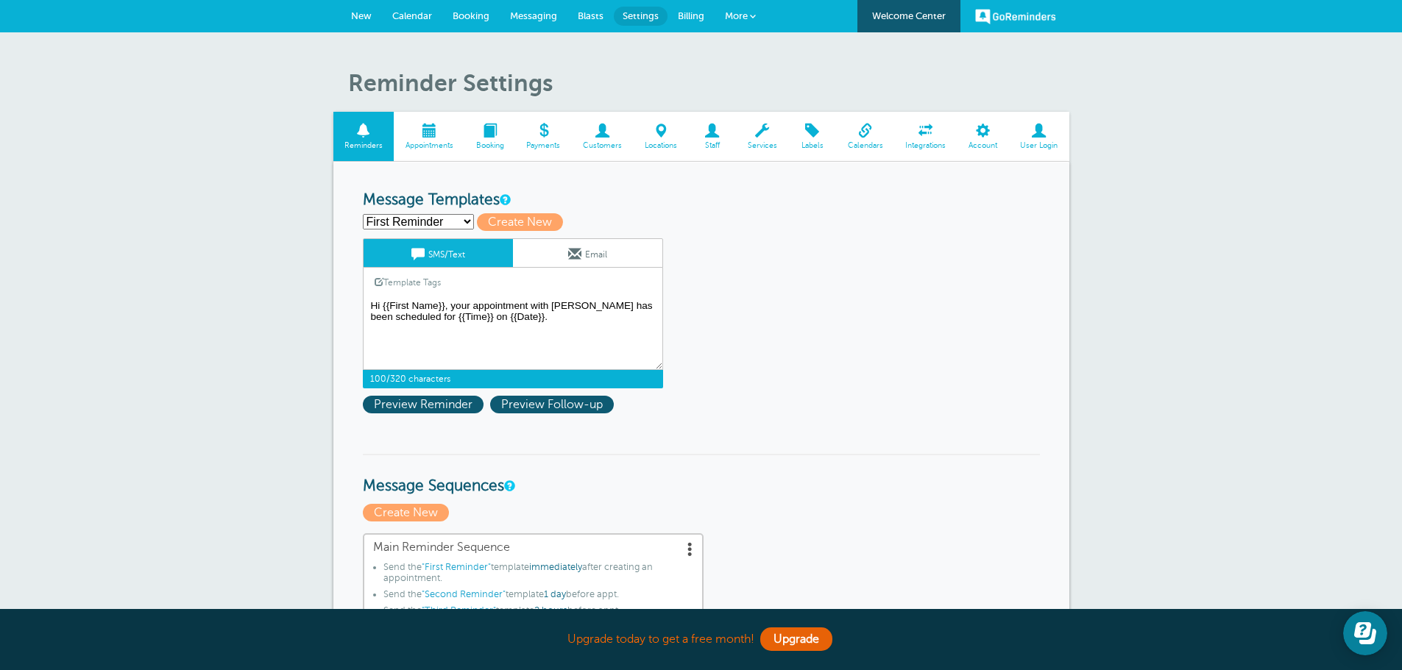
click at [454, 318] on textarea "Hi {{First Name}}, your appointment with [PERSON_NAME] has been scheduled for {…" at bounding box center [513, 334] width 300 height 74
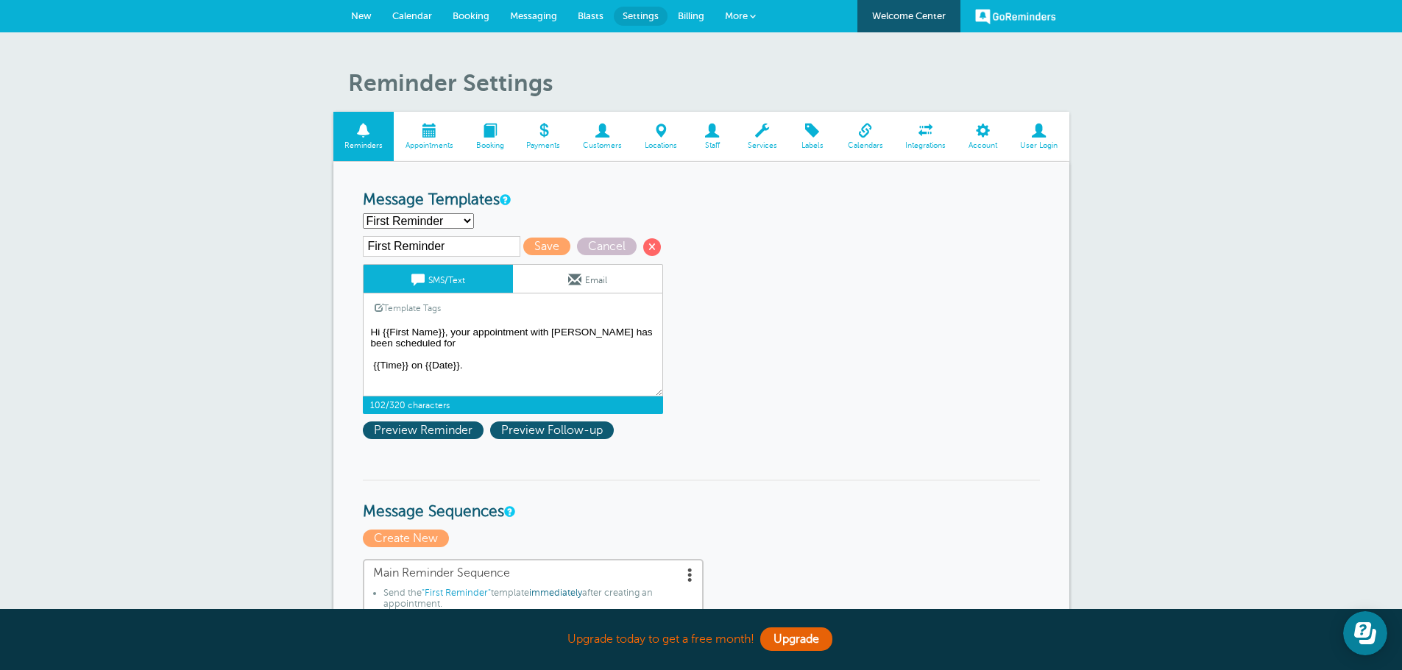
click at [467, 344] on textarea "Hi {{First Name}}, your appointment with [PERSON_NAME] has been scheduled for {…" at bounding box center [513, 360] width 300 height 74
click at [503, 360] on textarea "Hi {{First Name}}, your appointment with Bridget Hughes has been scheduled for …" at bounding box center [513, 360] width 300 height 74
click at [657, 389] on textarea "Hi {{First Name}}, your appointment with Bridget Hughes has been scheduled for …" at bounding box center [513, 360] width 300 height 74
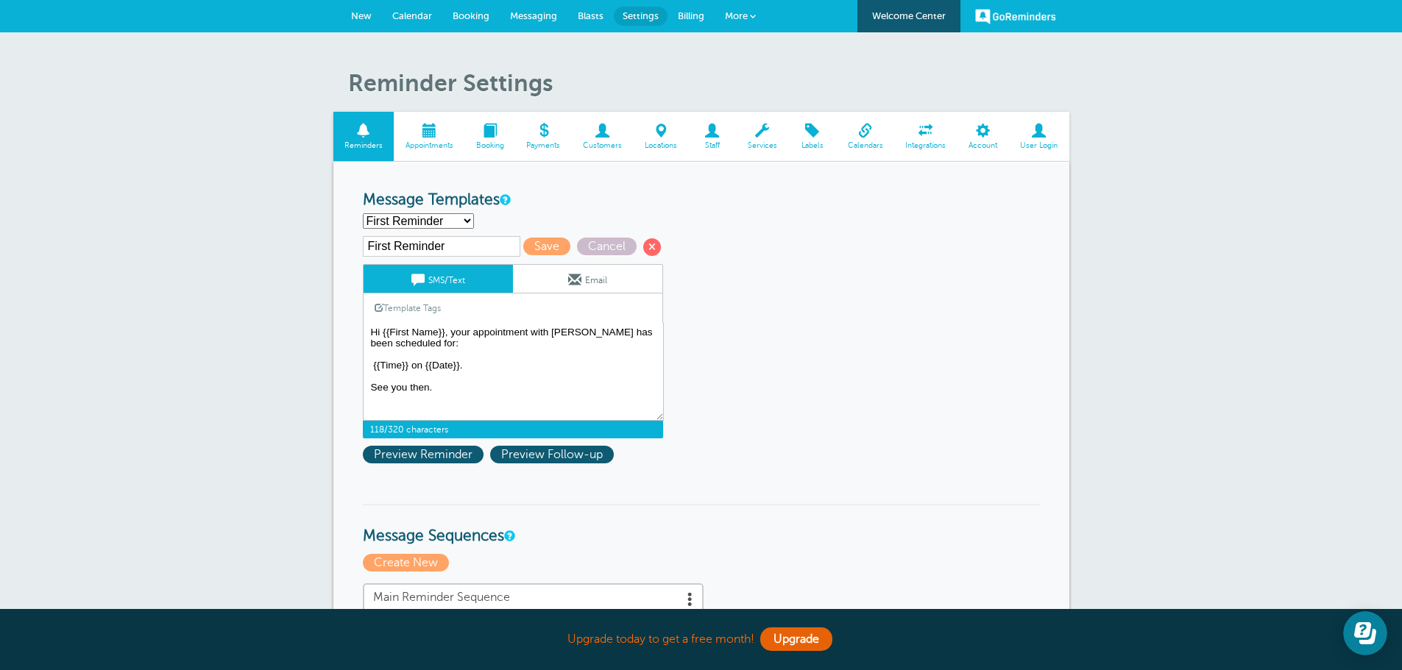
drag, startPoint x: 658, startPoint y: 393, endPoint x: 659, endPoint y: 417, distance: 24.3
click at [659, 417] on textarea "Hi {{First Name}}, your appointment with Bridget Hughes has been scheduled for …" at bounding box center [513, 372] width 301 height 98
click at [442, 458] on span "Preview Reminder" at bounding box center [423, 455] width 121 height 18
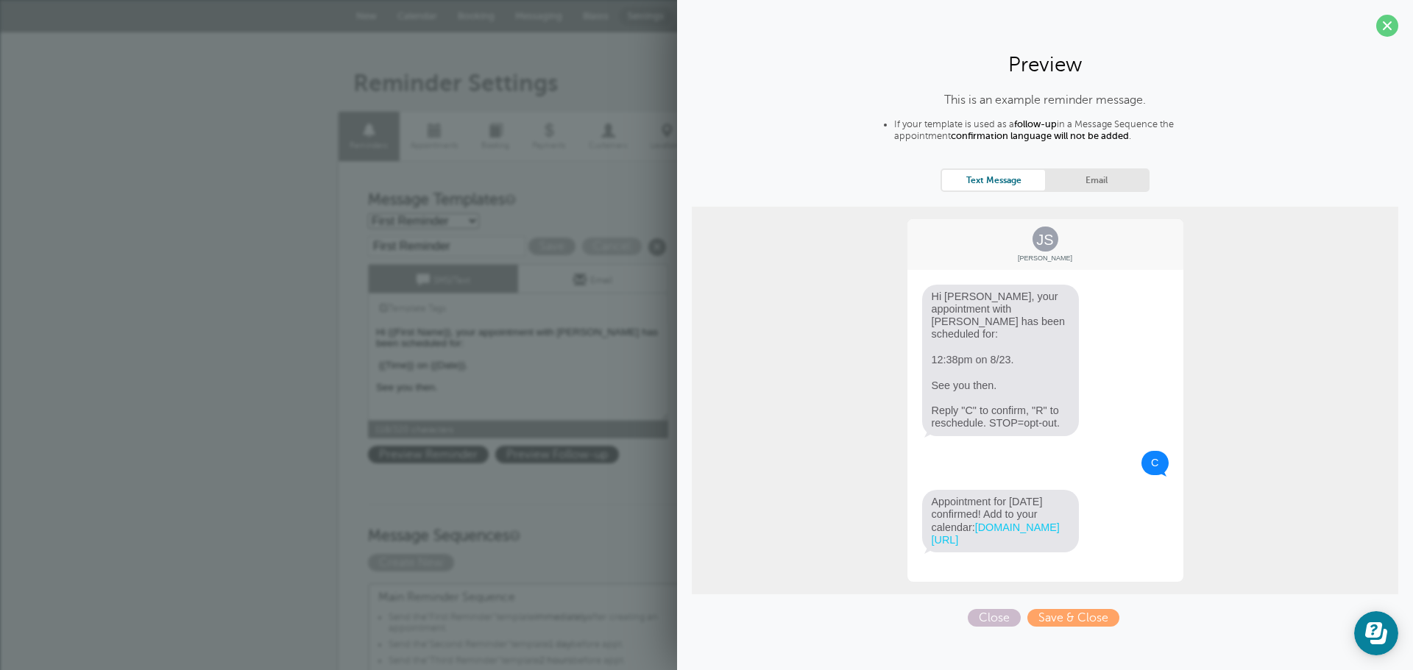
click at [547, 340] on textarea "Hi {{First Name}}, your appointment with Bridget Hughes has been scheduled for …" at bounding box center [518, 372] width 301 height 98
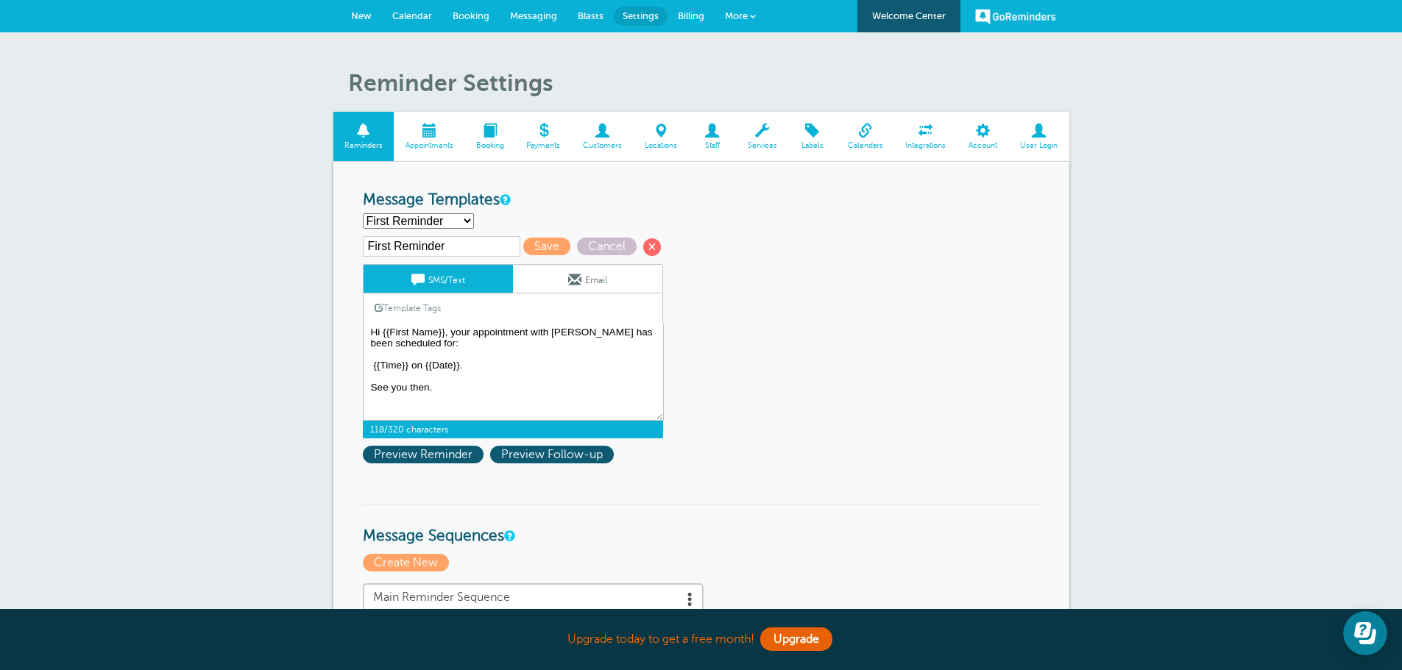
click at [421, 369] on textarea "Hi {{First Name}}, your appointment with Bridget Hughes has been scheduled for …" at bounding box center [513, 372] width 301 height 98
click at [379, 333] on textarea "Hi {{First Name}}, your appointment with Bridget Hughes has been scheduled for …" at bounding box center [513, 372] width 301 height 98
type textarea "Hi there {{First Name}}, your appointment with Bridget Hughes has been schedule…"
click at [533, 249] on span "Save" at bounding box center [546, 247] width 47 height 18
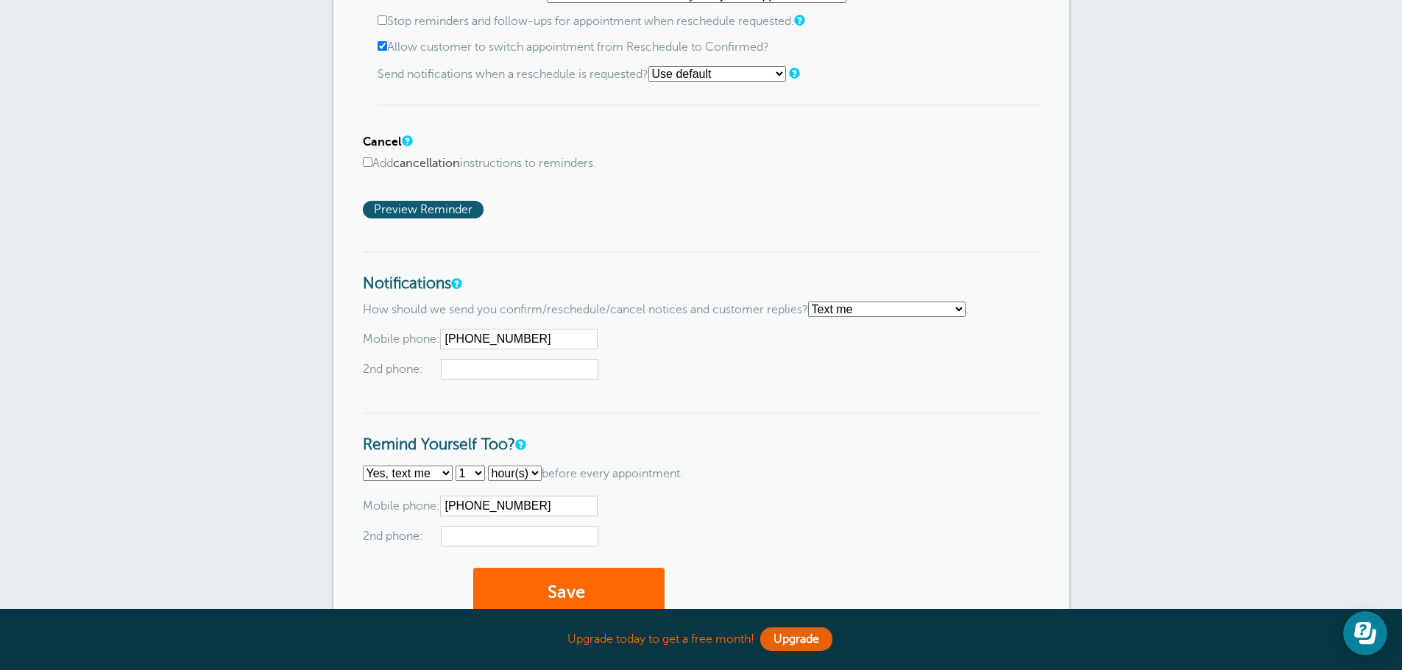
scroll to position [1251, 0]
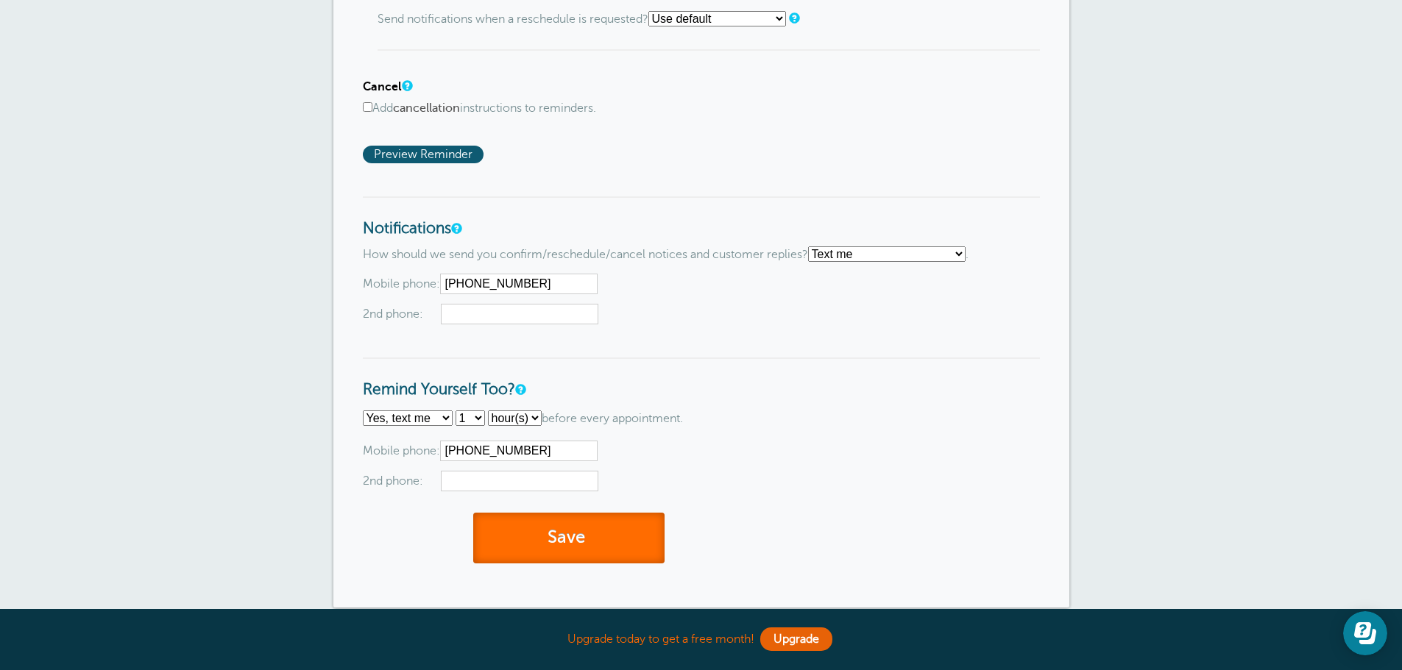
click at [559, 538] on button "Save" at bounding box center [568, 538] width 191 height 51
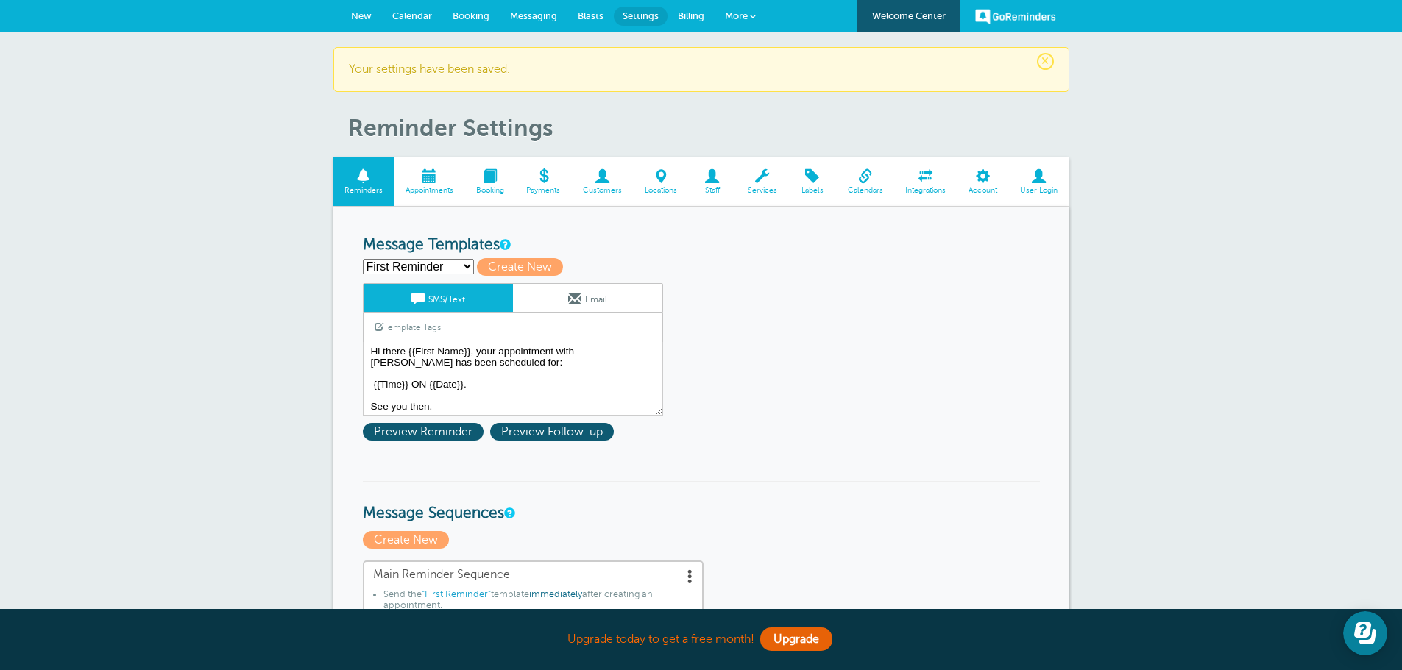
click at [647, 17] on span "Settings" at bounding box center [641, 15] width 36 height 11
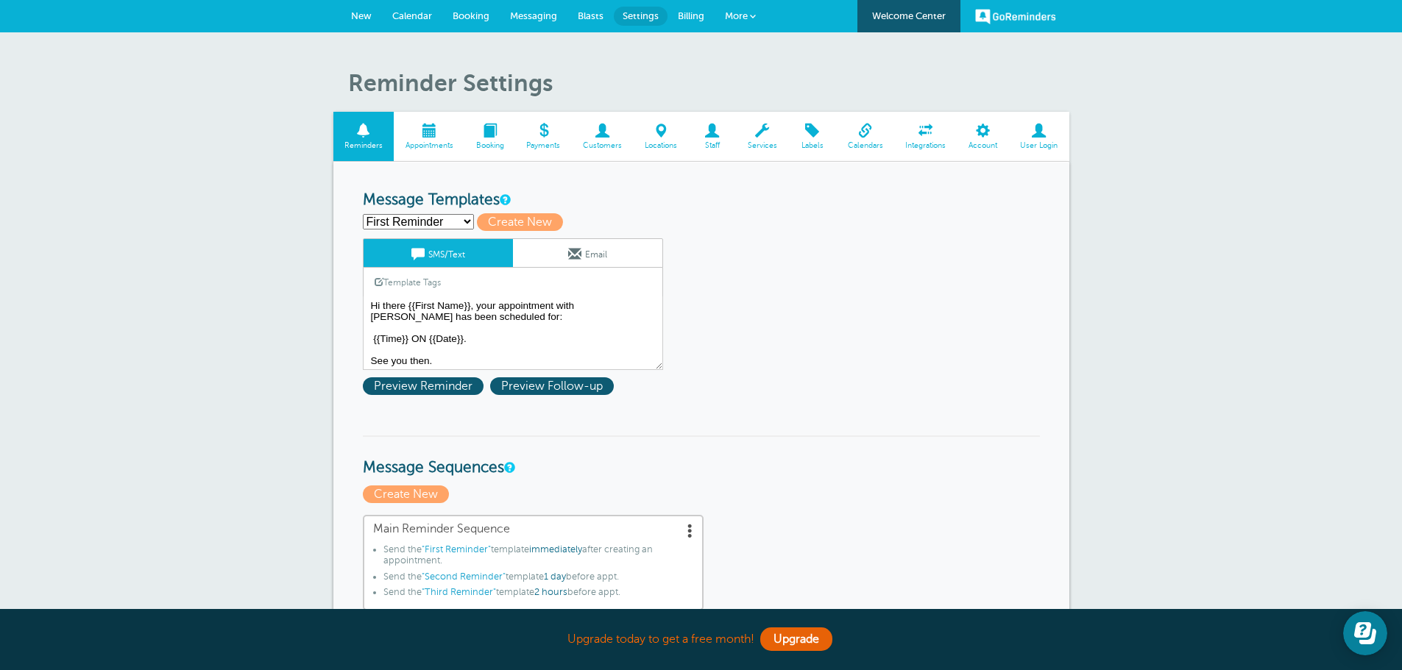
click at [583, 17] on span "Blasts" at bounding box center [591, 15] width 26 height 11
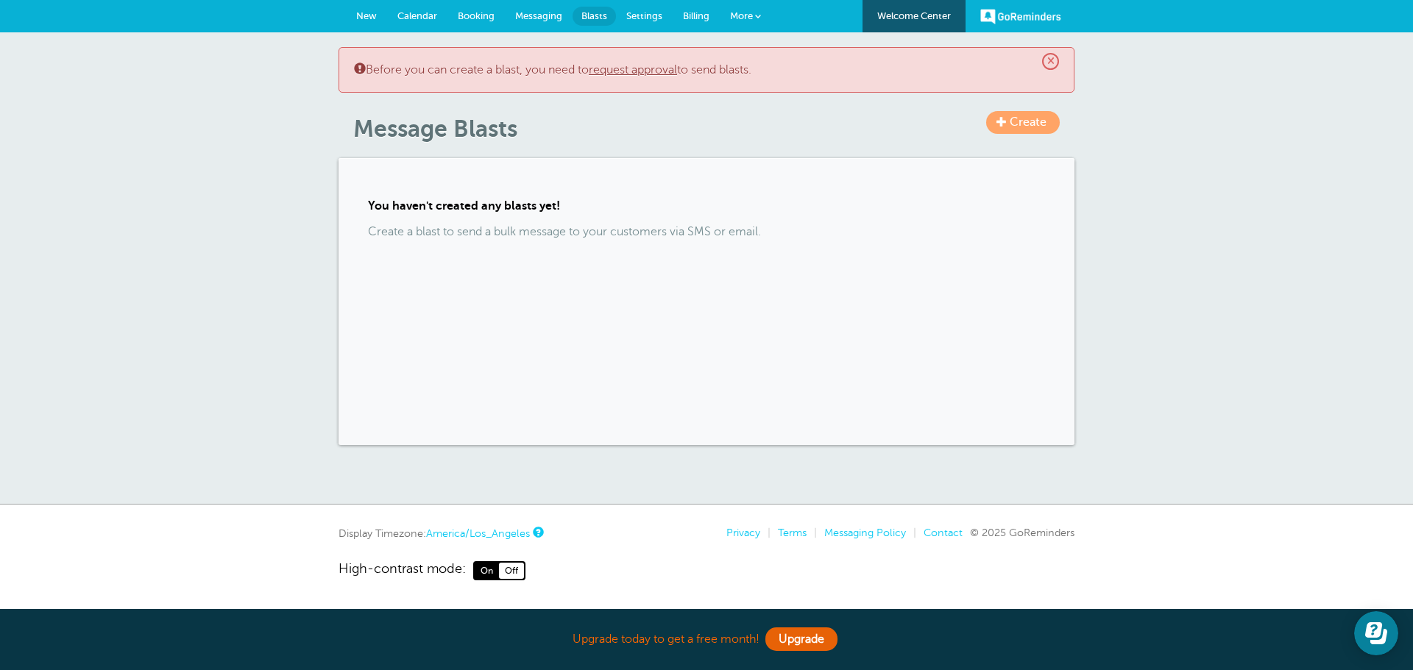
click at [528, 13] on span "Messaging" at bounding box center [538, 15] width 47 height 11
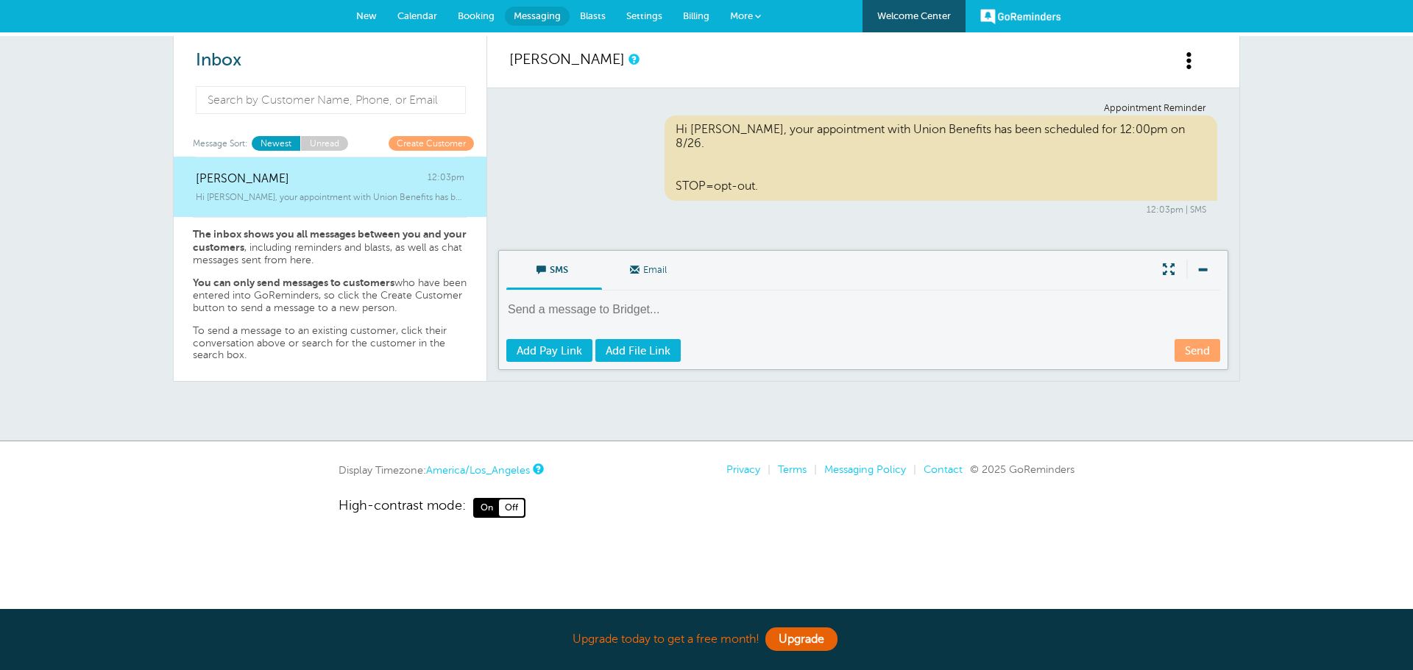
click at [639, 16] on span "Settings" at bounding box center [644, 15] width 36 height 11
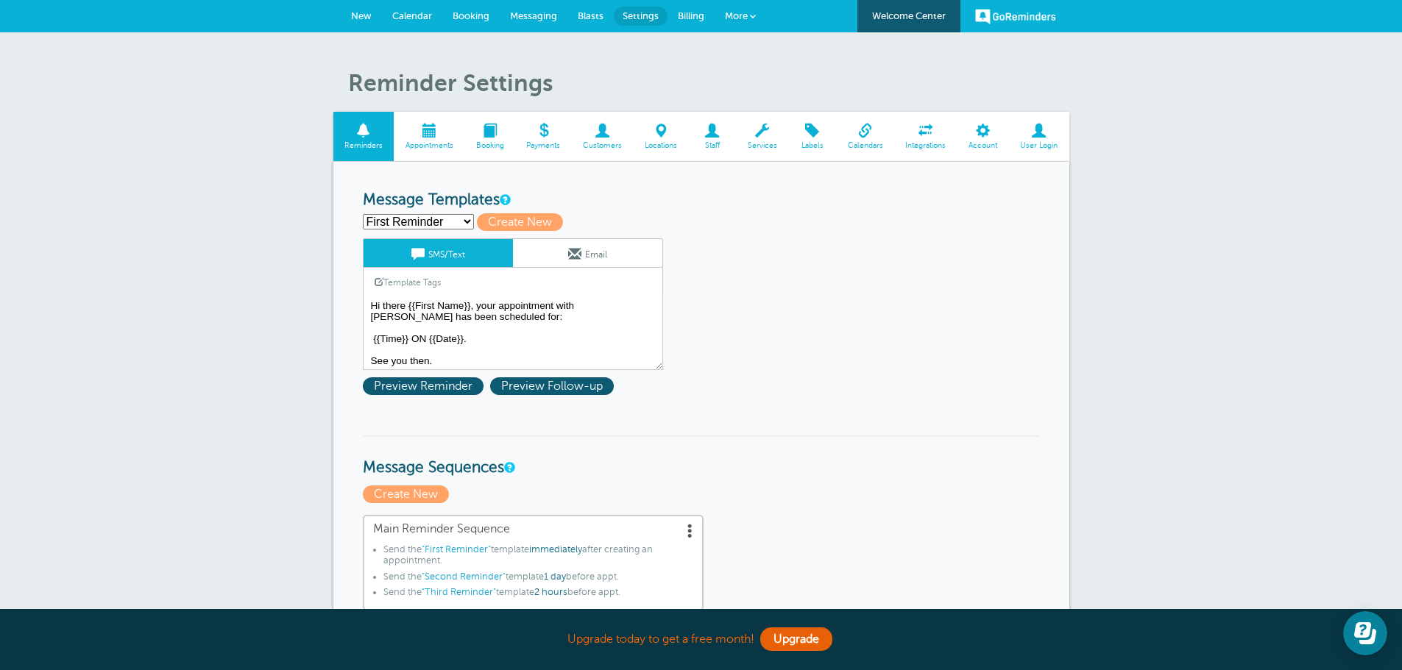
click at [468, 220] on select "First Reminder Second Reminder Third Reminder Create new..." at bounding box center [418, 221] width 111 height 15
click at [468, 221] on select "First Reminder Second Reminder Third Reminder Create new..." at bounding box center [418, 221] width 111 height 15
click at [568, 258] on span at bounding box center [574, 253] width 13 height 13
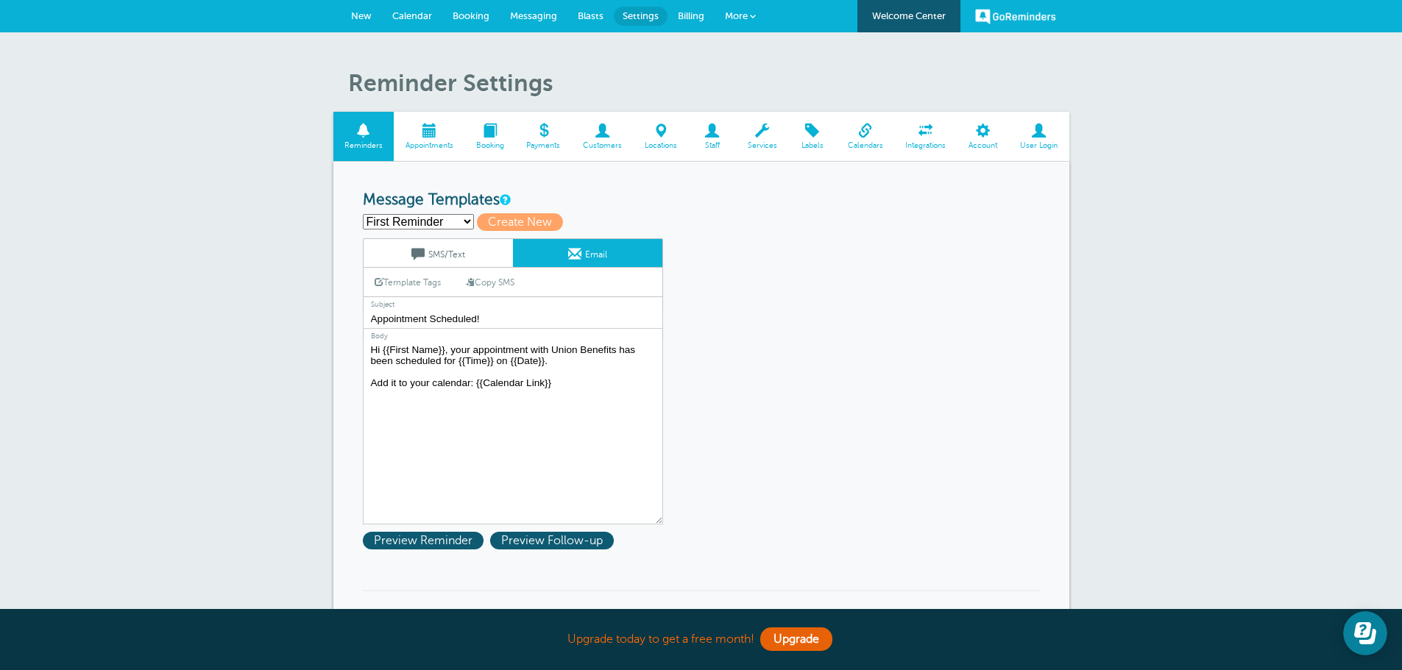
click at [468, 221] on select "First Reminder Second Reminder Third Reminder Create new..." at bounding box center [418, 221] width 111 height 15
select select "159940"
click at [363, 214] on select "First Reminder Second Reminder Third Reminder Create new..." at bounding box center [418, 221] width 111 height 15
type input "Second Reminder"
type input "Appointment [DATE]"
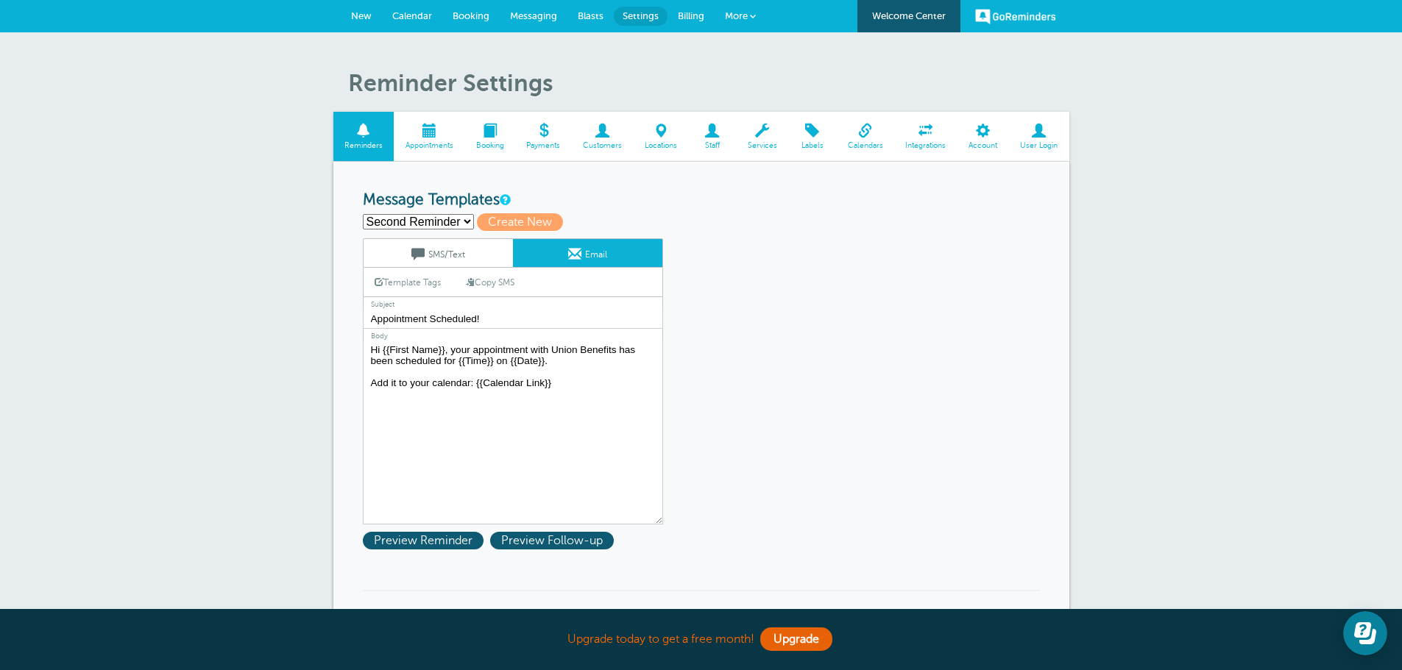
type textarea "Hi {{First Name}}, you have an appointment with Union Benefits at {{Time}} on {…"
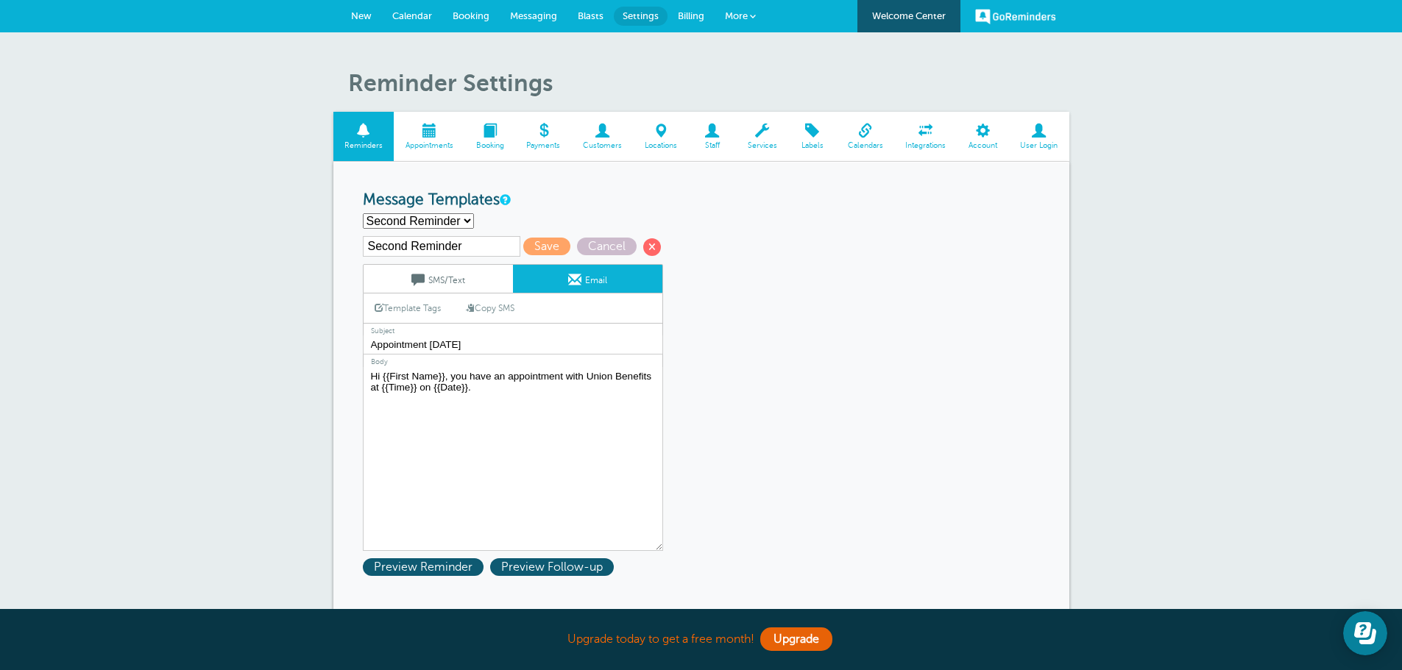
click at [450, 286] on link "SMS/Text" at bounding box center [438, 279] width 149 height 28
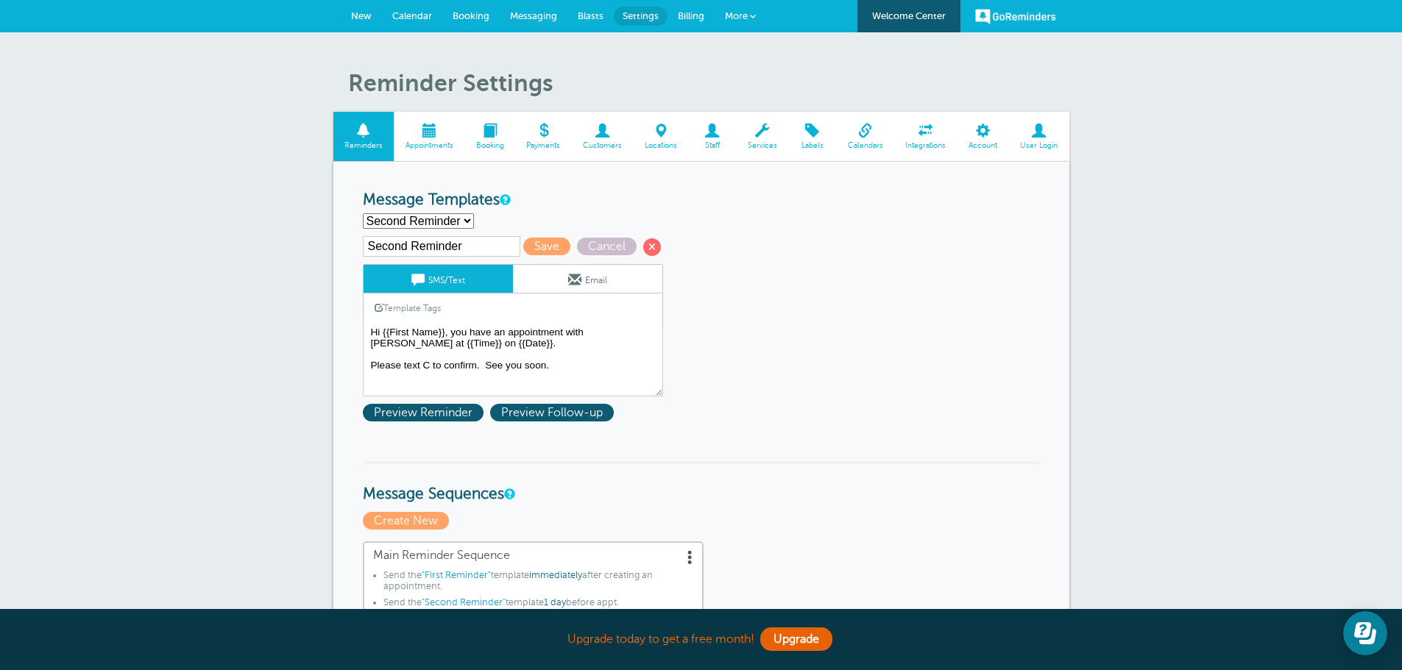
click at [460, 221] on select "First Reminder Second Reminder Third Reminder Create new..." at bounding box center [418, 220] width 111 height 15
select select "159941"
click at [363, 213] on select "First Reminder Second Reminder Third Reminder Create new..." at bounding box center [418, 220] width 111 height 15
type input "Third Reminder"
type textarea "Hi {{First Name}}, you have an appointment in an hour. Use the blue link in you…"
